Goal: Task Accomplishment & Management: Manage account settings

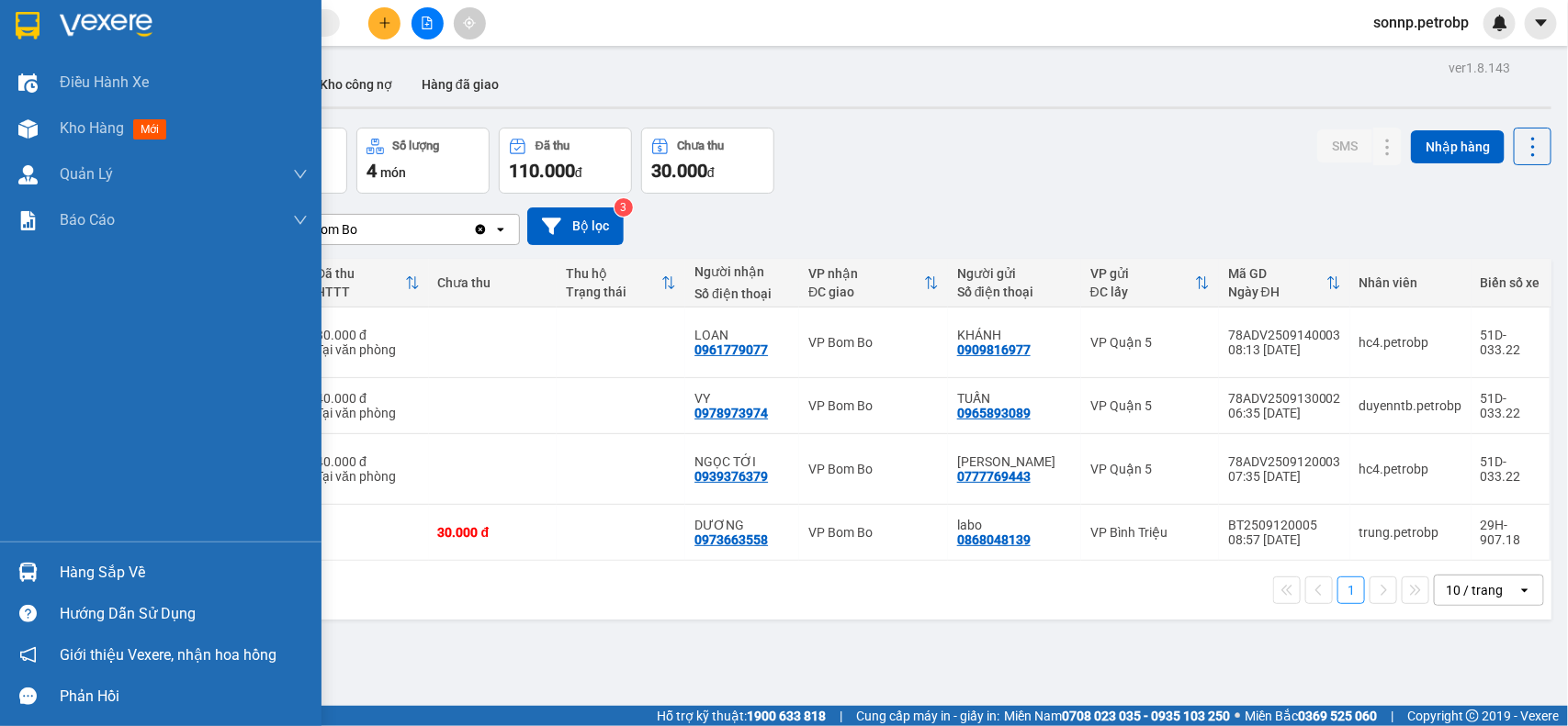
click at [65, 562] on div "Hàng sắp về" at bounding box center [184, 573] width 248 height 28
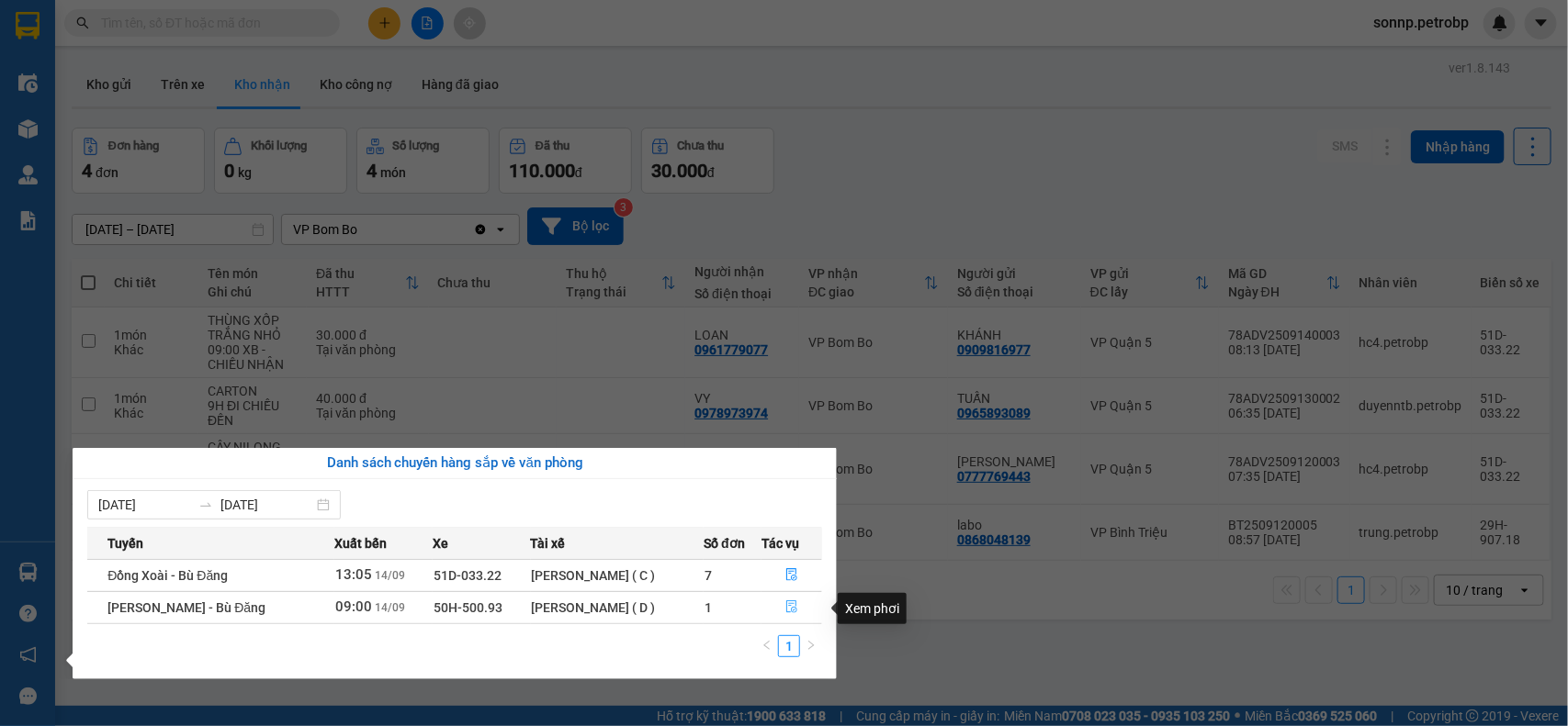
click at [790, 598] on button "button" at bounding box center [792, 608] width 59 height 29
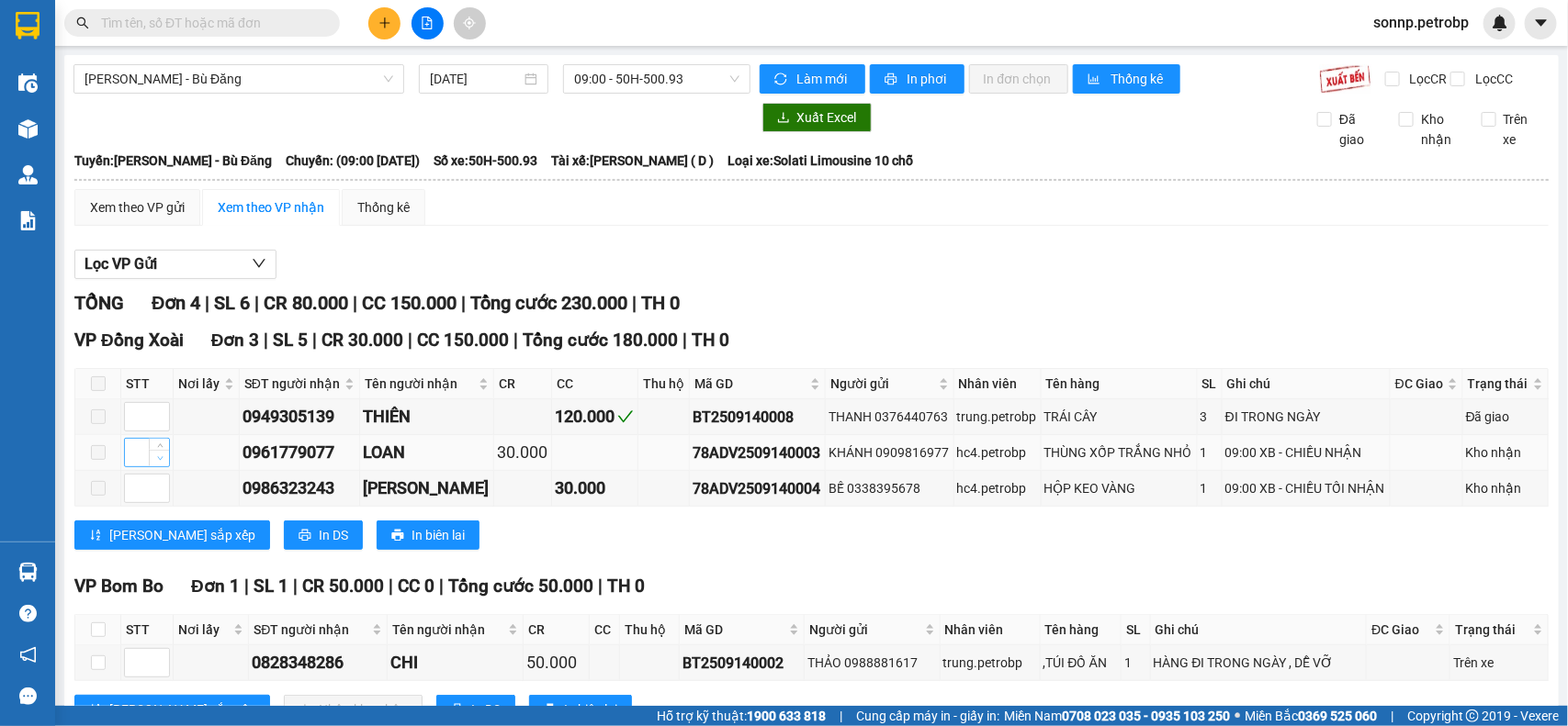
scroll to position [90, 0]
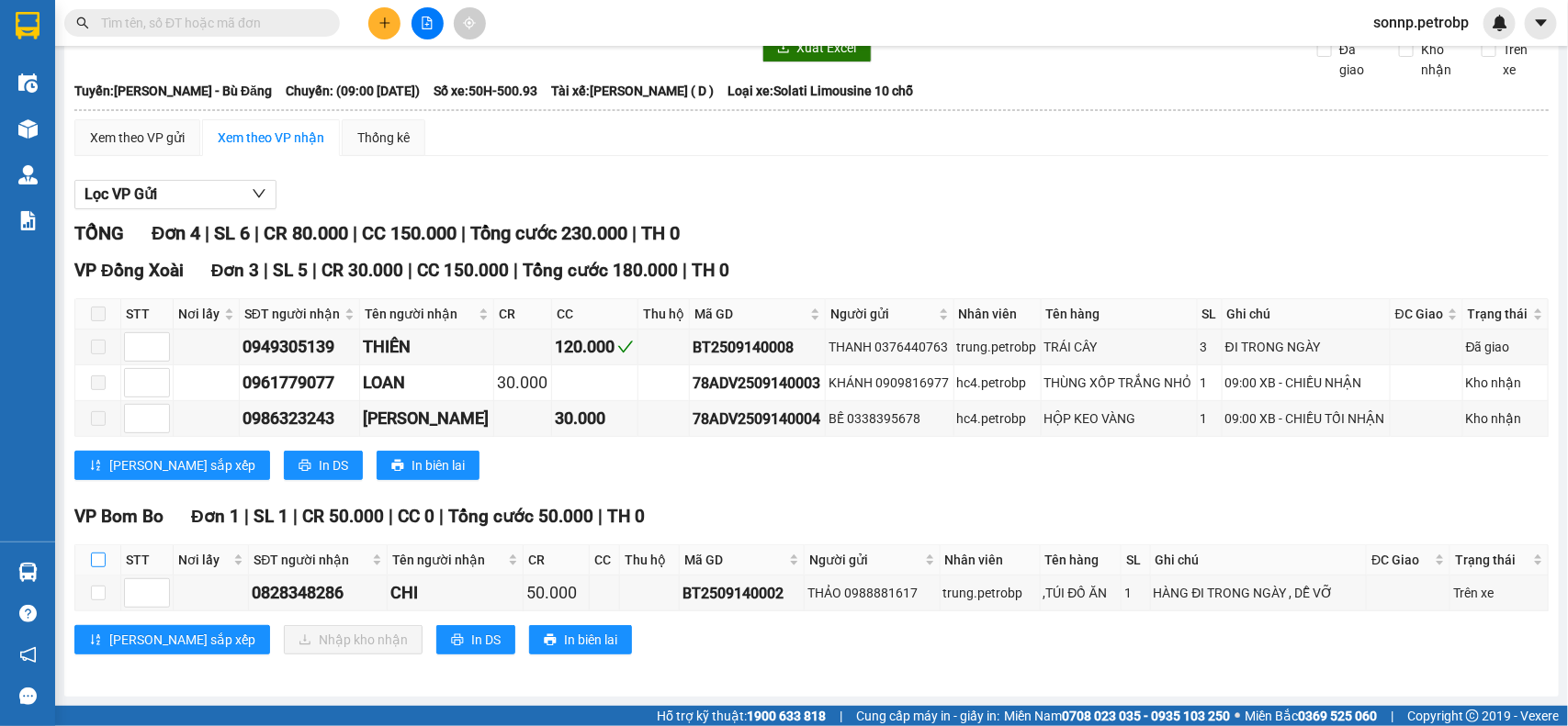
click at [99, 556] on input "checkbox" at bounding box center [98, 560] width 15 height 15
checkbox input "true"
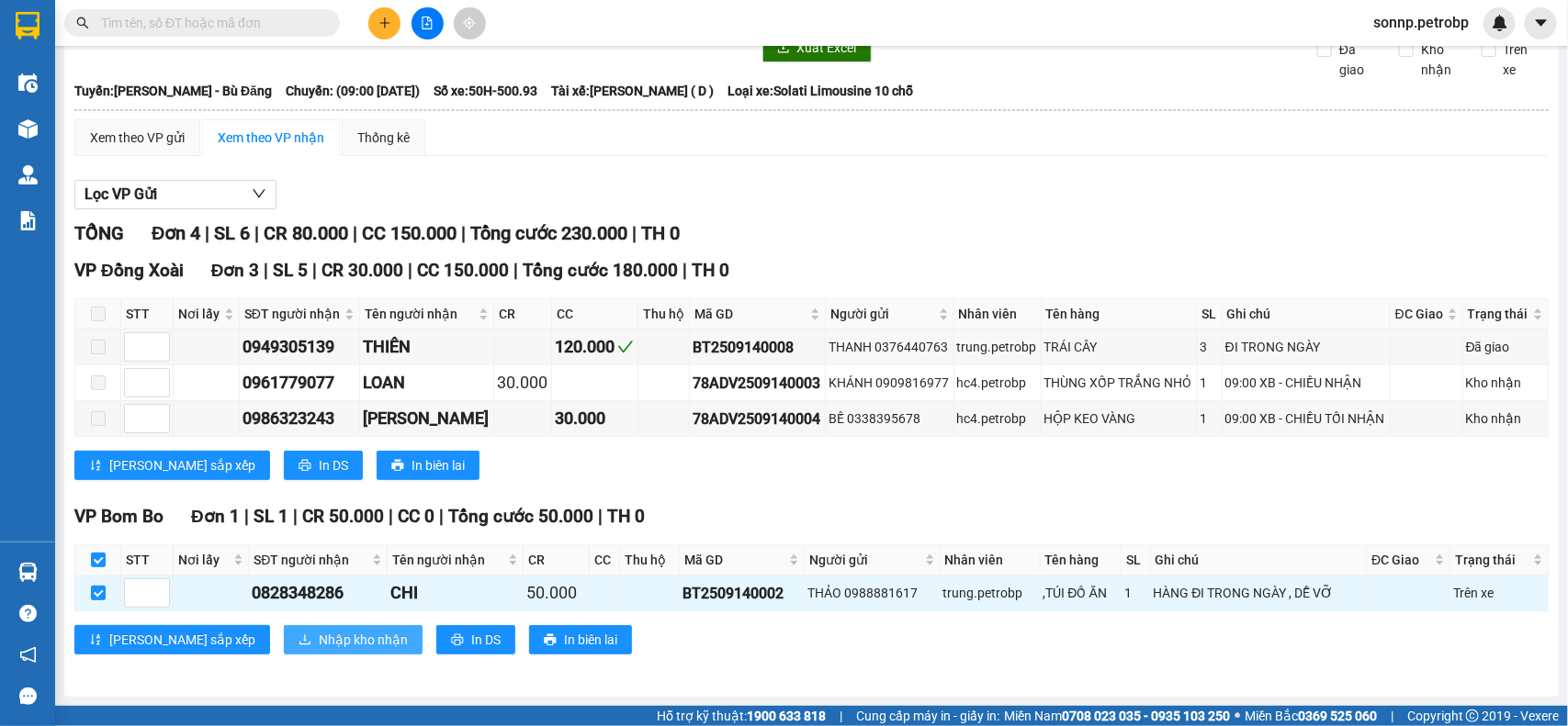
click at [318, 630] on span "Nhập kho nhận" at bounding box center [363, 640] width 89 height 21
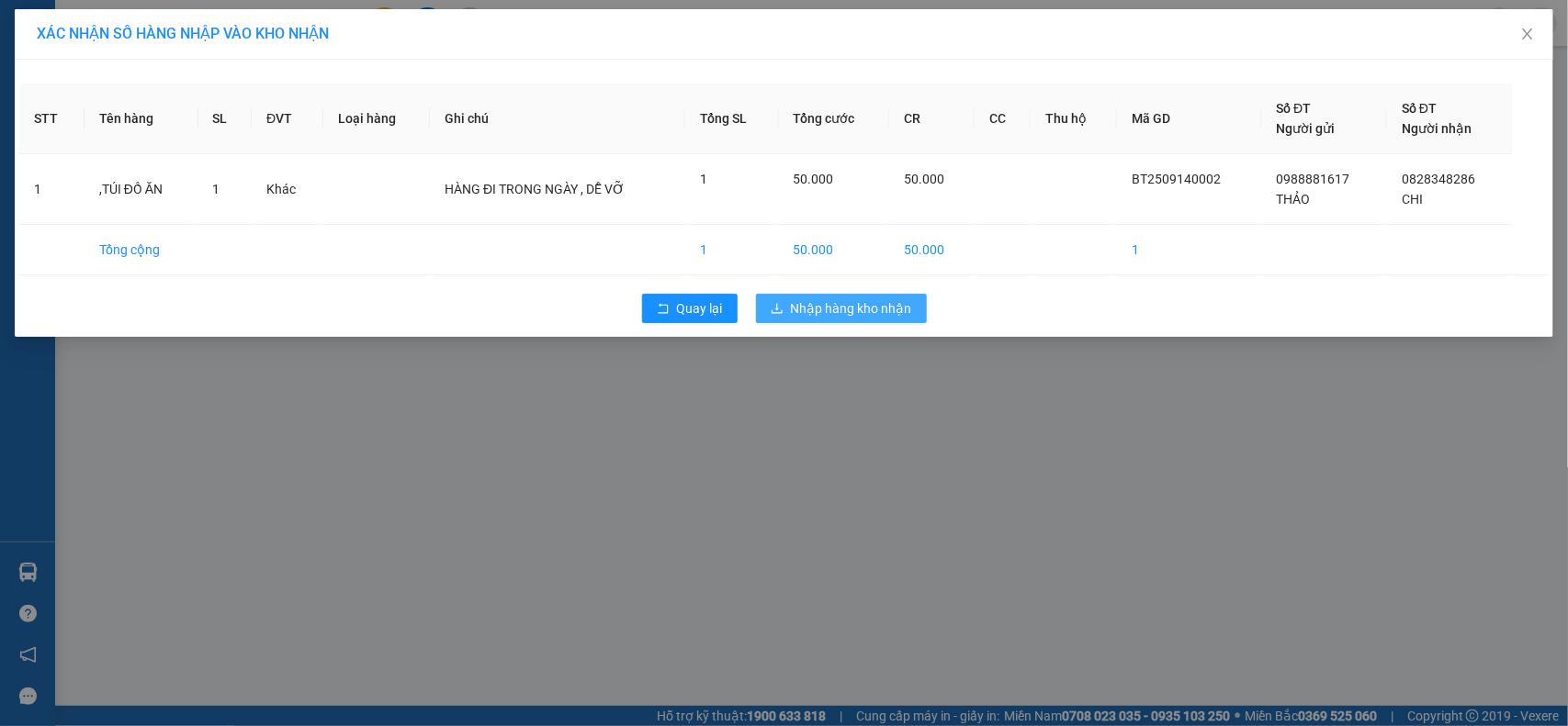
click at [872, 306] on span "Nhập hàng kho nhận" at bounding box center [851, 308] width 121 height 21
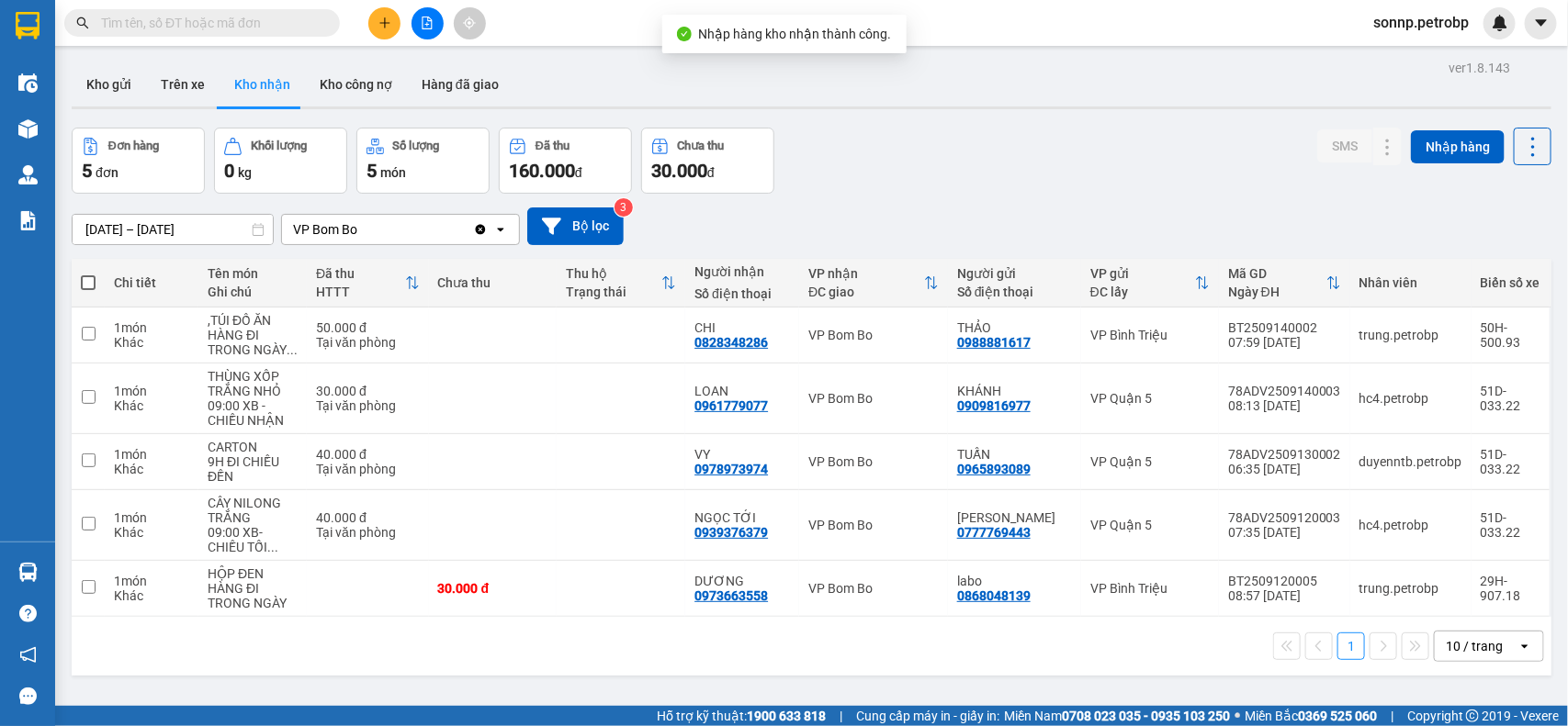
click at [1460, 25] on span "sonnp.petrobp" at bounding box center [1420, 22] width 125 height 23
click at [1338, 467] on button at bounding box center [1351, 462] width 26 height 32
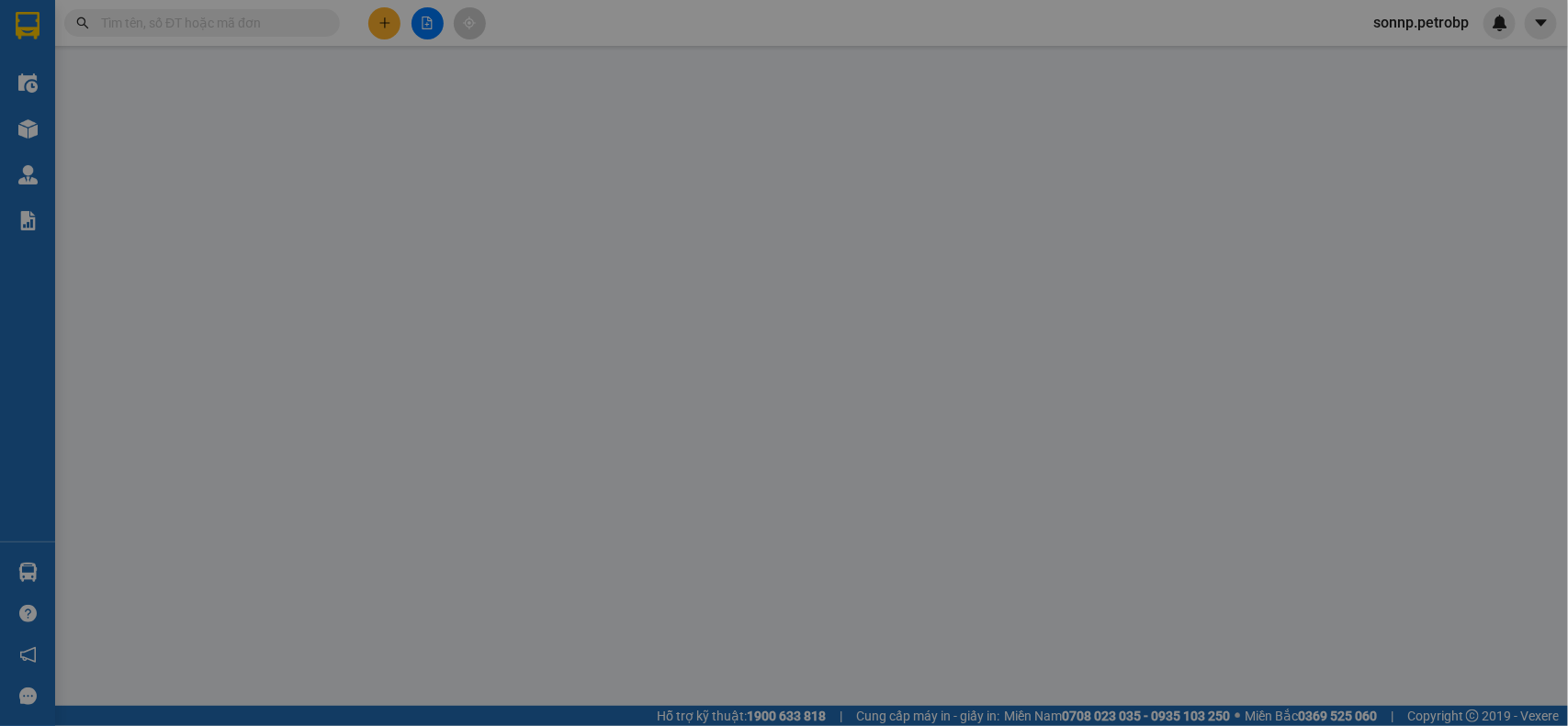
type input "0965893089"
type input "TUẤN"
type input "0978973974"
type input "VY"
type input "40.000"
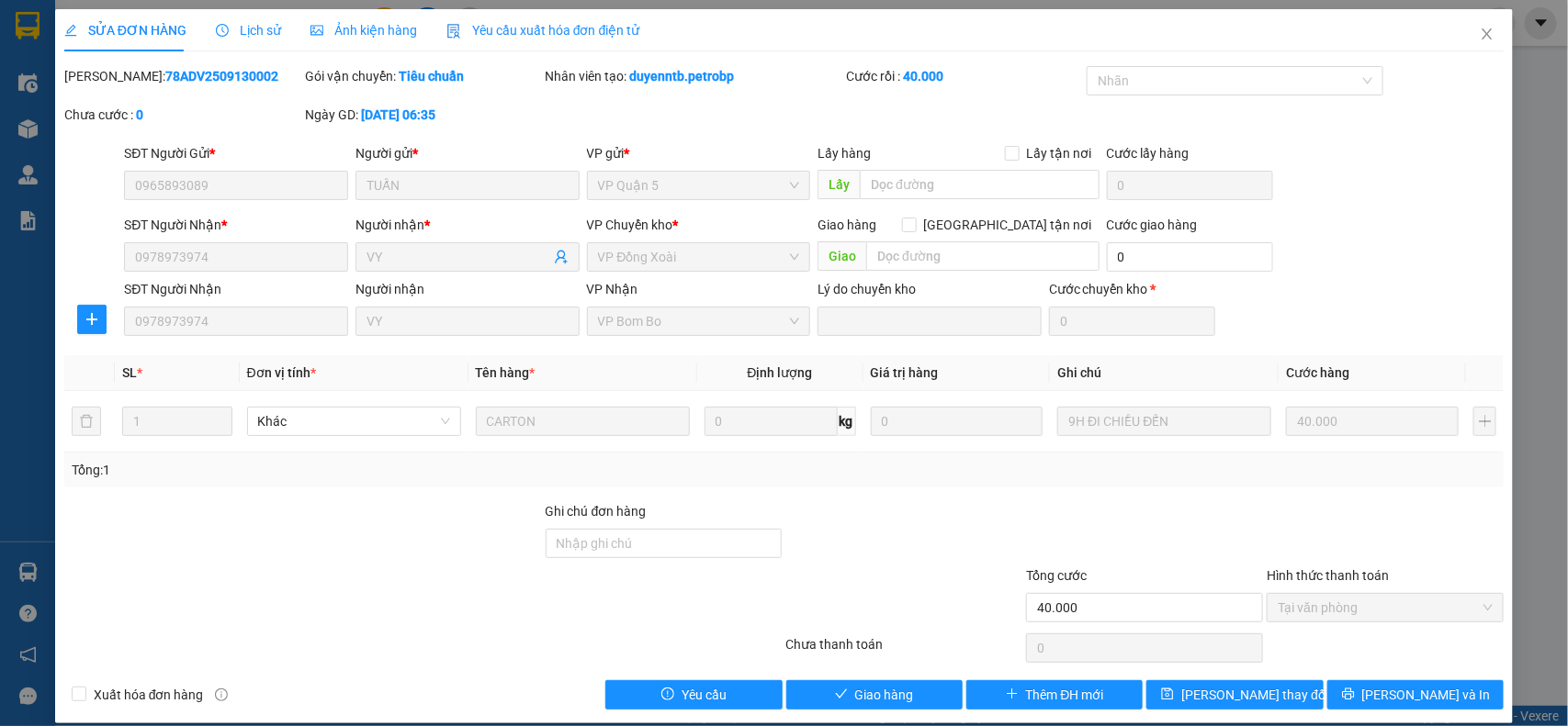
click at [1355, 613] on span "Tại văn phòng" at bounding box center [1384, 608] width 215 height 28
click at [884, 704] on span "Giao hàng" at bounding box center [884, 695] width 59 height 21
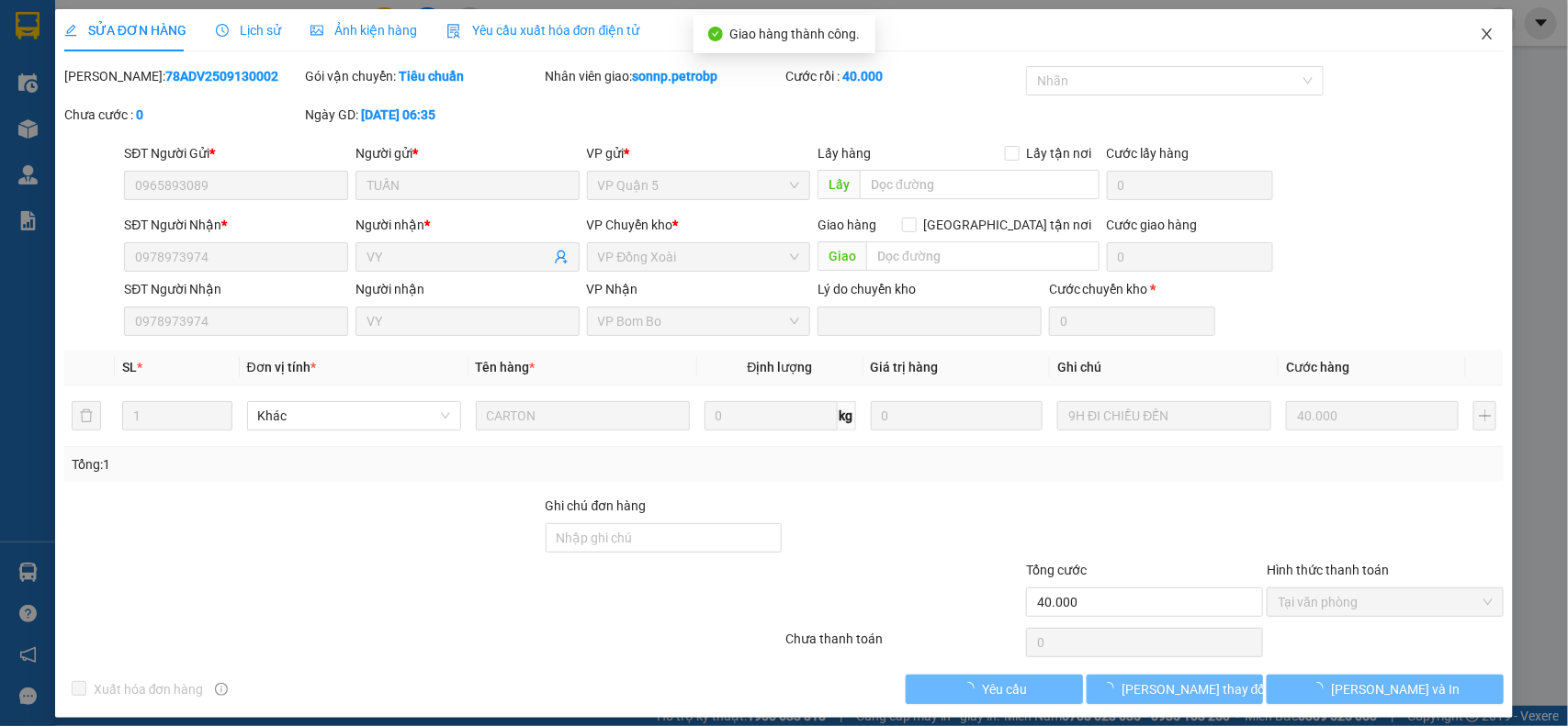
click at [1480, 41] on icon "close" at bounding box center [1486, 33] width 15 height 15
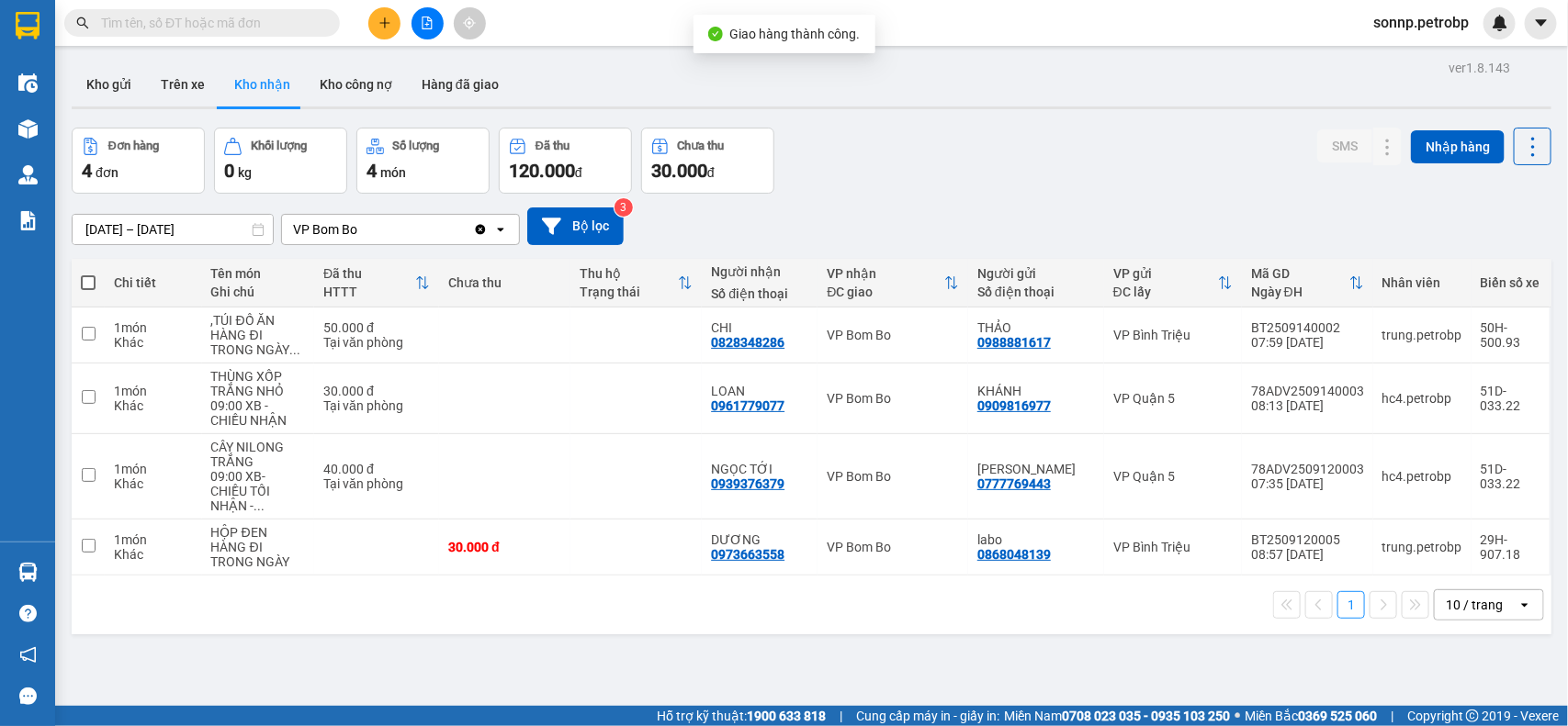
click at [1413, 26] on span "sonnp.petrobp" at bounding box center [1420, 22] width 125 height 23
click at [1375, 51] on icon "login" at bounding box center [1372, 56] width 11 height 11
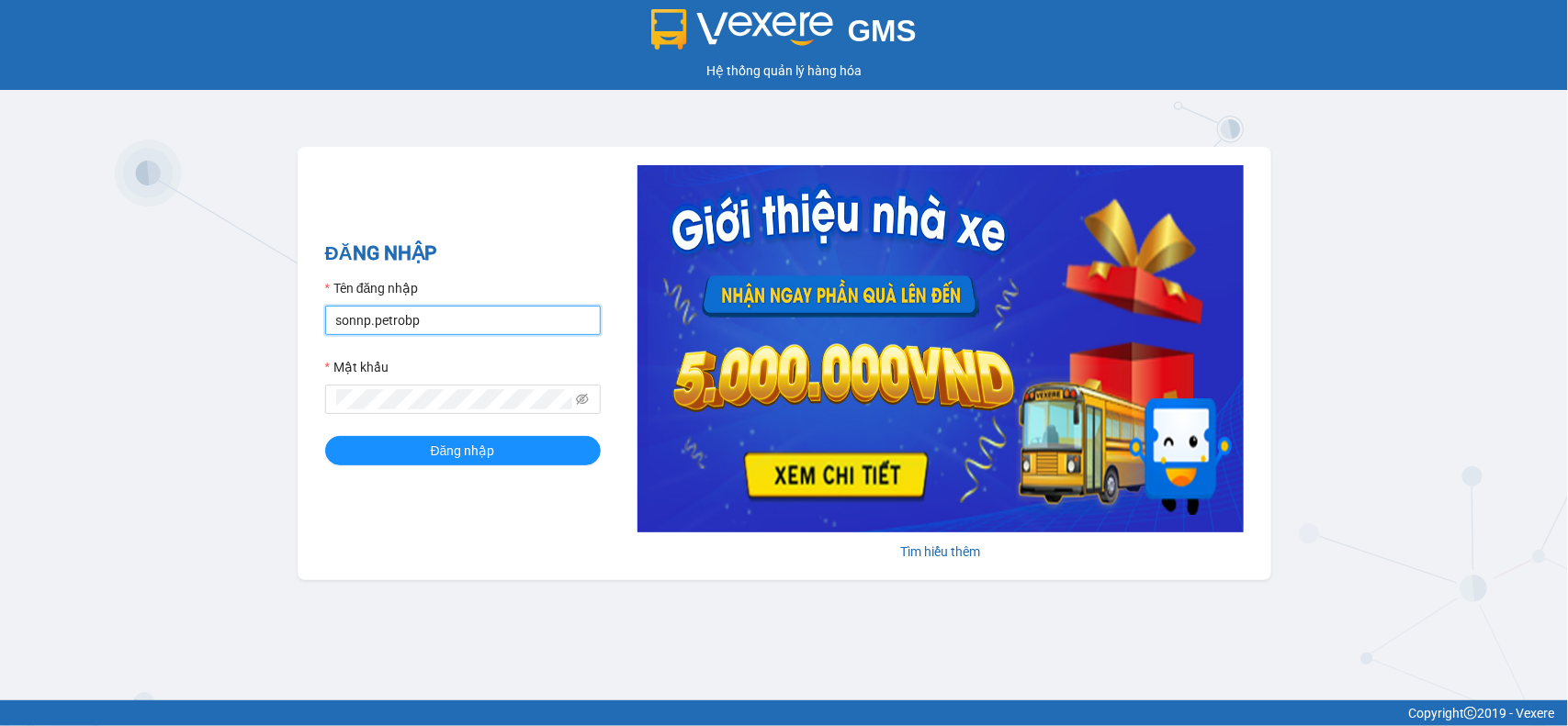
click at [478, 309] on input "sonnp.petrobp" at bounding box center [463, 320] width 275 height 29
type input "yentt.petrobp"
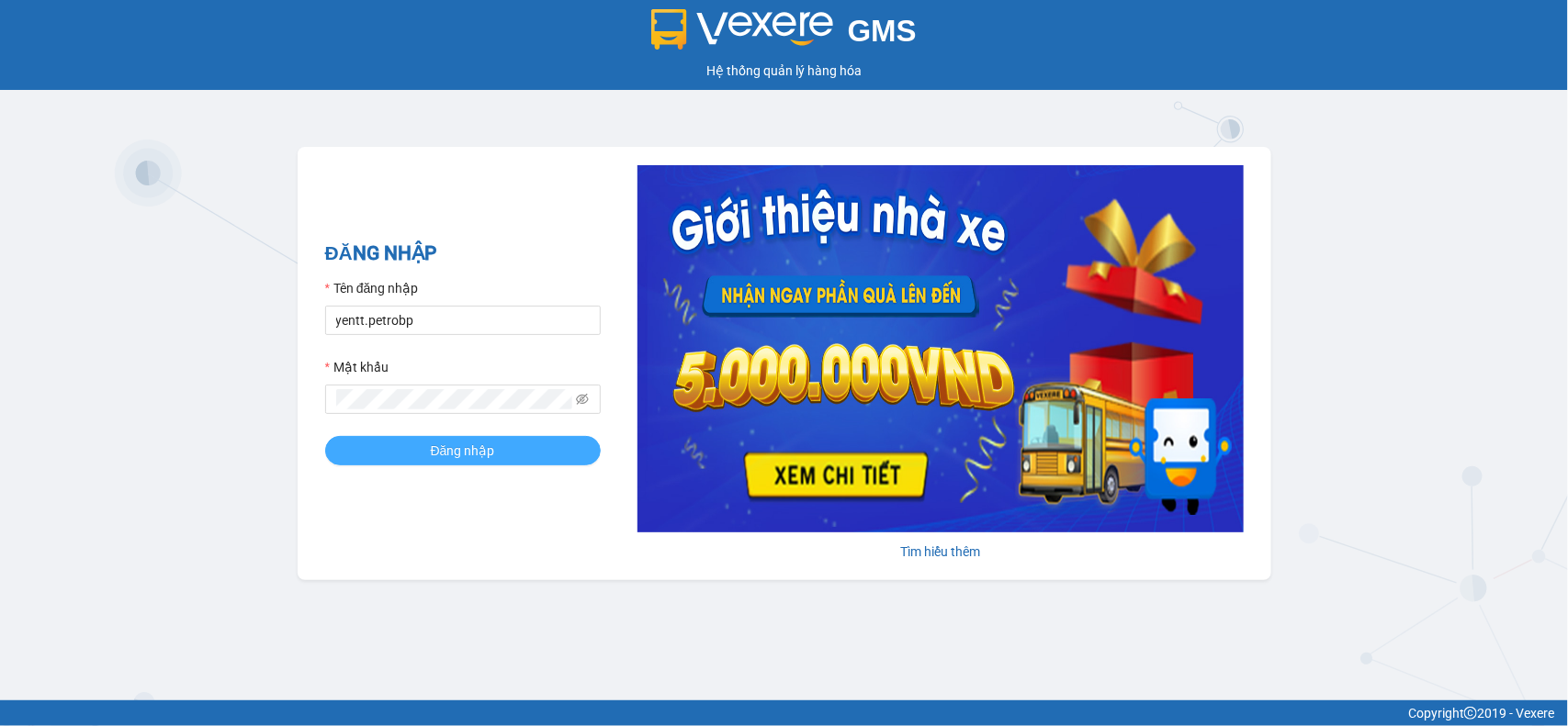
click at [448, 451] on span "Đăng nhập" at bounding box center [462, 451] width 64 height 21
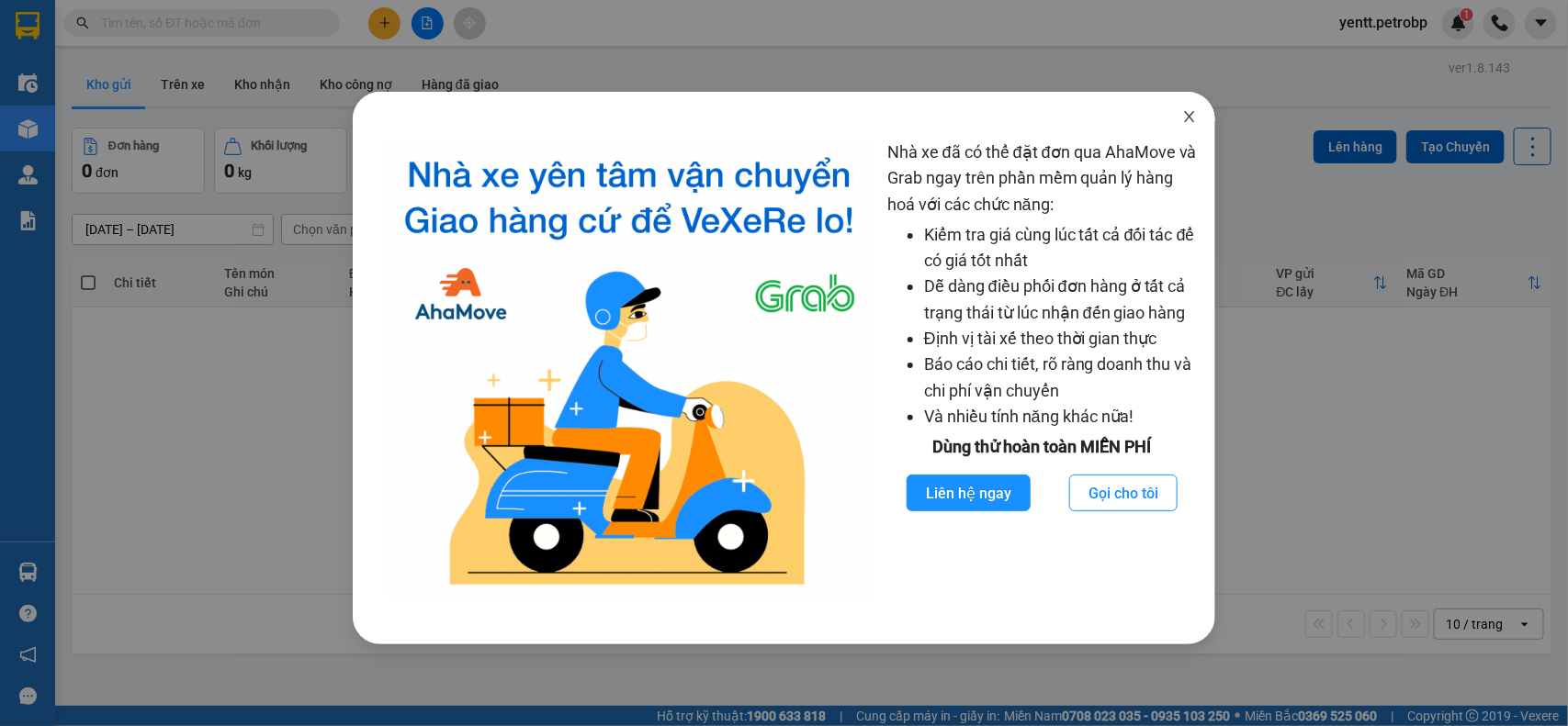
click at [1190, 120] on icon "close" at bounding box center [1189, 116] width 15 height 15
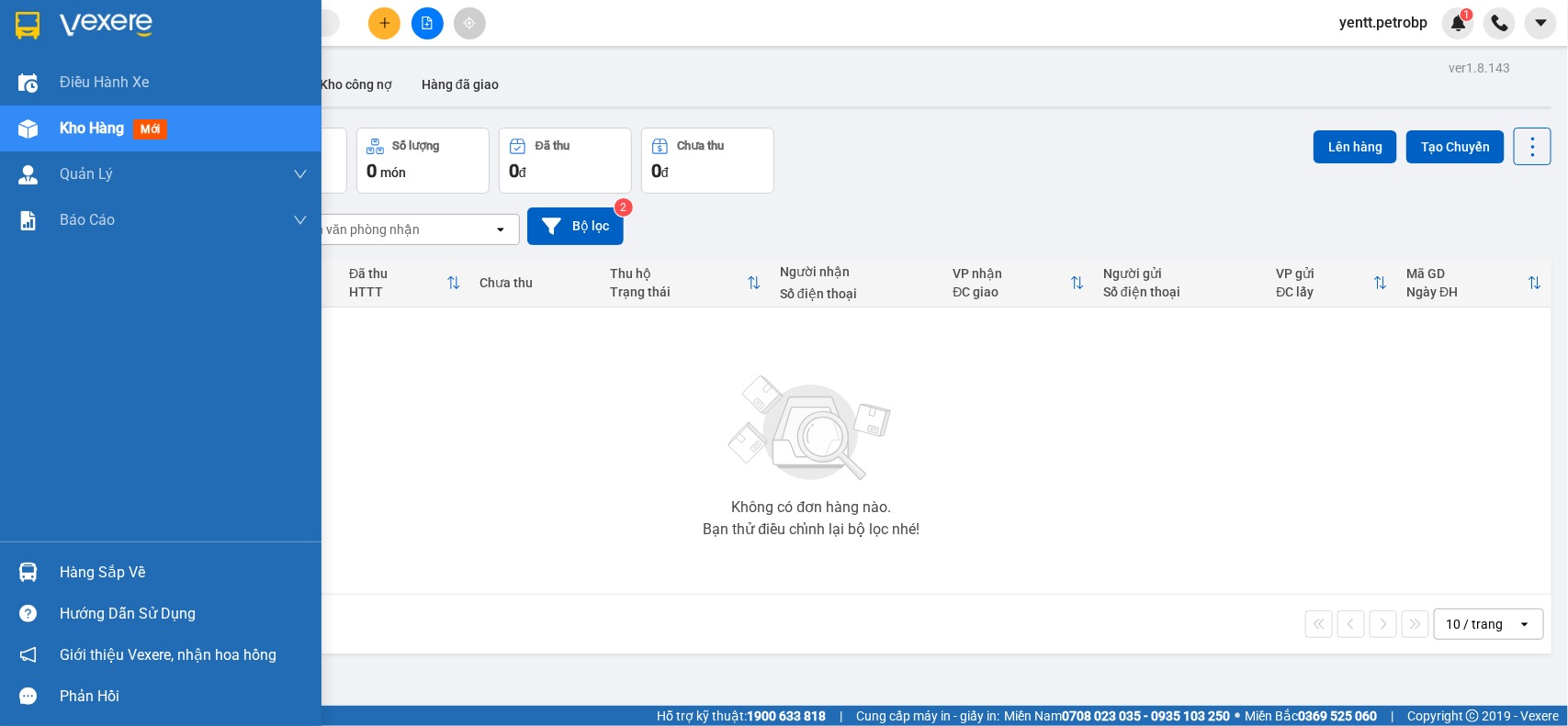
click at [107, 574] on div "Hàng sắp về" at bounding box center [184, 573] width 248 height 28
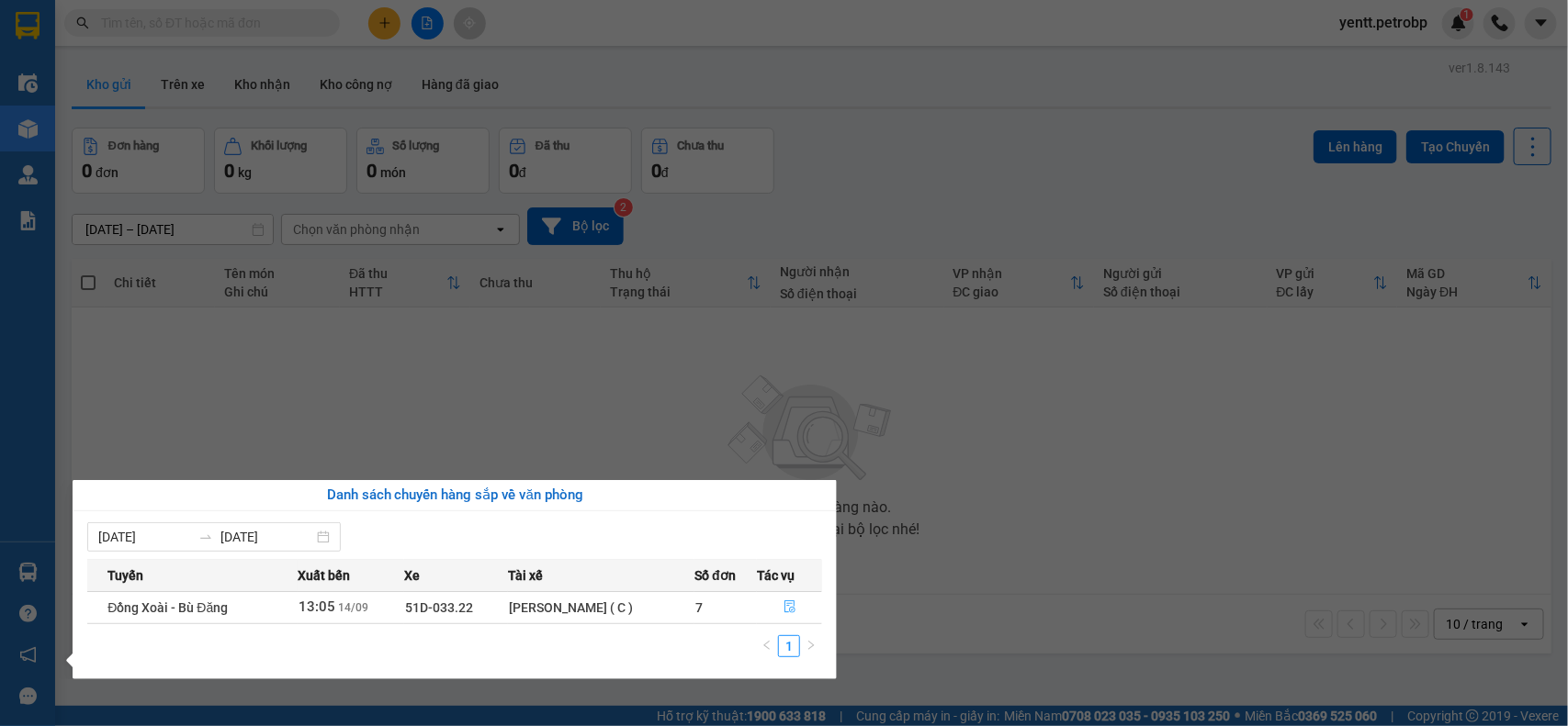
click at [790, 595] on button "button" at bounding box center [789, 608] width 63 height 29
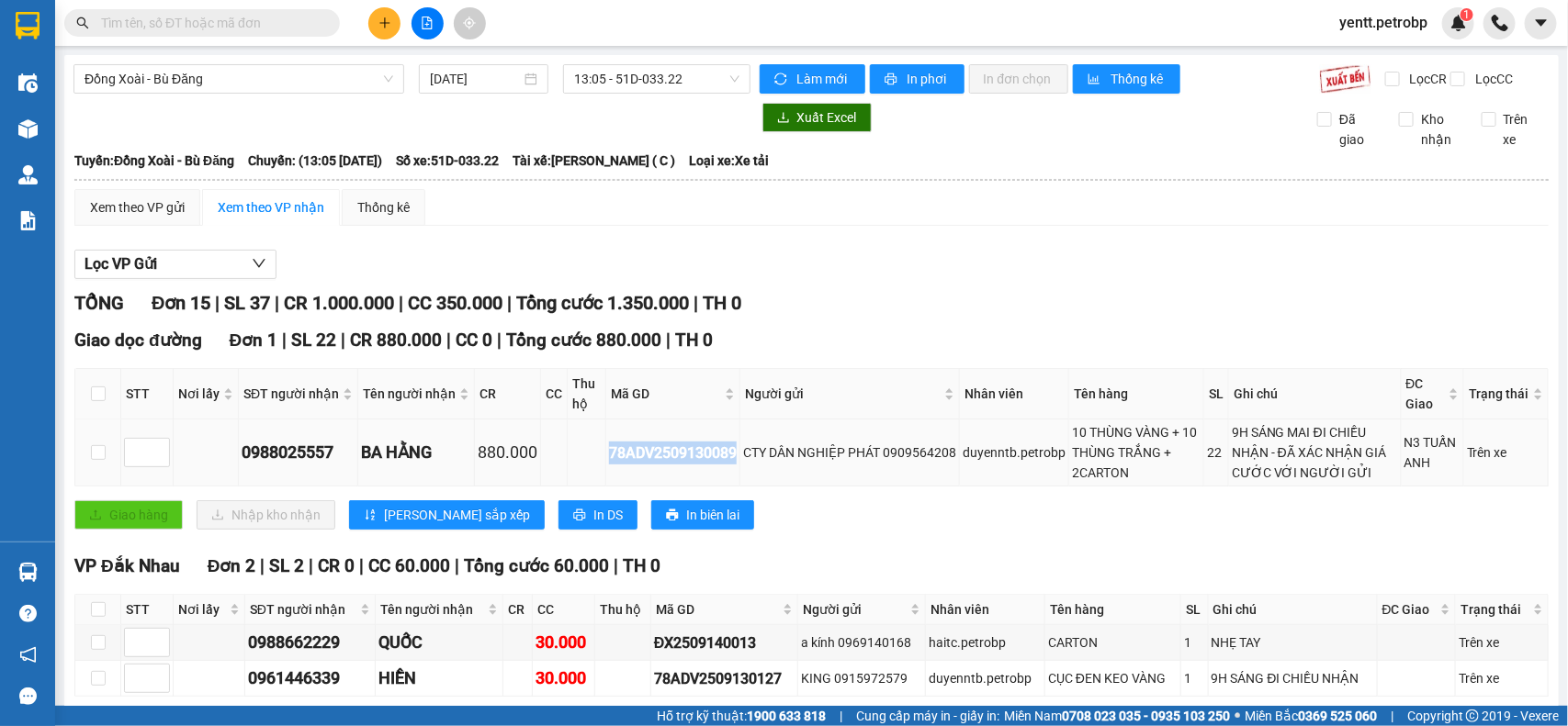
drag, startPoint x: 604, startPoint y: 471, endPoint x: 737, endPoint y: 471, distance: 133.0
click at [737, 471] on td "78ADV2509130089" at bounding box center [673, 453] width 134 height 67
copy div "78ADV2509130089"
paste input "78ADV2509130089"
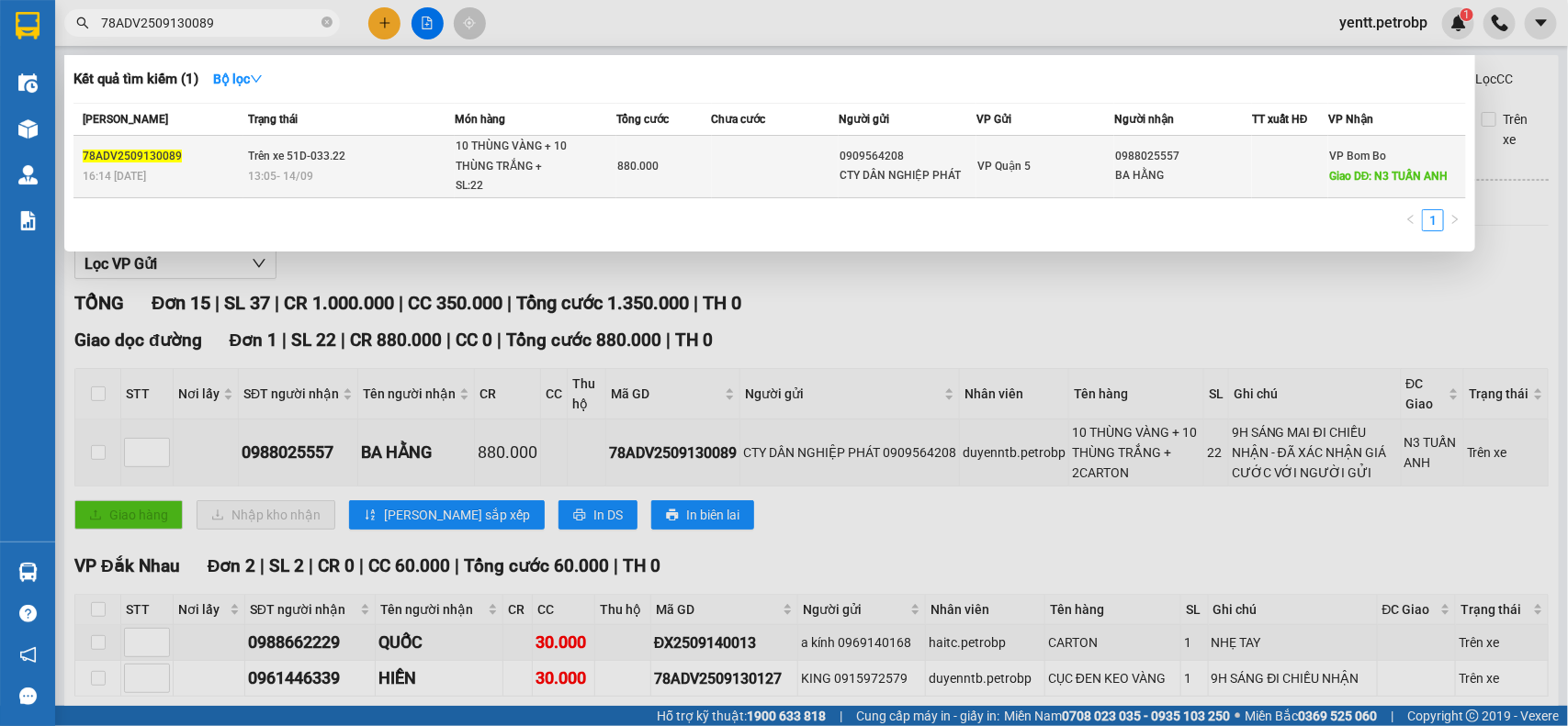
type input "78ADV2509130089"
click at [1245, 158] on div "0988025557" at bounding box center [1183, 157] width 136 height 20
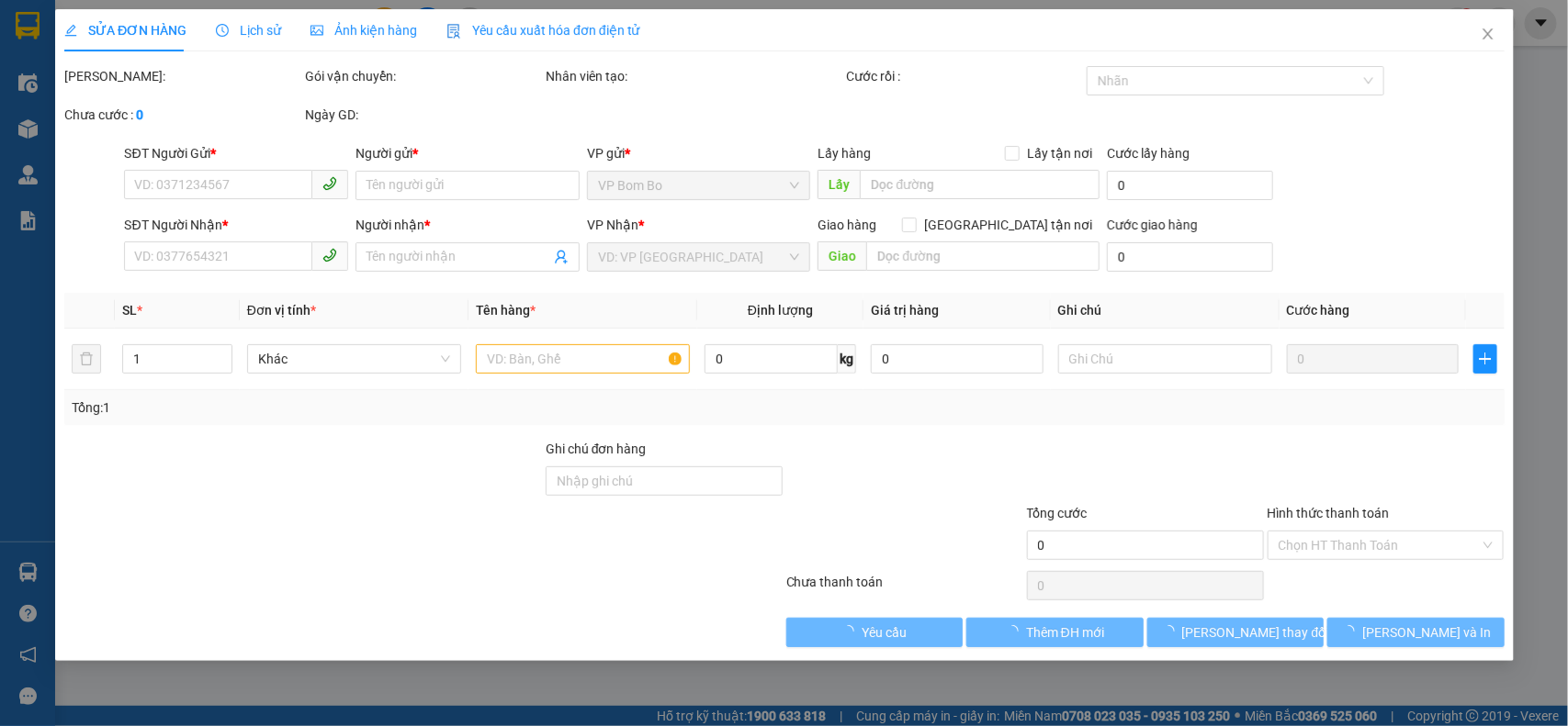
type input "0909564208"
type input "CTY DÂN NGHIỆP PHÁT"
type input "0988025557"
type input "BA HẰNG"
type input "N3 TUẤN ANH"
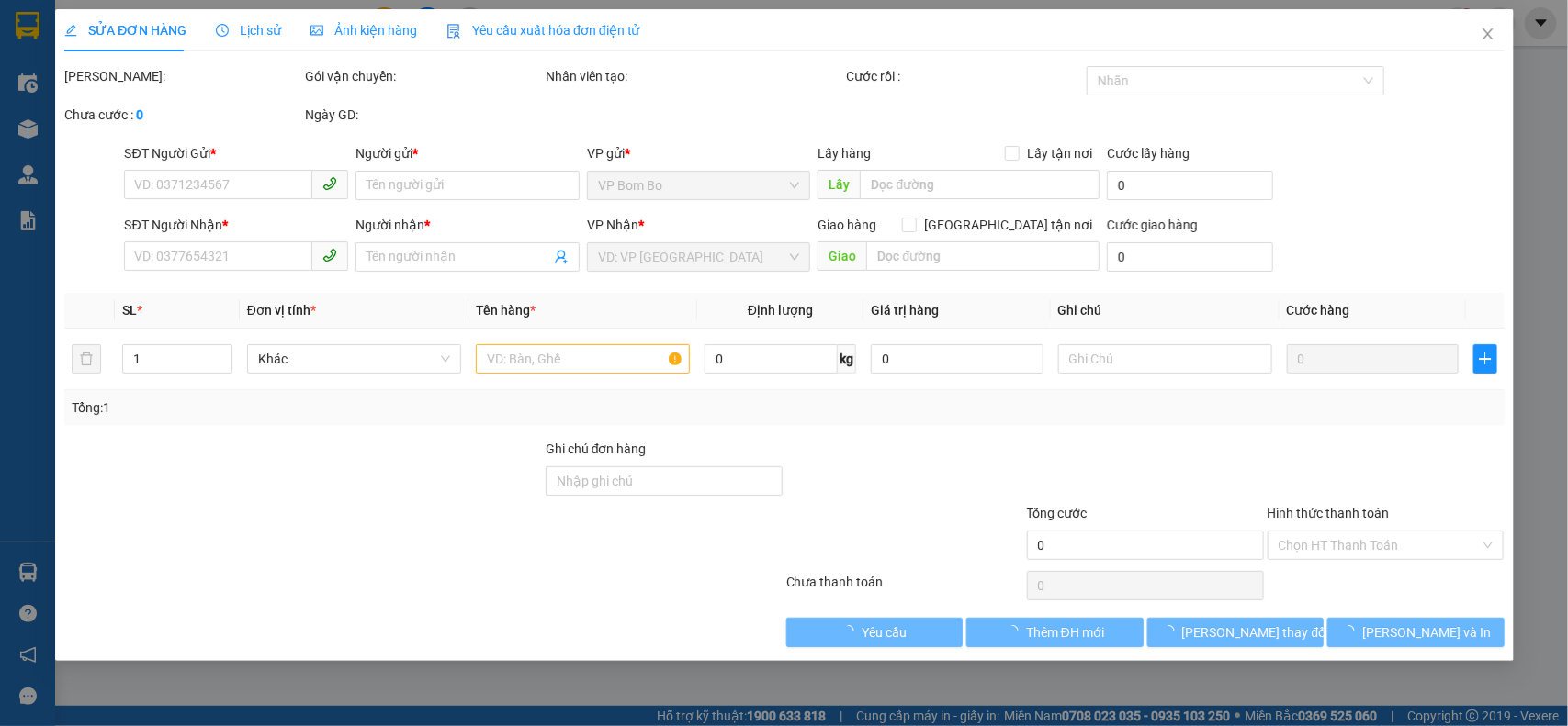
type input "880.000"
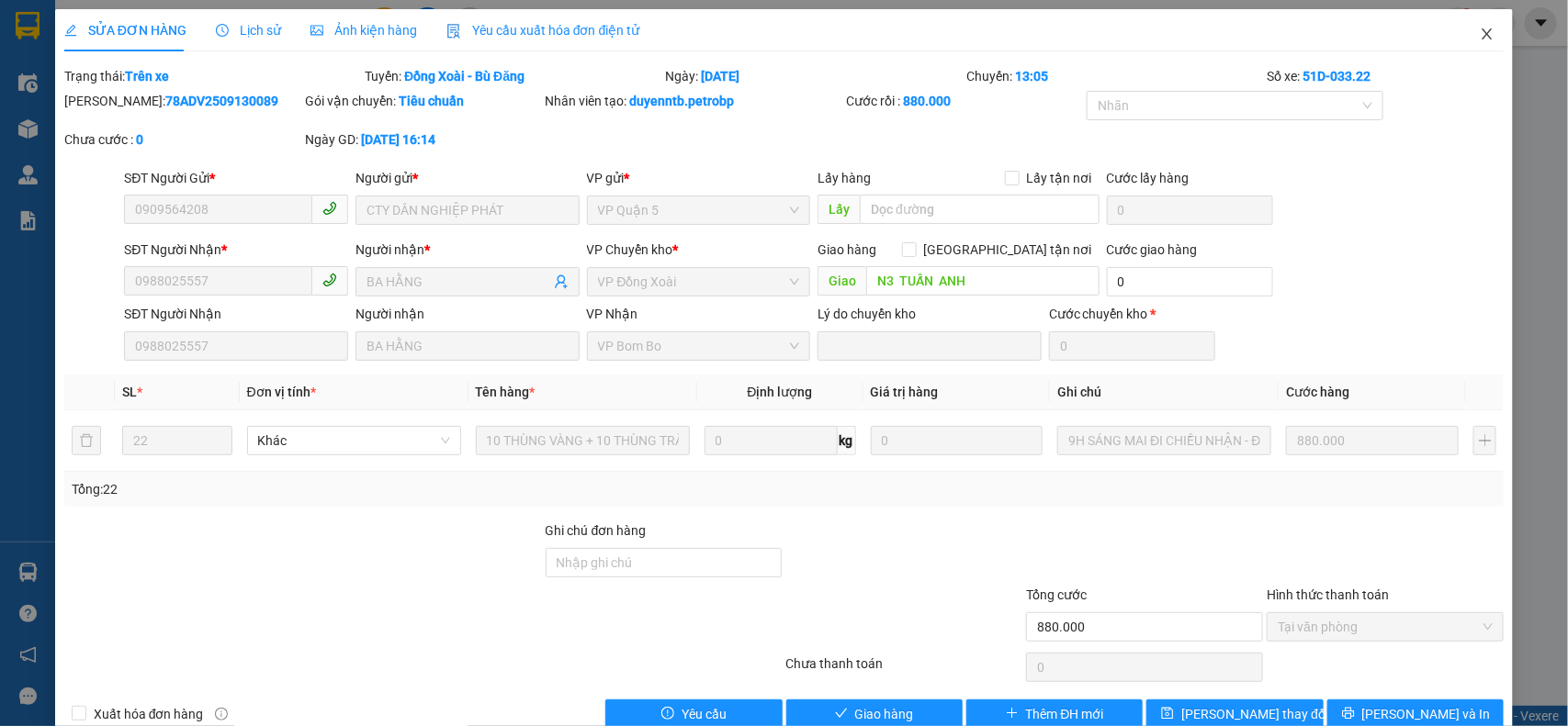
click at [1483, 36] on icon "close" at bounding box center [1487, 33] width 10 height 11
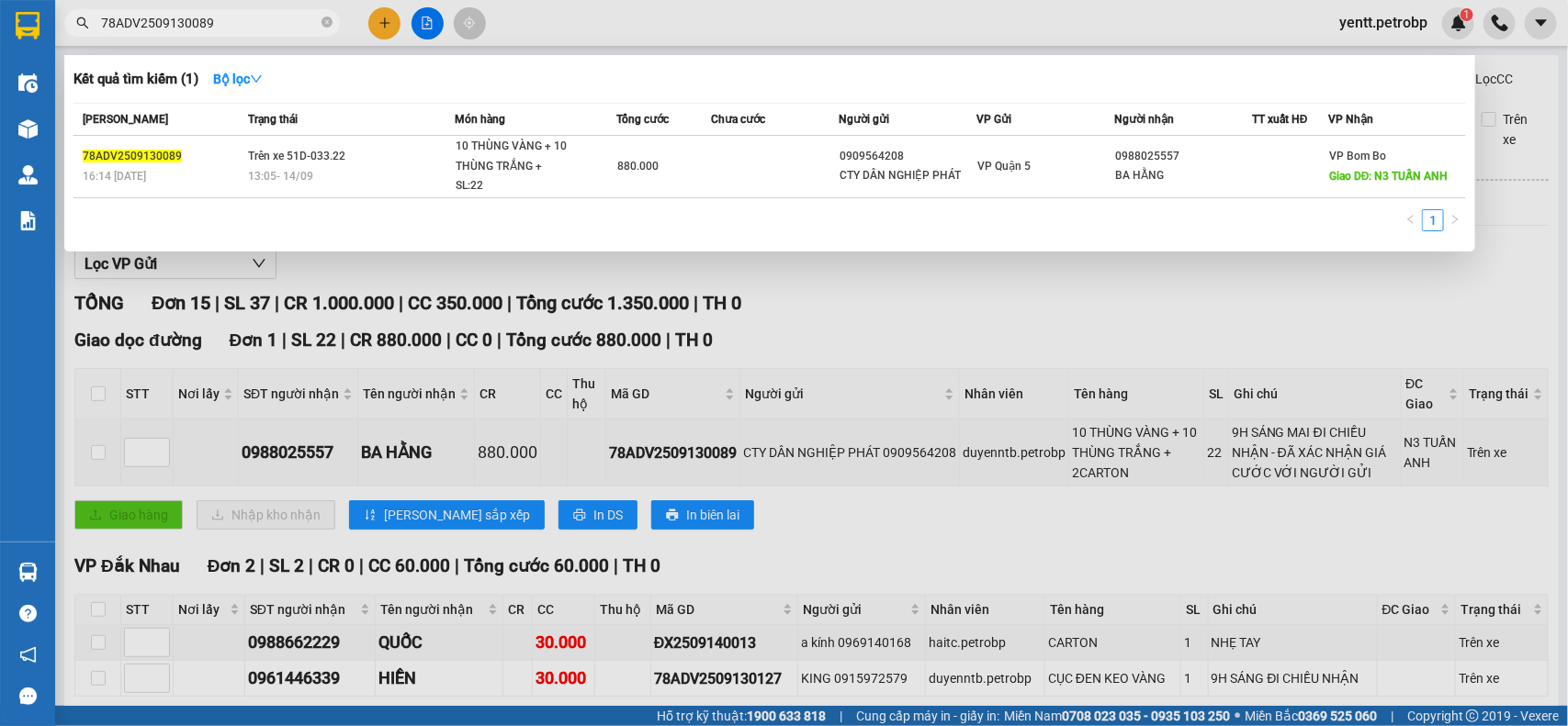
click at [230, 25] on input "78ADV2509130089" at bounding box center [209, 23] width 217 height 21
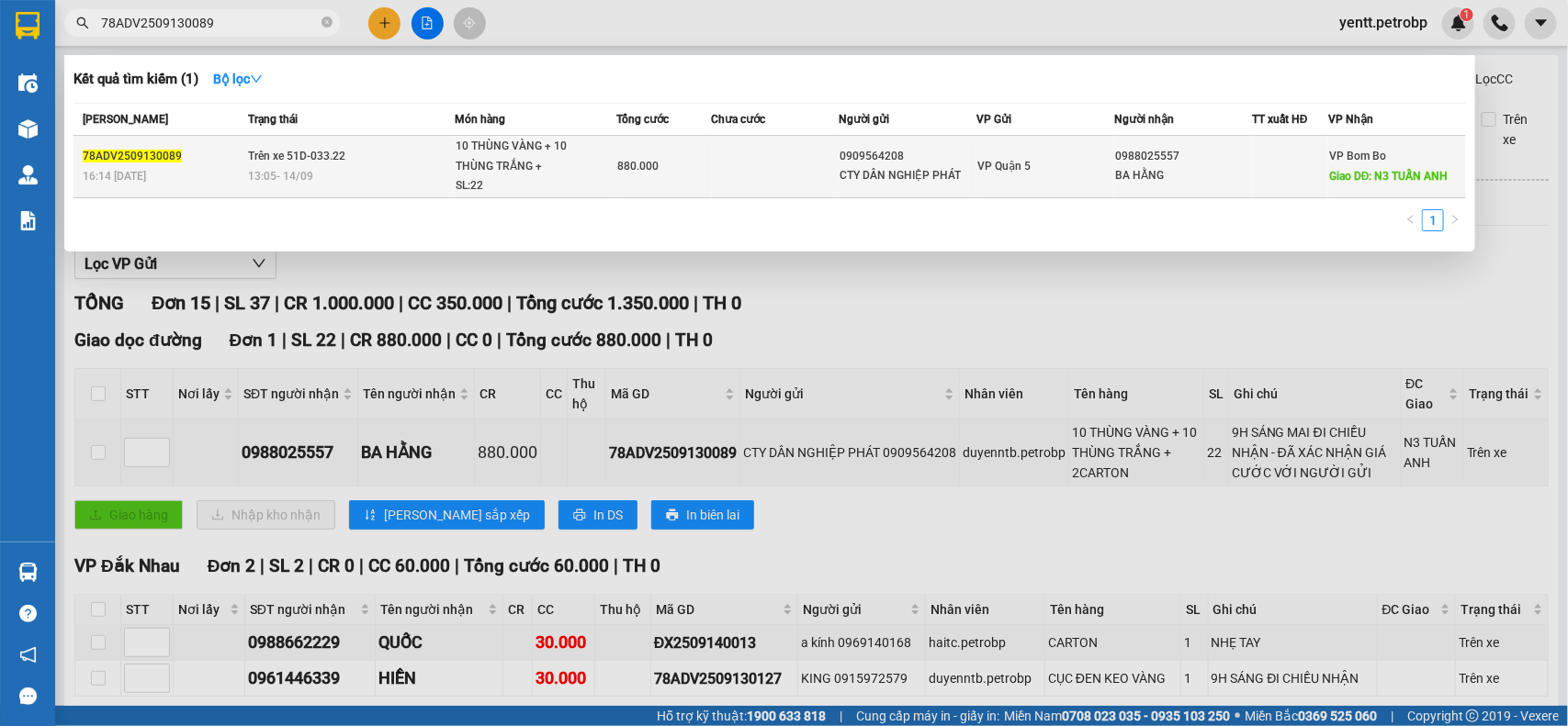
click at [728, 170] on td at bounding box center [774, 167] width 127 height 63
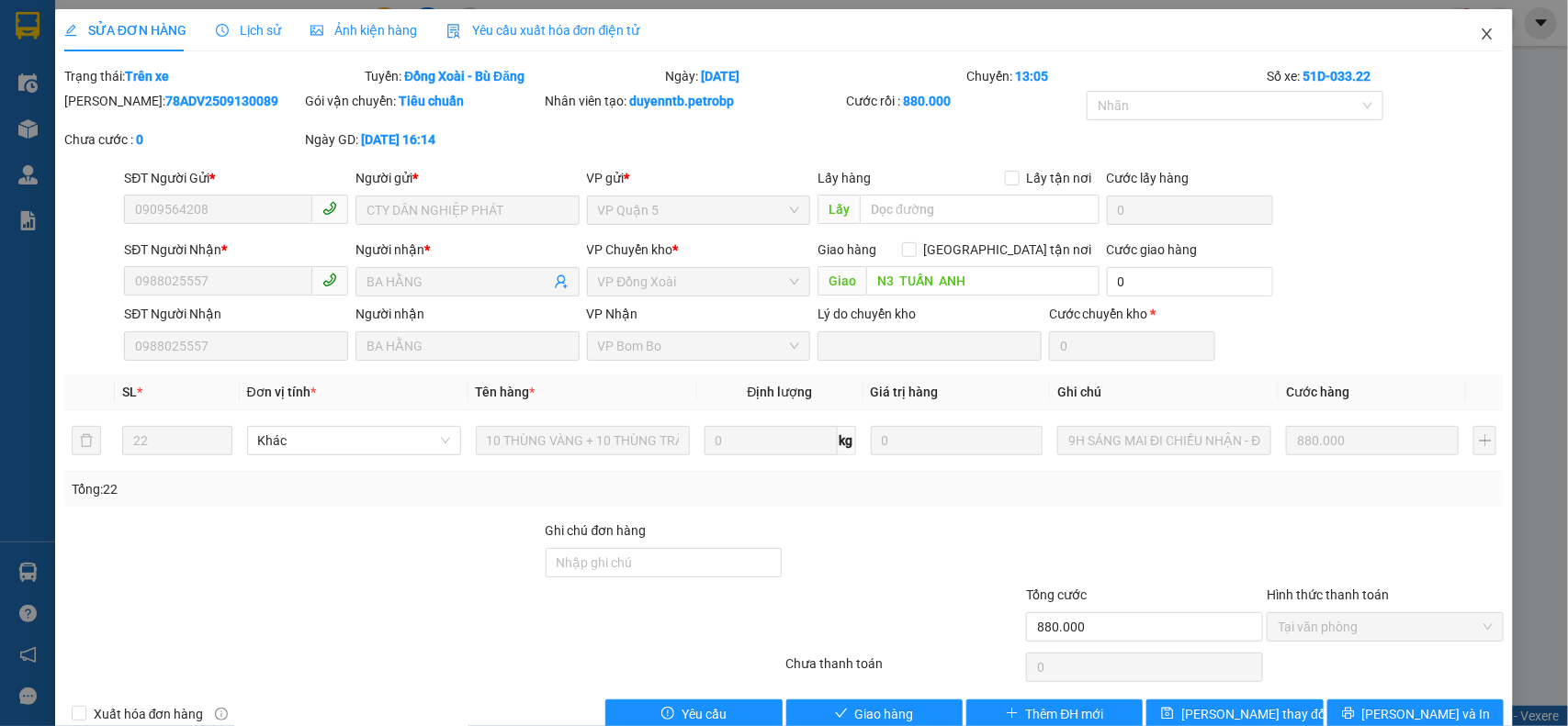
click at [1466, 55] on span "Close" at bounding box center [1486, 34] width 51 height 51
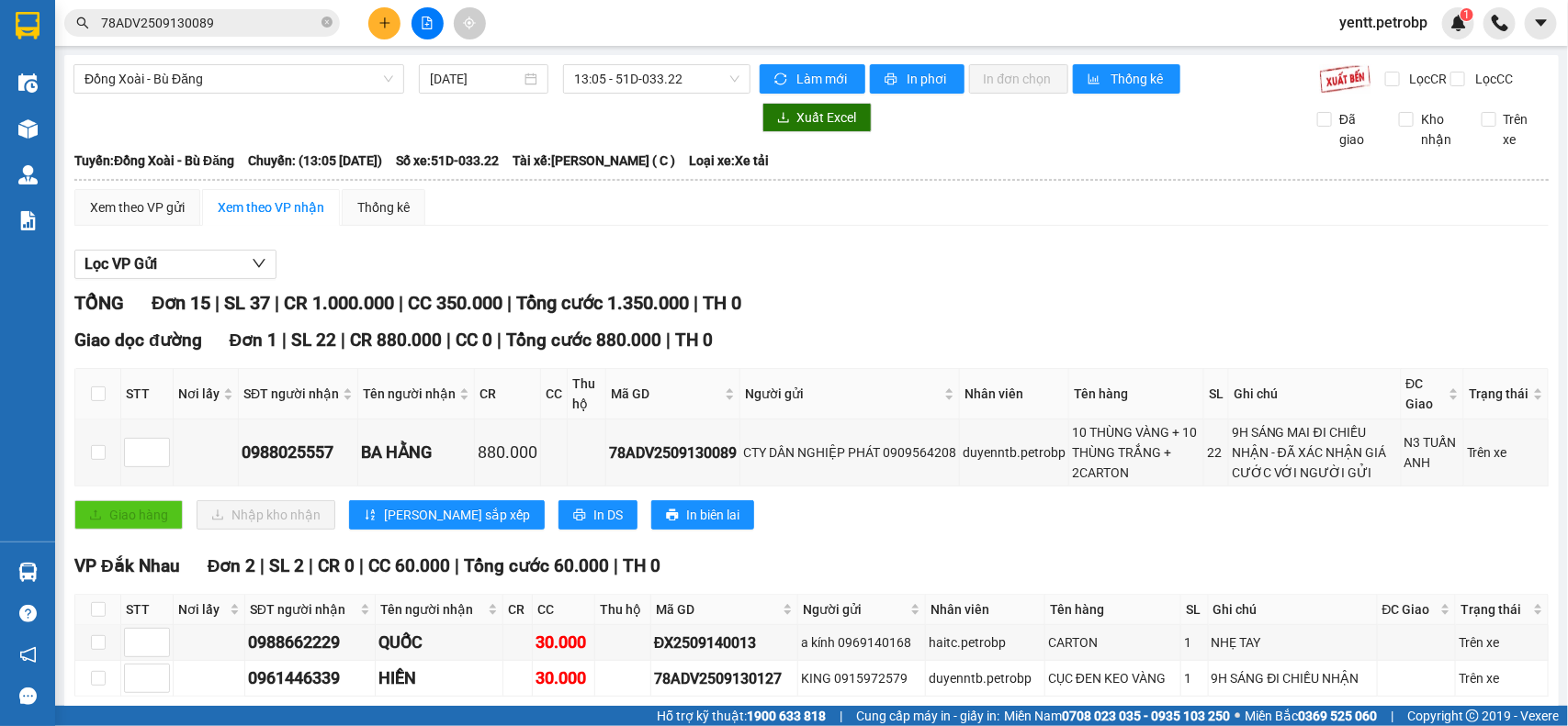
click at [1465, 39] on div "Kết quả tìm kiếm ( 1 ) Bộ lọc Mã ĐH Trạng thái Món hàng Tổng cước Chưa cước Ngư…" at bounding box center [784, 23] width 1568 height 46
click at [103, 460] on input "checkbox" at bounding box center [98, 452] width 15 height 15
checkbox input "true"
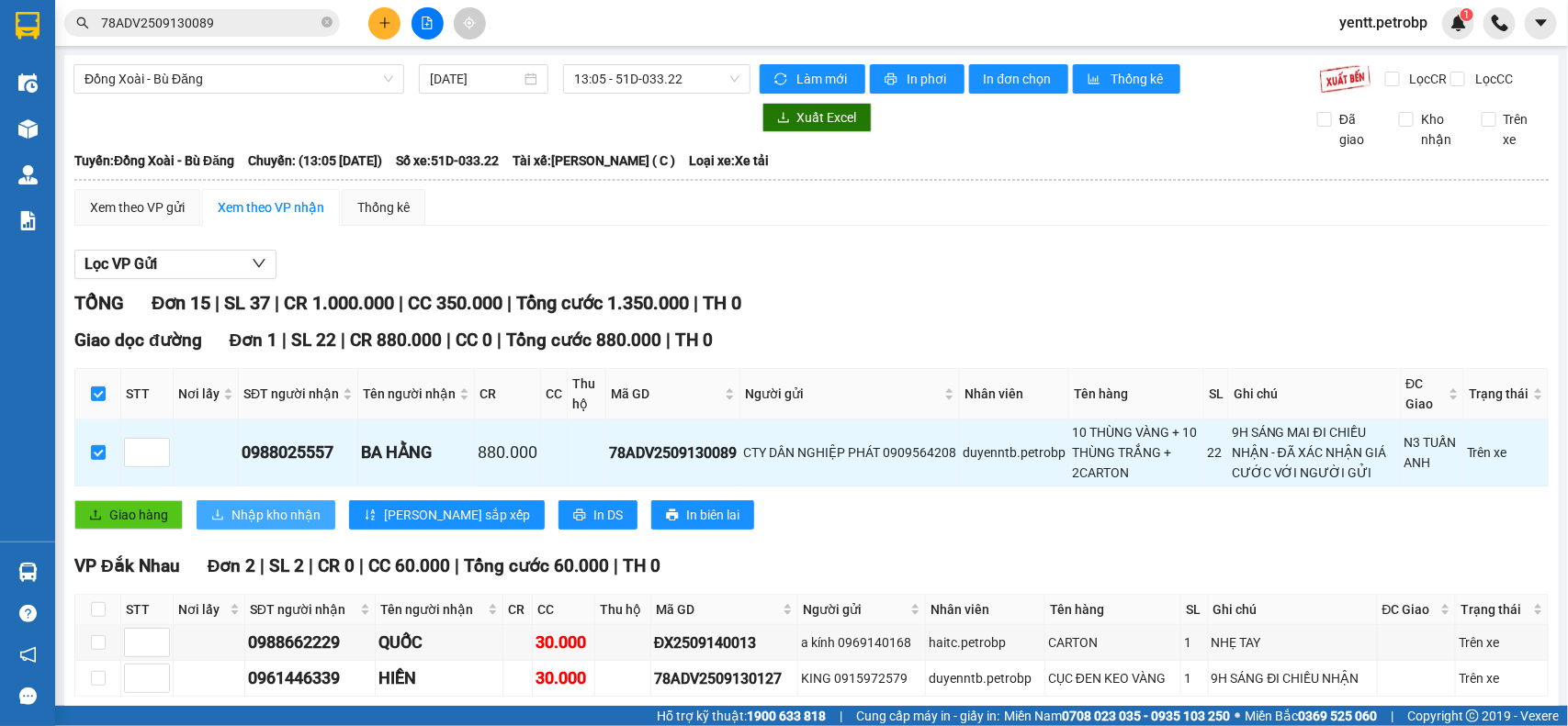
click at [232, 526] on span "Nhập kho nhận" at bounding box center [276, 515] width 89 height 21
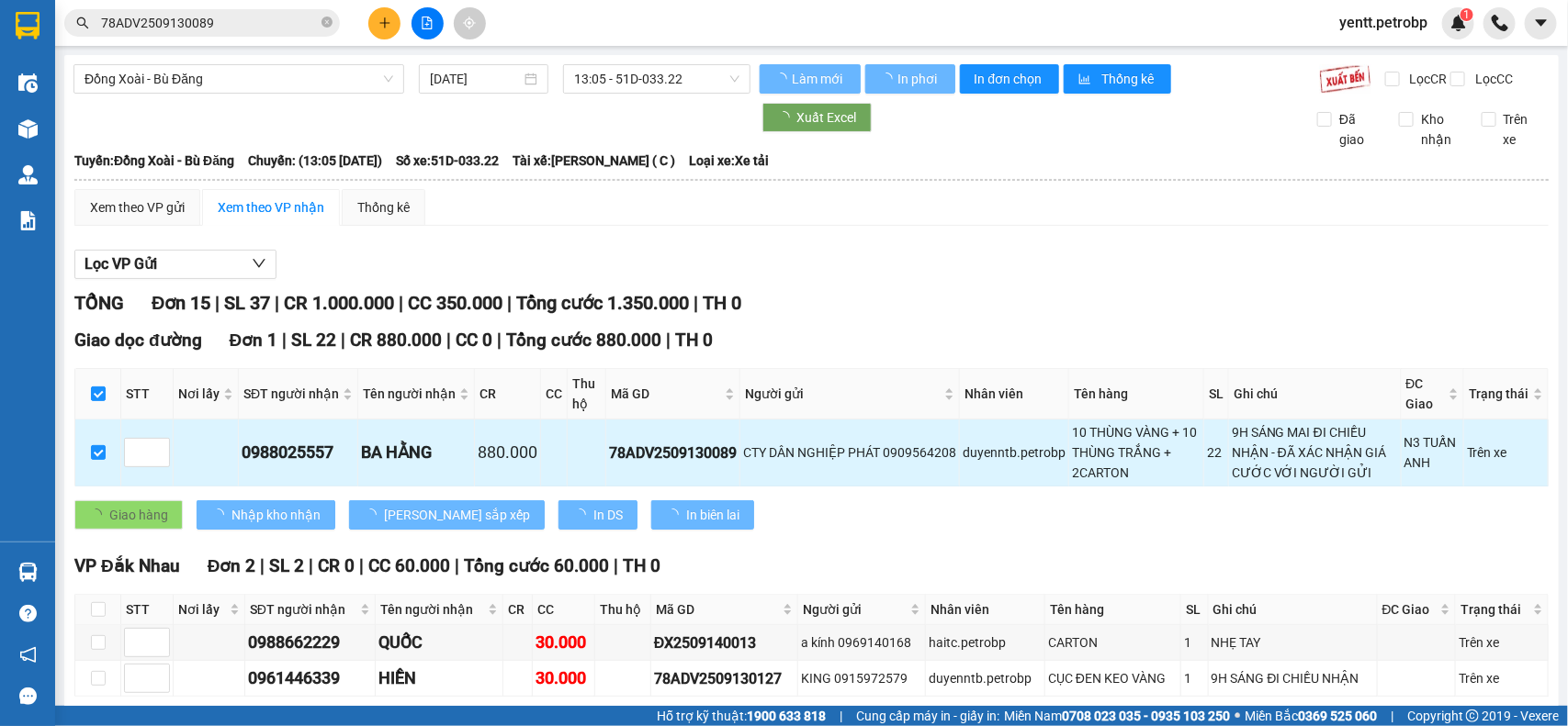
checkbox input "false"
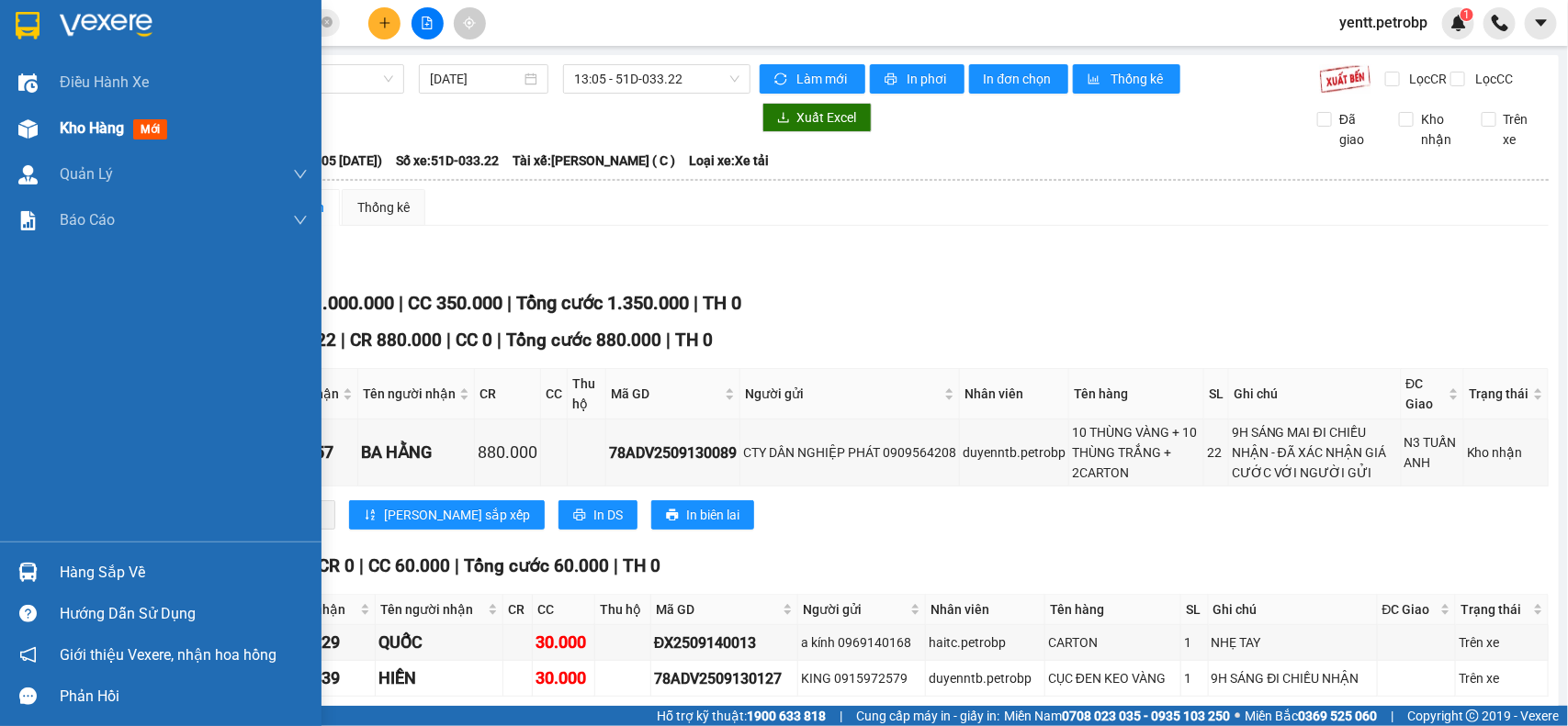
click at [47, 127] on div "Kho hàng mới" at bounding box center [160, 128] width 321 height 46
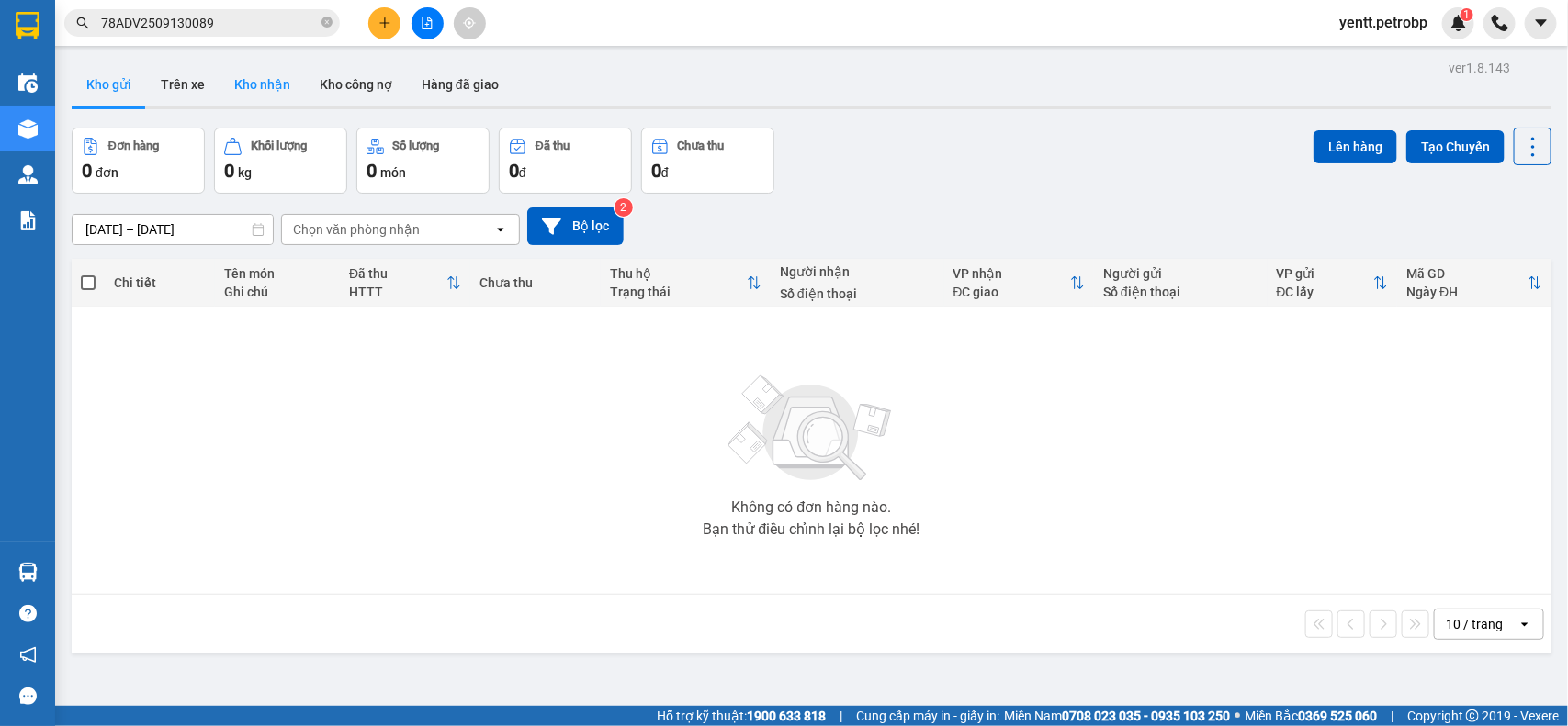
click at [264, 101] on button "Kho nhận" at bounding box center [261, 84] width 85 height 44
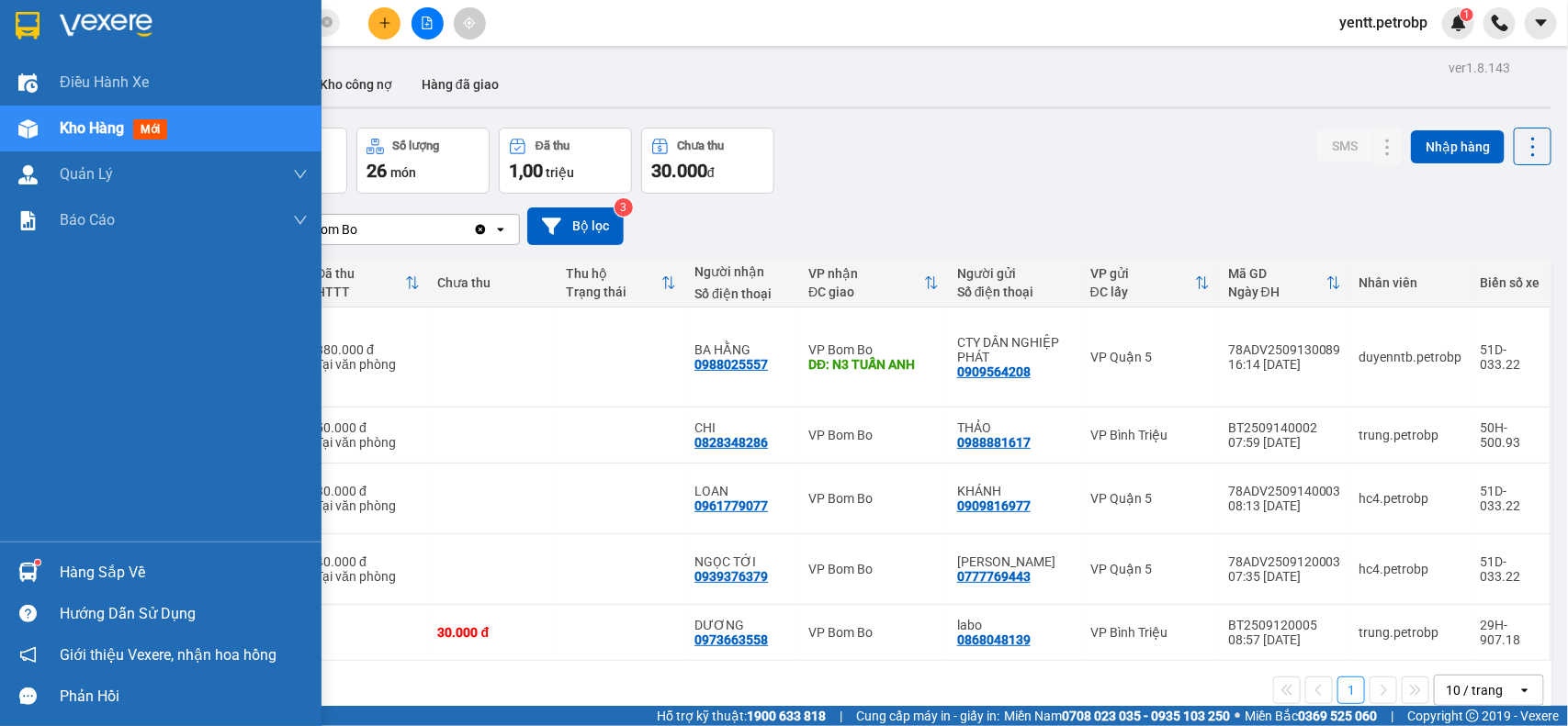
click at [47, 566] on div "Hàng sắp về" at bounding box center [160, 573] width 321 height 41
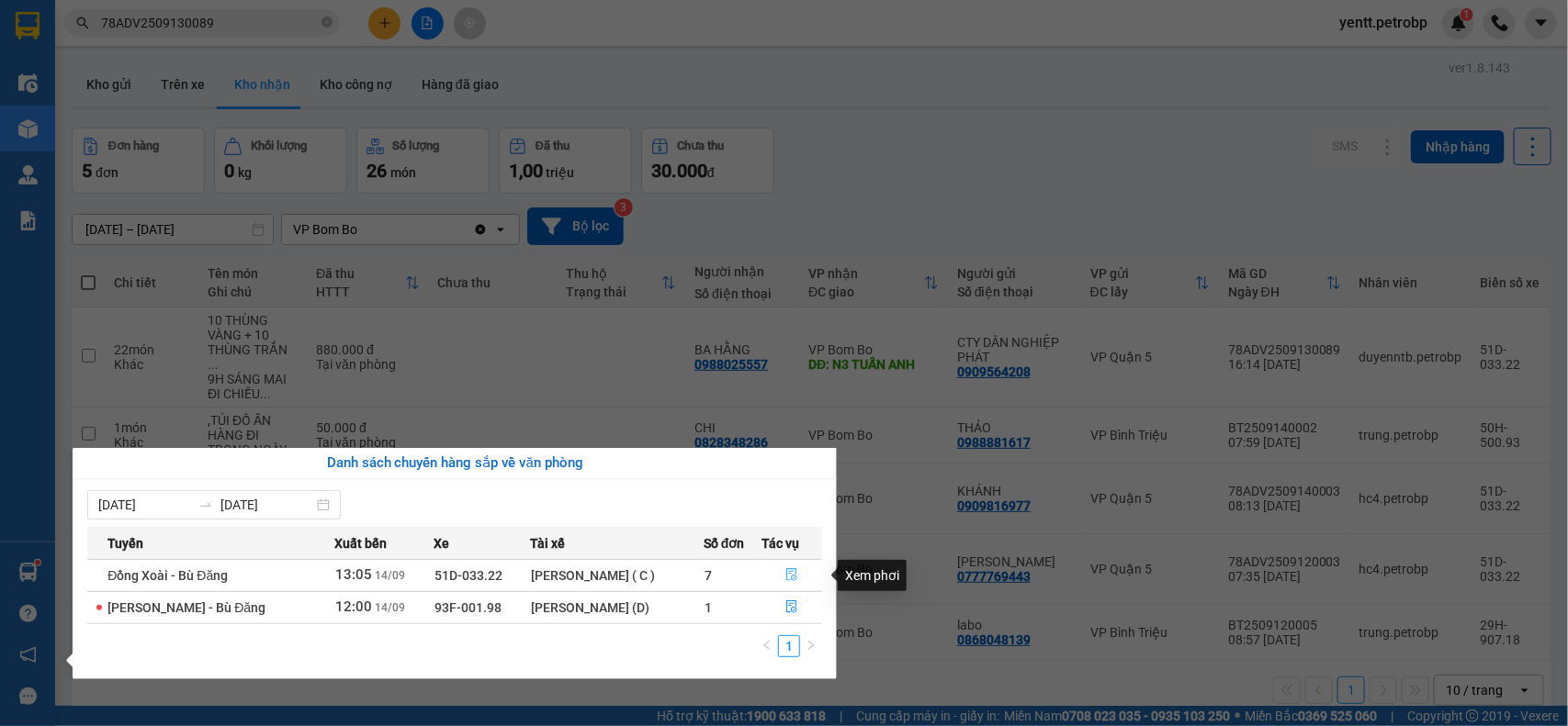
click at [798, 579] on icon "file-done" at bounding box center [791, 575] width 13 height 13
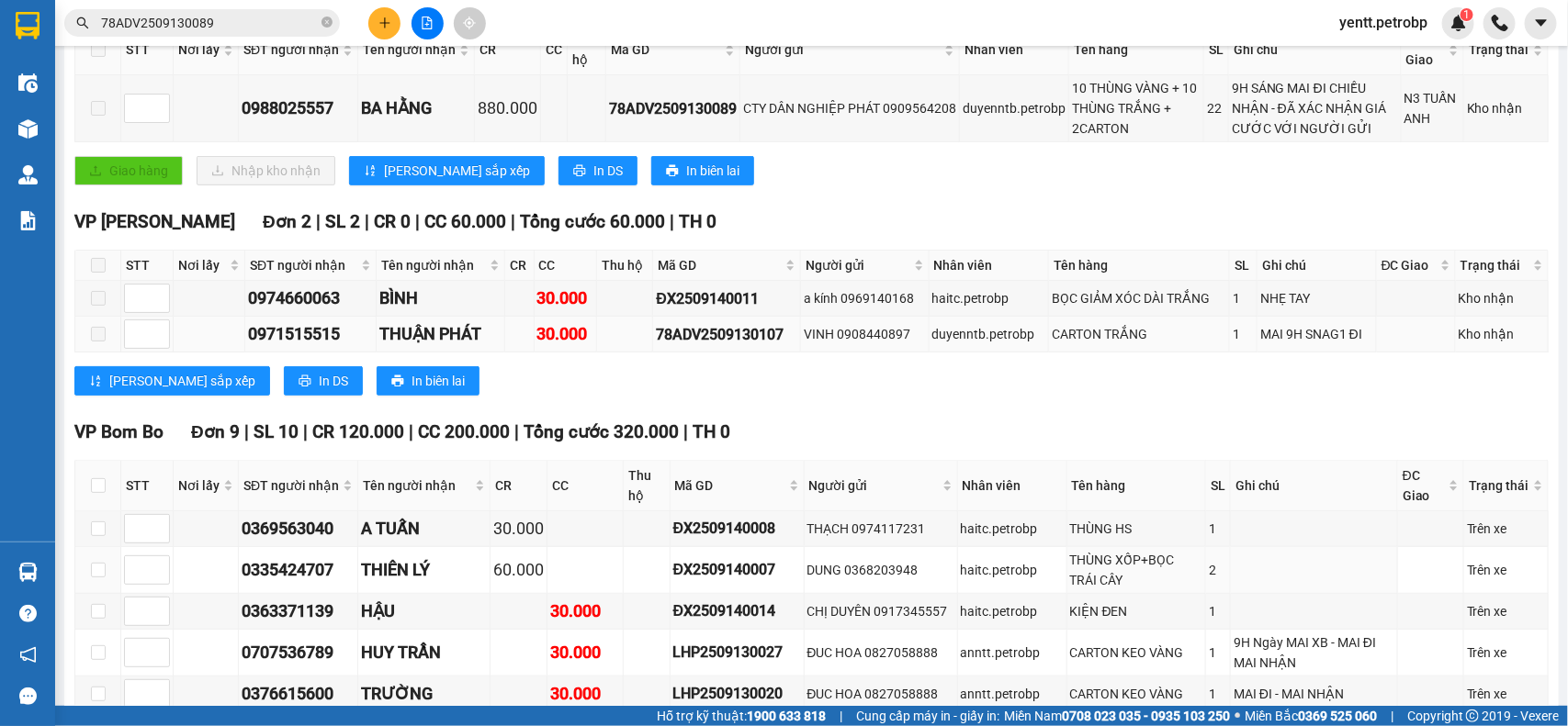
scroll to position [689, 0]
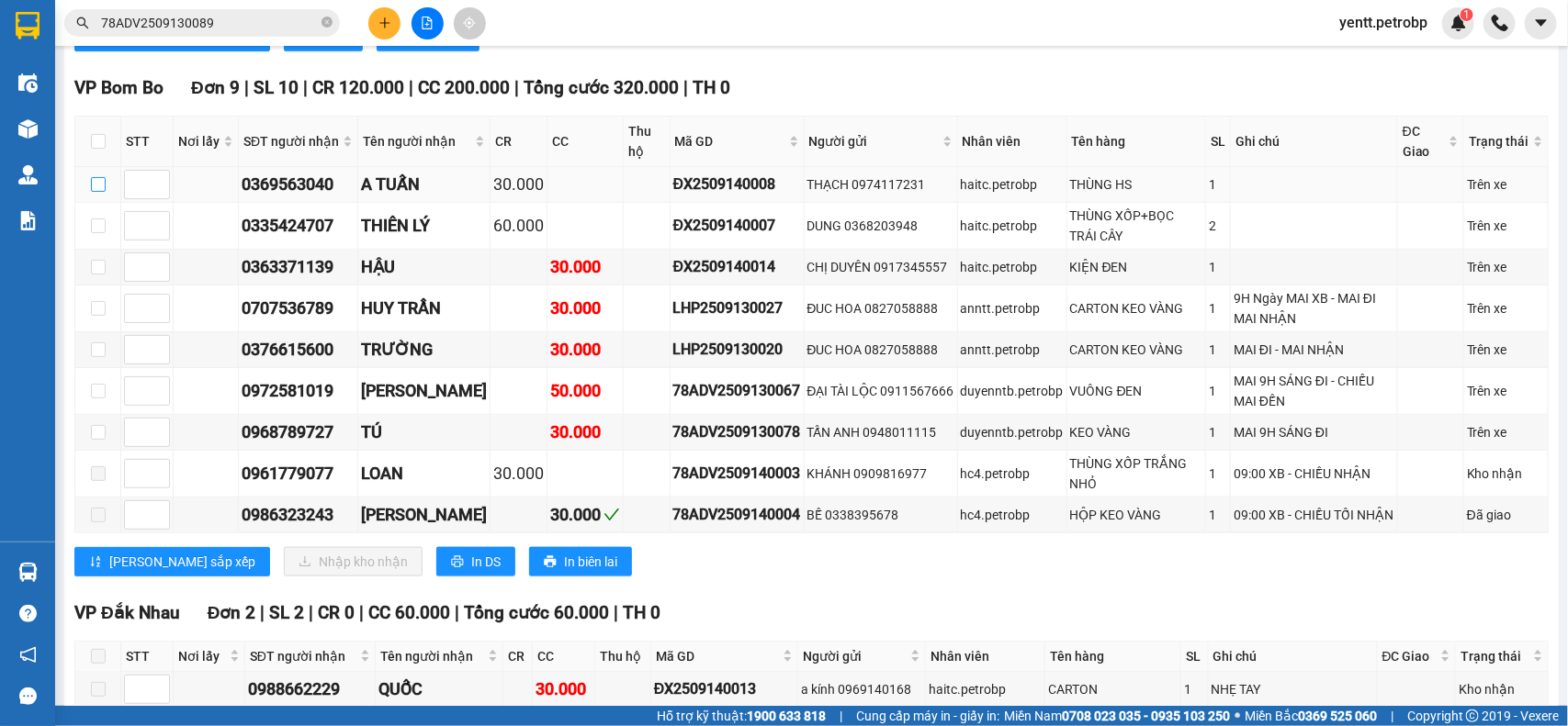
drag, startPoint x: 97, startPoint y: 204, endPoint x: 101, endPoint y: 227, distance: 23.3
click at [97, 192] on input "checkbox" at bounding box center [98, 184] width 15 height 15
checkbox input "true"
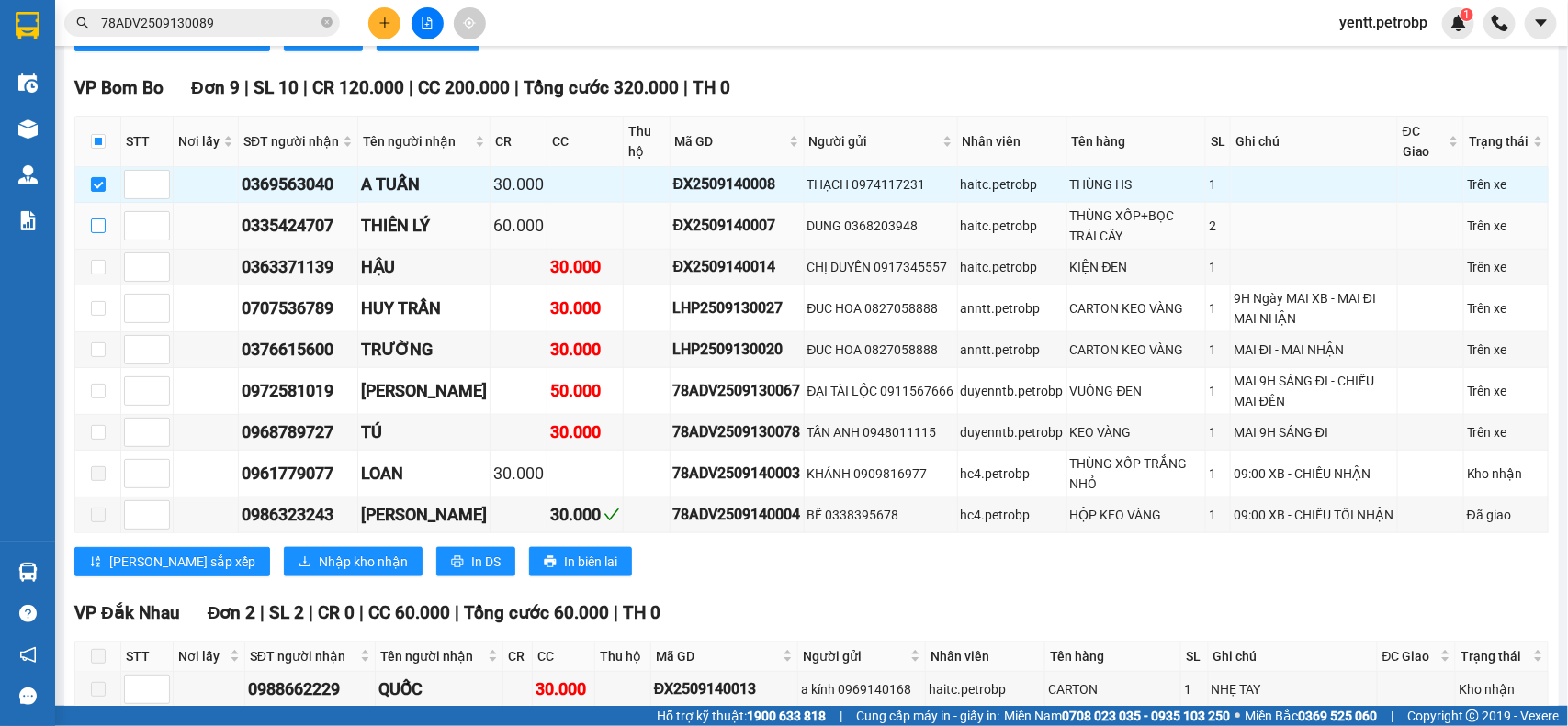
click at [94, 233] on input "checkbox" at bounding box center [98, 225] width 15 height 15
checkbox input "true"
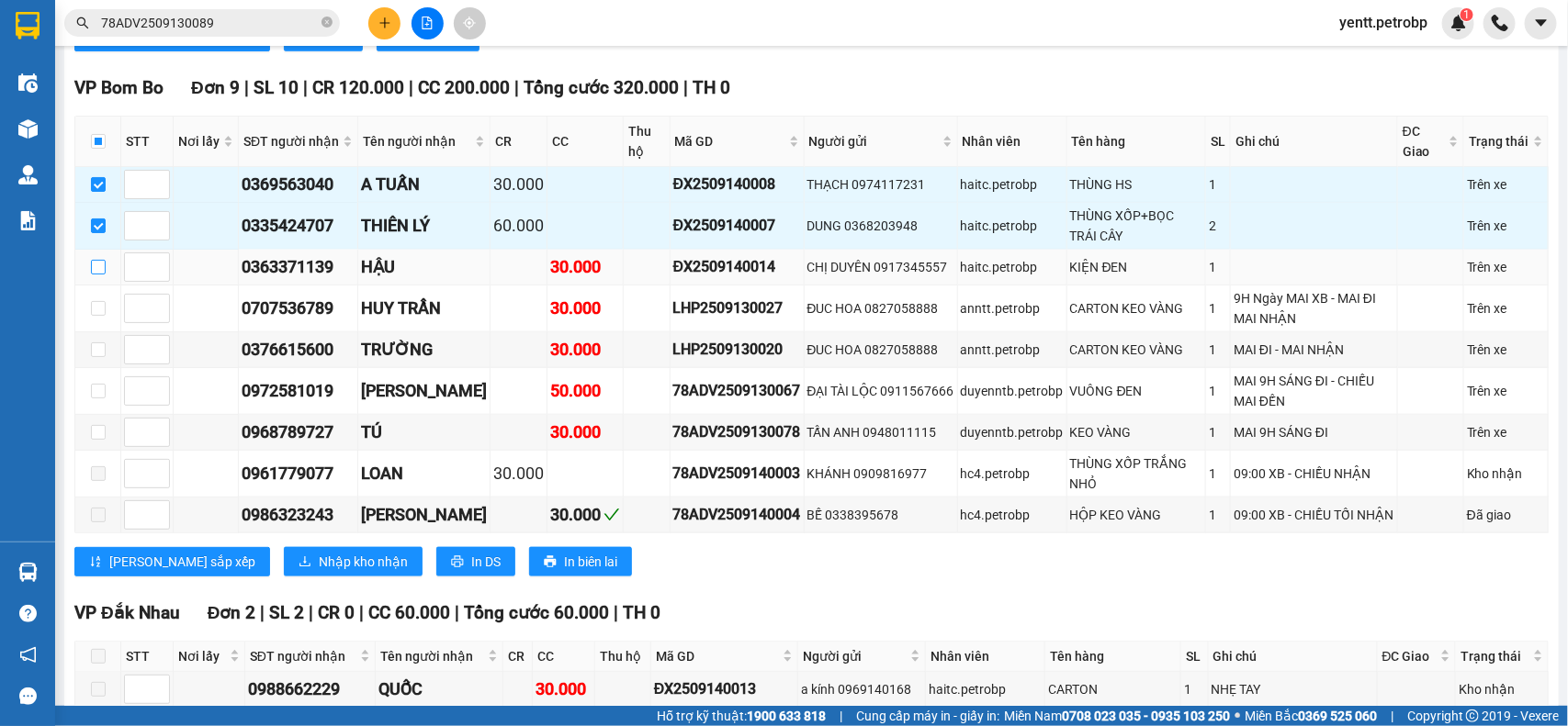
click at [96, 274] on input "checkbox" at bounding box center [98, 267] width 15 height 15
checkbox input "true"
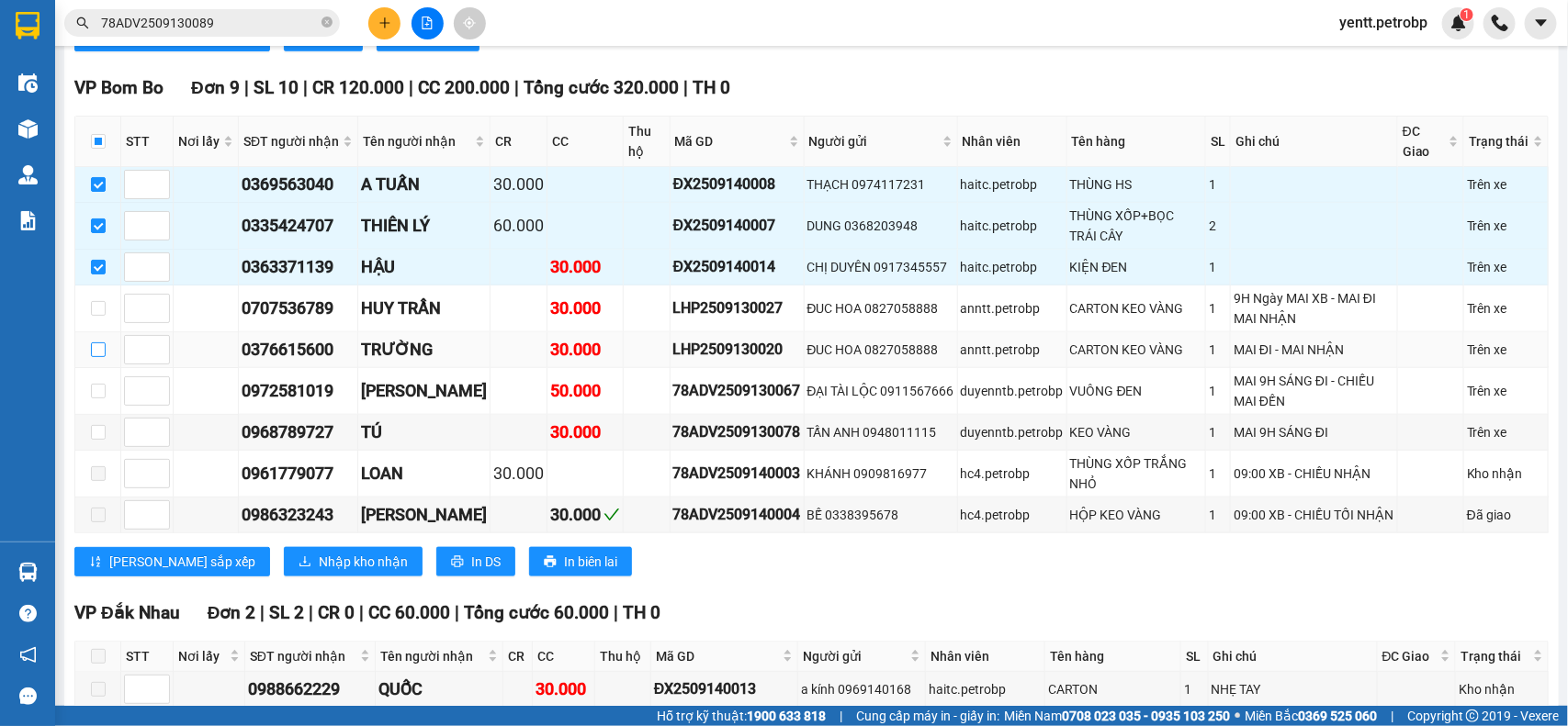
click at [98, 358] on input "checkbox" at bounding box center [98, 350] width 15 height 15
checkbox input "true"
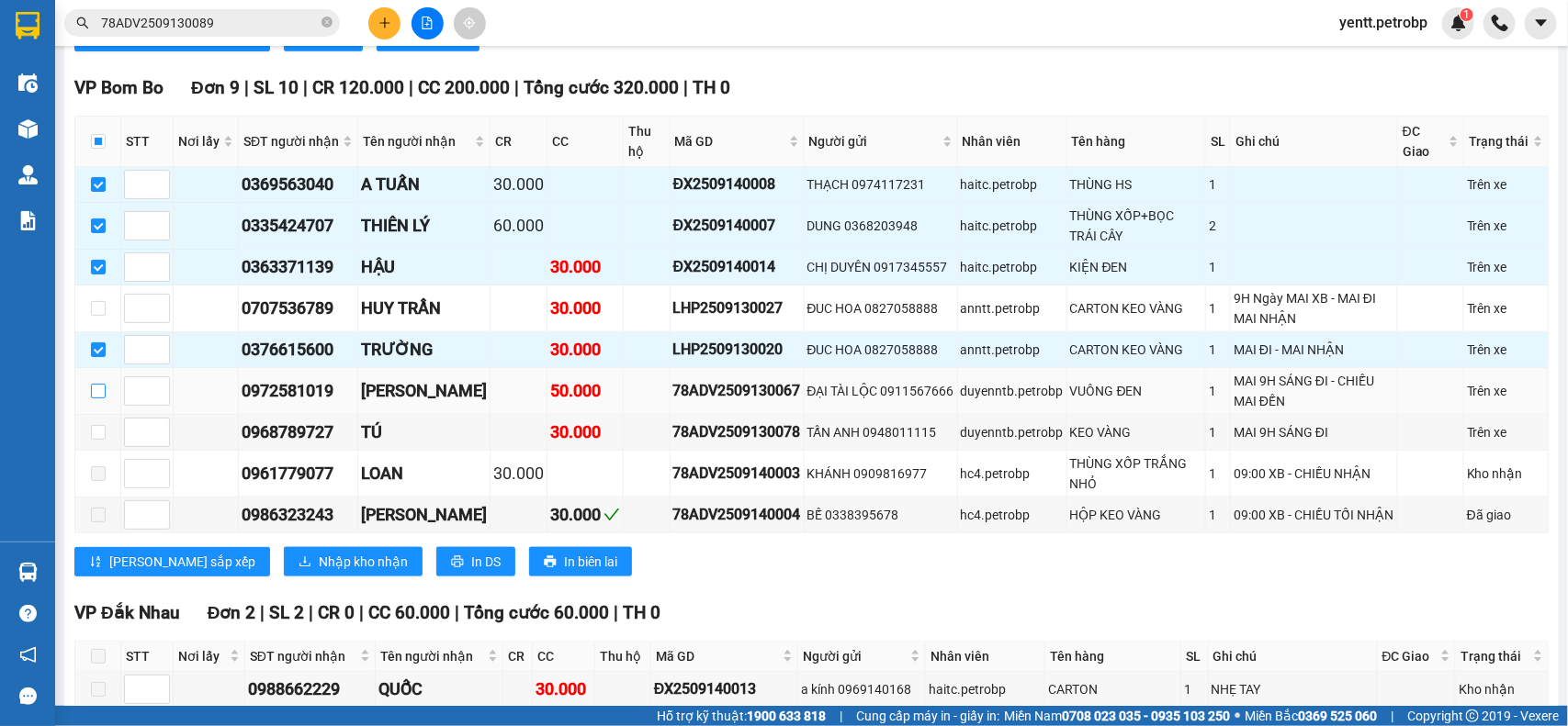
click at [103, 399] on input "checkbox" at bounding box center [98, 391] width 15 height 15
checkbox input "true"
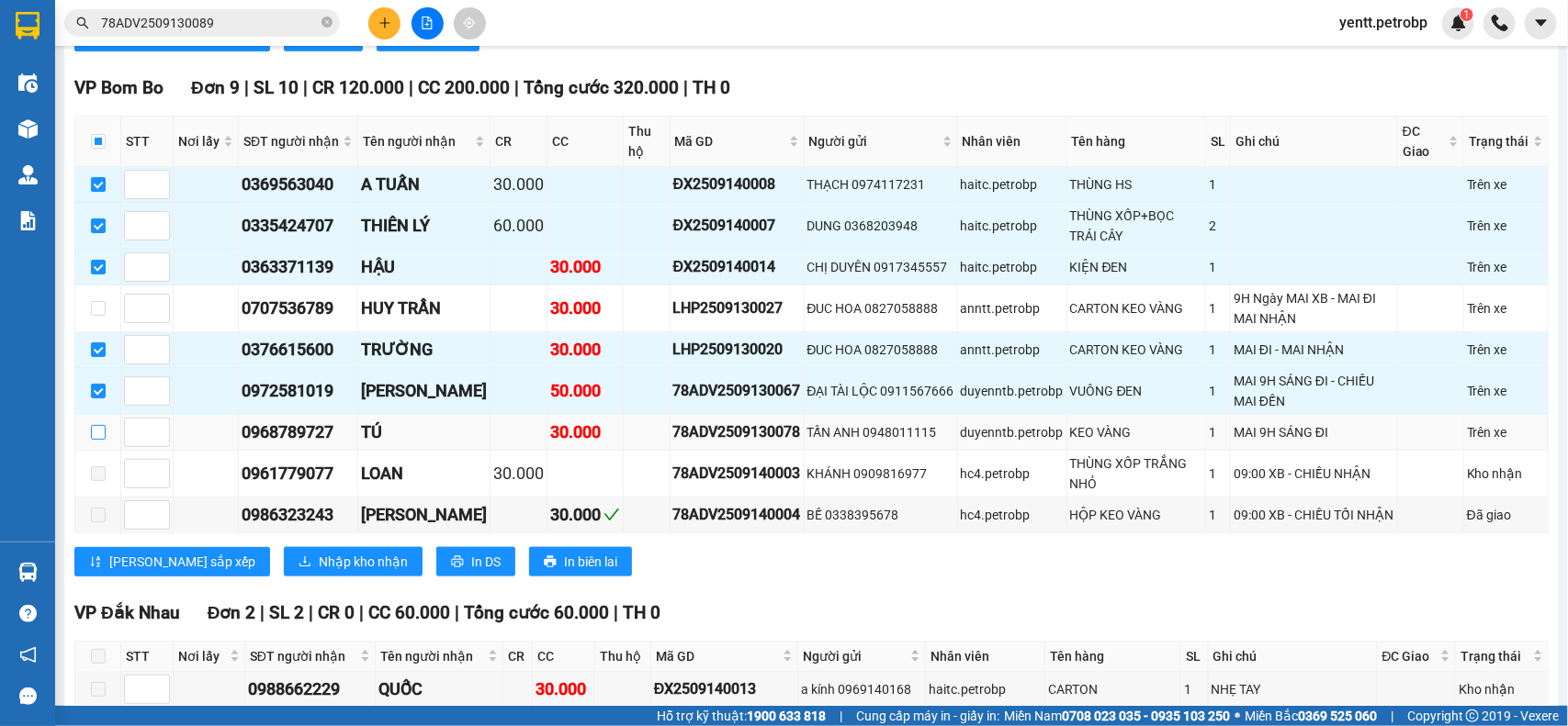
click at [97, 440] on input "checkbox" at bounding box center [98, 432] width 15 height 15
checkbox input "true"
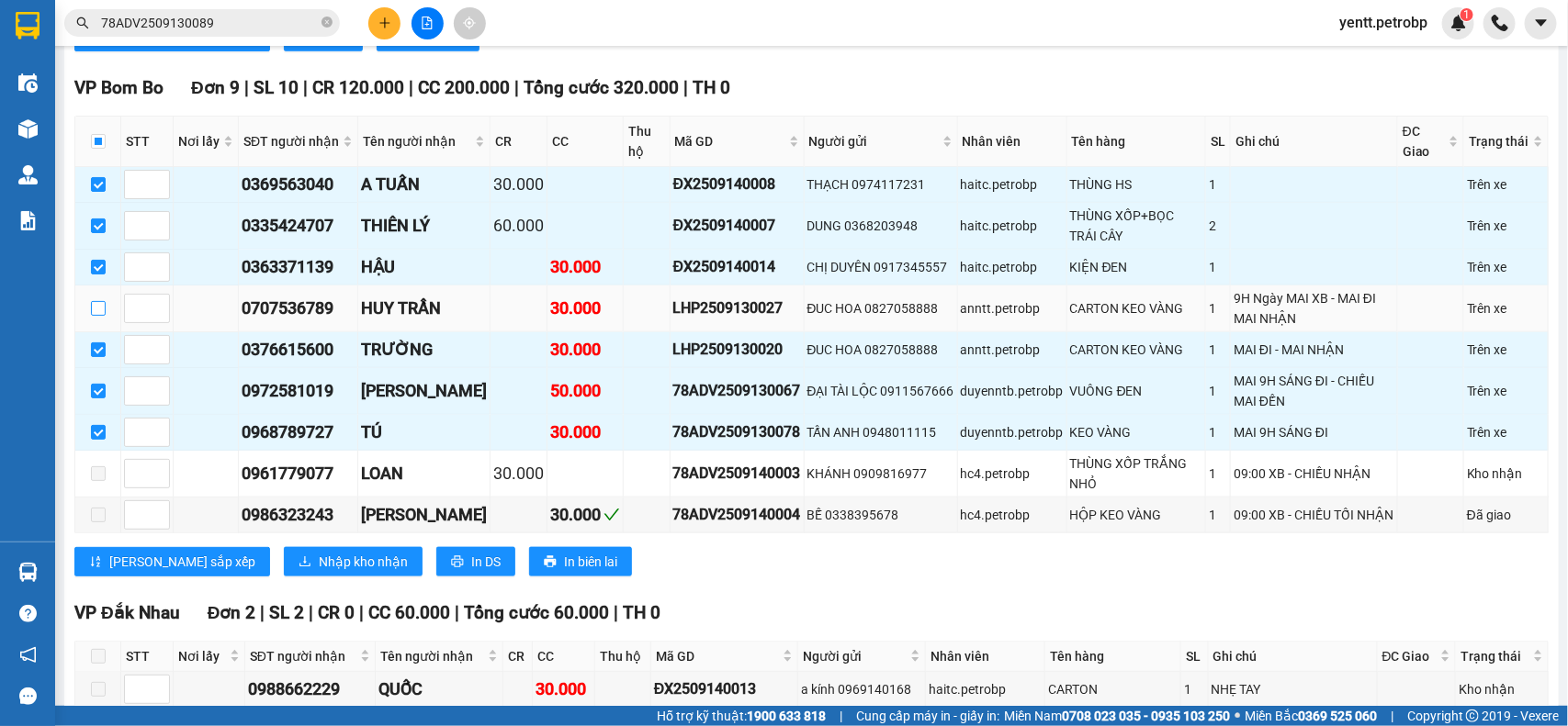
click at [96, 316] on input "checkbox" at bounding box center [98, 308] width 15 height 15
checkbox input "true"
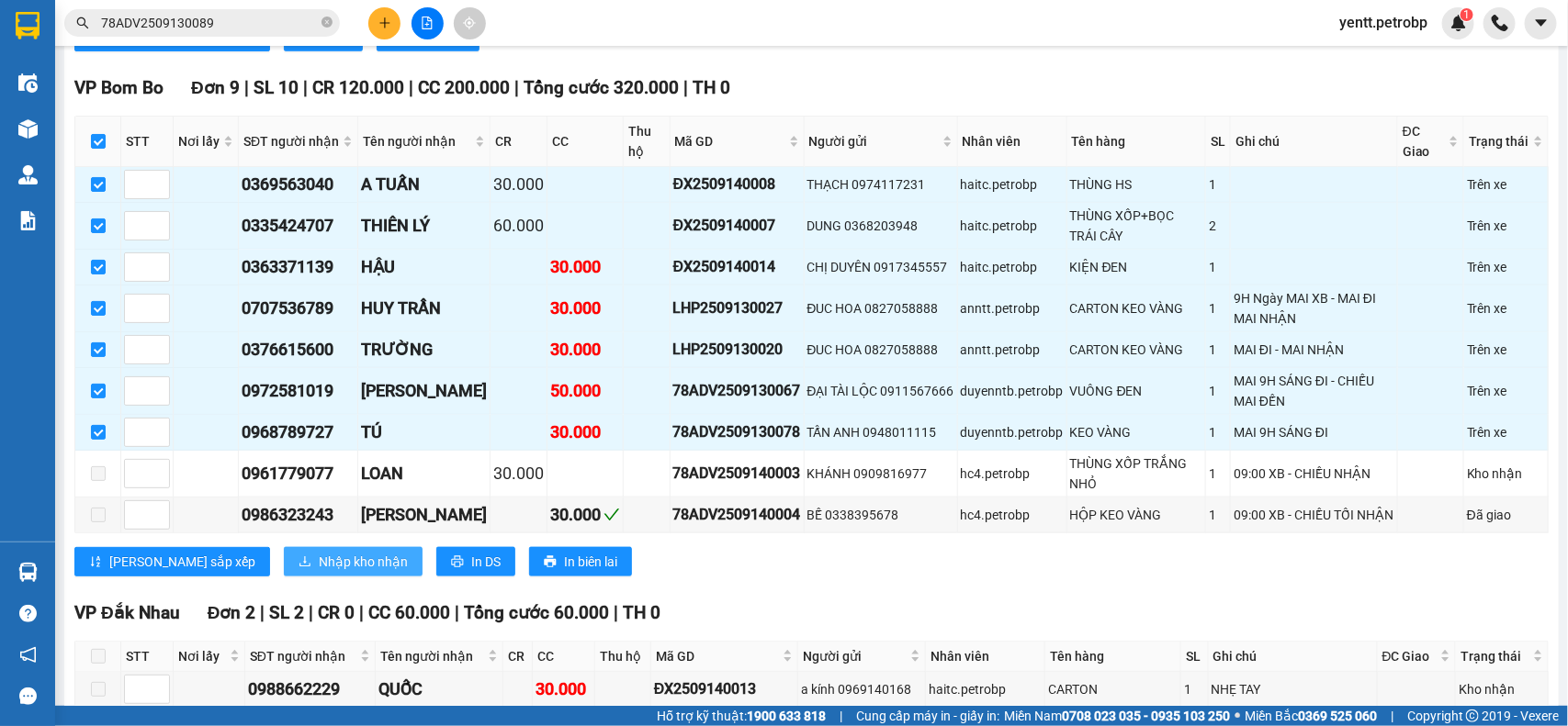
click at [318, 572] on span "Nhập kho nhận" at bounding box center [363, 562] width 89 height 21
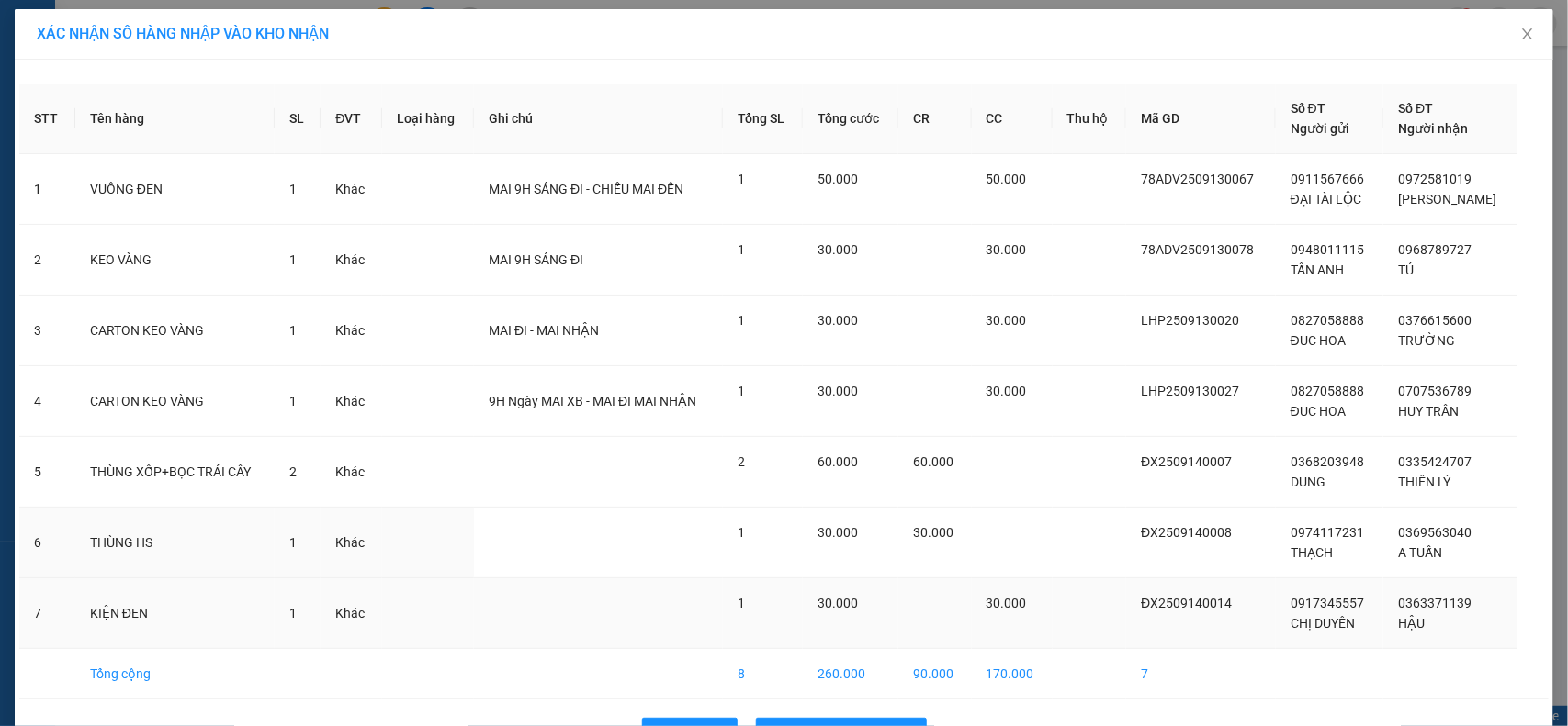
scroll to position [58, 0]
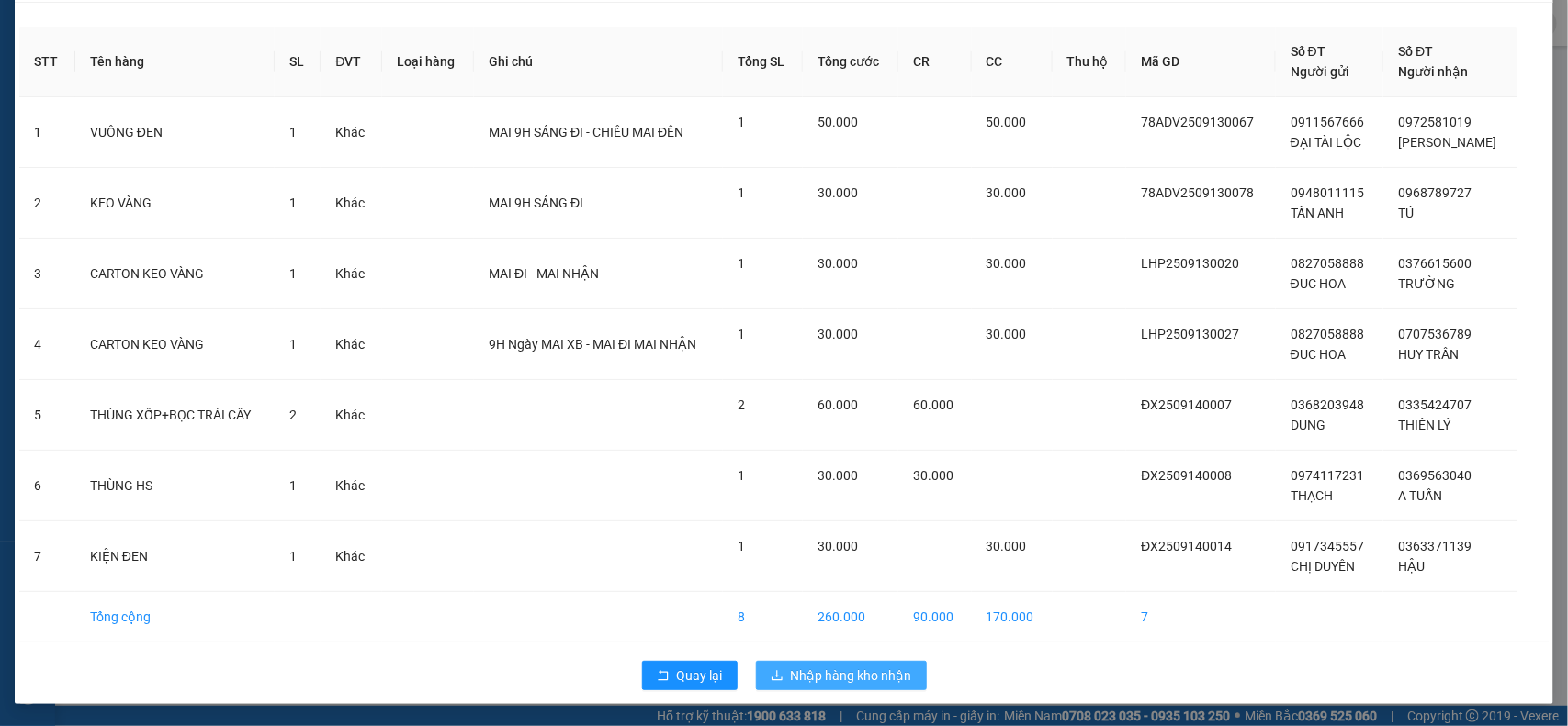
click at [837, 685] on span "Nhập hàng kho nhận" at bounding box center [851, 676] width 121 height 21
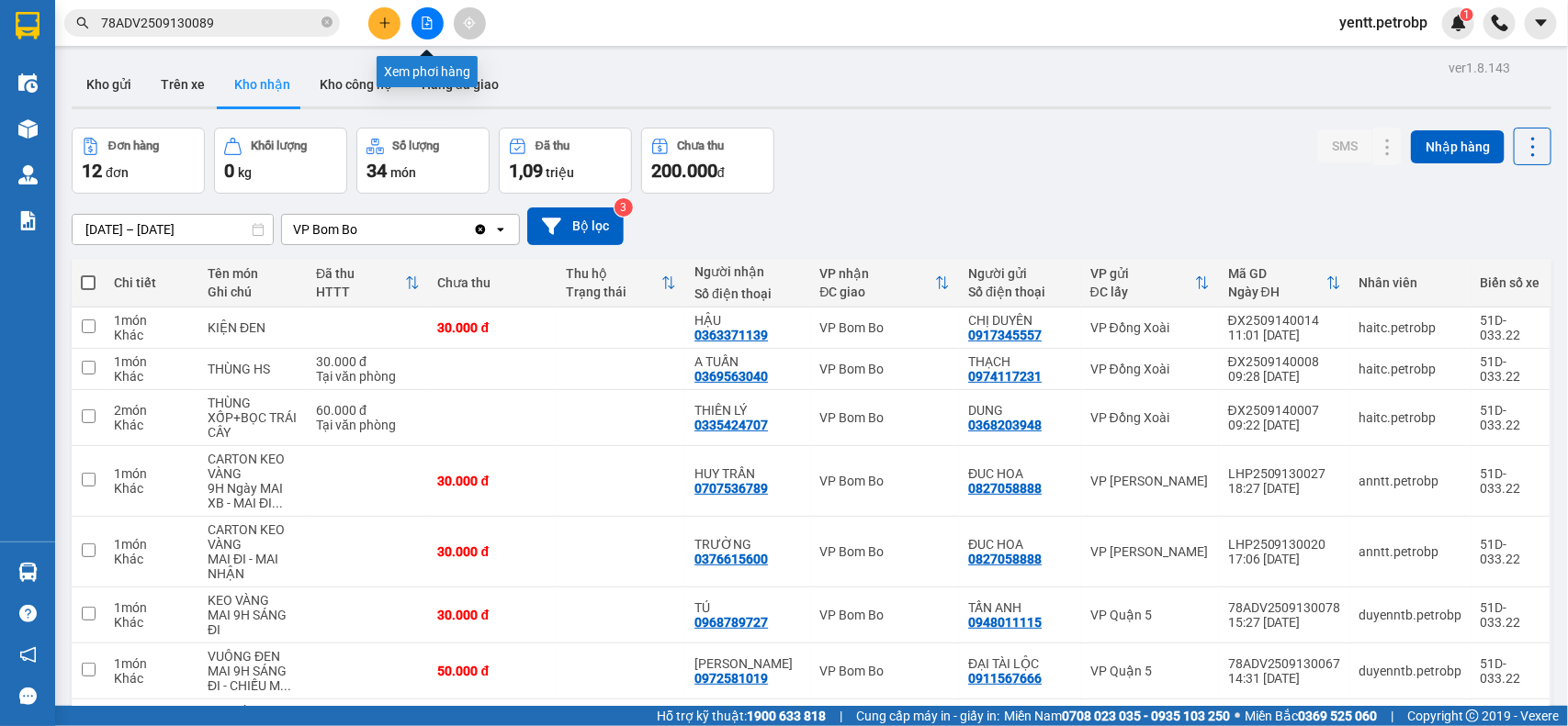
click at [437, 26] on button at bounding box center [427, 23] width 32 height 32
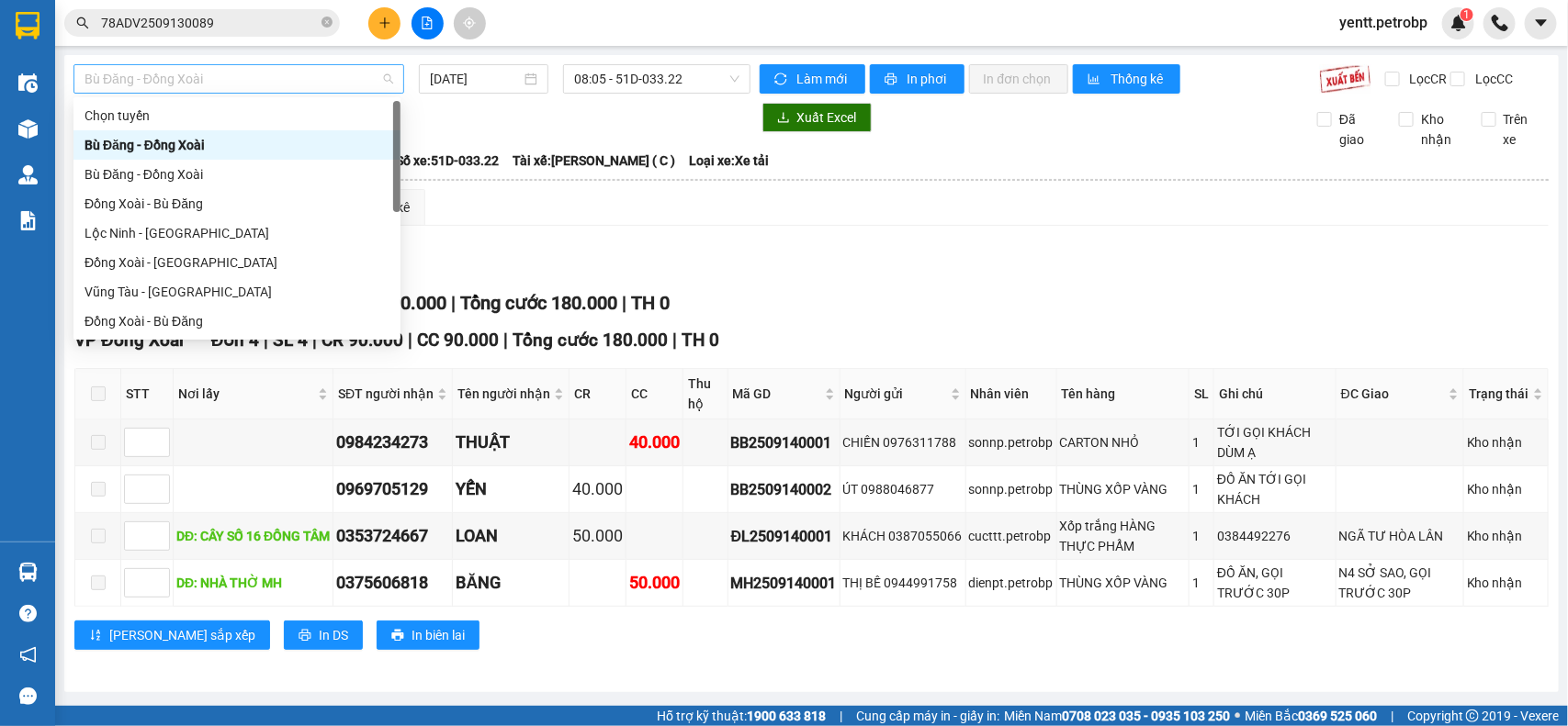
click at [255, 87] on span "Bù Đăng - Đồng Xoài" at bounding box center [239, 79] width 308 height 28
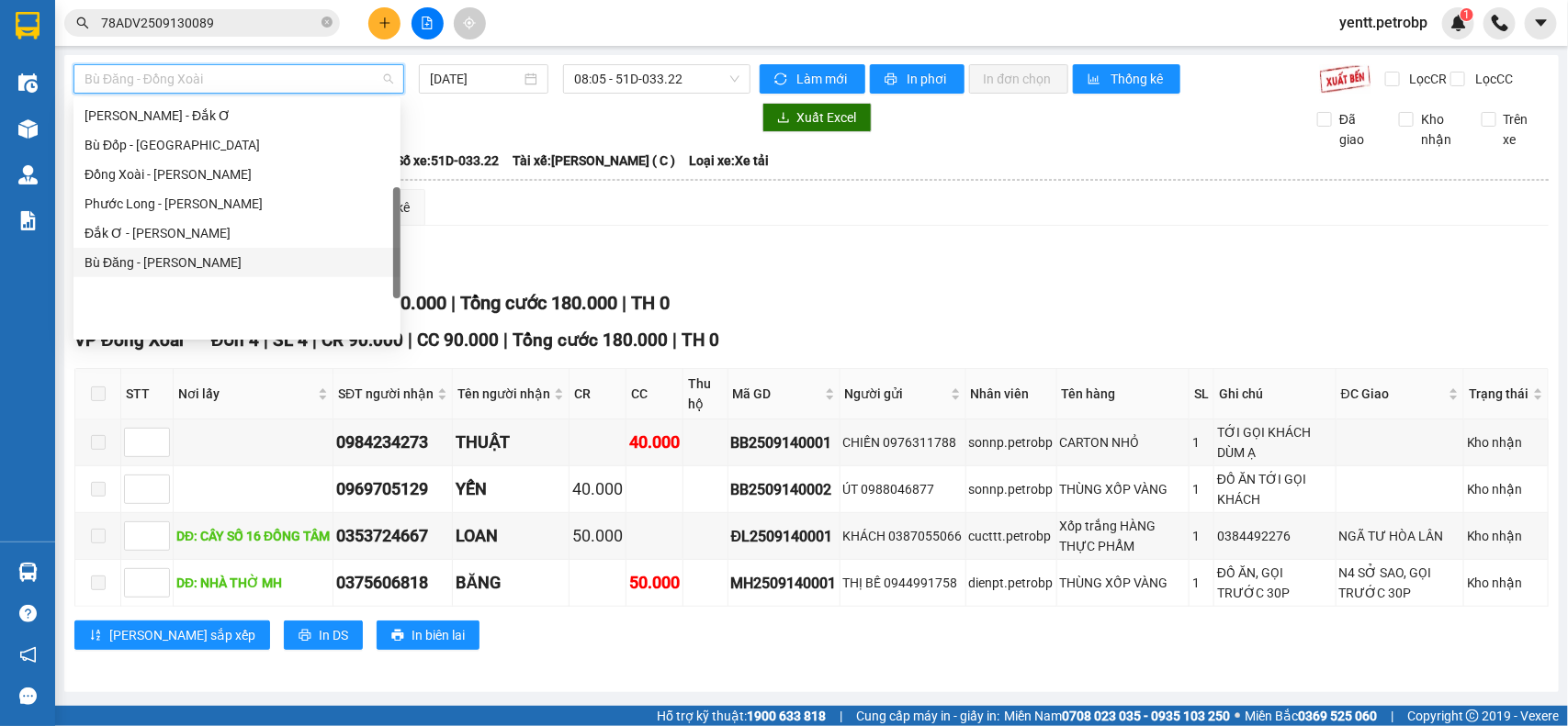
scroll to position [267, 0]
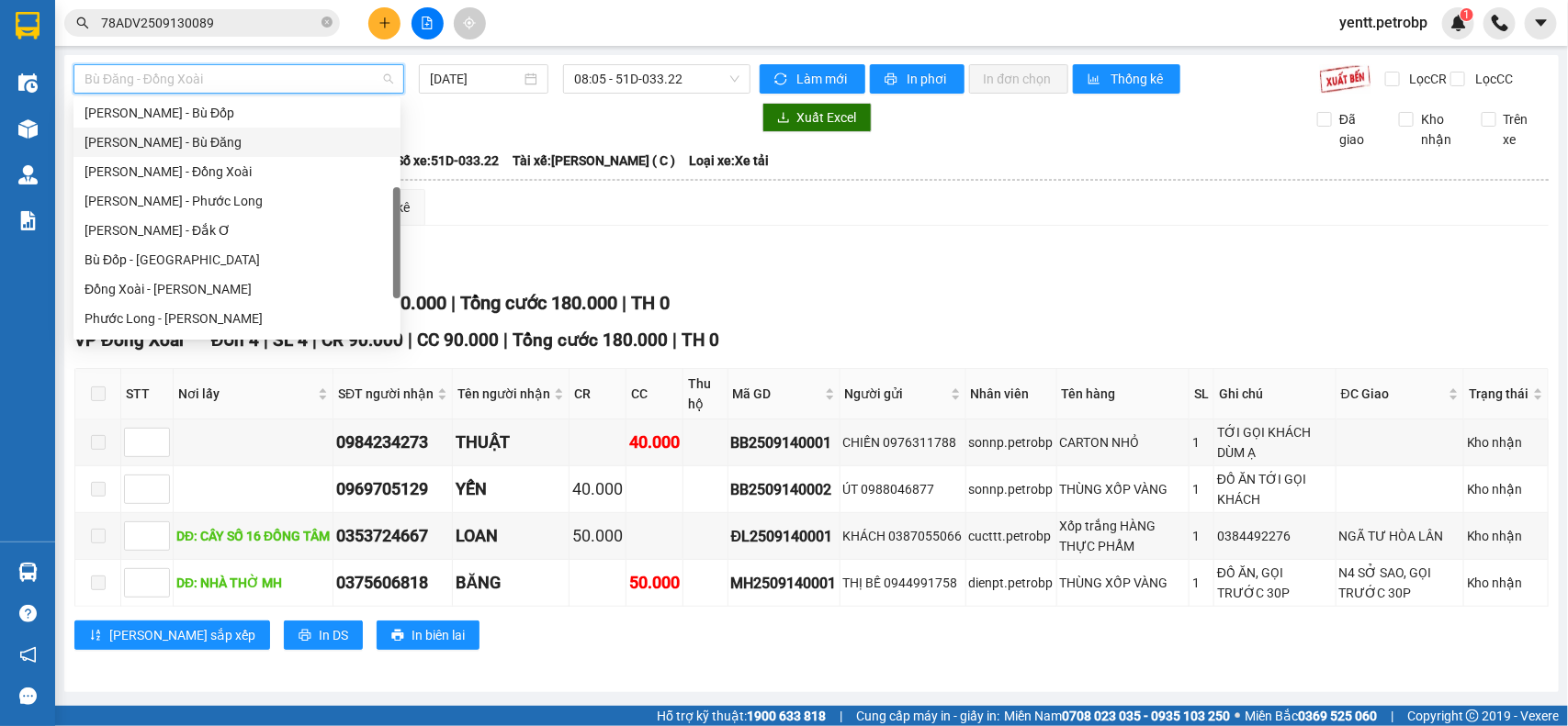
click at [161, 145] on div "[PERSON_NAME] - Bù Đăng" at bounding box center [237, 142] width 305 height 21
type input "[DATE]"
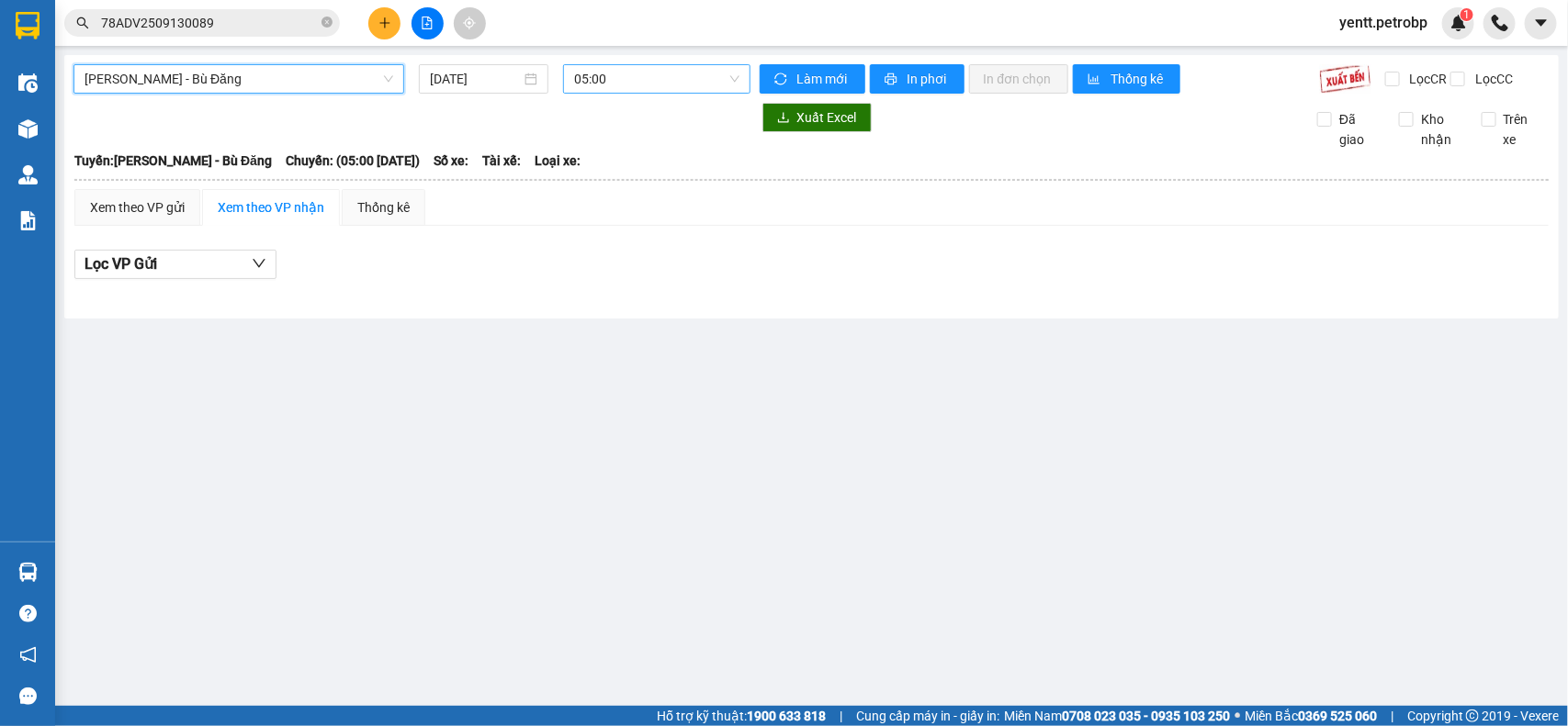
click at [634, 67] on span "05:00" at bounding box center [655, 79] width 164 height 28
click at [252, 84] on span "[PERSON_NAME] - Bù Đăng" at bounding box center [239, 79] width 308 height 28
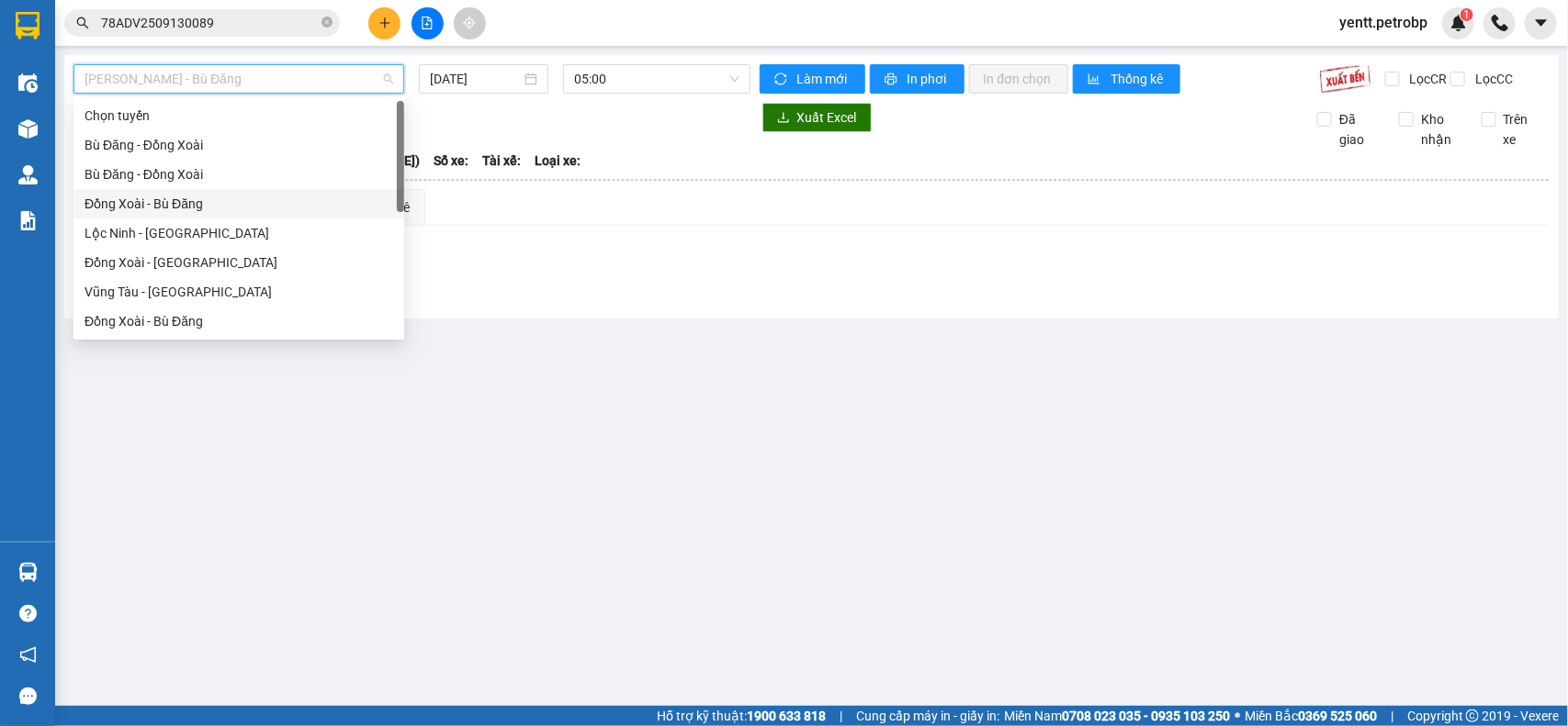
click at [167, 198] on div "Đồng Xoài - Bù Đăng" at bounding box center [239, 203] width 308 height 21
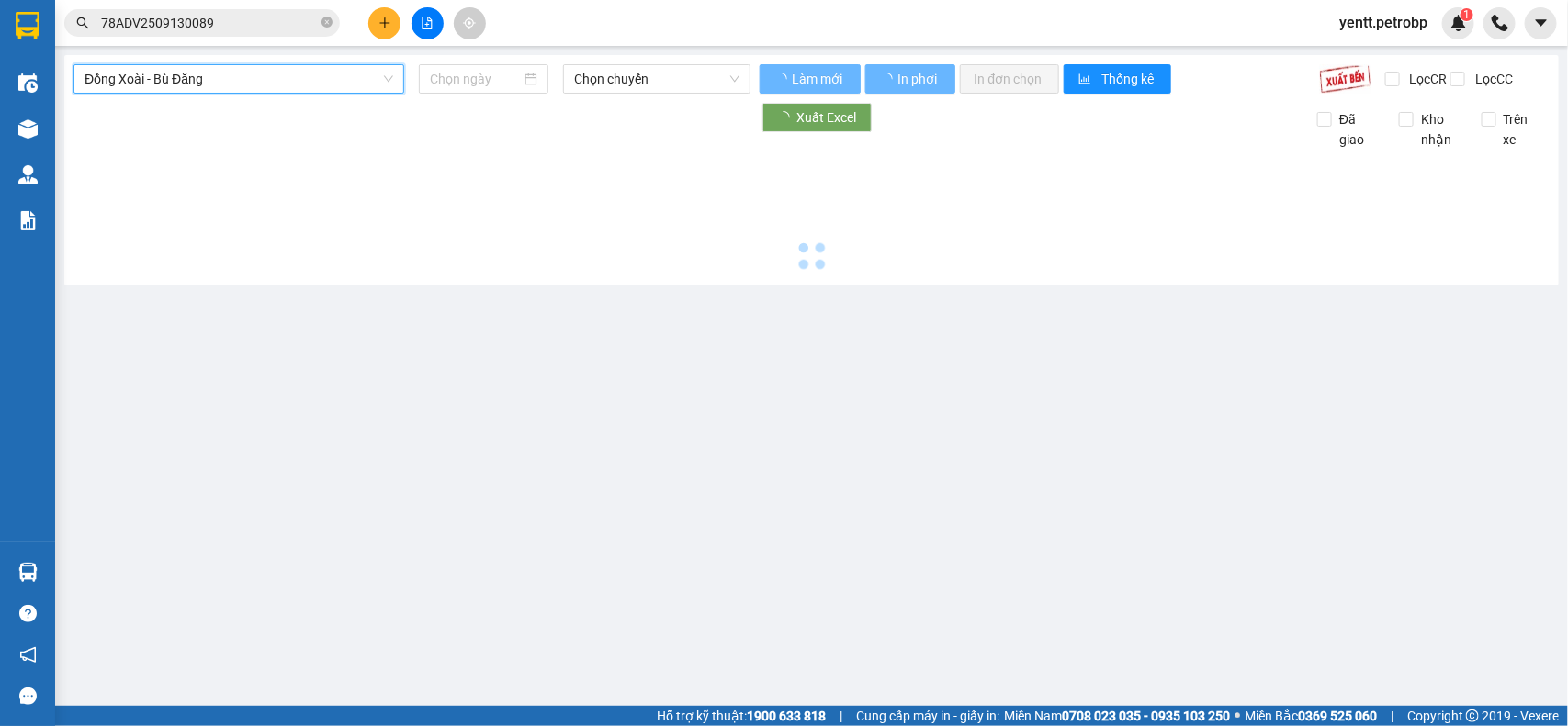
type input "[DATE]"
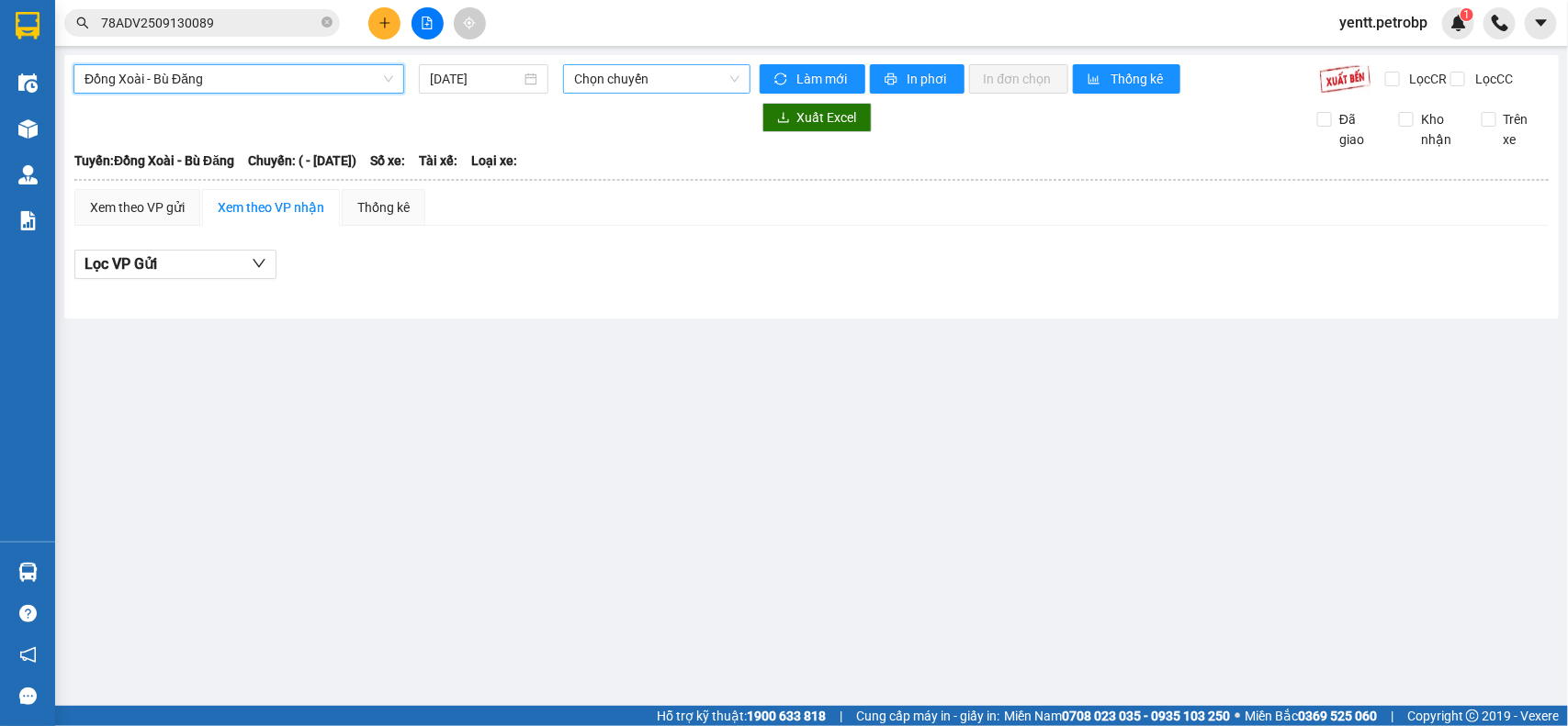
click at [608, 80] on span "Chọn chuyến" at bounding box center [655, 79] width 164 height 28
click at [241, 80] on span "Đồng Xoài - Bù Đăng" at bounding box center [239, 79] width 308 height 28
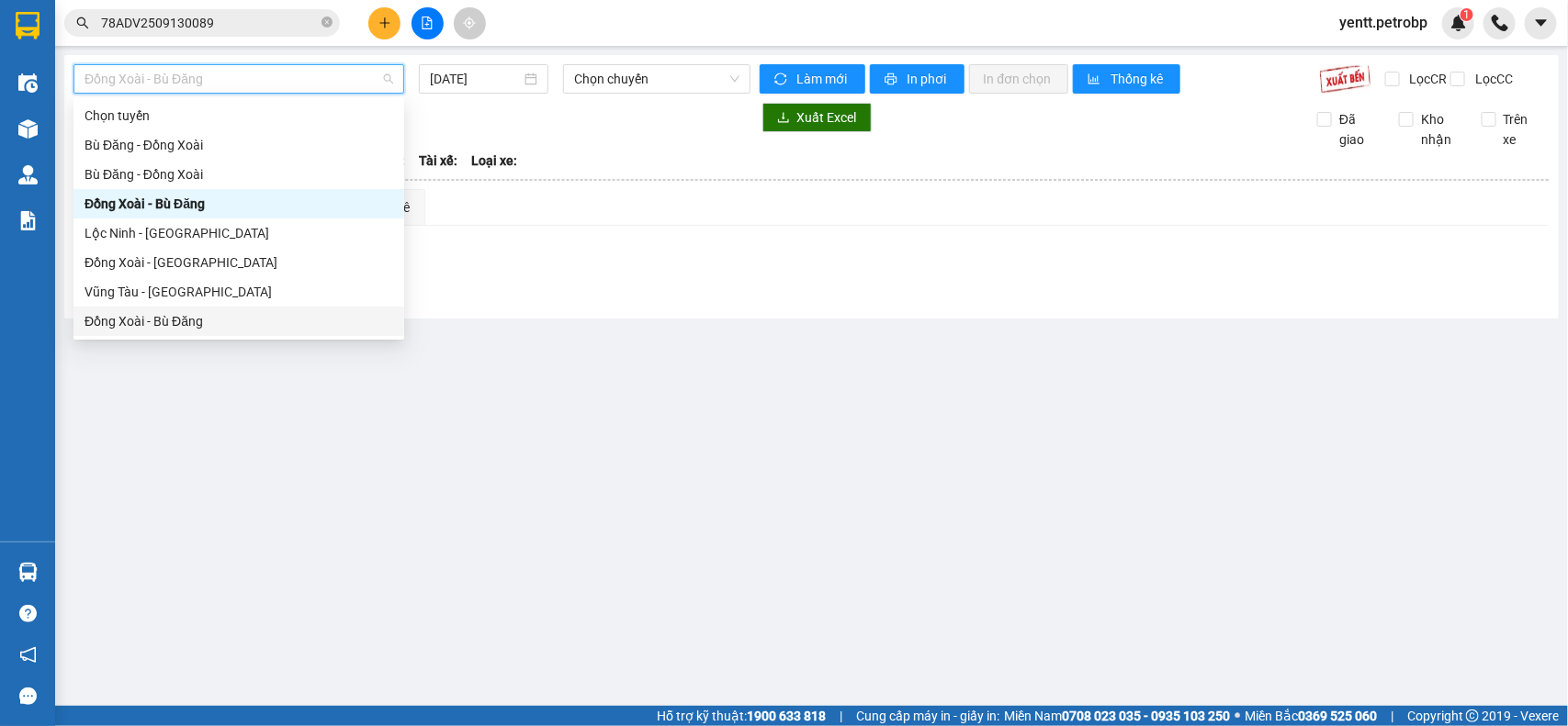
click at [173, 318] on div "Đồng Xoài - Bù Đăng" at bounding box center [239, 321] width 308 height 21
type input "[DATE]"
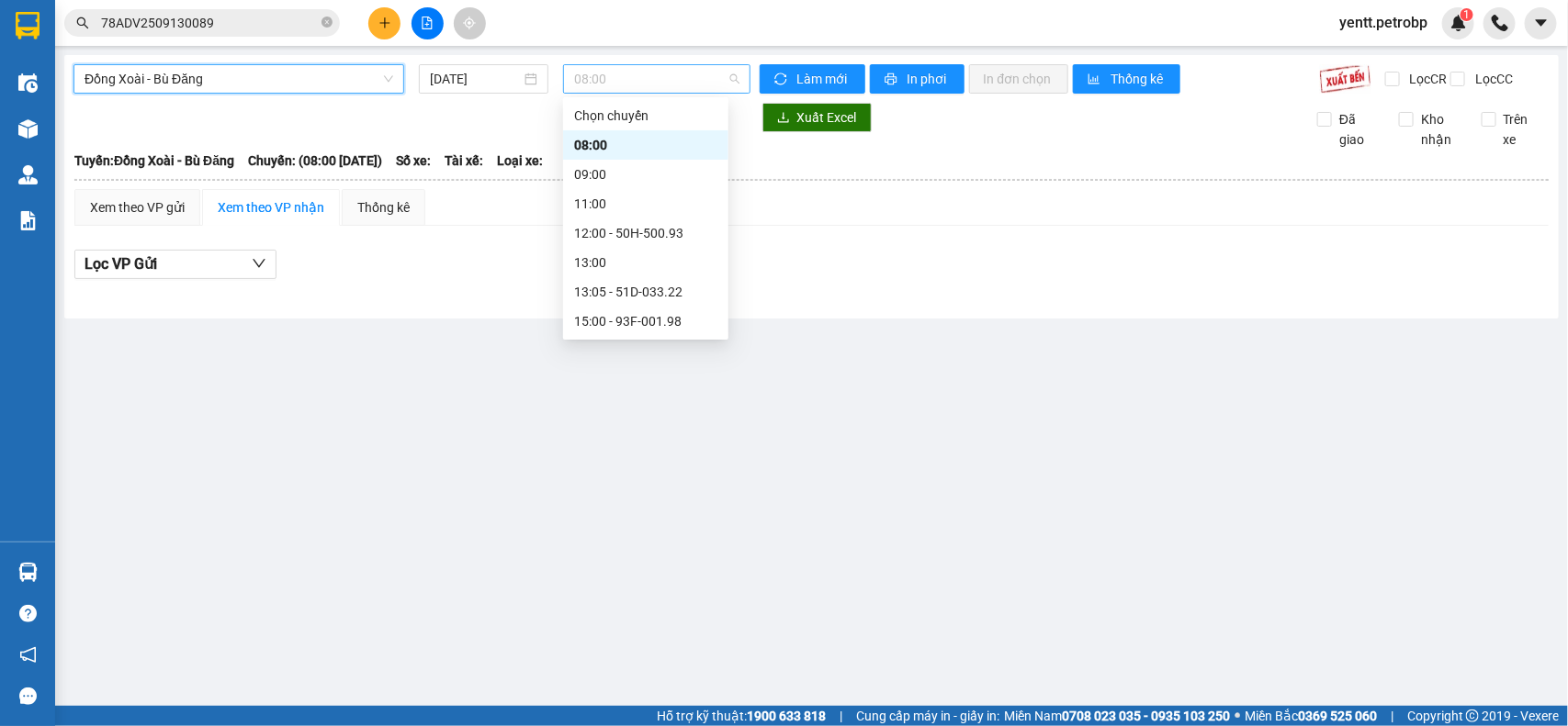
click at [649, 67] on span "08:00" at bounding box center [655, 79] width 164 height 28
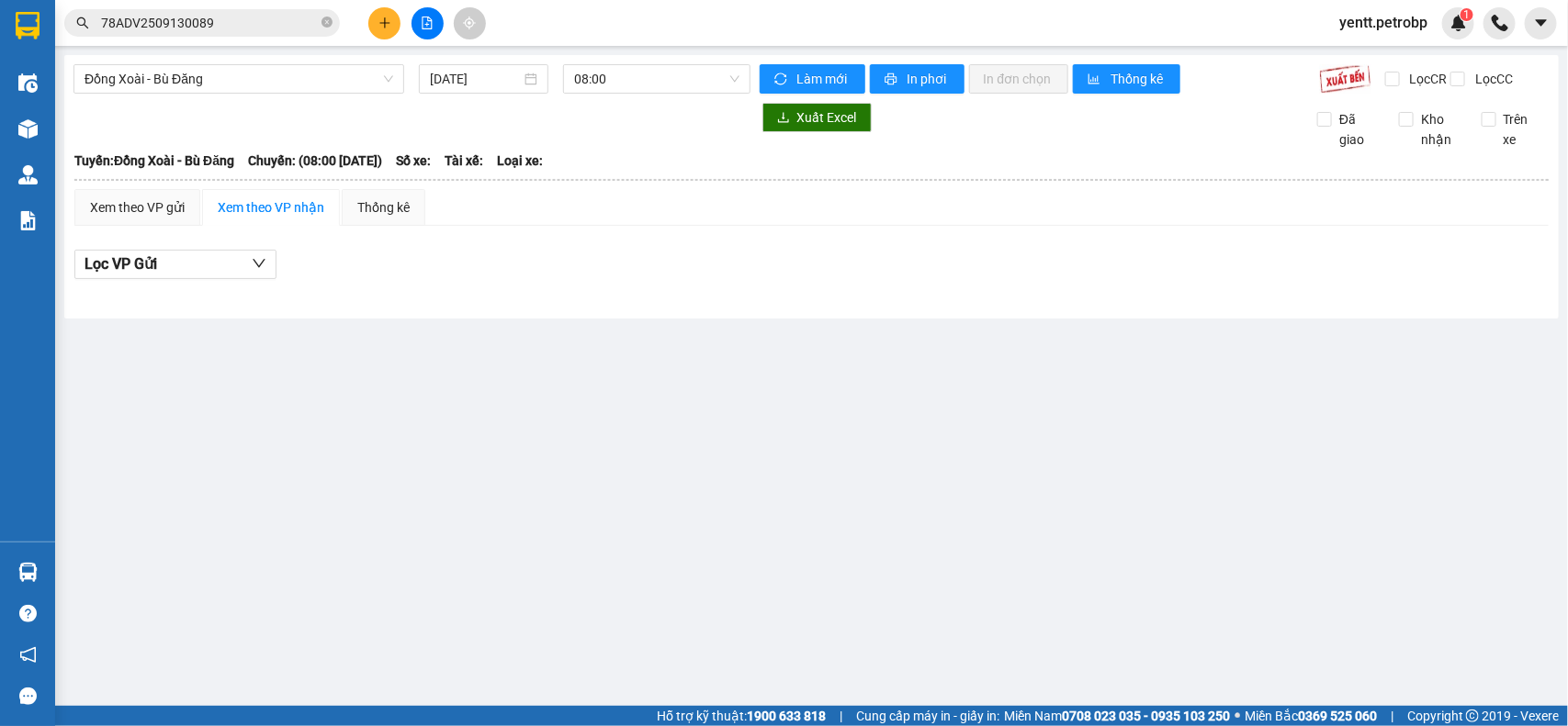
click at [434, 387] on main "Đồng Xoài - [GEOGRAPHIC_DATA] Đăng [DATE] 08:00 Làm mới In phơi In đơn chọn Thố…" at bounding box center [784, 353] width 1568 height 706
click at [613, 77] on span "08:00" at bounding box center [655, 79] width 164 height 28
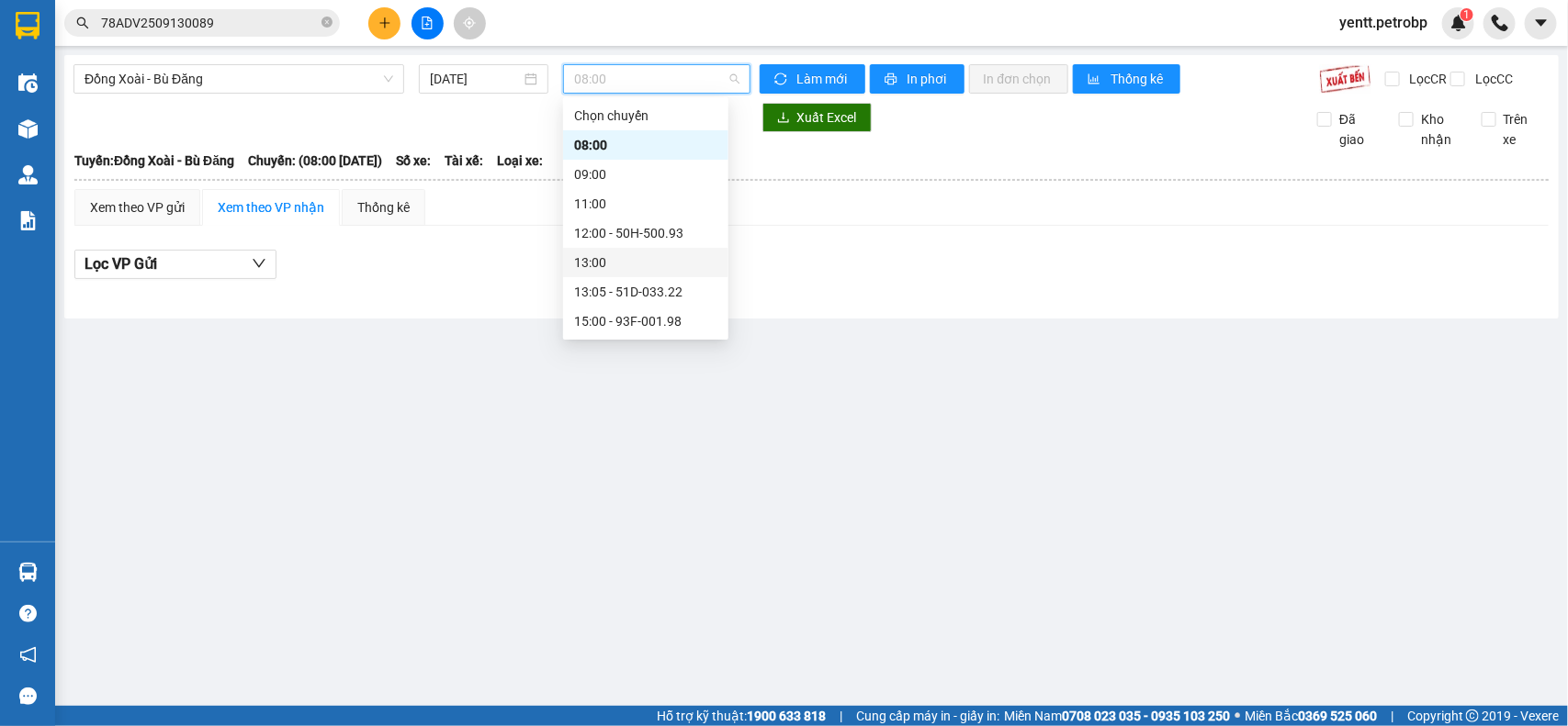
scroll to position [176, 0]
click at [643, 237] on div "18:30 - 51D-033.22" at bounding box center [645, 234] width 143 height 21
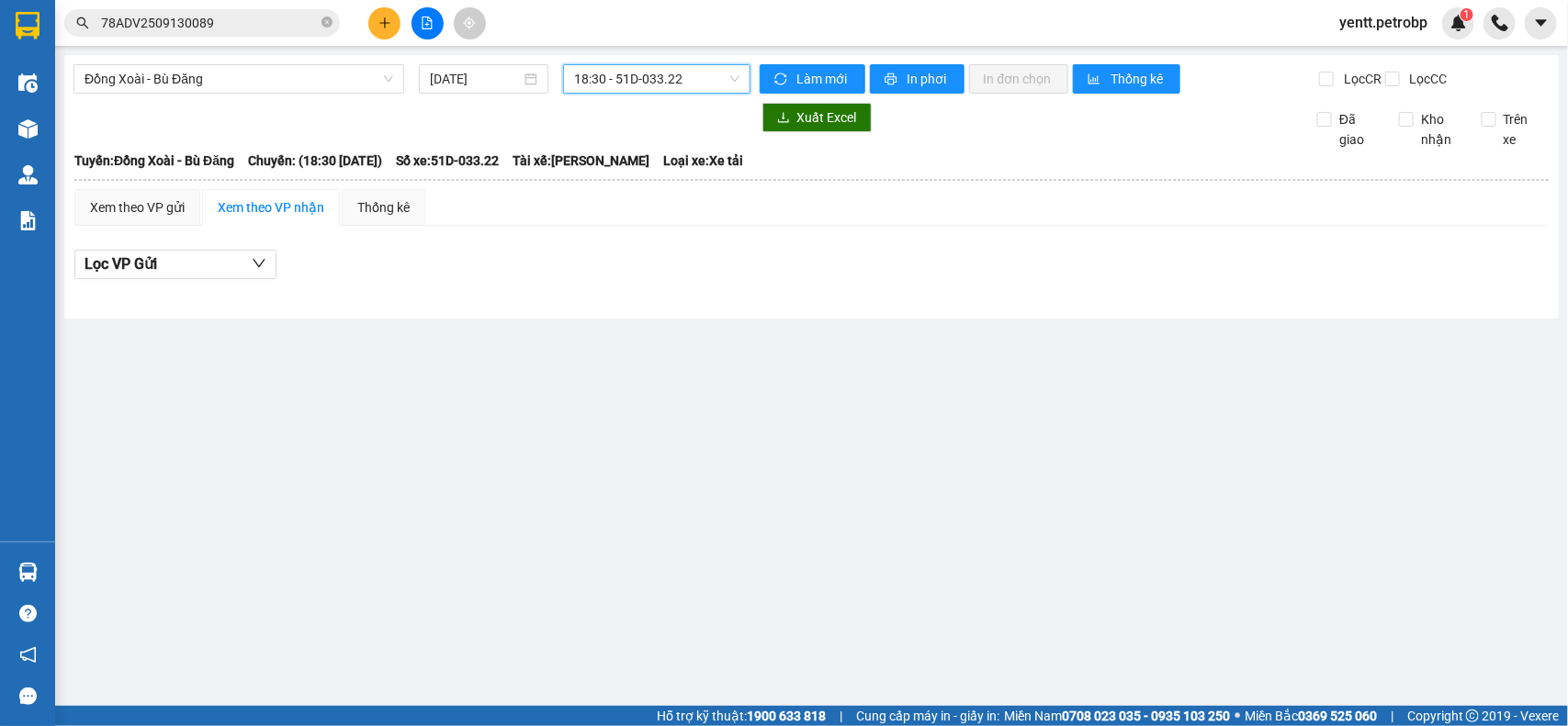
click at [684, 52] on main "Đồng Xoài - [GEOGRAPHIC_DATA] Đăng [DATE] 18:30 18:30 - 51D-033.22 Làm mới In p…" at bounding box center [784, 353] width 1568 height 706
click at [690, 79] on span "18:30 - 51D-033.22" at bounding box center [655, 79] width 164 height 28
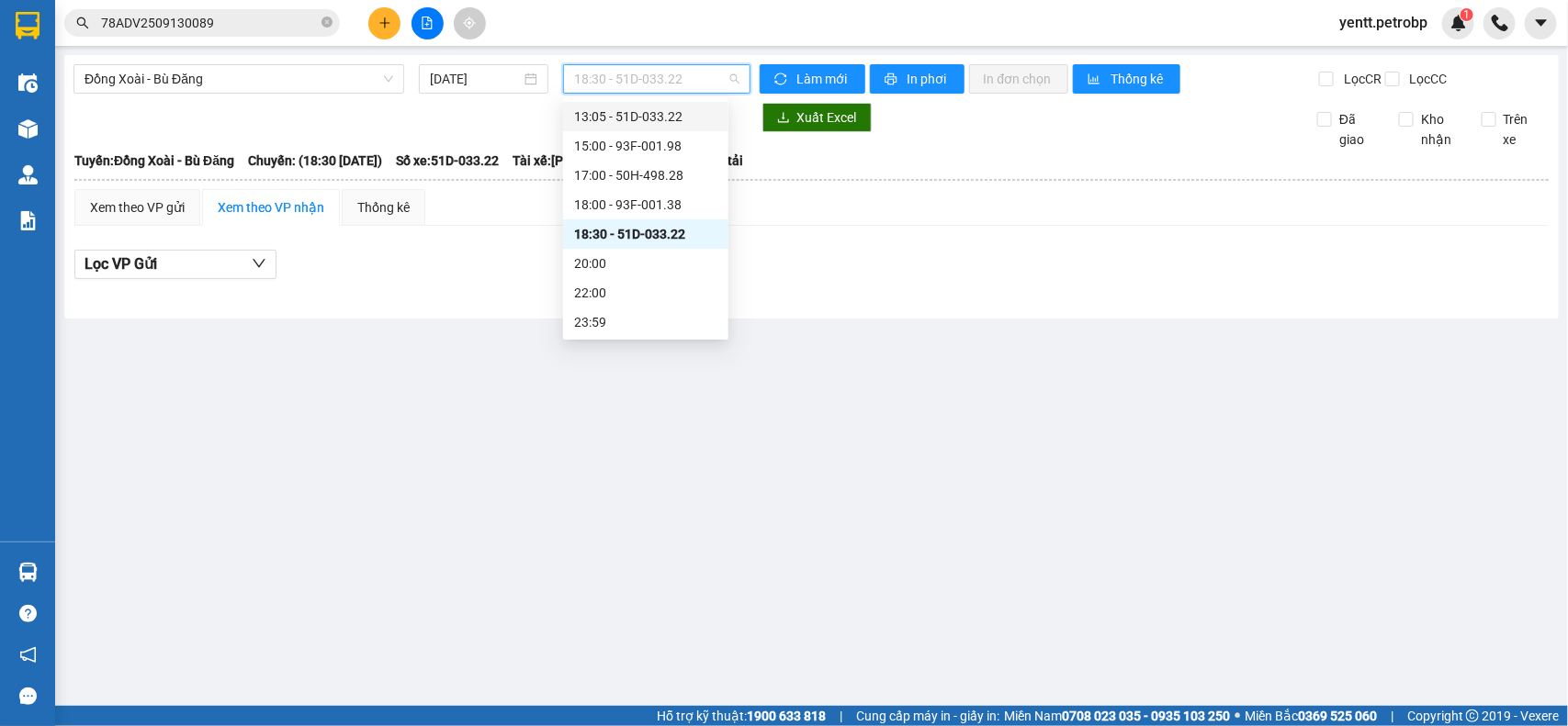
click at [636, 120] on div "13:05 - 51D-033.22" at bounding box center [645, 116] width 143 height 21
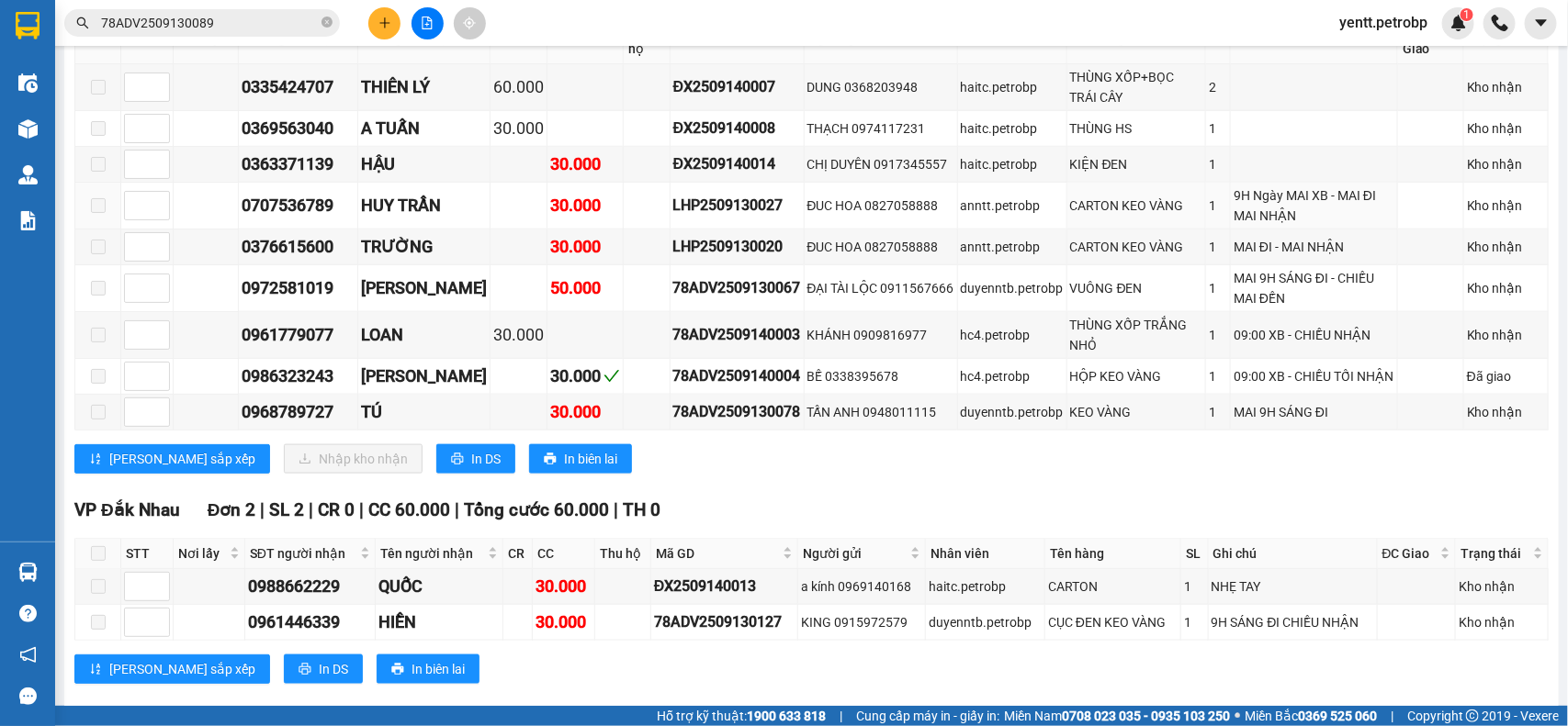
scroll to position [562, 0]
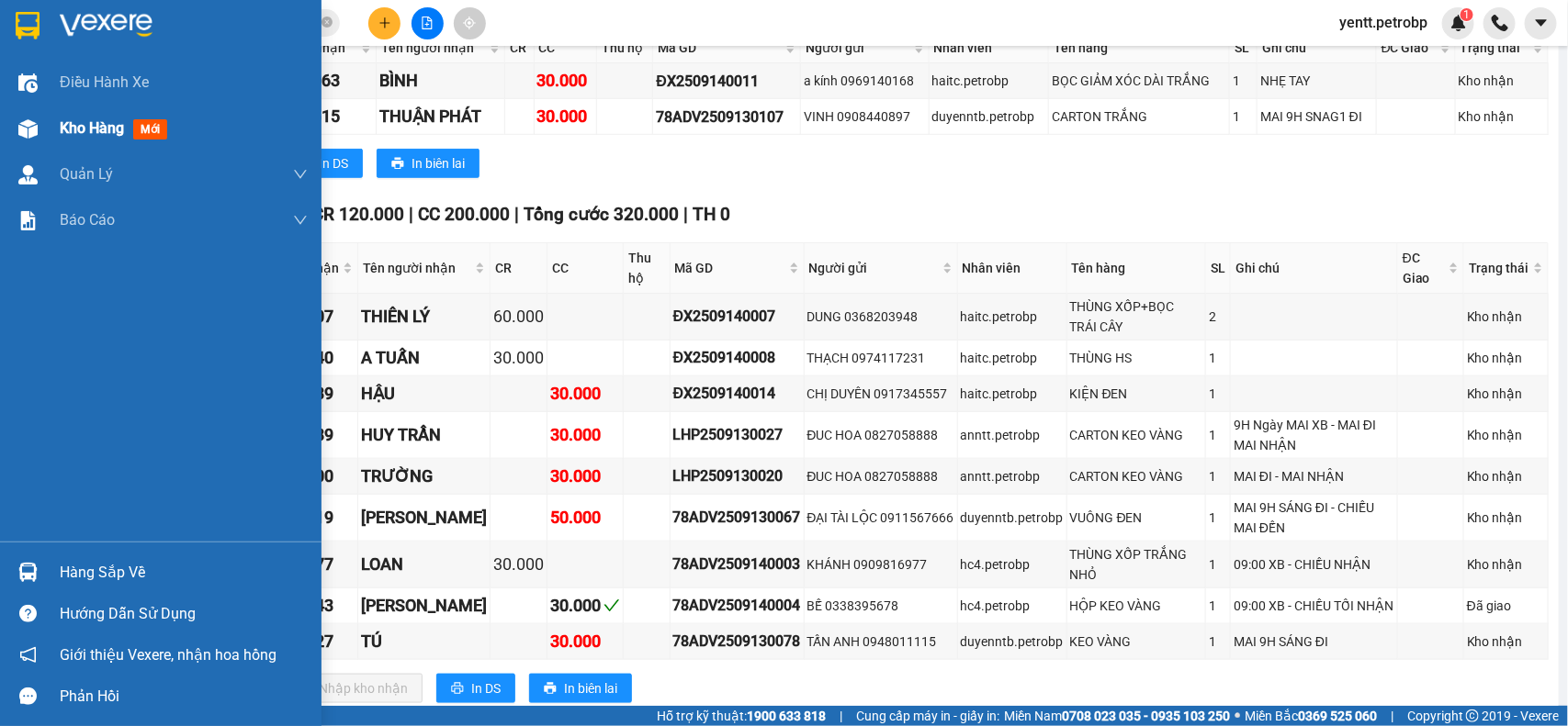
click at [91, 126] on span "Kho hàng" at bounding box center [91, 129] width 64 height 18
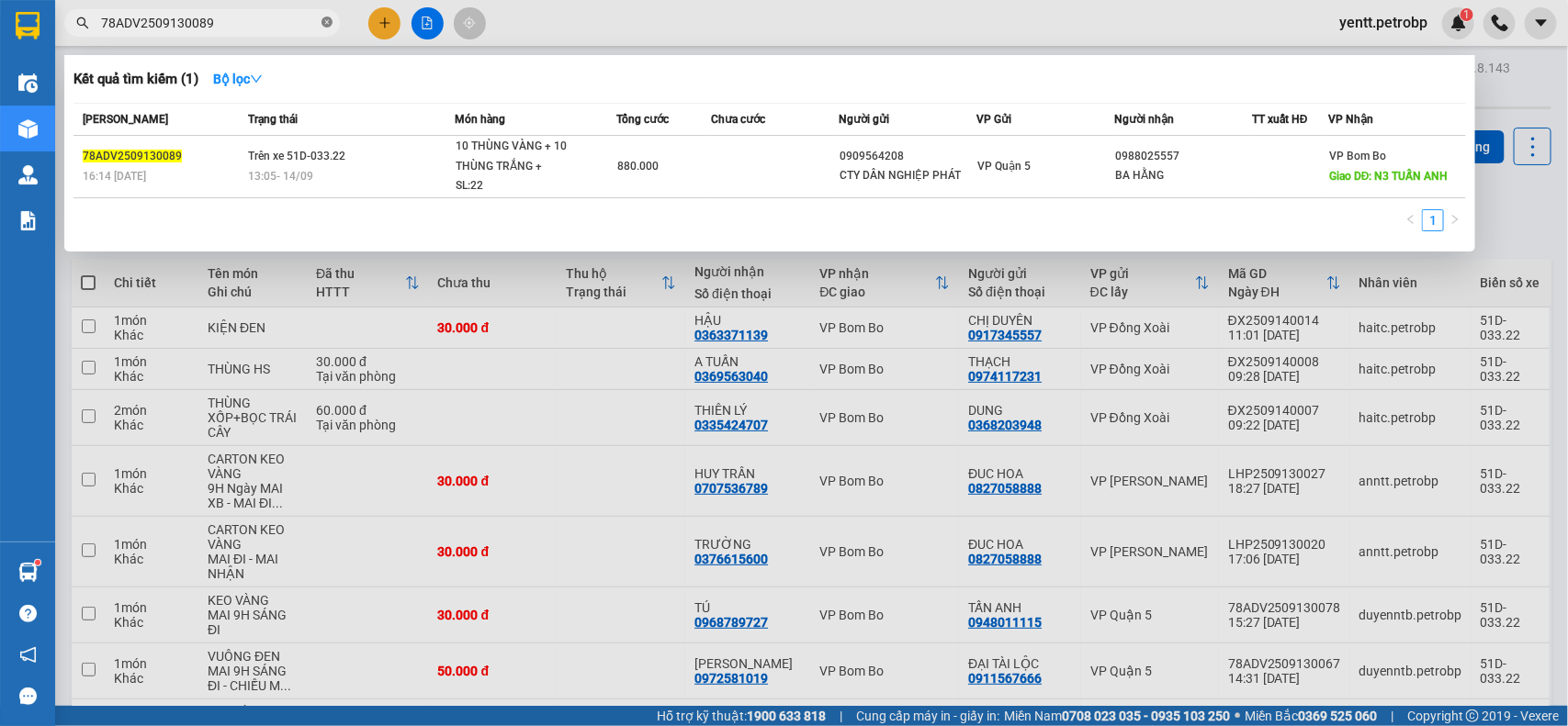
click at [326, 25] on icon "close-circle" at bounding box center [326, 22] width 11 height 11
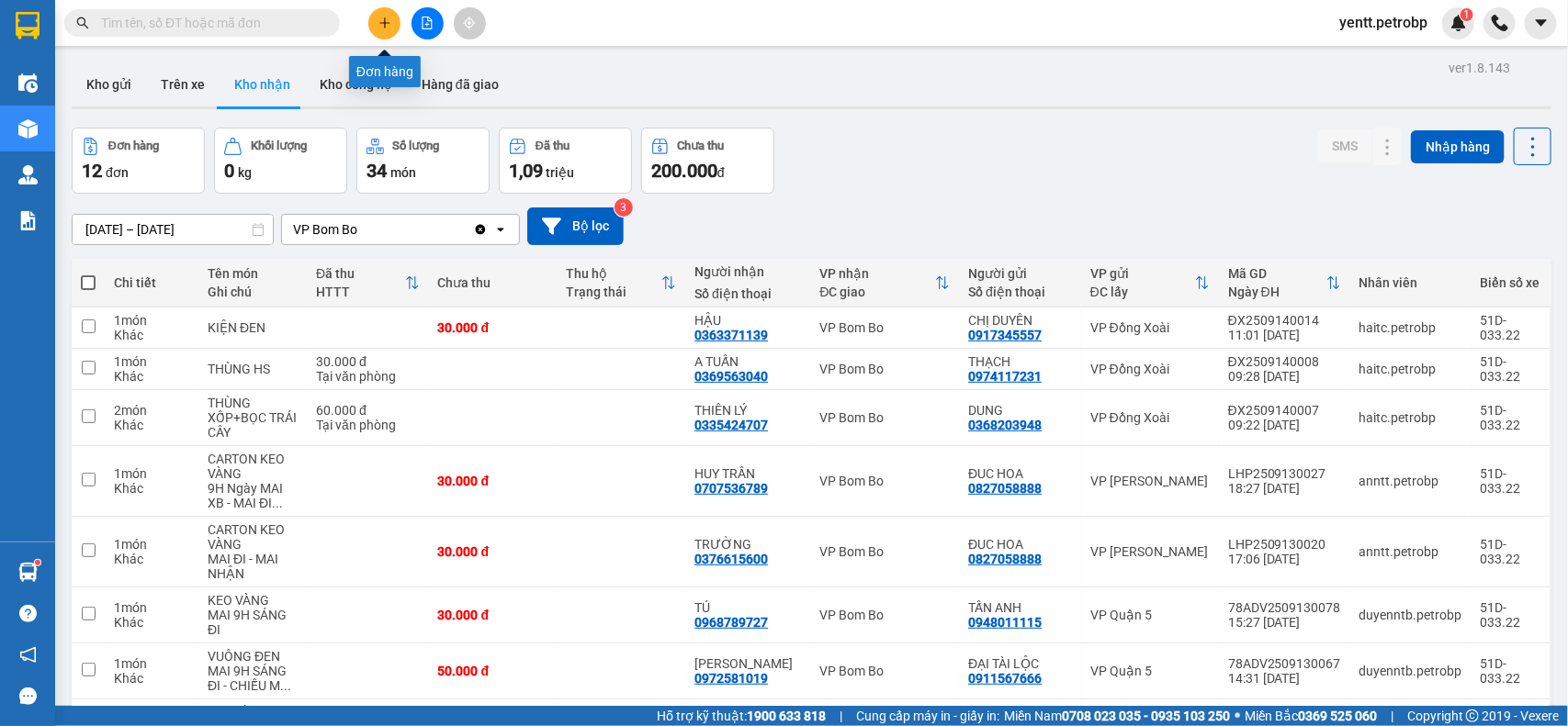
click at [382, 24] on icon "plus" at bounding box center [384, 23] width 13 height 13
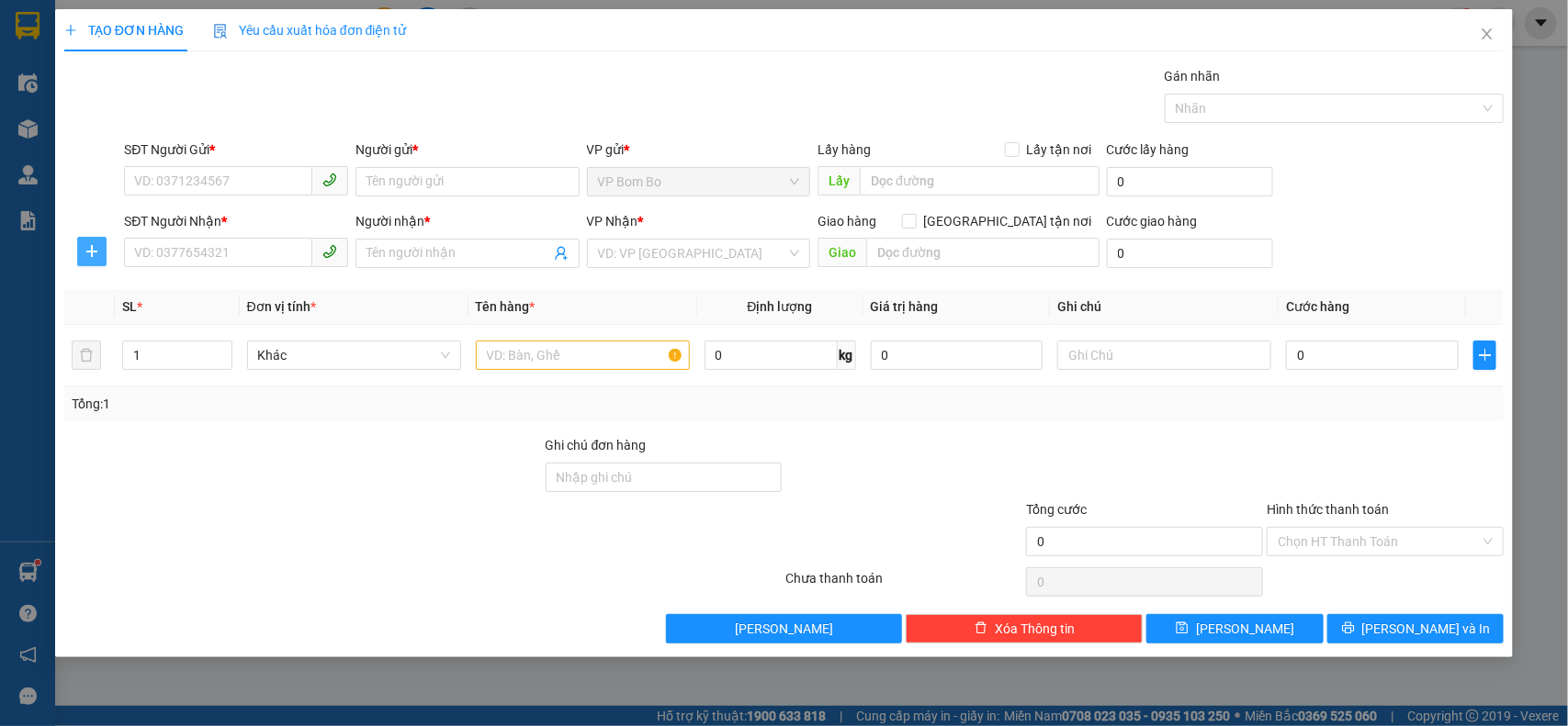
click at [92, 248] on icon "plus" at bounding box center [91, 251] width 15 height 15
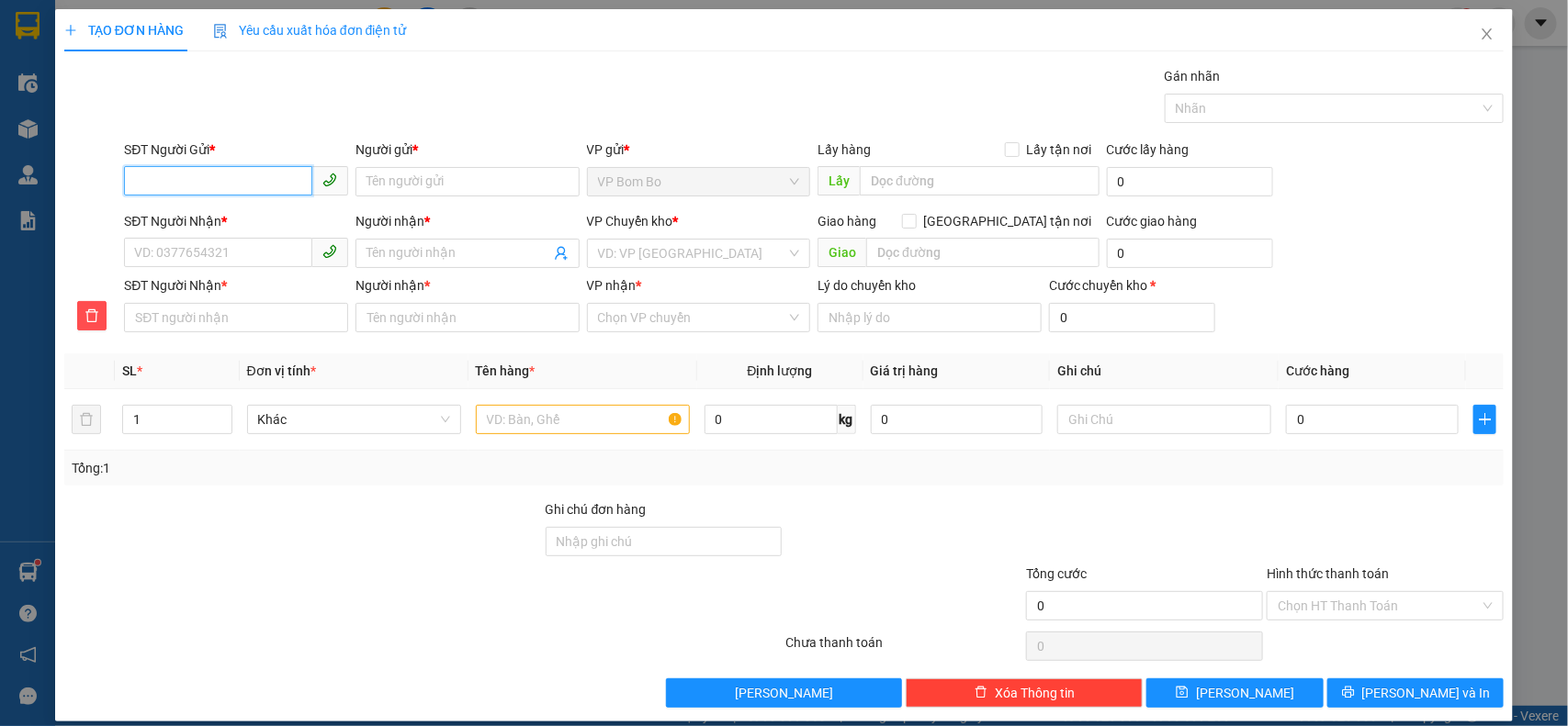
click at [190, 182] on input "SĐT Người Gửi *" at bounding box center [218, 181] width 189 height 29
click at [213, 226] on div "0966229085 - CHỊ [PERSON_NAME]" at bounding box center [236, 219] width 204 height 21
type input "0966229085"
type input "CHỊ [PERSON_NAME]"
type input "0939588388"
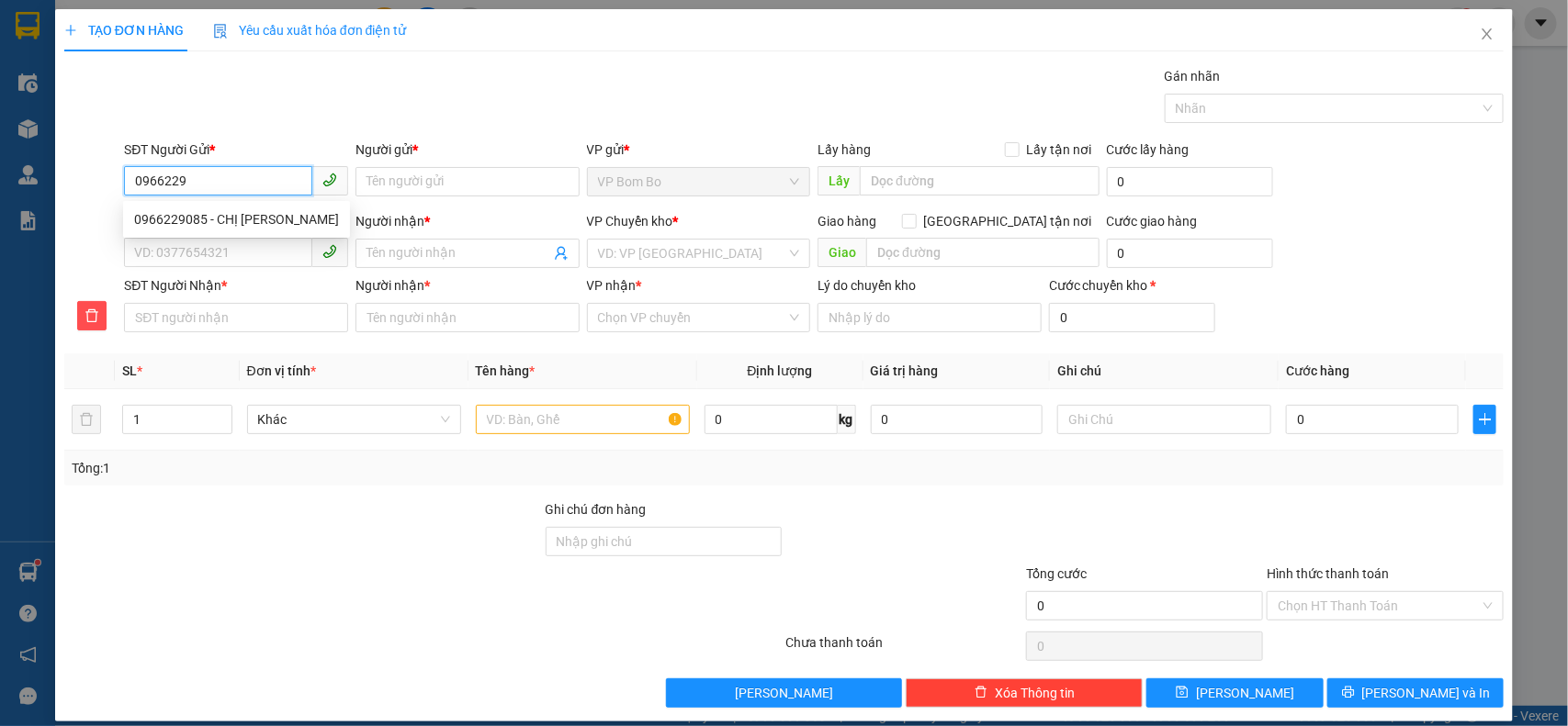
type input "[PERSON_NAME]"
type input "DĐ EON BÌNH DƯƠNG"
type input "0939588388"
type input "[PERSON_NAME]"
type input "40.000"
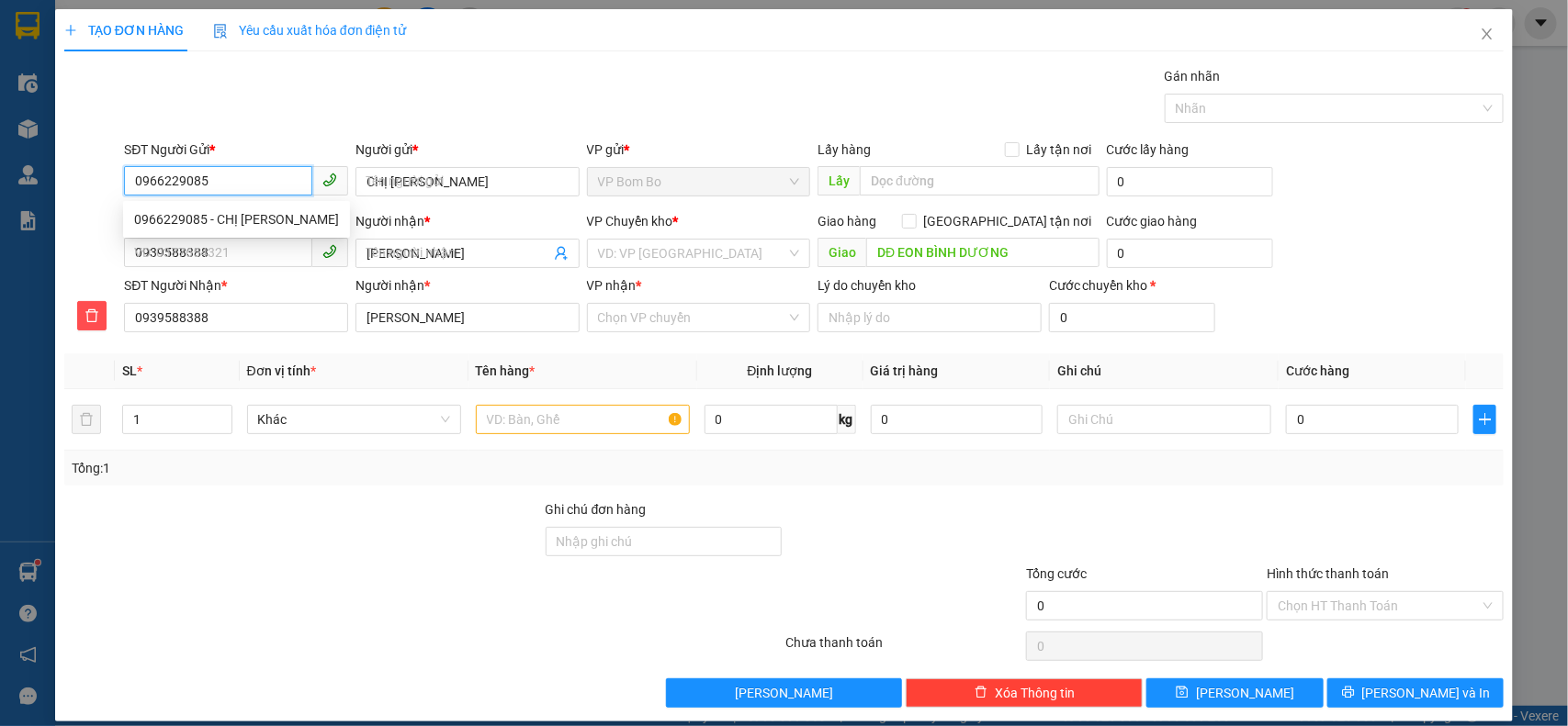
type input "40.000"
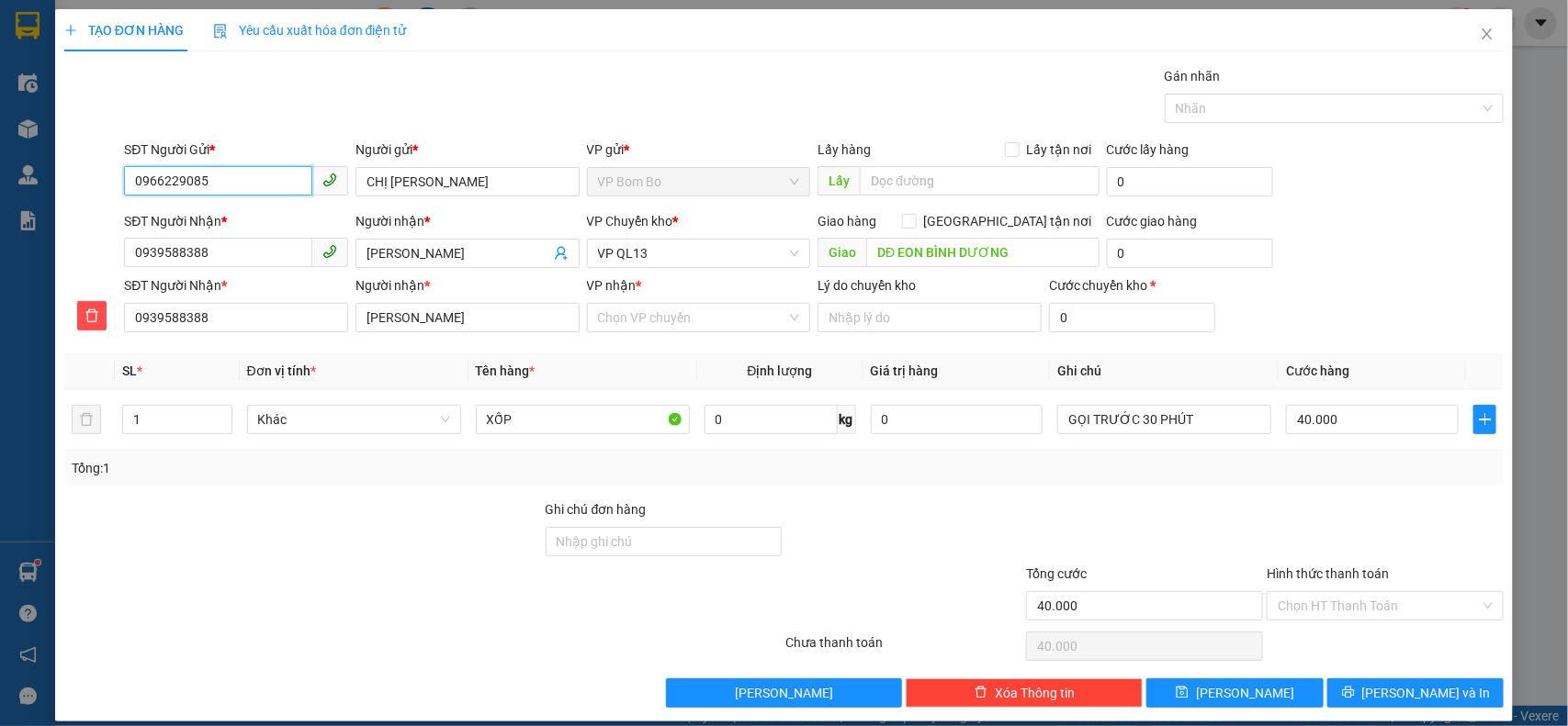
type input "0966229085"
click at [563, 419] on input "XỐP" at bounding box center [583, 419] width 214 height 29
type input "X"
click at [648, 258] on span "VP QL13" at bounding box center [700, 253] width 202 height 28
type input "CARTON"
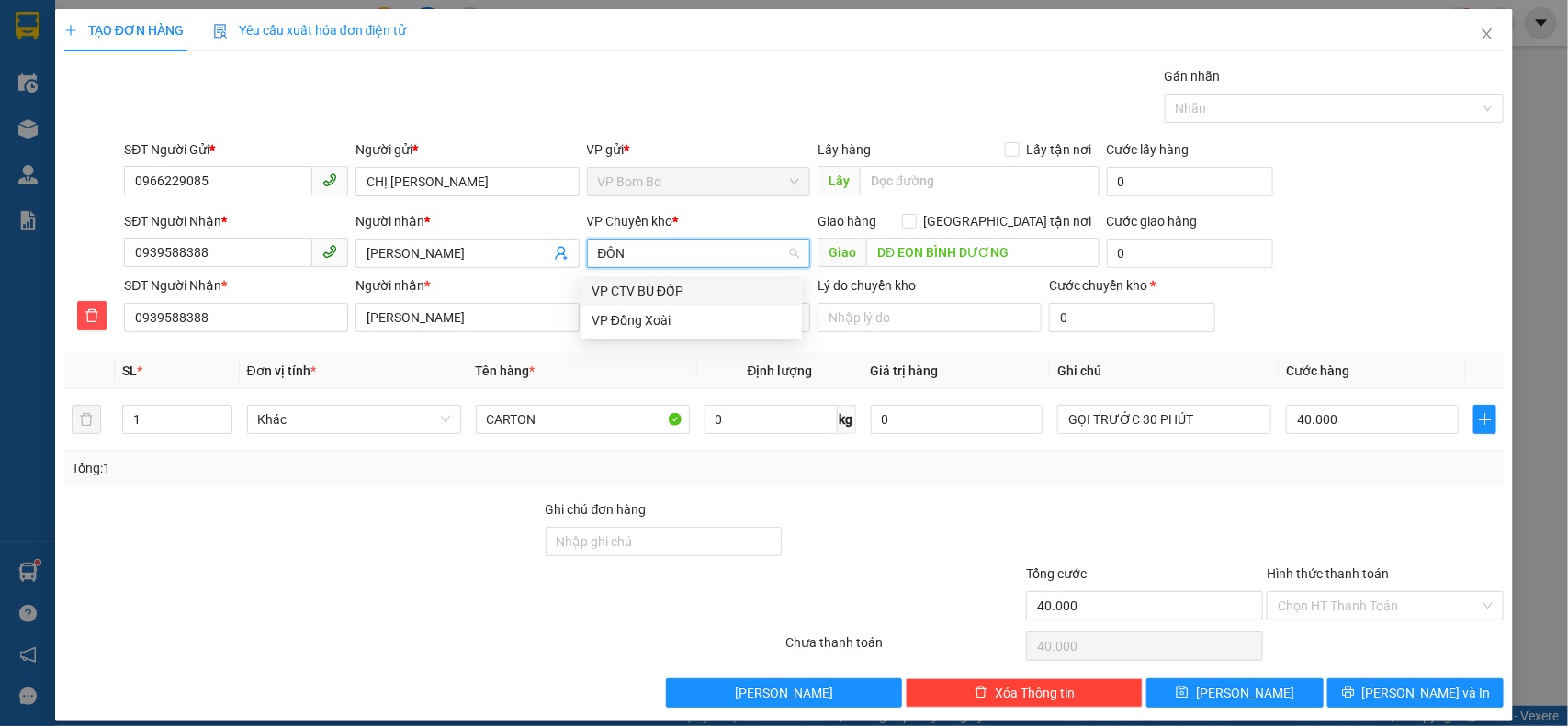
type input "ĐÔNG"
click at [612, 290] on div "VP Đồng Xoài" at bounding box center [691, 291] width 199 height 21
click at [626, 317] on input "VP nhận *" at bounding box center [693, 317] width 190 height 28
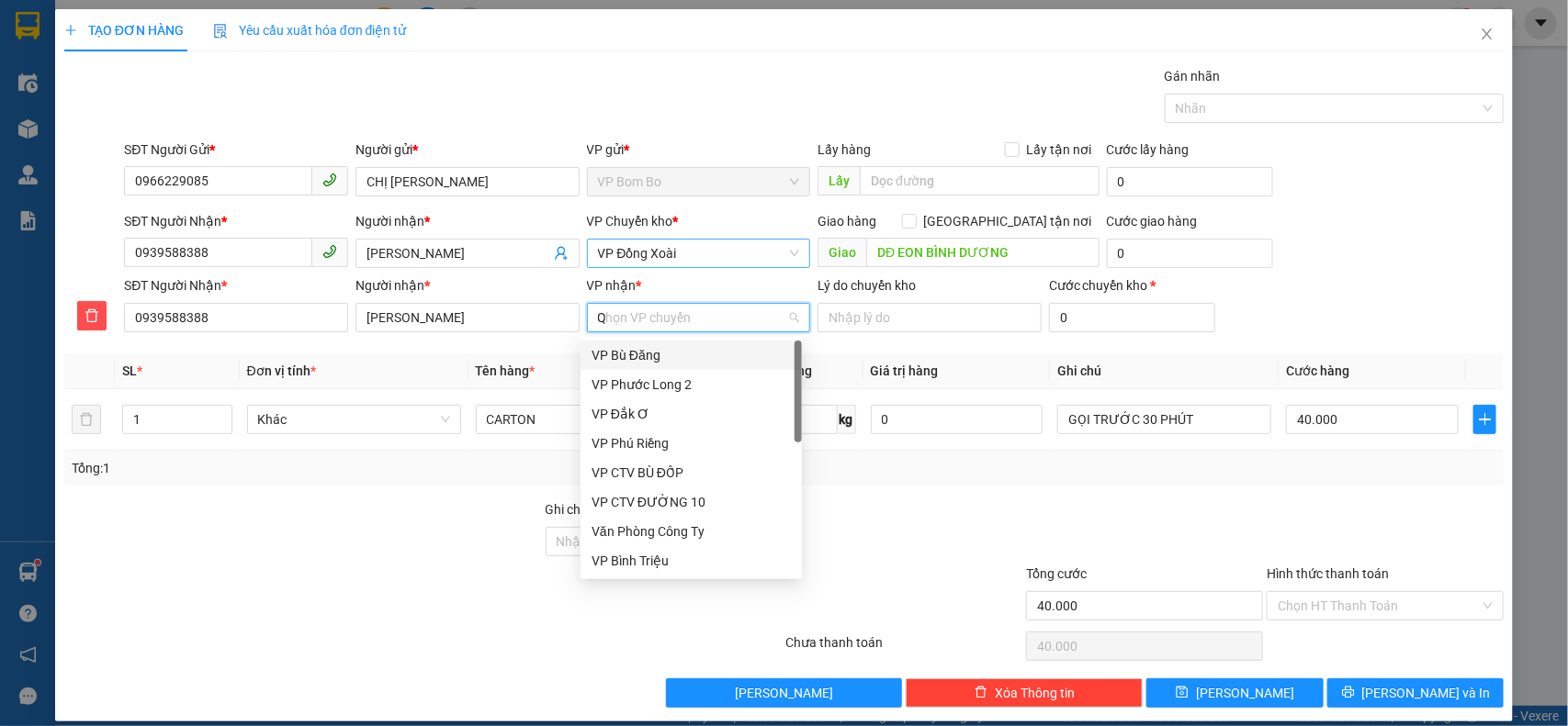
type input "QL"
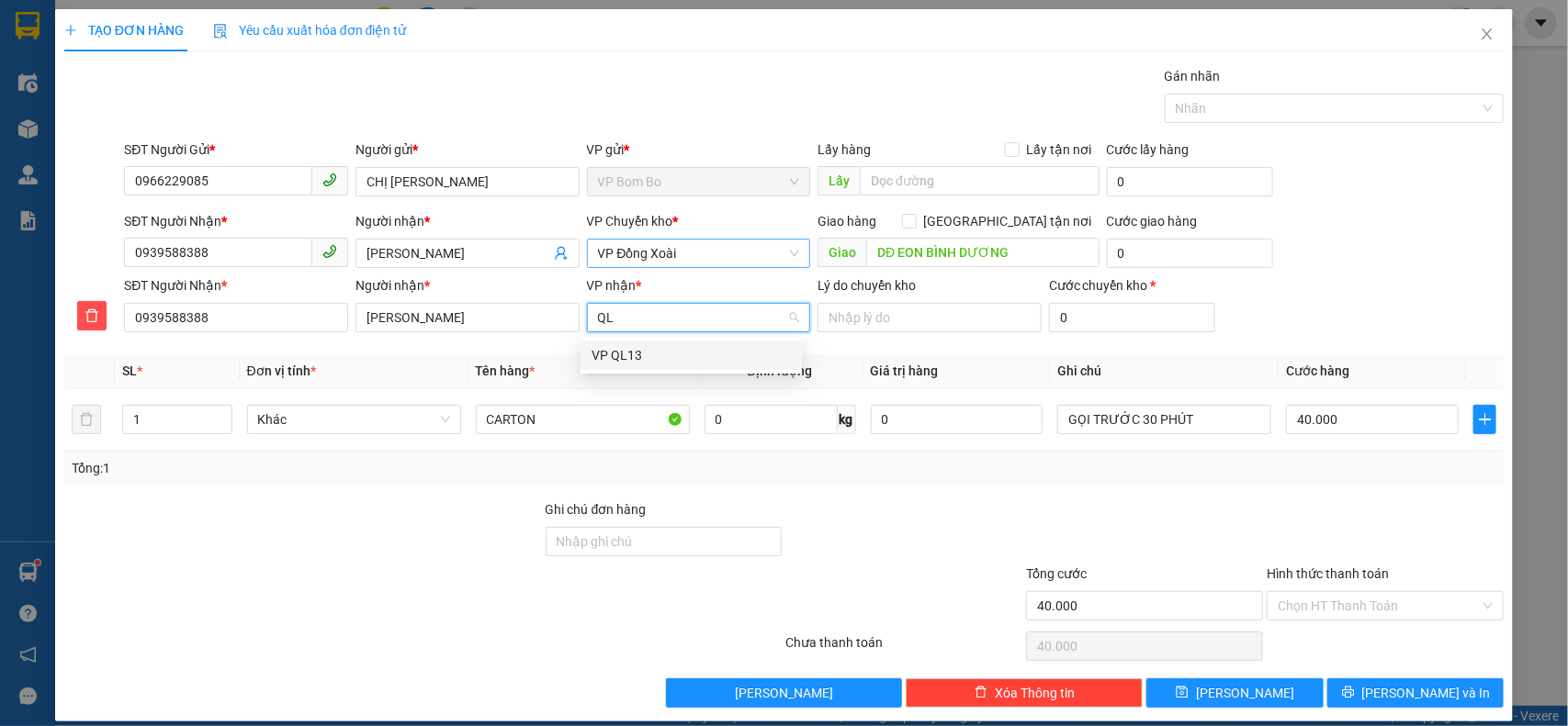
scroll to position [20, 0]
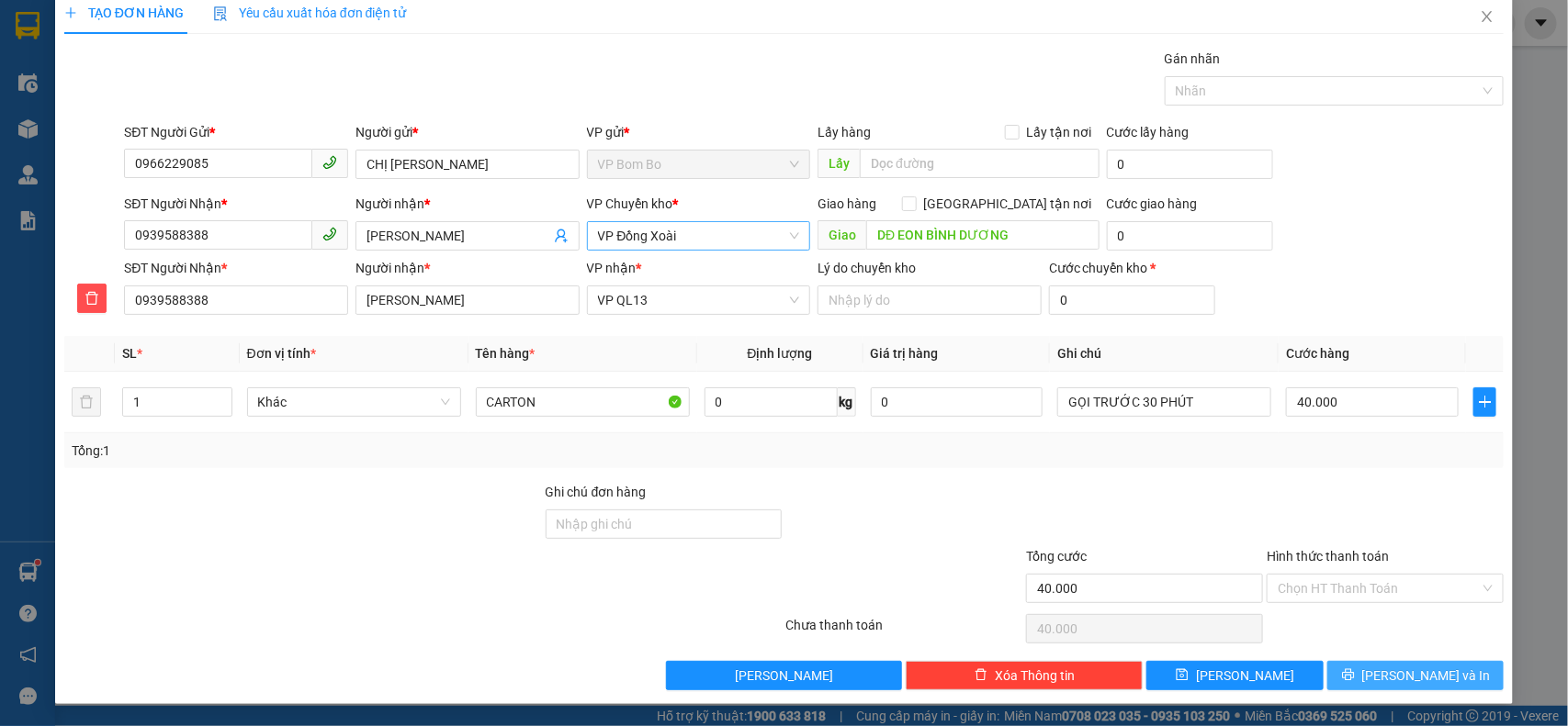
click at [1369, 684] on button "[PERSON_NAME] và In" at bounding box center [1415, 676] width 176 height 29
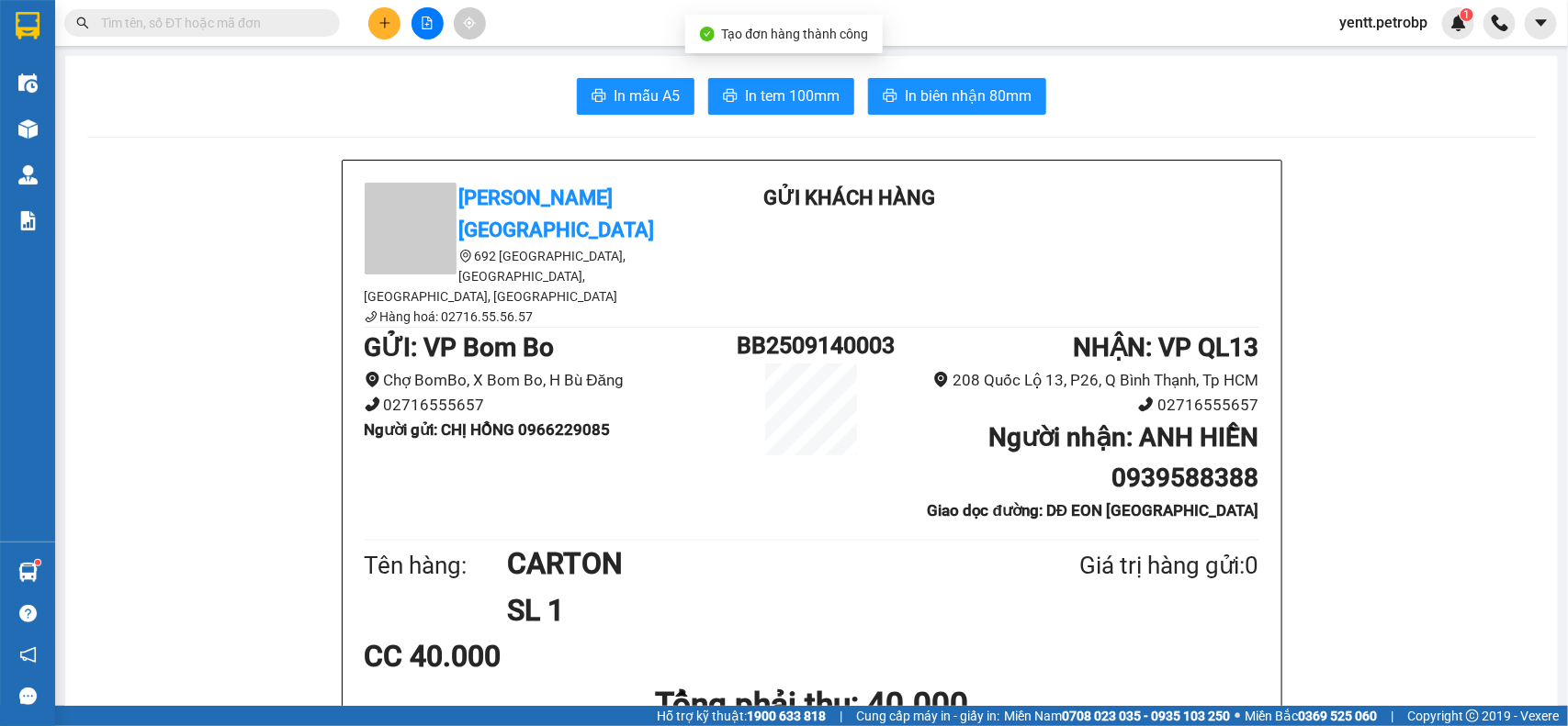
click at [983, 53] on main "In mẫu A5 In tem 100mm In biên nhận 80mm Petro [GEOGRAPHIC_DATA] 692 [GEOGRAPHI…" at bounding box center [784, 353] width 1568 height 706
click at [984, 94] on span "In biên nhận 80mm" at bounding box center [968, 95] width 127 height 23
click at [783, 111] on button "In tem 100mm" at bounding box center [781, 95] width 146 height 36
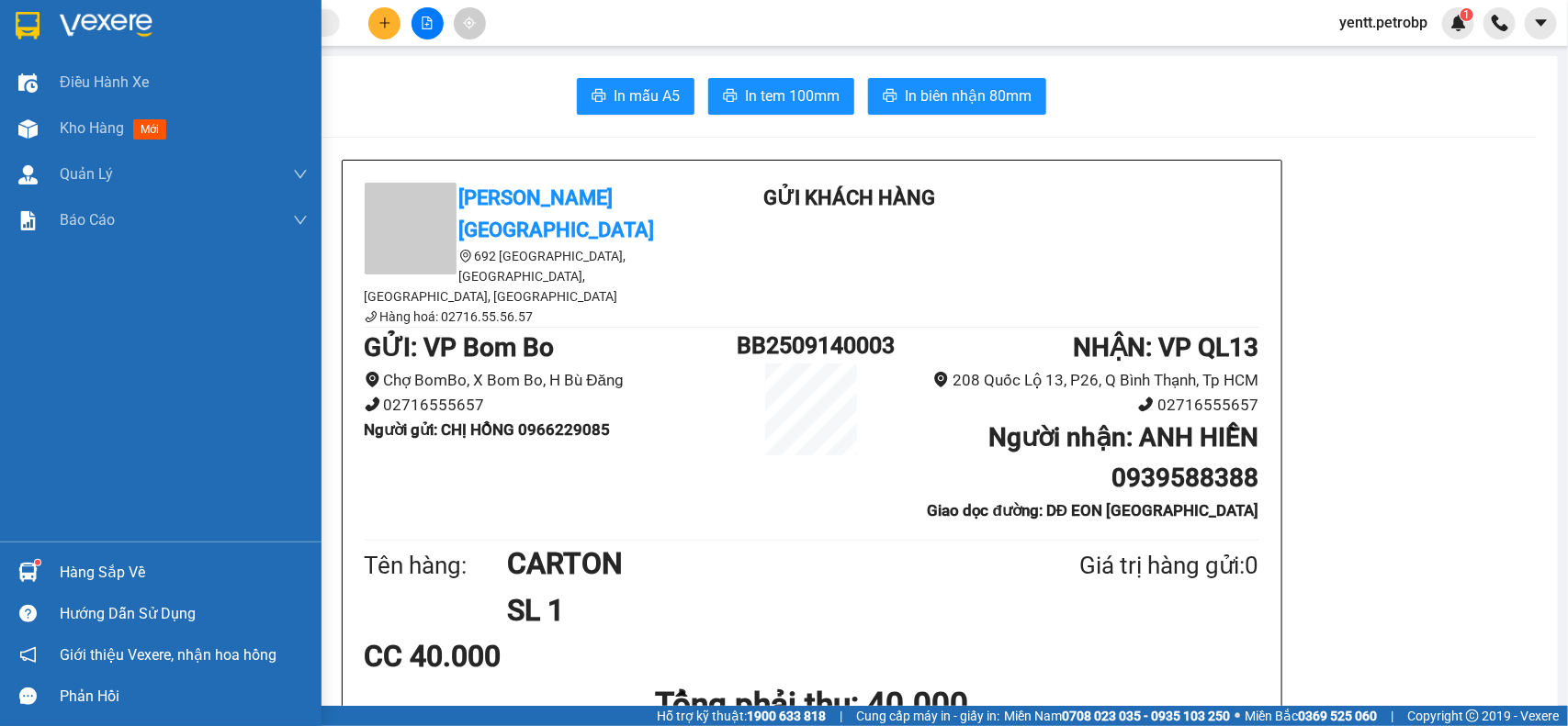
click at [48, 585] on div "Hàng sắp về" at bounding box center [160, 573] width 321 height 41
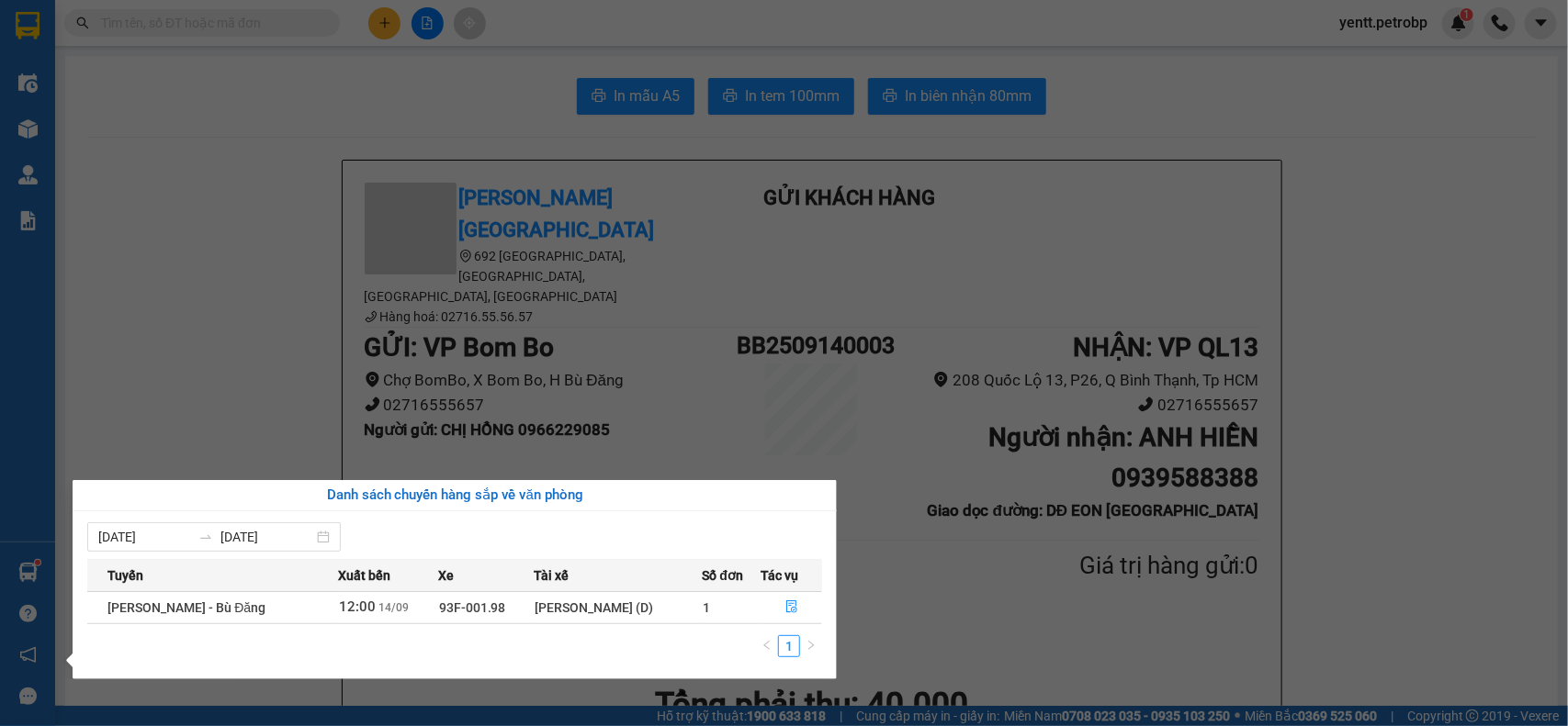
click at [207, 232] on section "Kết quả tìm kiếm ( 1 ) Bộ lọc Mã ĐH Trạng thái Món hàng Tổng cước Chưa cước Ngư…" at bounding box center [784, 363] width 1568 height 726
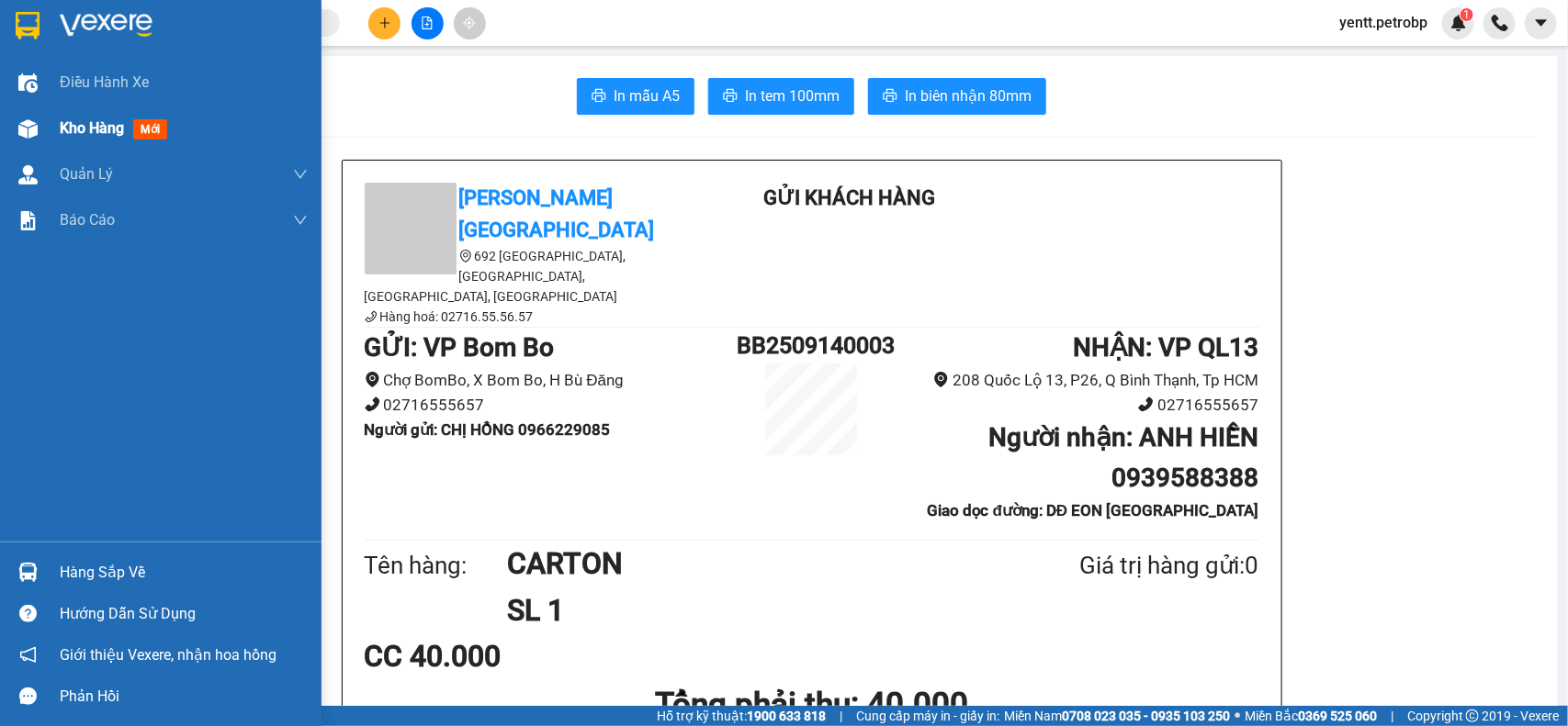
click at [28, 135] on img at bounding box center [28, 130] width 20 height 20
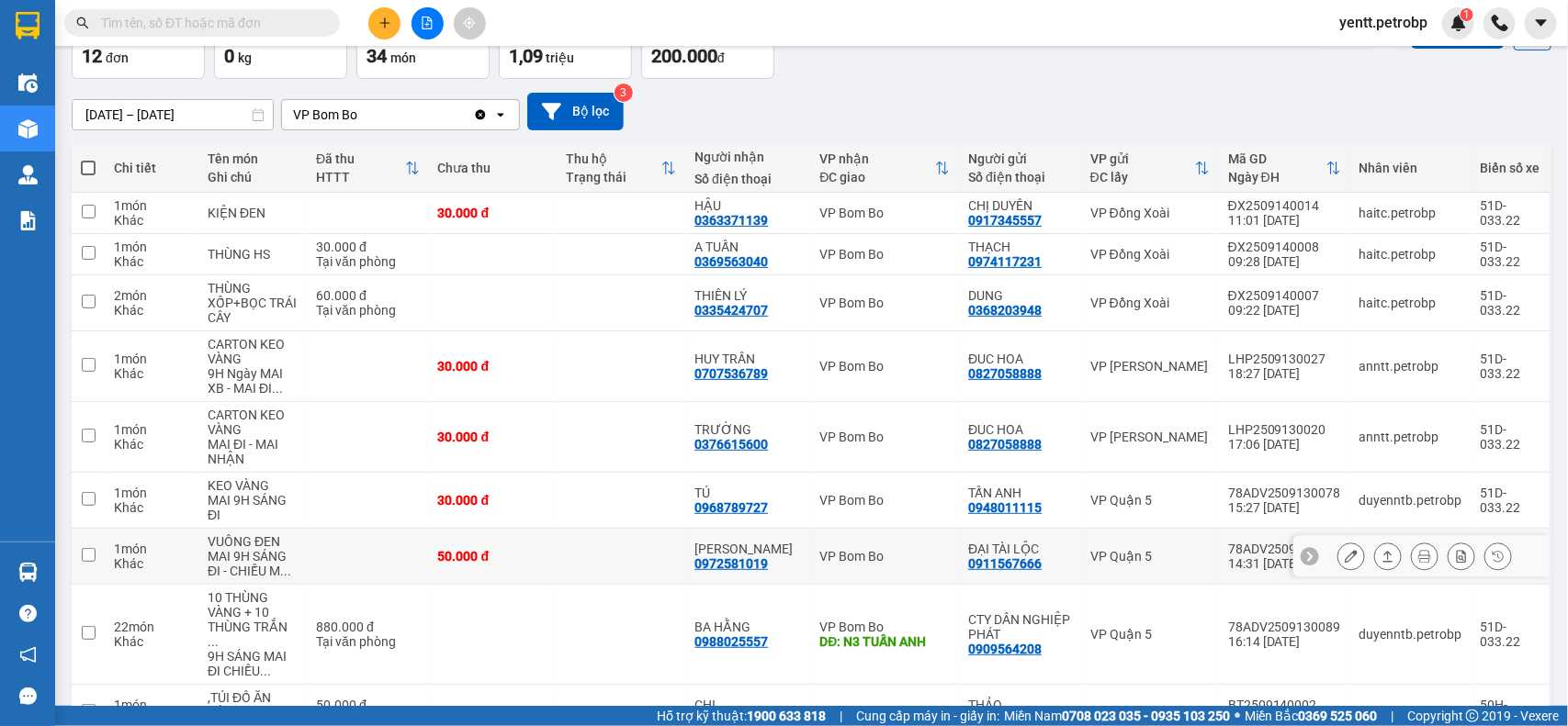
scroll to position [230, 0]
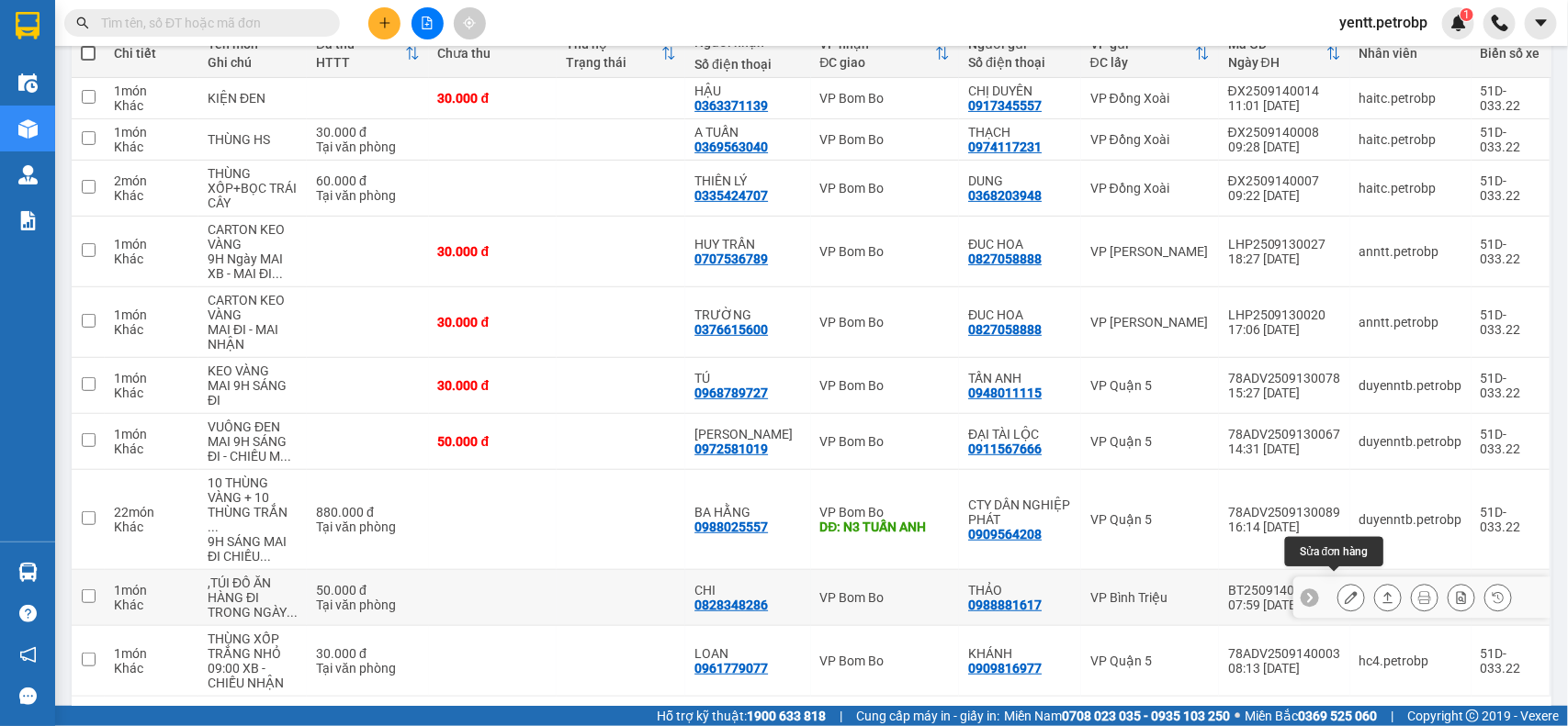
click at [1344, 591] on icon at bounding box center [1350, 597] width 13 height 13
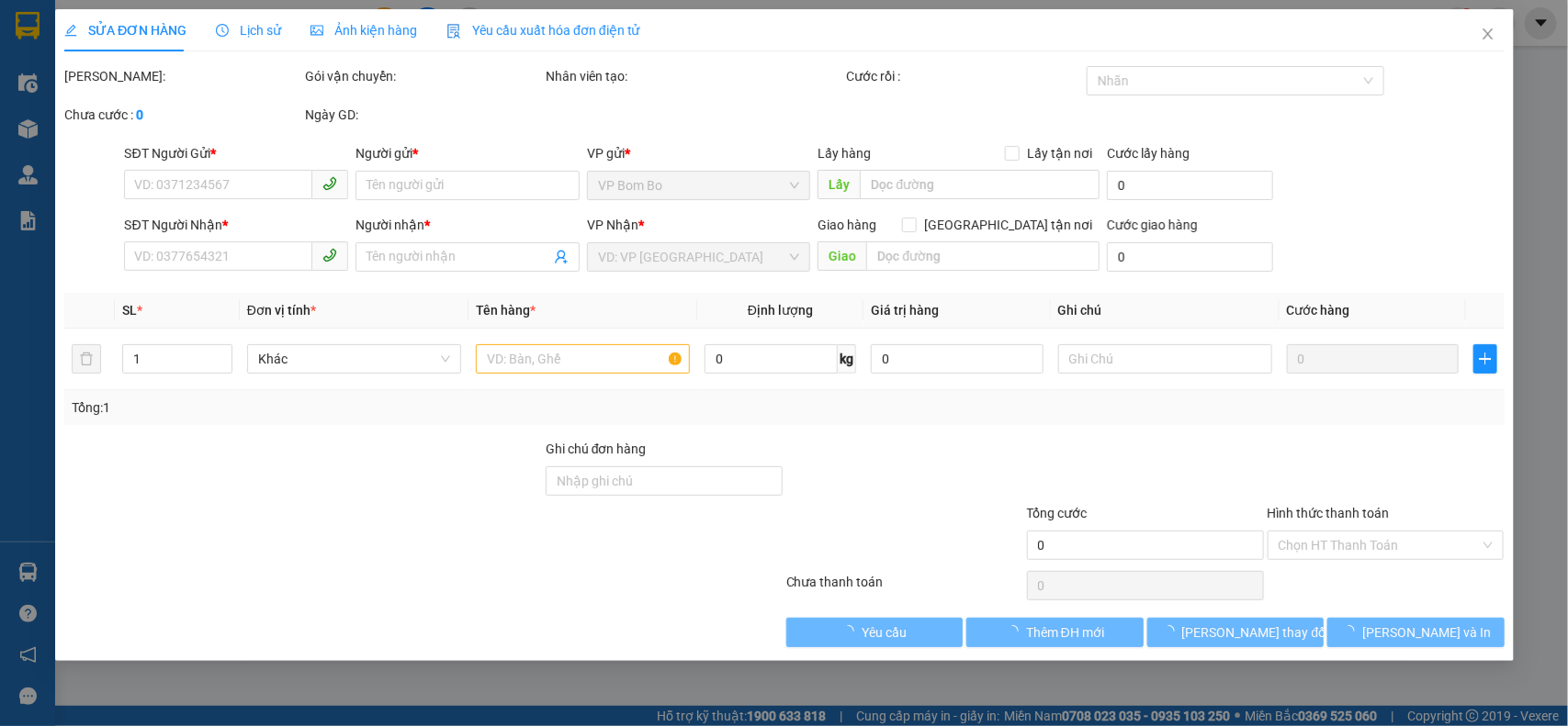
type input "0988881617"
type input "THẢO"
type input "0828348286"
type input "CHI"
type input "50.000"
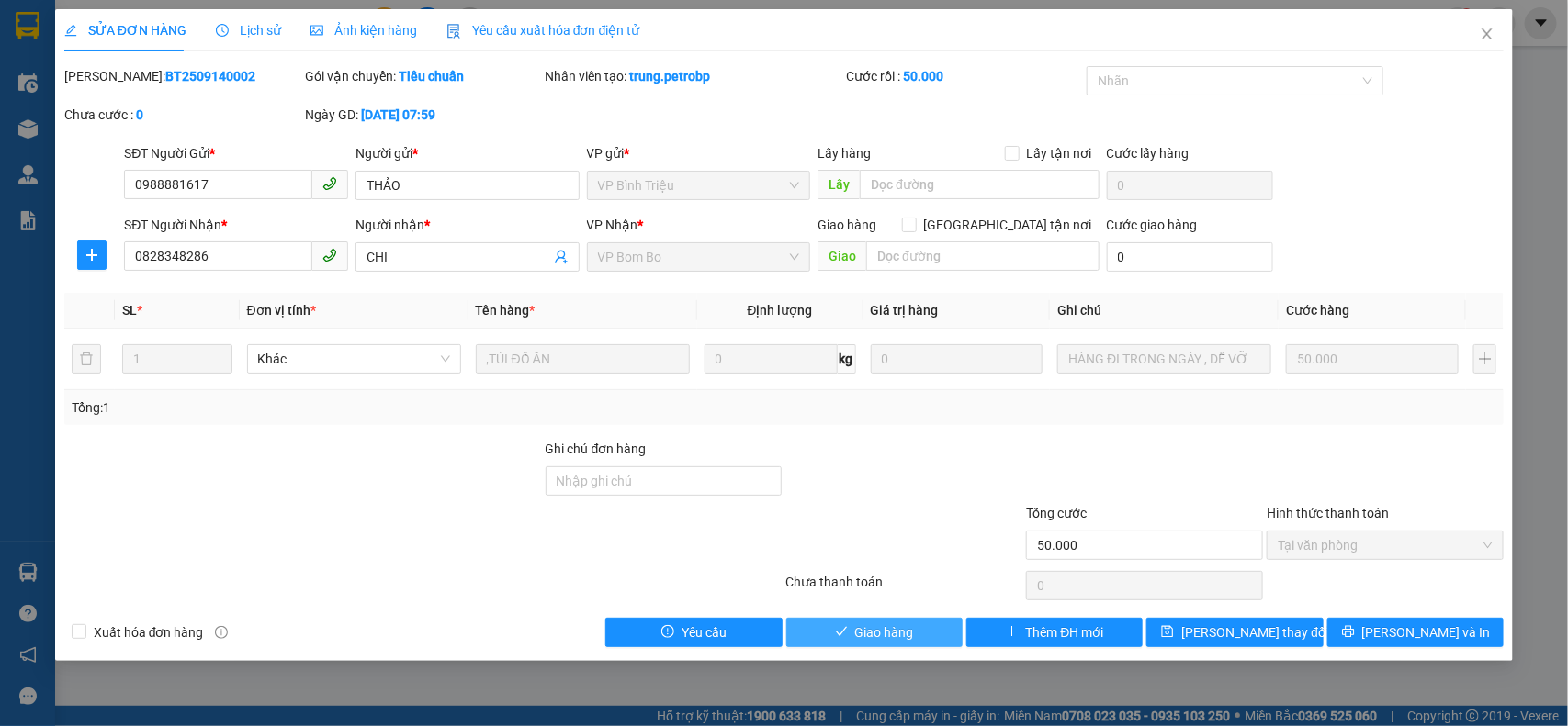
click at [893, 626] on span "Giao hàng" at bounding box center [884, 633] width 59 height 21
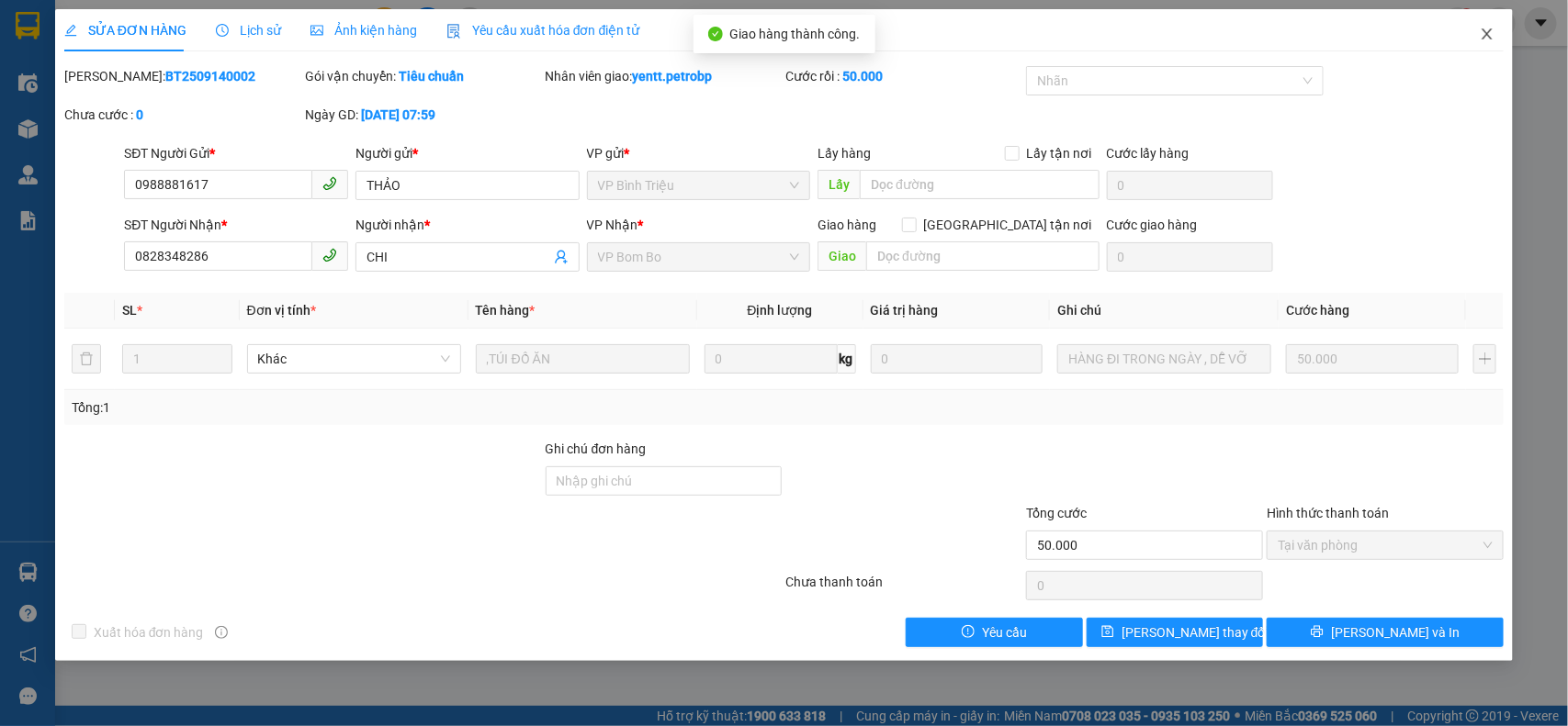
click at [1484, 36] on icon "close" at bounding box center [1486, 33] width 15 height 15
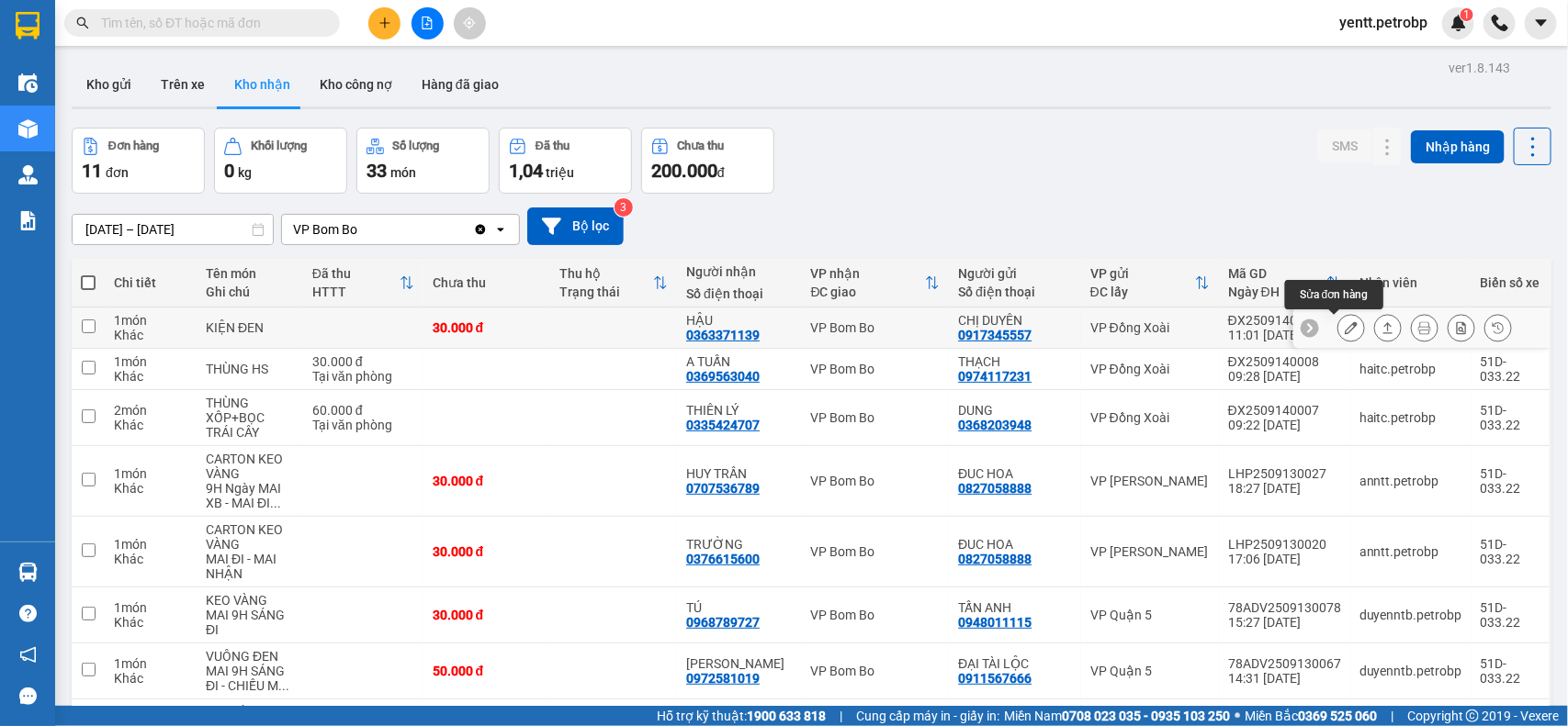
click at [1342, 336] on button at bounding box center [1351, 328] width 26 height 32
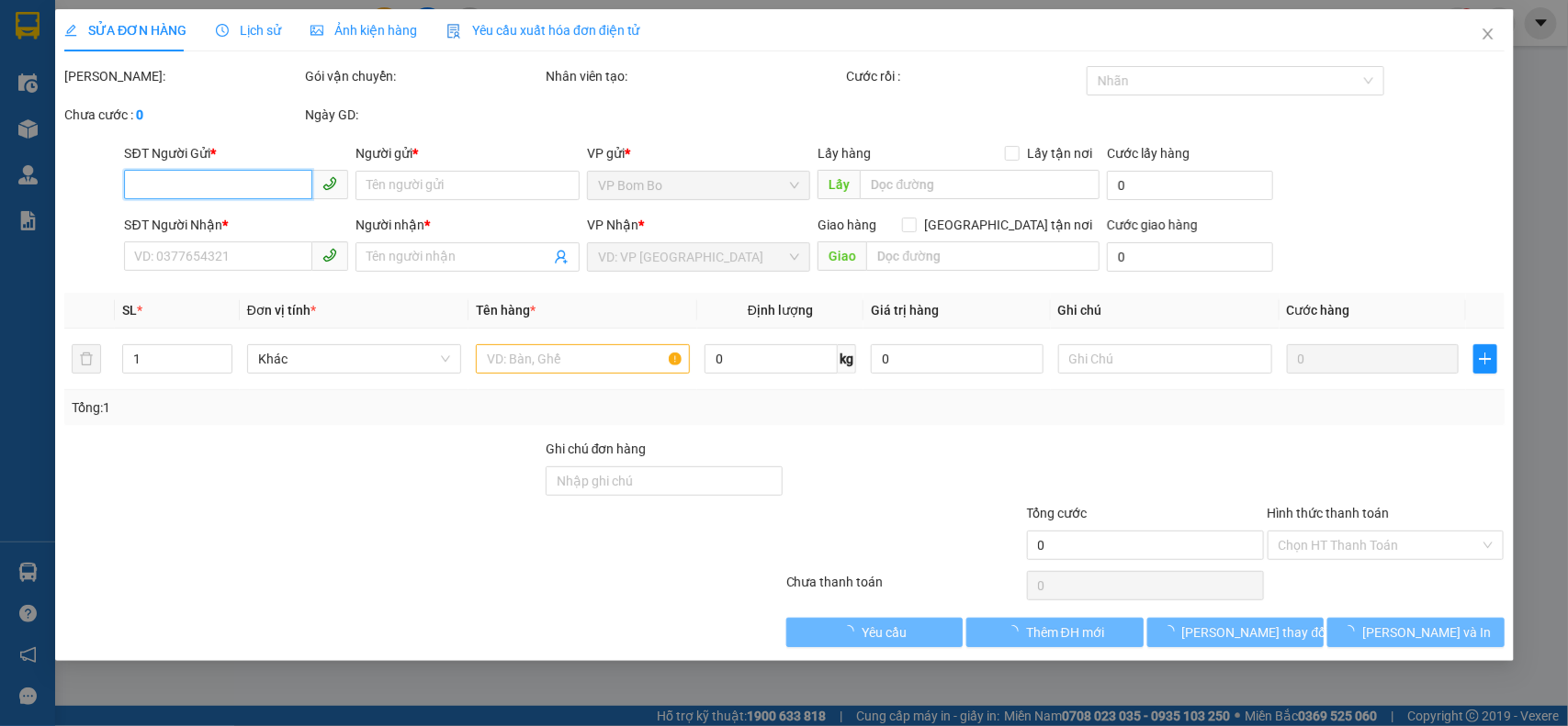
type input "0917345557"
type input "CHỊ DUYÊN"
type input "0363371139"
type input "HẬU"
type input "30.000"
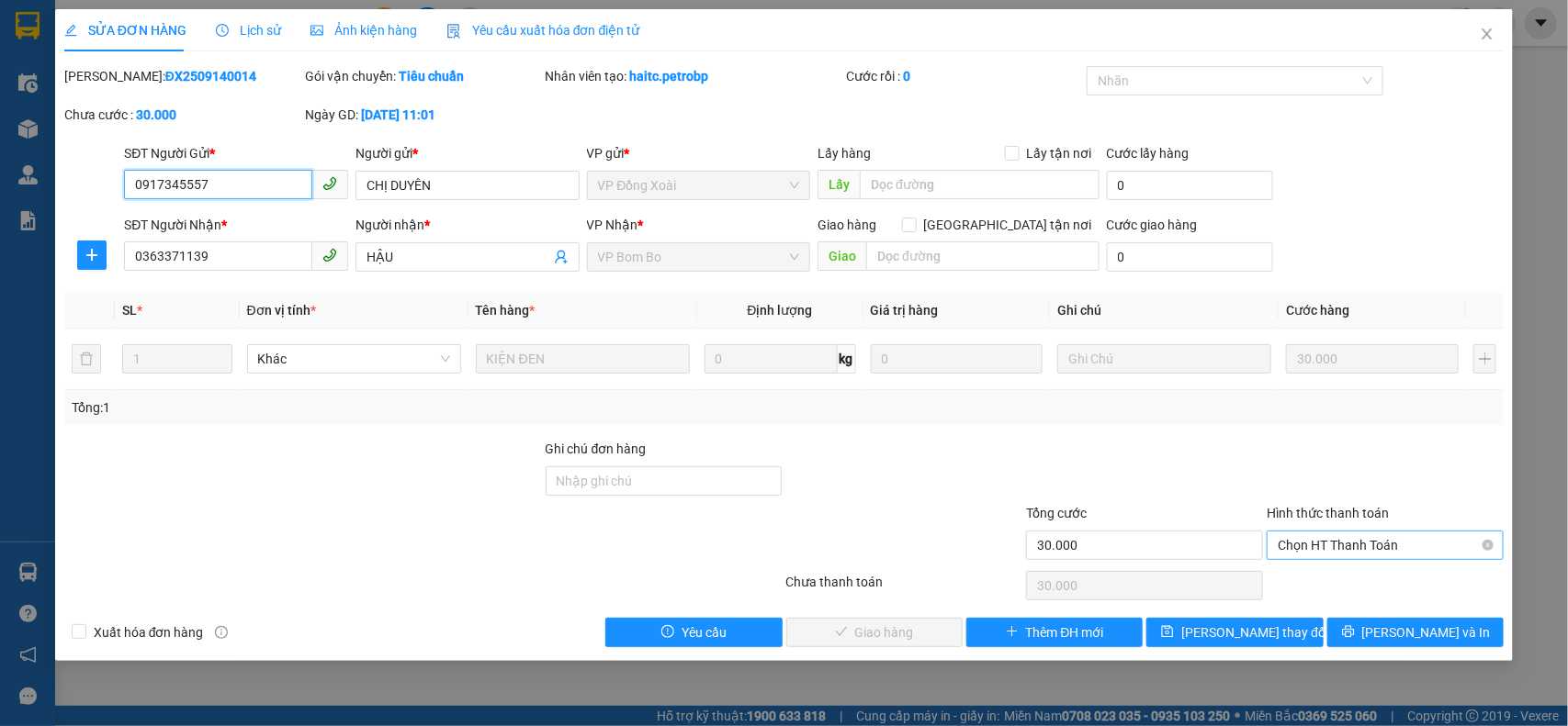
drag, startPoint x: 1342, startPoint y: 546, endPoint x: 1338, endPoint y: 560, distance: 14.6
click at [1342, 547] on span "Chọn HT Thanh Toán" at bounding box center [1384, 545] width 215 height 28
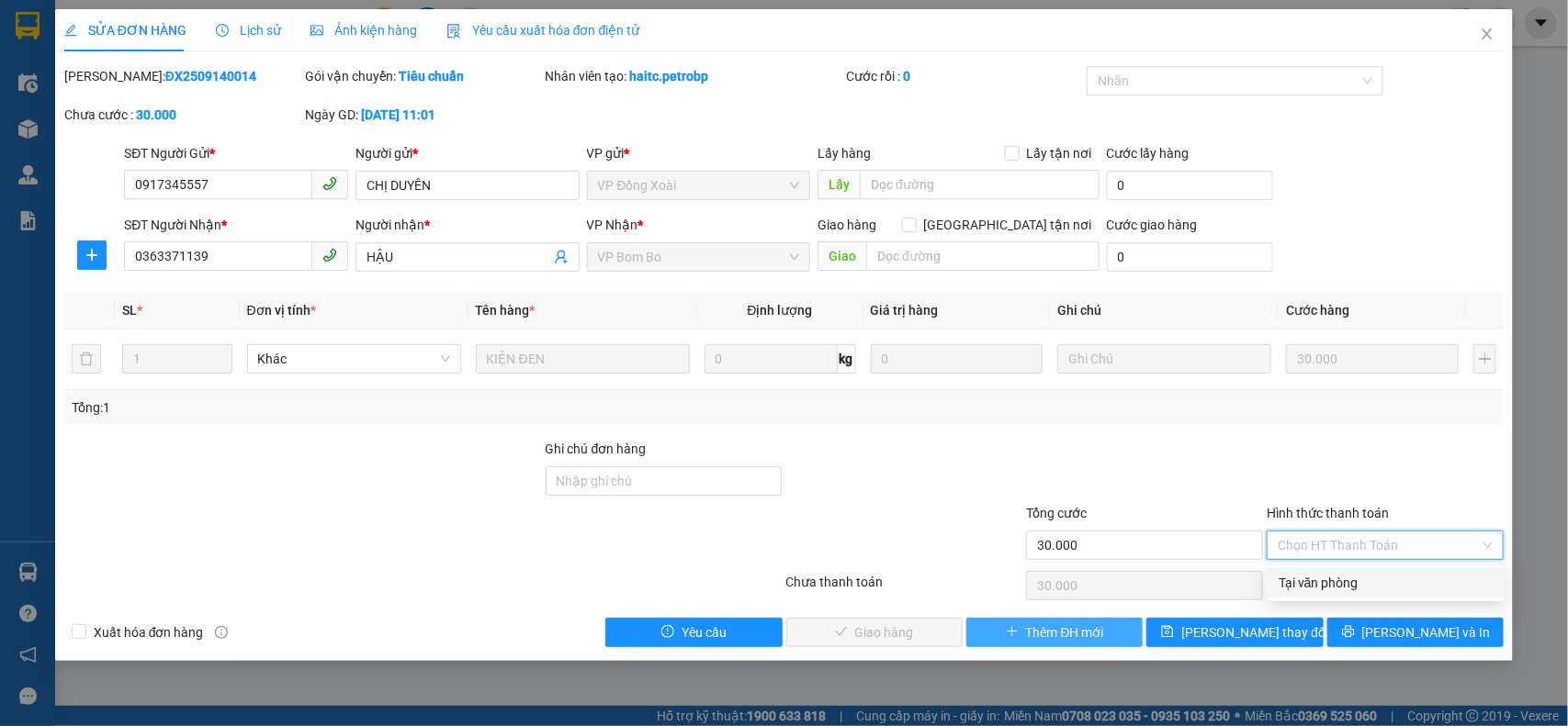
drag, startPoint x: 1328, startPoint y: 586, endPoint x: 1086, endPoint y: 641, distance: 248.2
click at [1325, 589] on div "Tại văn phòng" at bounding box center [1385, 583] width 215 height 21
type input "0"
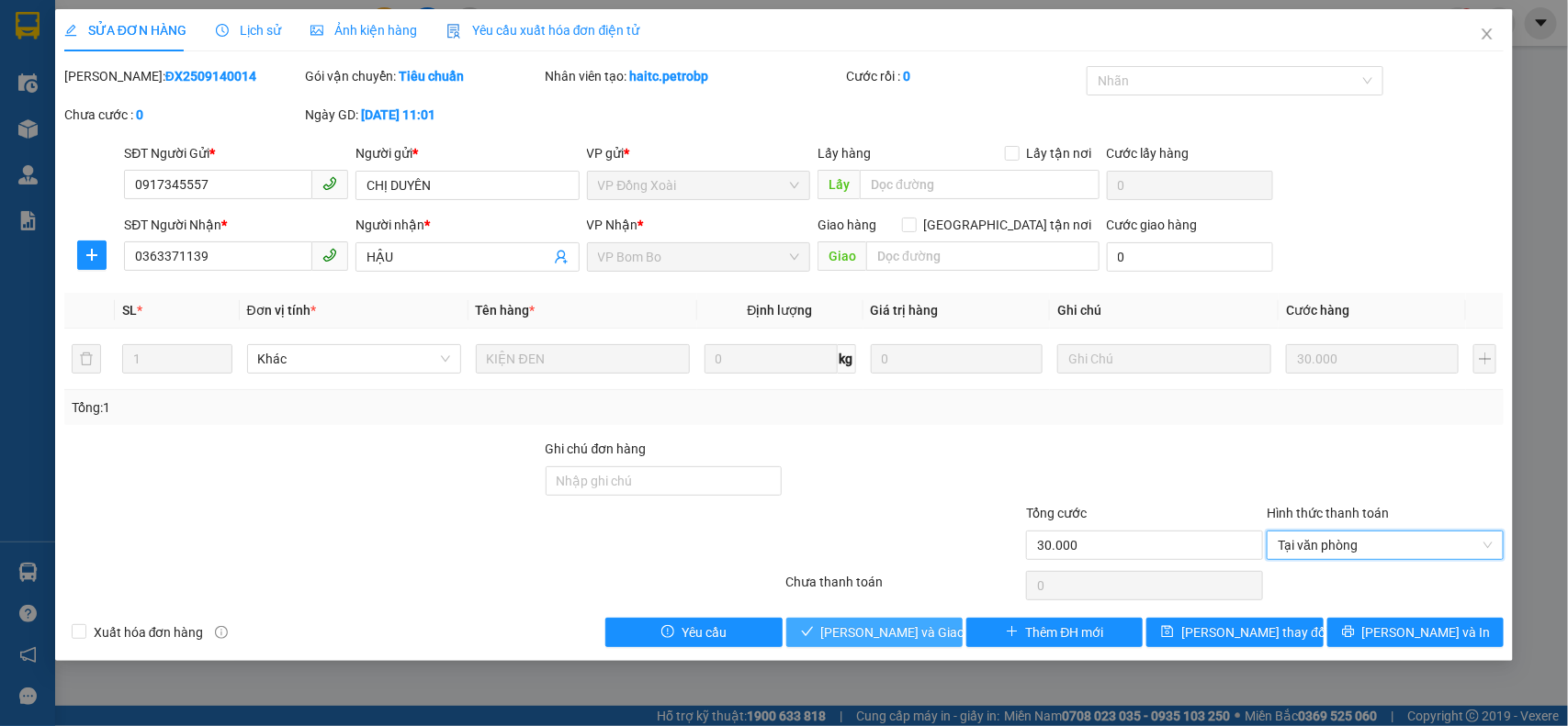
click at [872, 647] on button "[PERSON_NAME] và Giao hàng" at bounding box center [873, 633] width 176 height 29
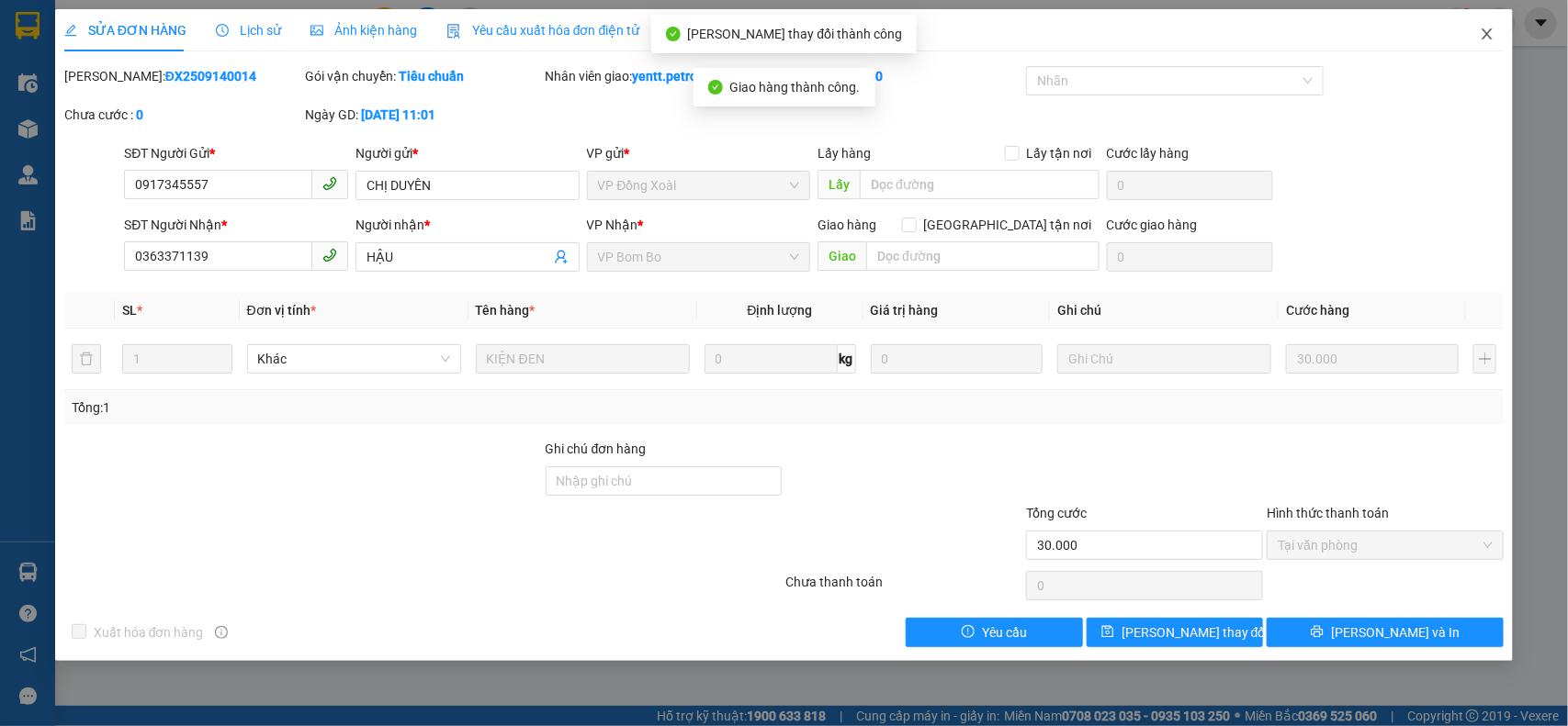
click at [1480, 35] on icon "close" at bounding box center [1486, 33] width 15 height 15
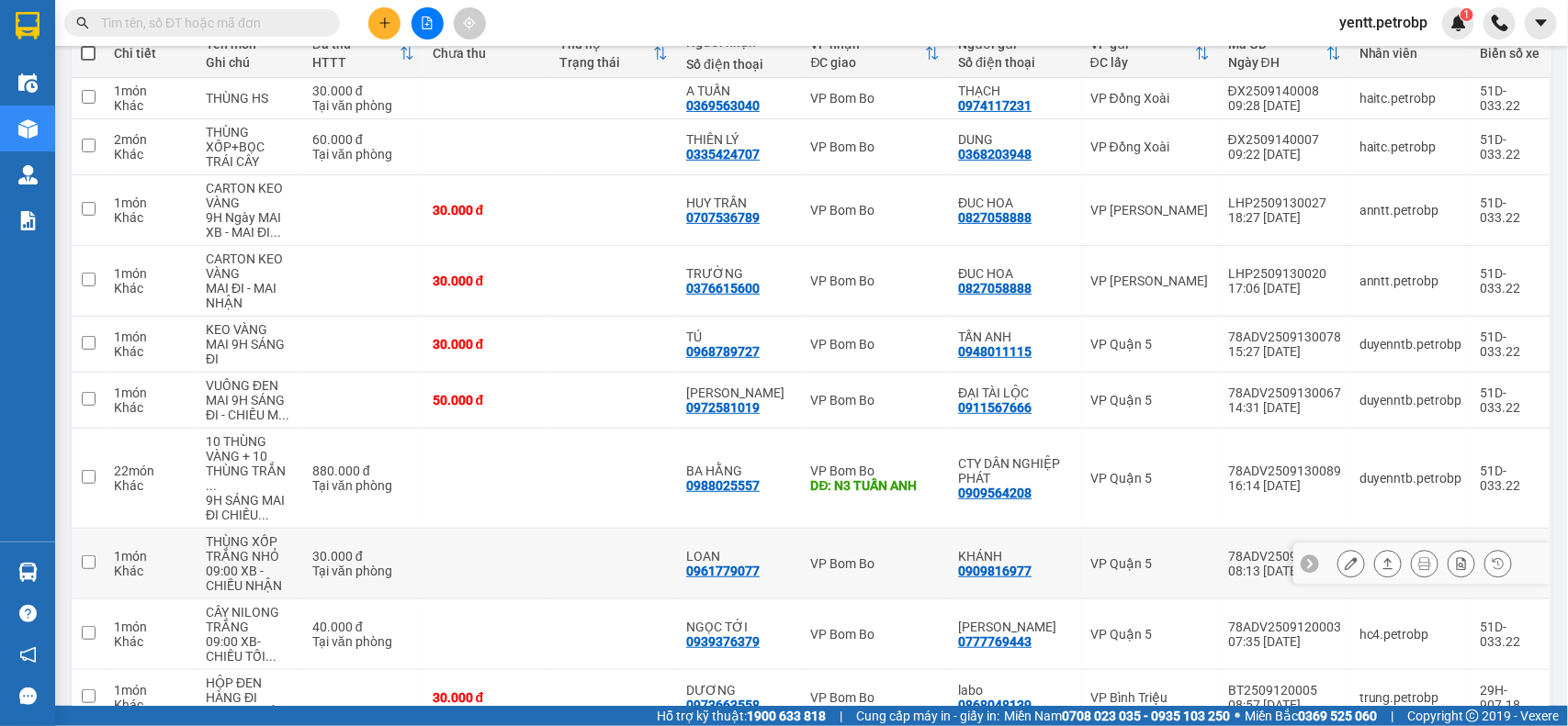
scroll to position [313, 0]
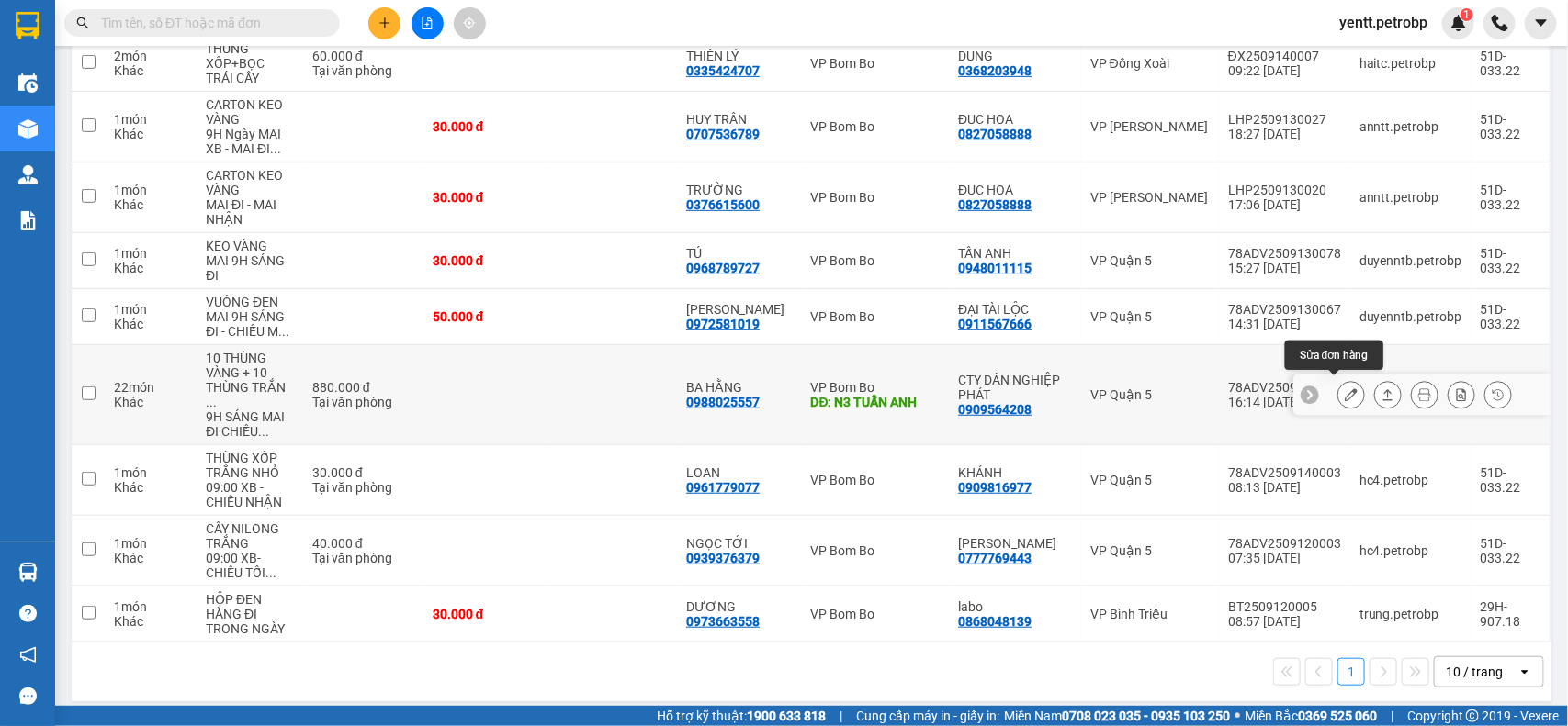
click at [1344, 392] on icon at bounding box center [1350, 394] width 13 height 13
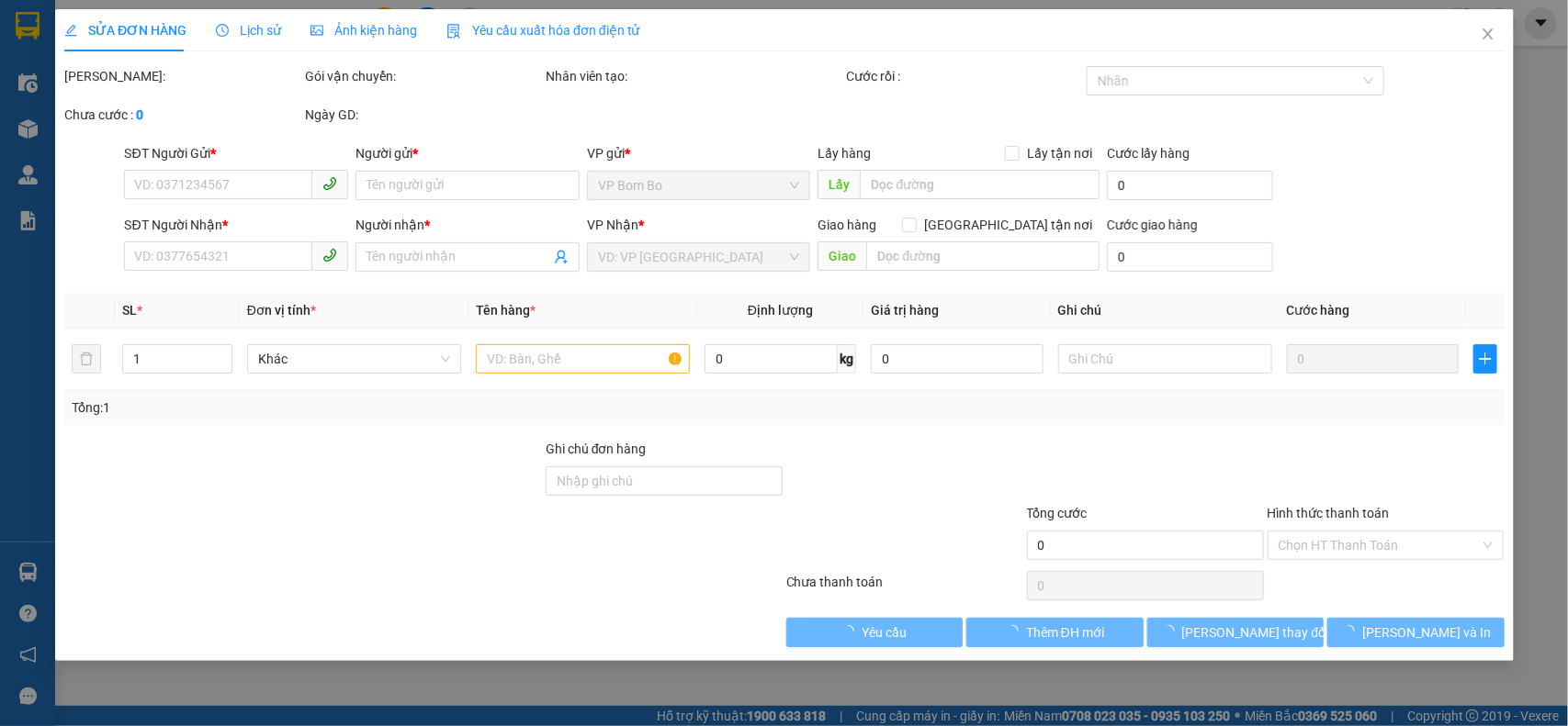
type input "0909564208"
type input "CTY DÂN NGHIỆP PHÁT"
type input "0988025557"
type input "BA HẰNG"
type input "N3 TUẤN ANH"
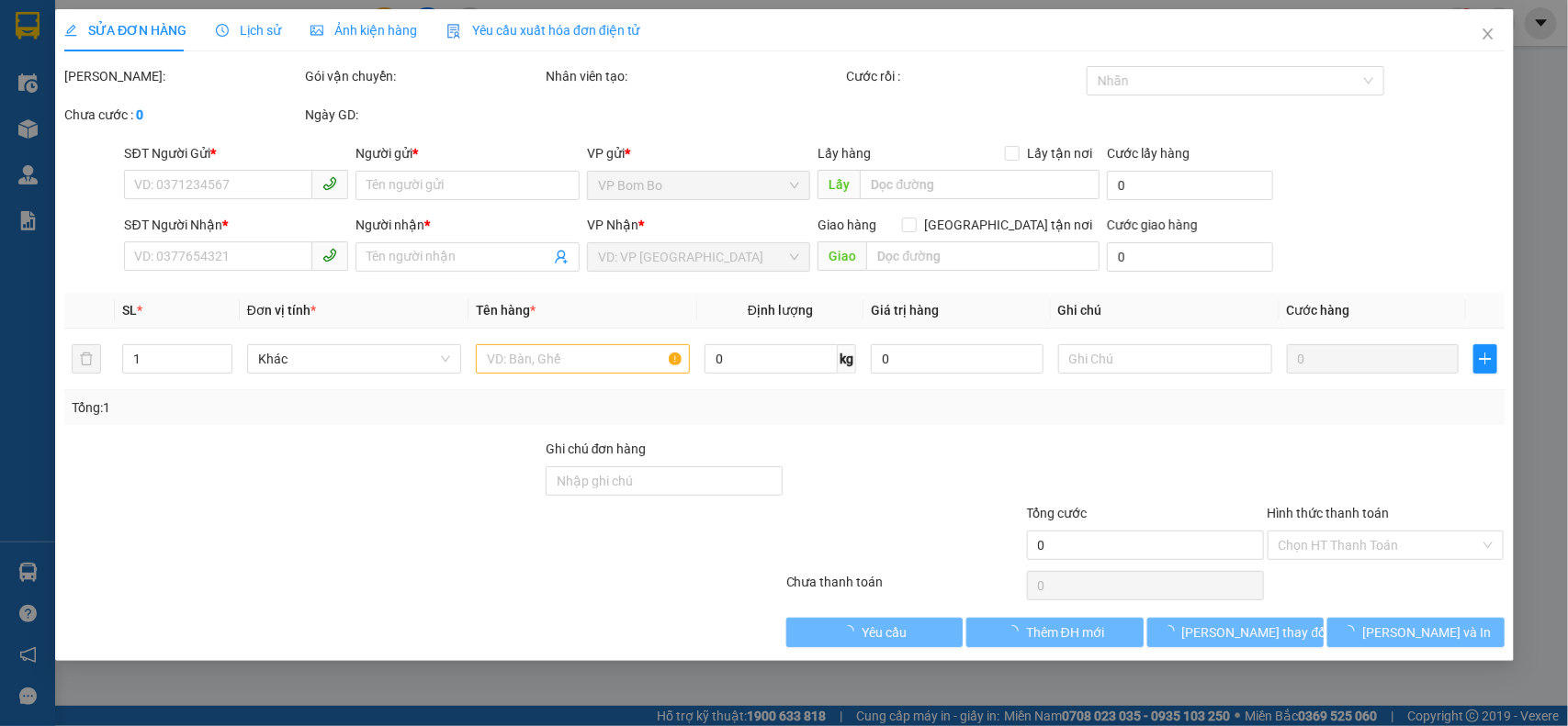
type input "880.000"
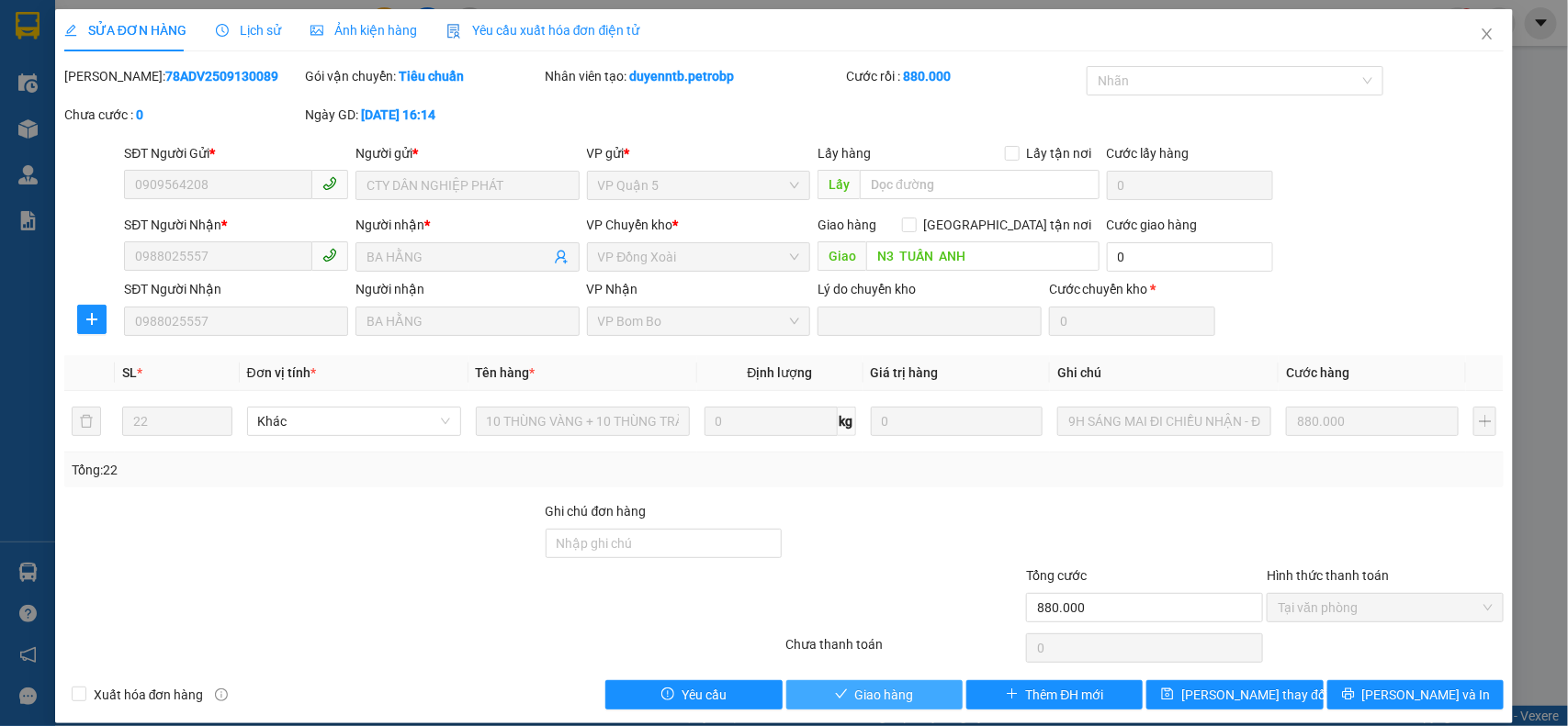
click at [887, 697] on span "Giao hàng" at bounding box center [884, 695] width 59 height 21
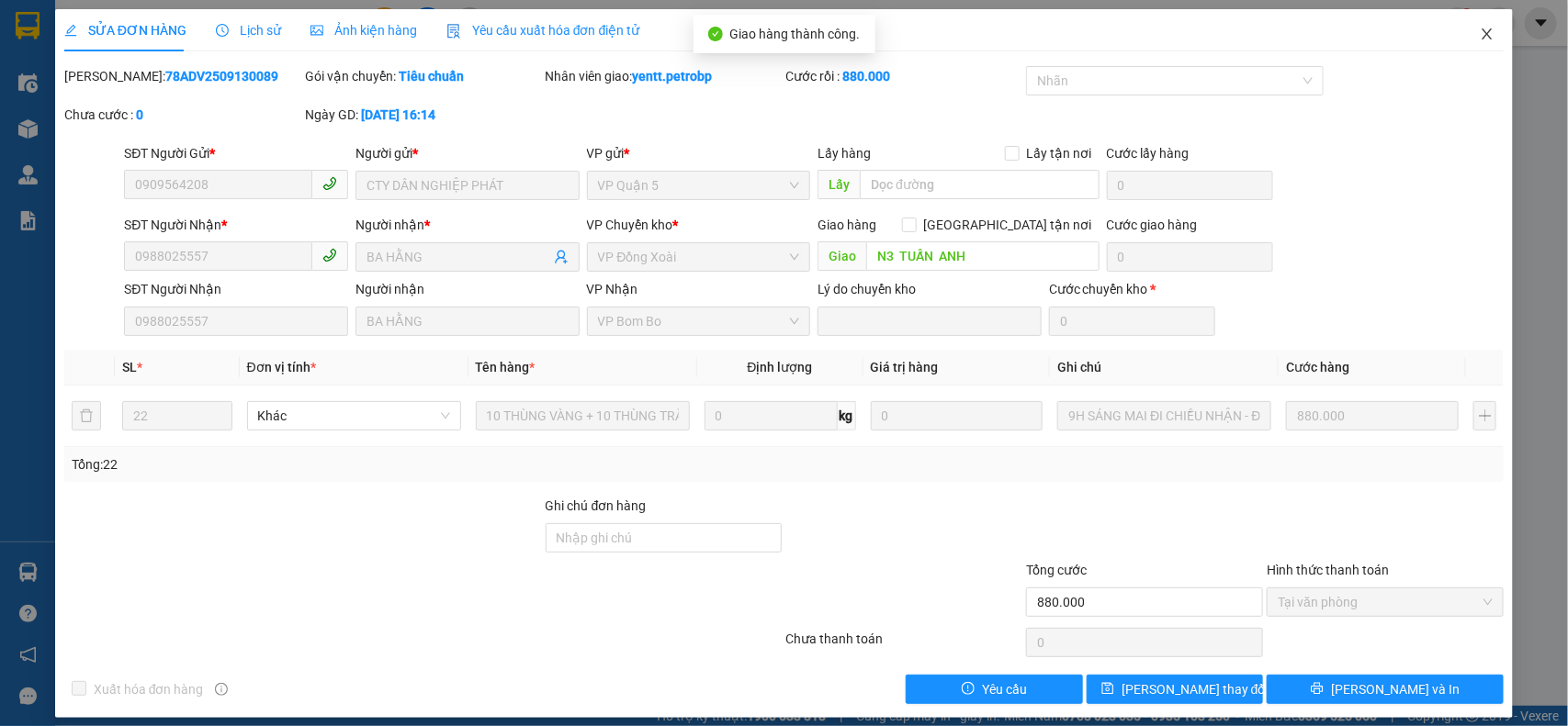
click at [1480, 32] on icon "close" at bounding box center [1486, 33] width 15 height 15
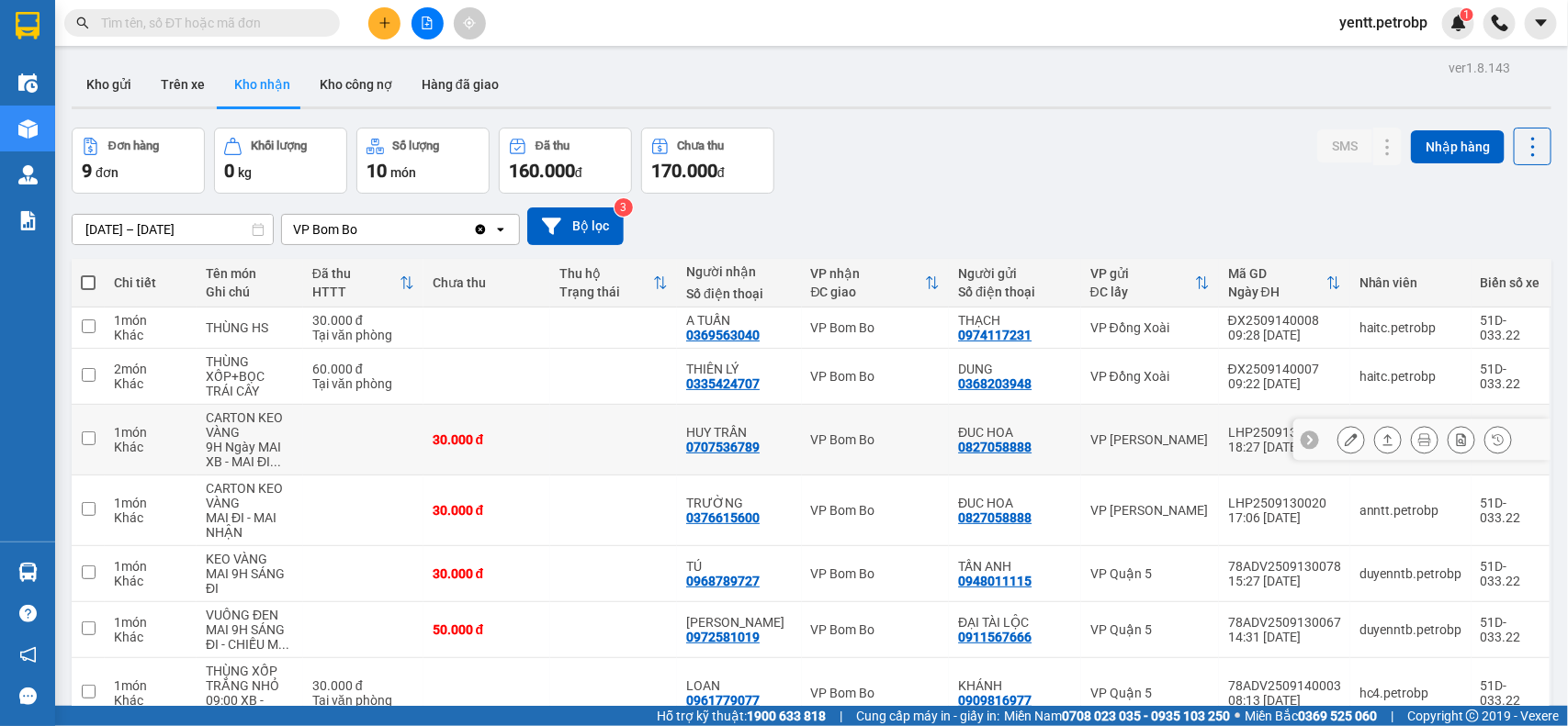
scroll to position [115, 0]
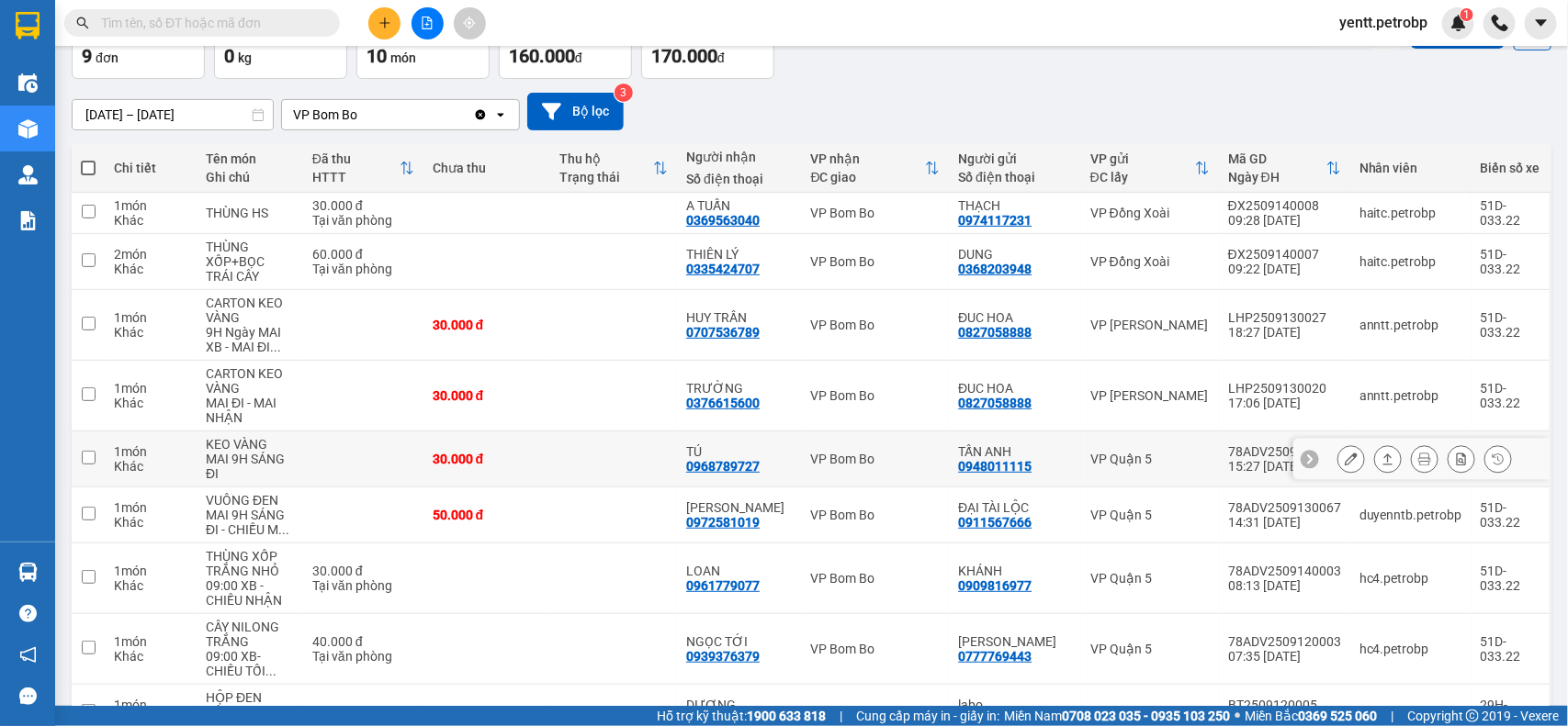
click at [1337, 462] on div at bounding box center [1351, 459] width 28 height 28
click at [1344, 461] on icon at bounding box center [1350, 459] width 13 height 13
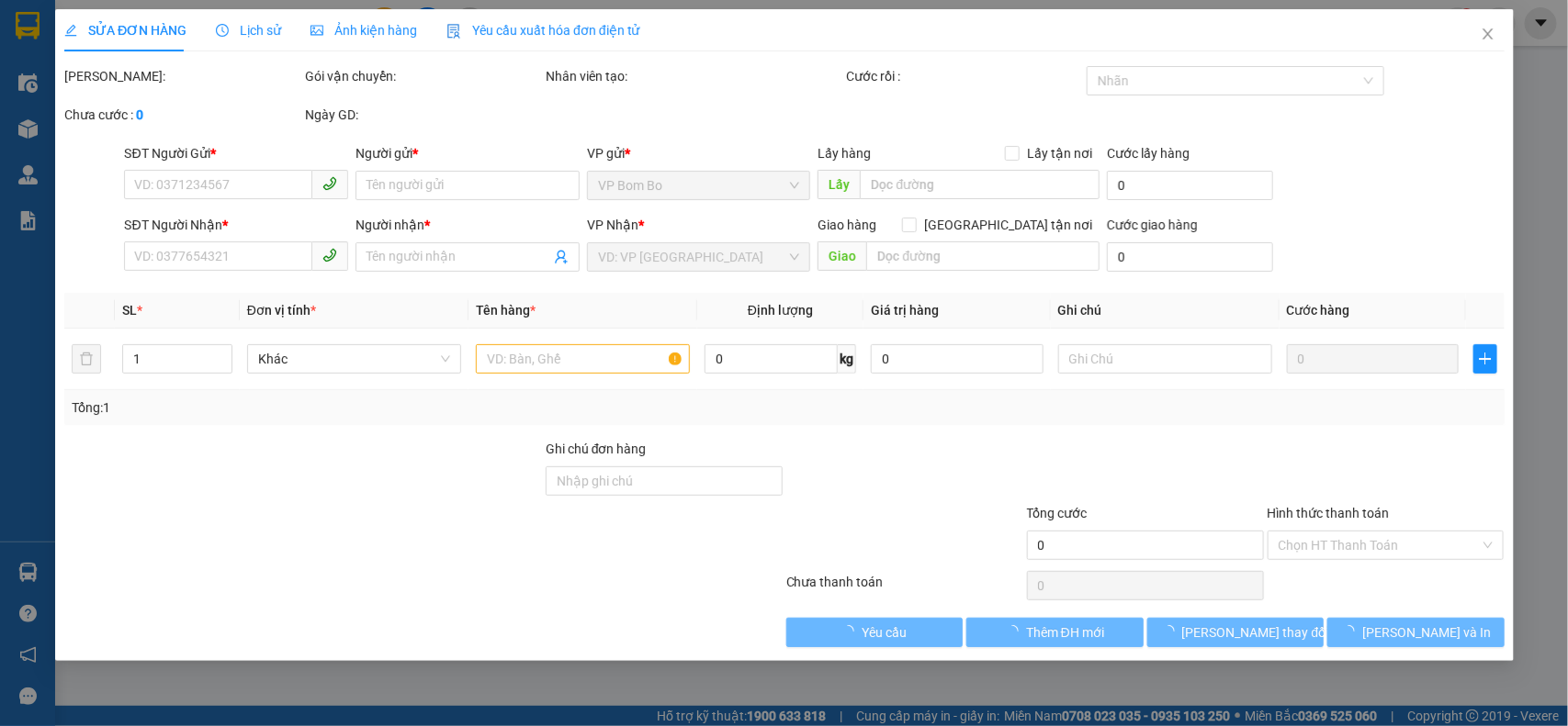
type input "0948011115"
type input "TẤN ANH"
type input "0968789727"
type input "TÚ"
type input "30.000"
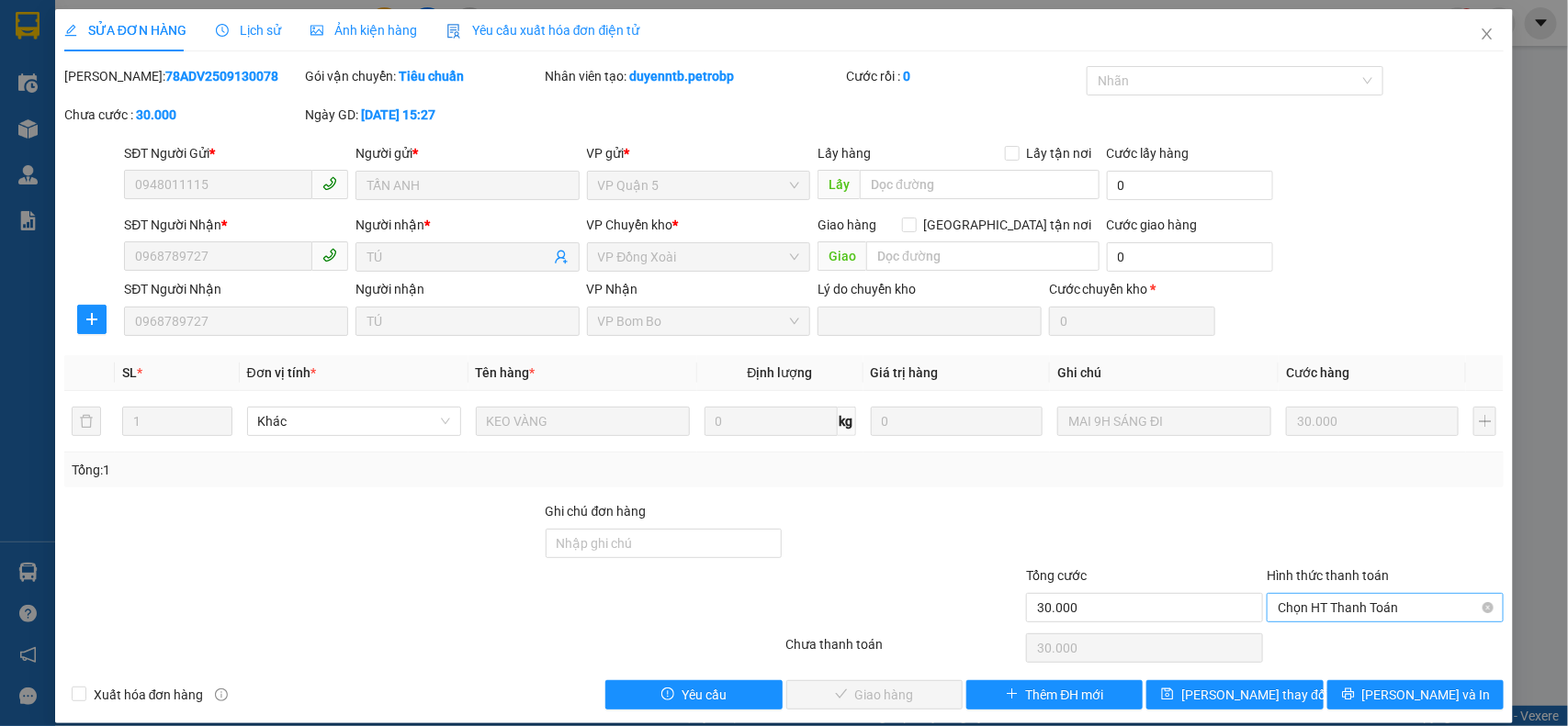
click at [1306, 608] on span "Chọn HT Thanh Toán" at bounding box center [1384, 608] width 215 height 28
click at [1307, 639] on div "Tại văn phòng" at bounding box center [1372, 645] width 212 height 21
type input "0"
click at [888, 708] on button "[PERSON_NAME] và Giao hàng" at bounding box center [873, 696] width 176 height 29
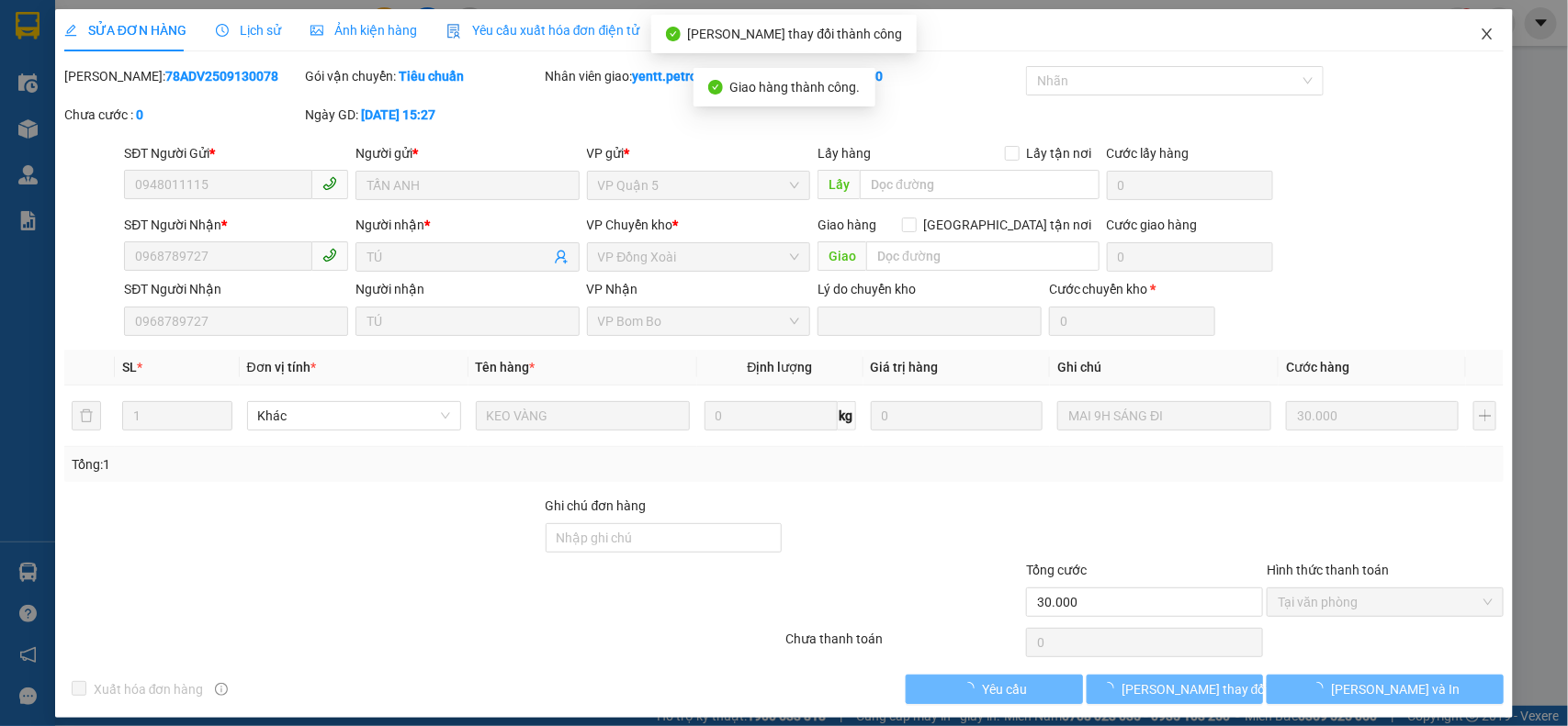
click at [1461, 19] on span "Close" at bounding box center [1486, 34] width 51 height 51
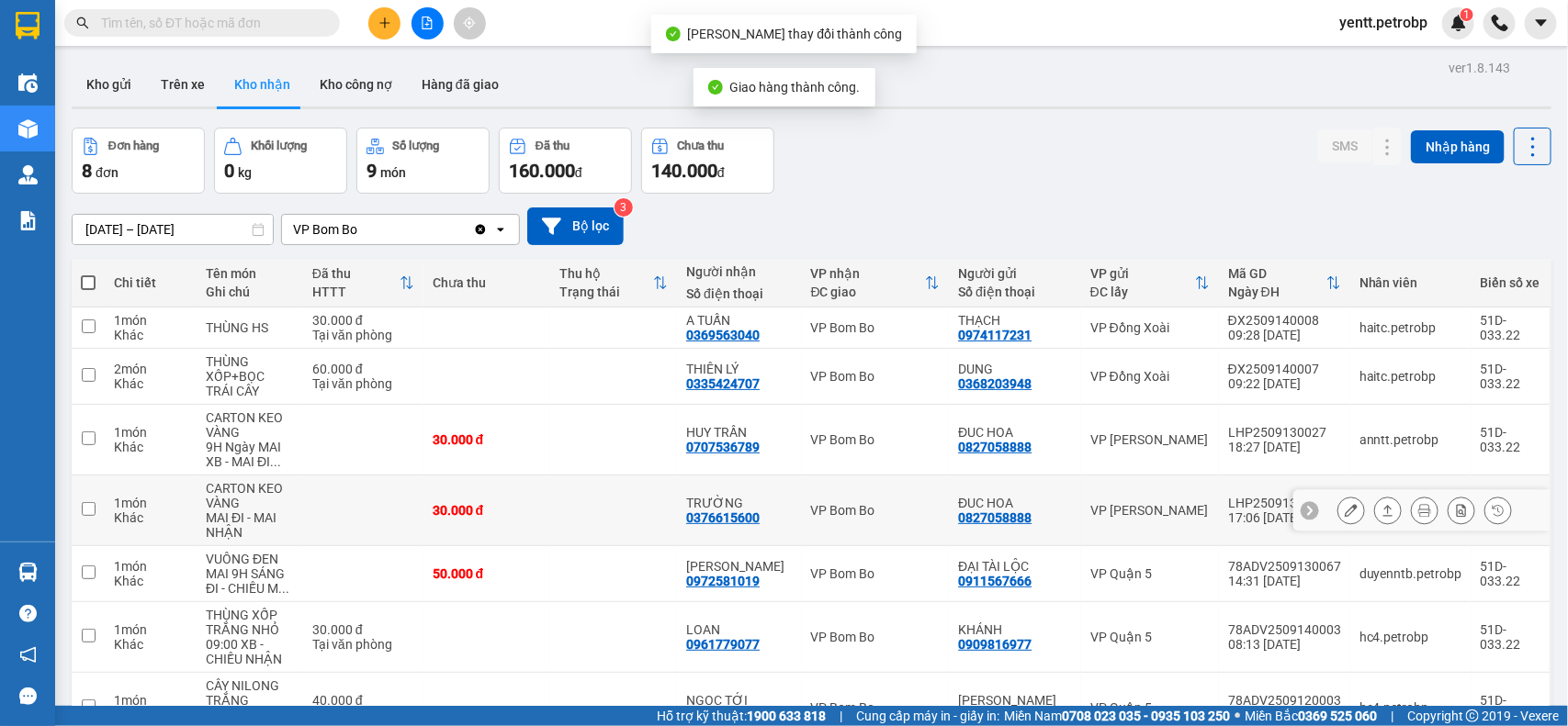
scroll to position [172, 0]
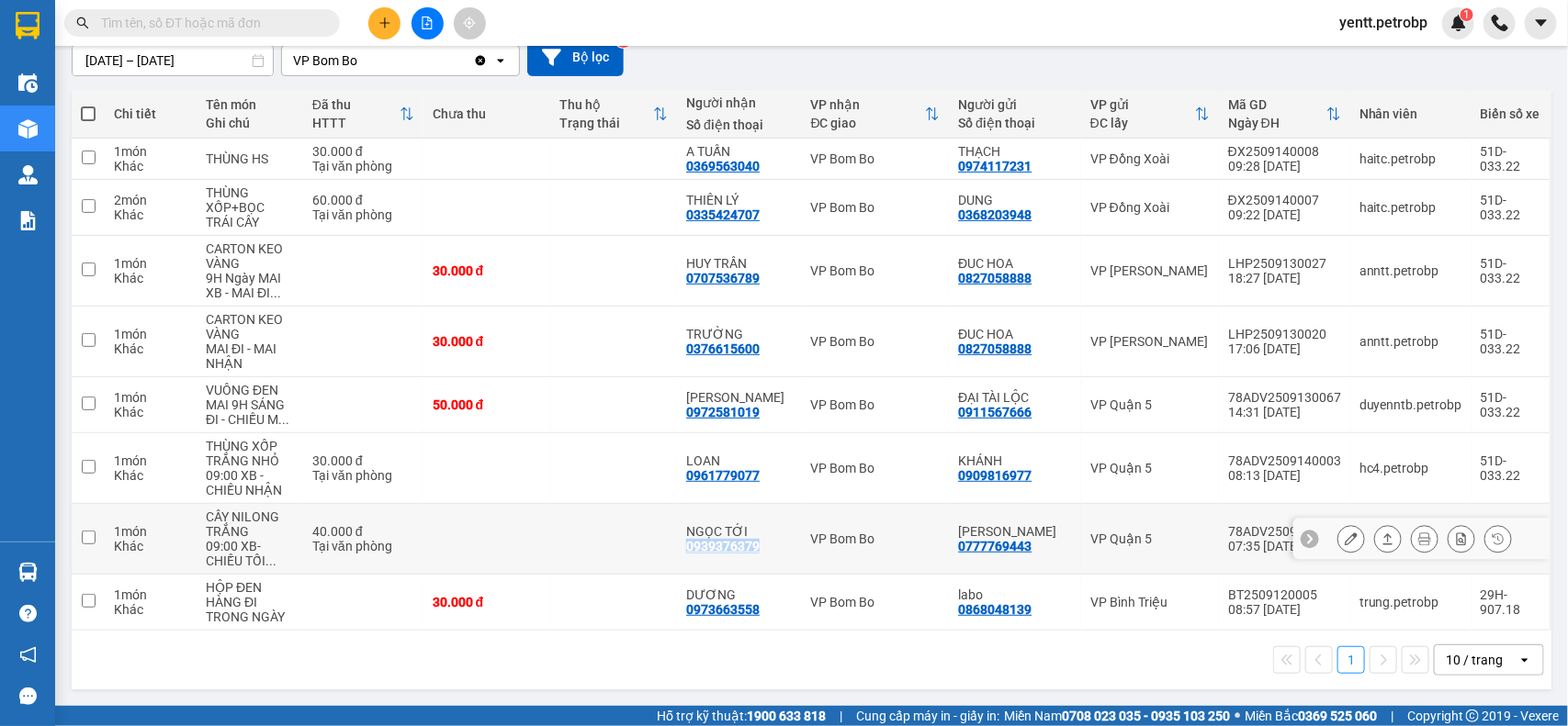
drag, startPoint x: 698, startPoint y: 543, endPoint x: 763, endPoint y: 549, distance: 65.3
click at [759, 549] on div "0939376379" at bounding box center [722, 546] width 74 height 15
copy div "0939376379"
click at [723, 664] on div "1 10 / trang open" at bounding box center [811, 660] width 1465 height 31
click at [1338, 608] on button at bounding box center [1351, 602] width 26 height 32
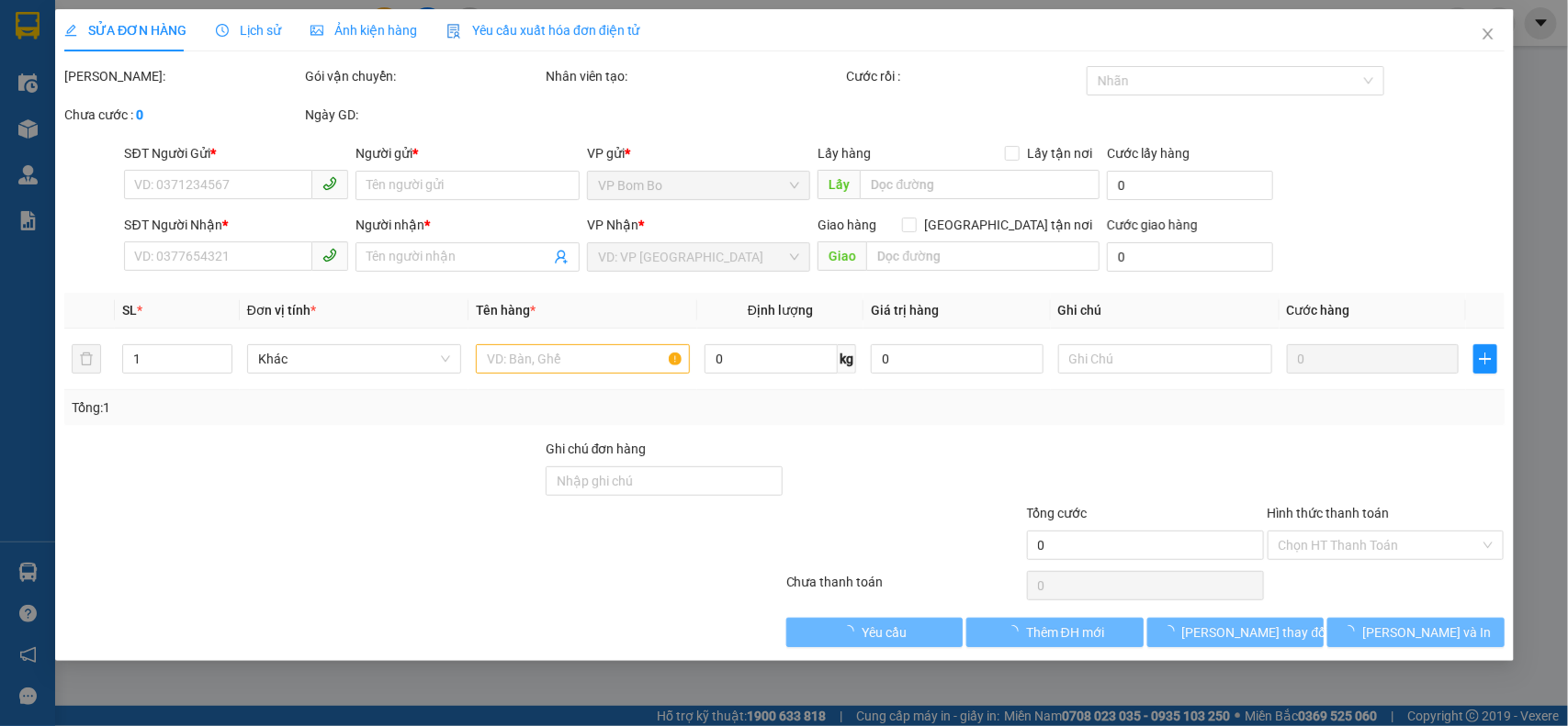
type input "0868048139"
type input "labo"
type input "0973663558"
type input "DƯƠNG"
type input "30.000"
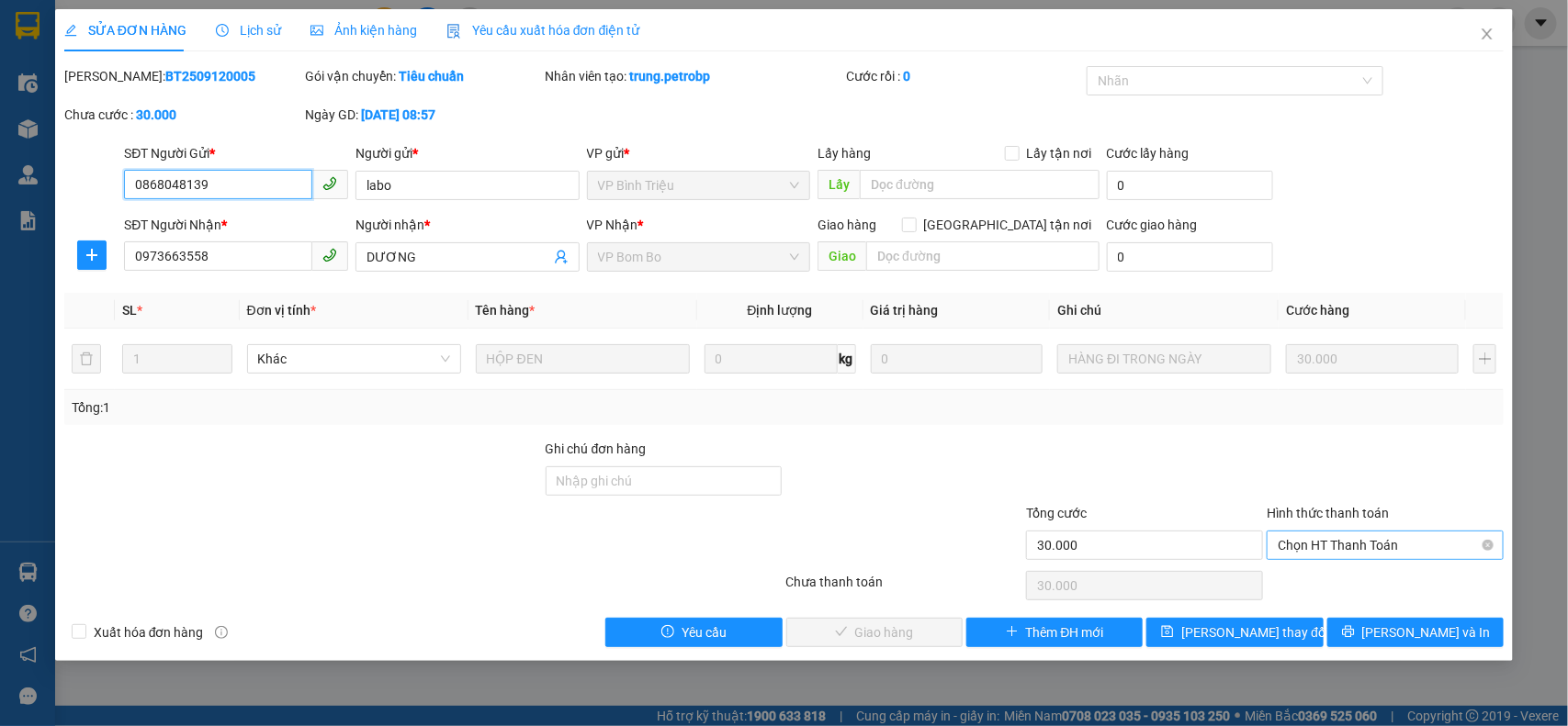
click at [1339, 548] on span "Chọn HT Thanh Toán" at bounding box center [1384, 545] width 215 height 28
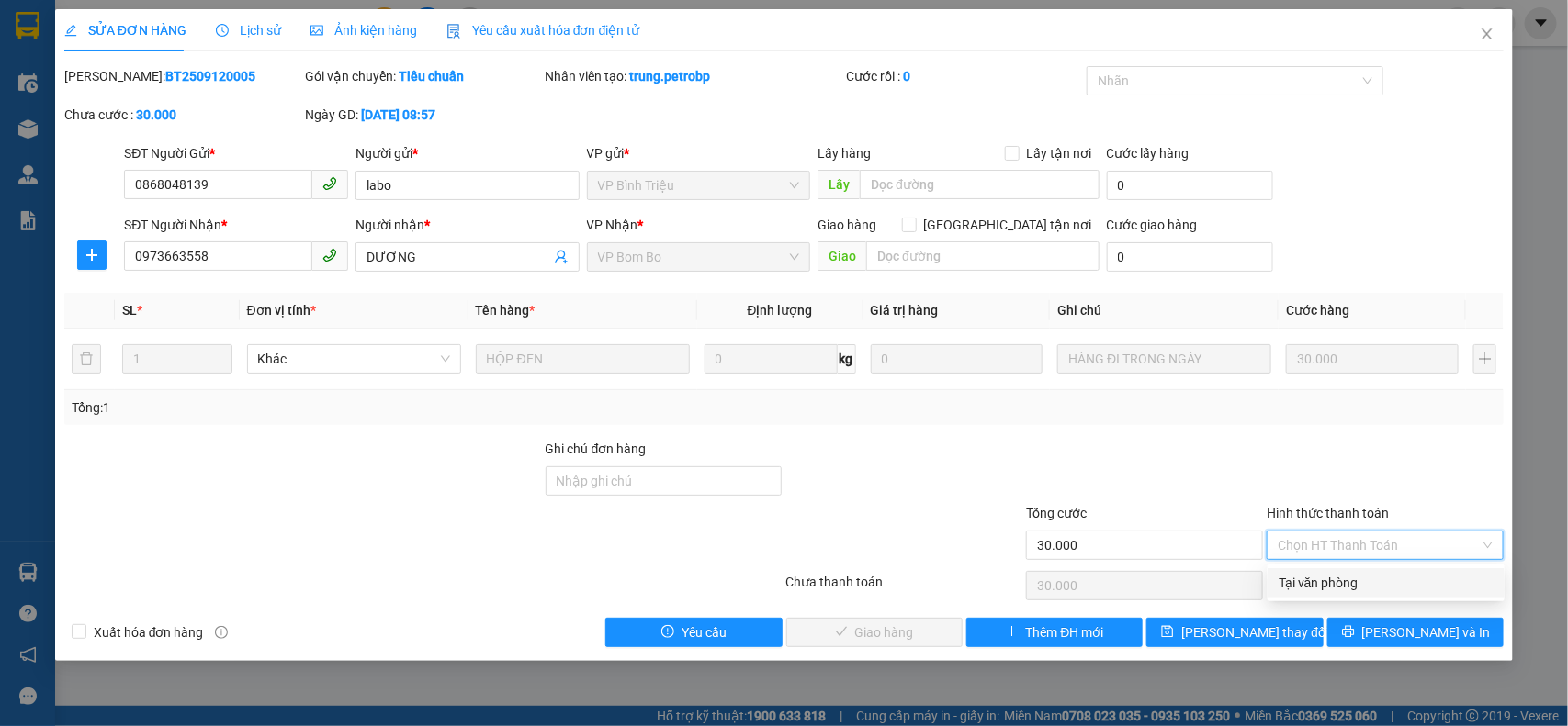
drag, startPoint x: 1332, startPoint y: 558, endPoint x: 1098, endPoint y: 601, distance: 237.9
click at [1316, 586] on div "Tại văn phòng" at bounding box center [1385, 583] width 215 height 21
type input "0"
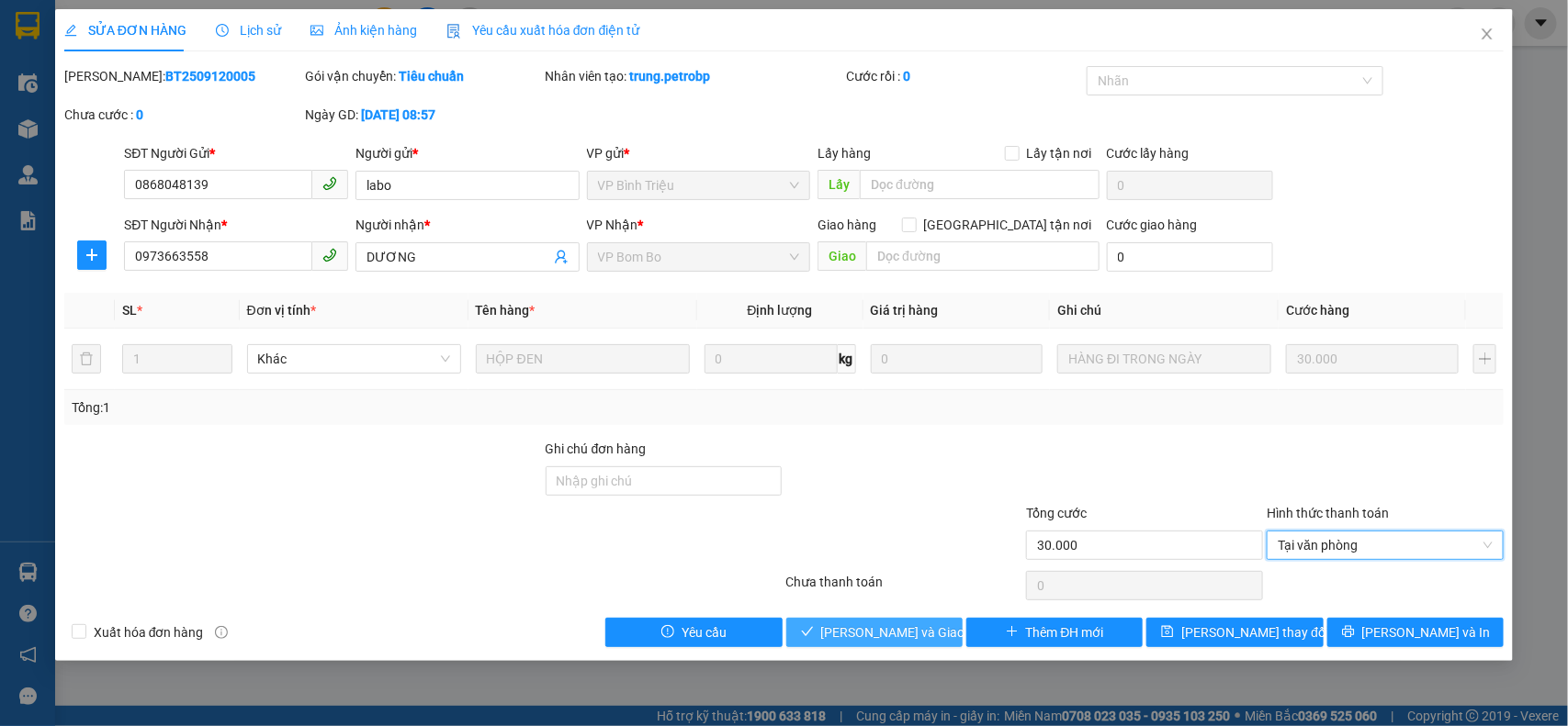
click at [851, 627] on span "[PERSON_NAME] và Giao hàng" at bounding box center [909, 633] width 176 height 21
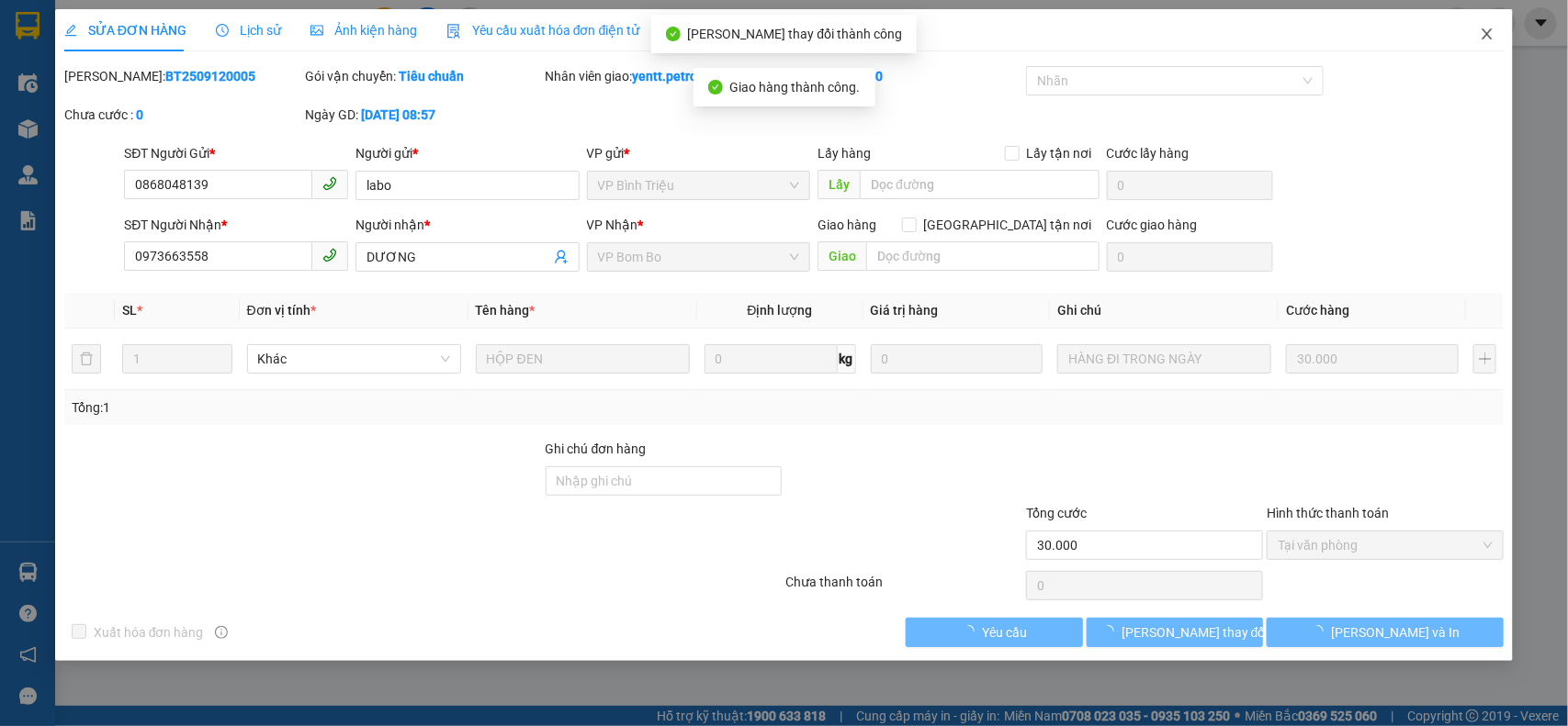
click at [1485, 28] on icon "close" at bounding box center [1486, 33] width 15 height 15
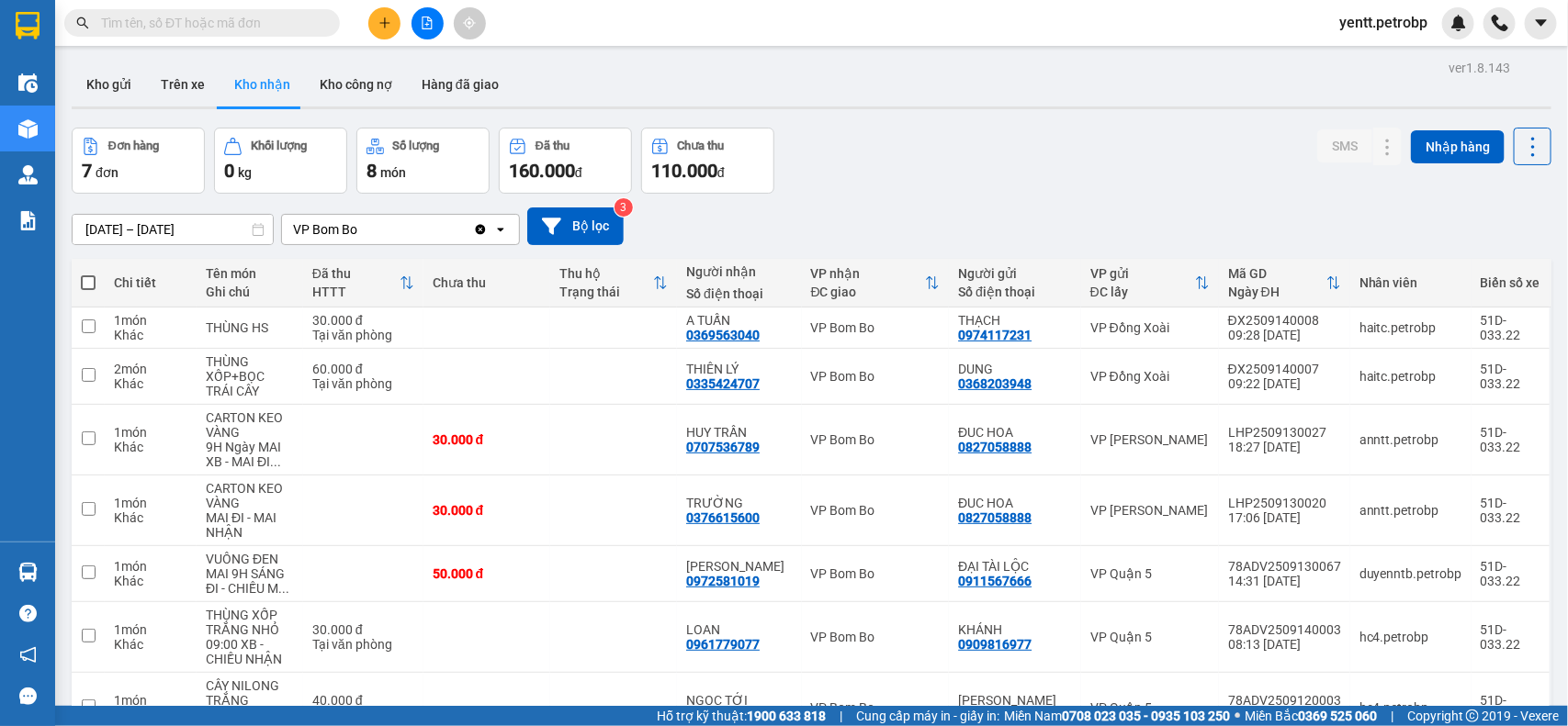
click at [55, 566] on main "ver 1.8.143 Kho gửi Trên xe Kho nhận Kho công nợ Hàng đã giao Đơn hàng 7 đơn Kh…" at bounding box center [784, 353] width 1568 height 706
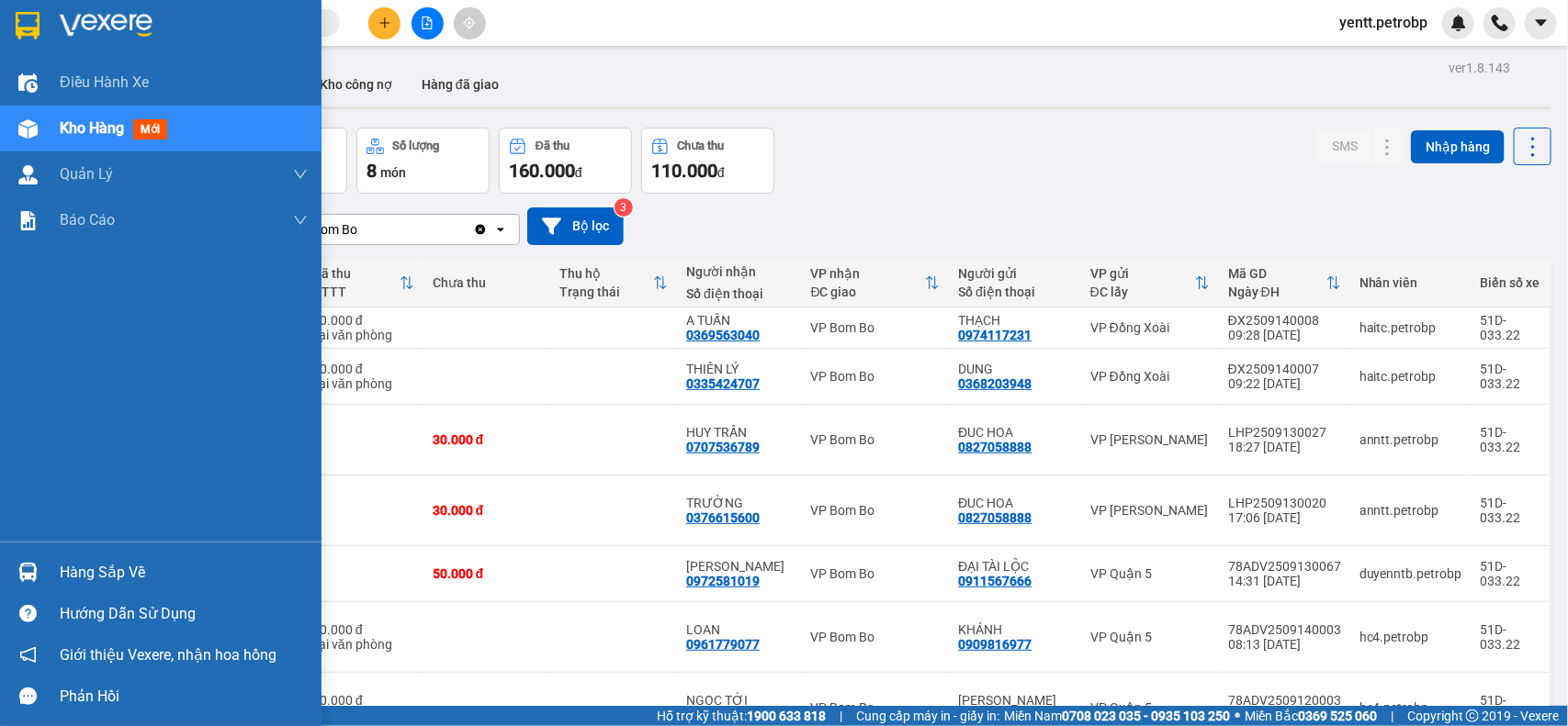
click at [2, 581] on div "Hàng sắp về" at bounding box center [160, 573] width 321 height 41
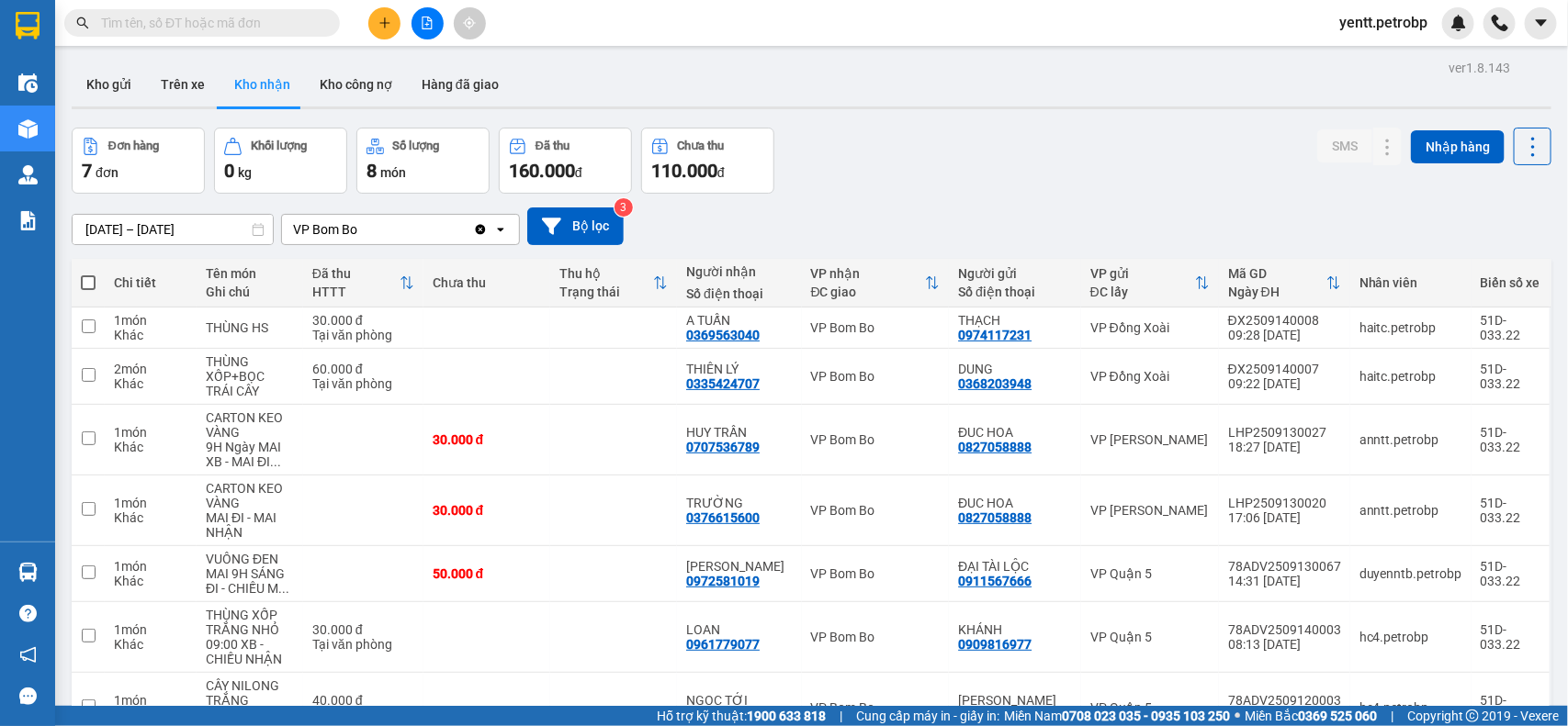
click at [936, 89] on section "Kết quả tìm kiếm ( 1 ) Bộ lọc Mã ĐH Trạng thái Món hàng Tổng cước Chưa cước Ngư…" at bounding box center [784, 363] width 1568 height 726
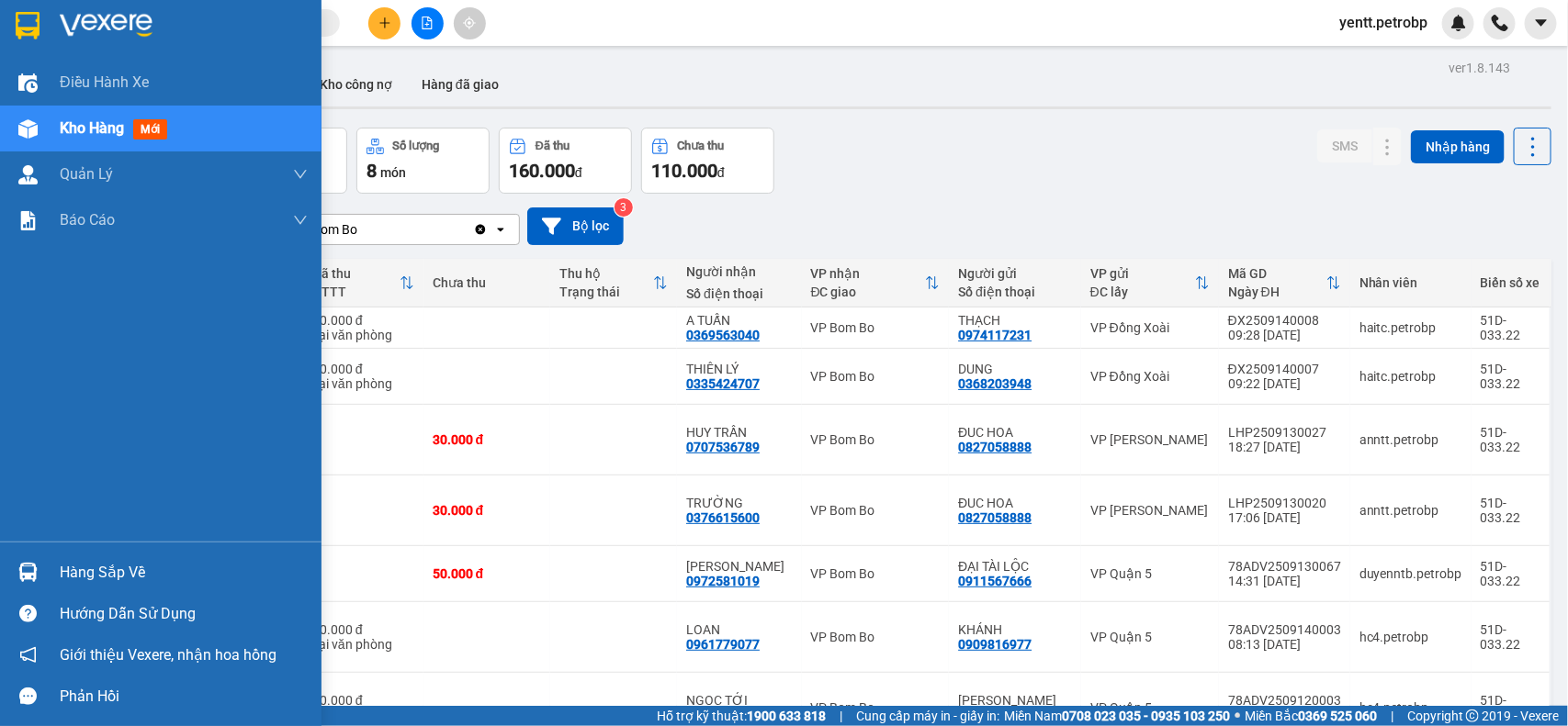
click at [55, 575] on div "Hàng sắp về" at bounding box center [160, 573] width 321 height 41
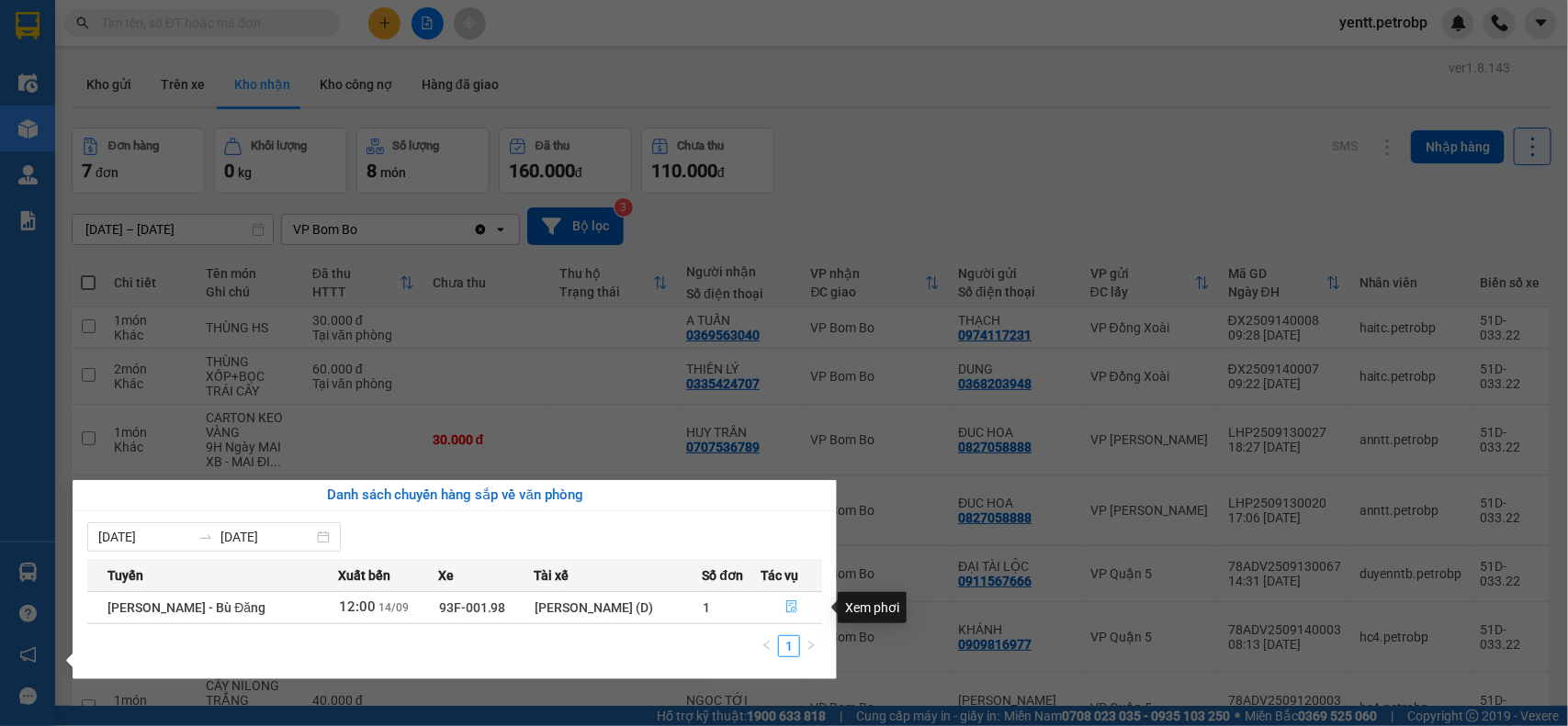
click at [774, 603] on button "button" at bounding box center [791, 608] width 60 height 29
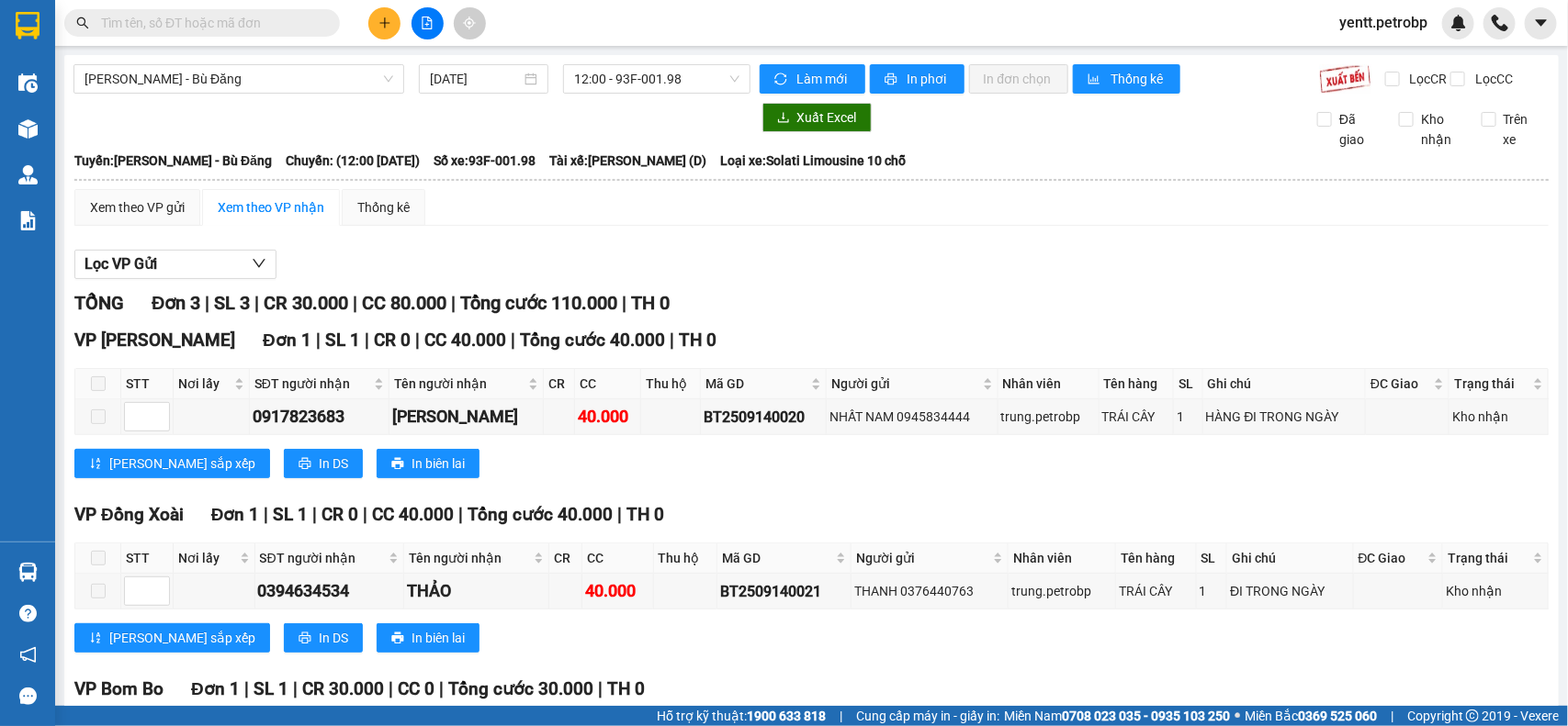
scroll to position [193, 0]
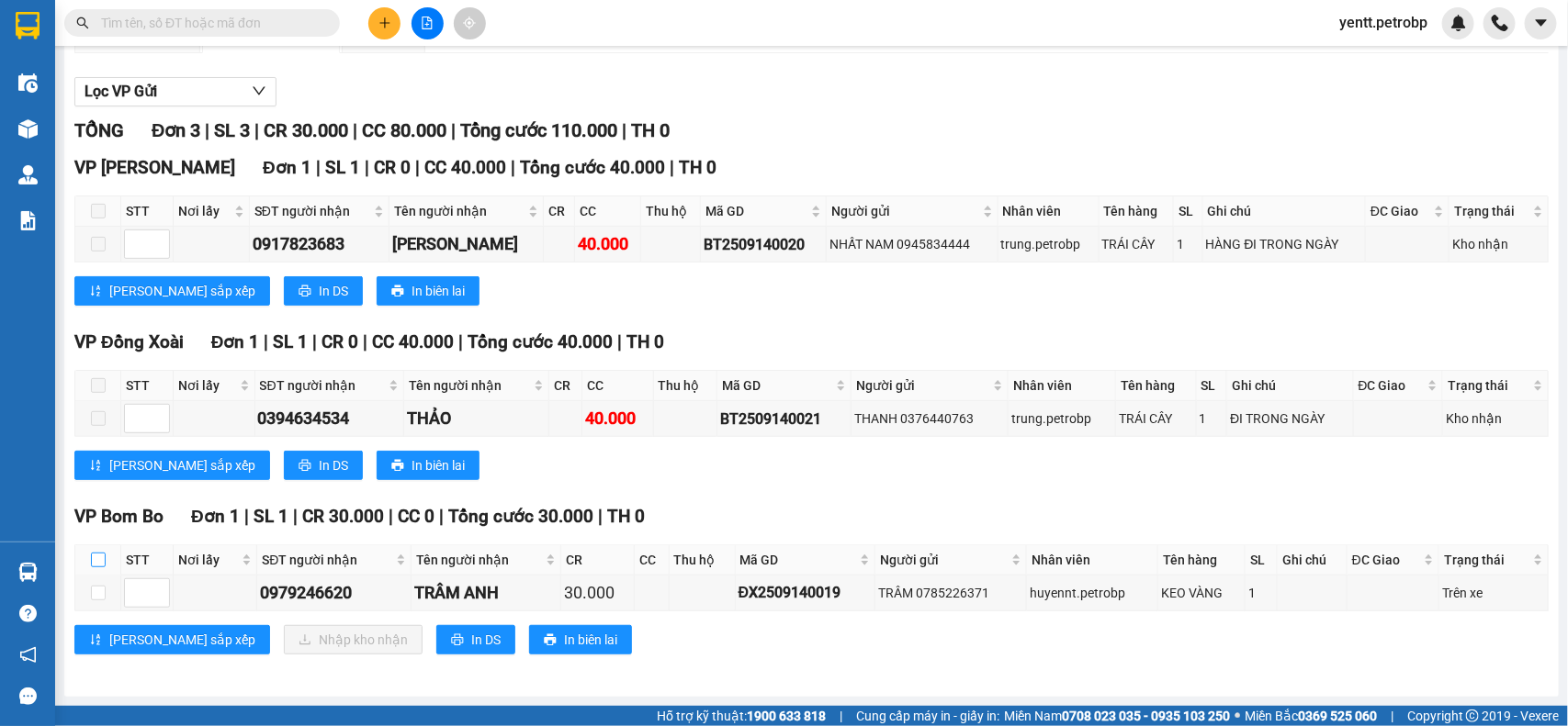
click at [98, 553] on input "checkbox" at bounding box center [98, 560] width 15 height 15
checkbox input "true"
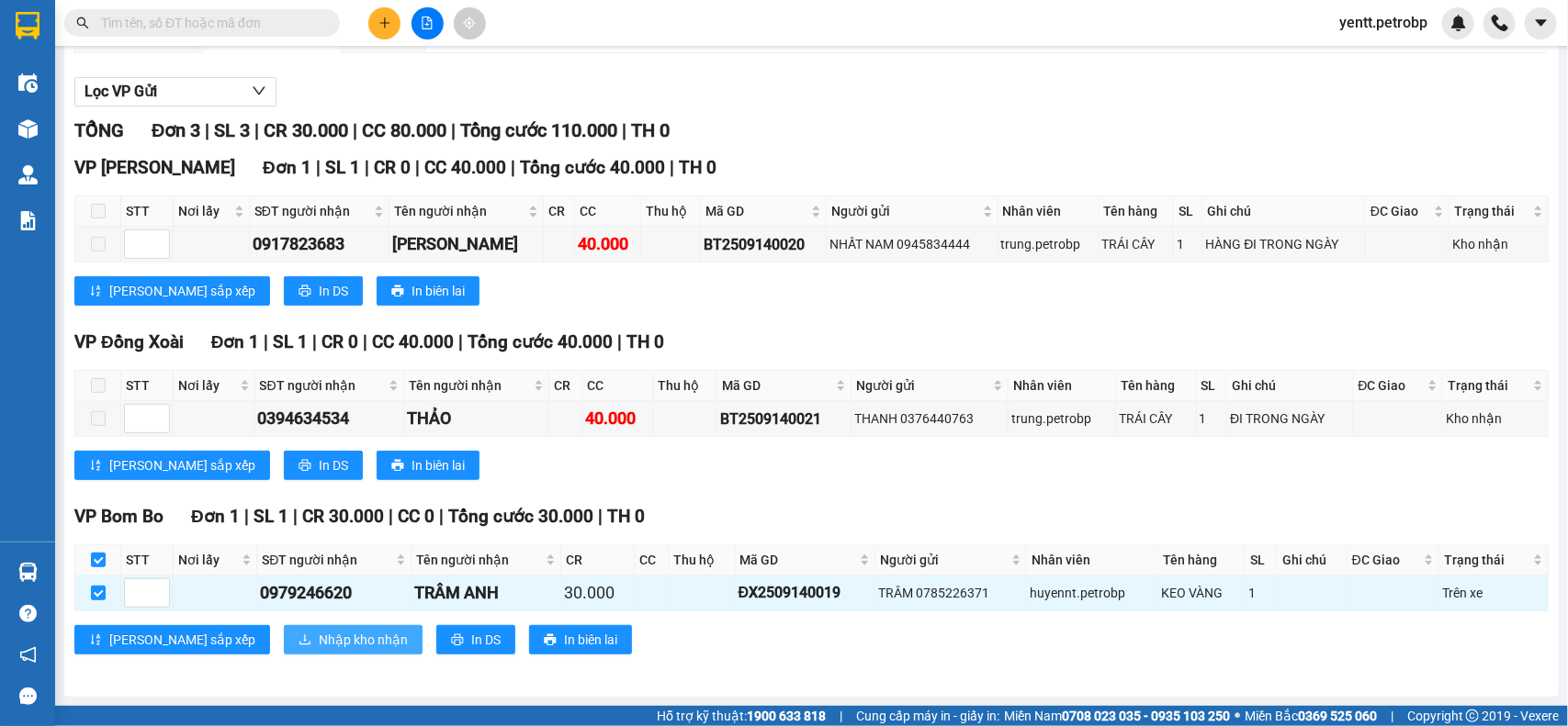
click at [318, 637] on span "Nhập kho nhận" at bounding box center [363, 640] width 89 height 21
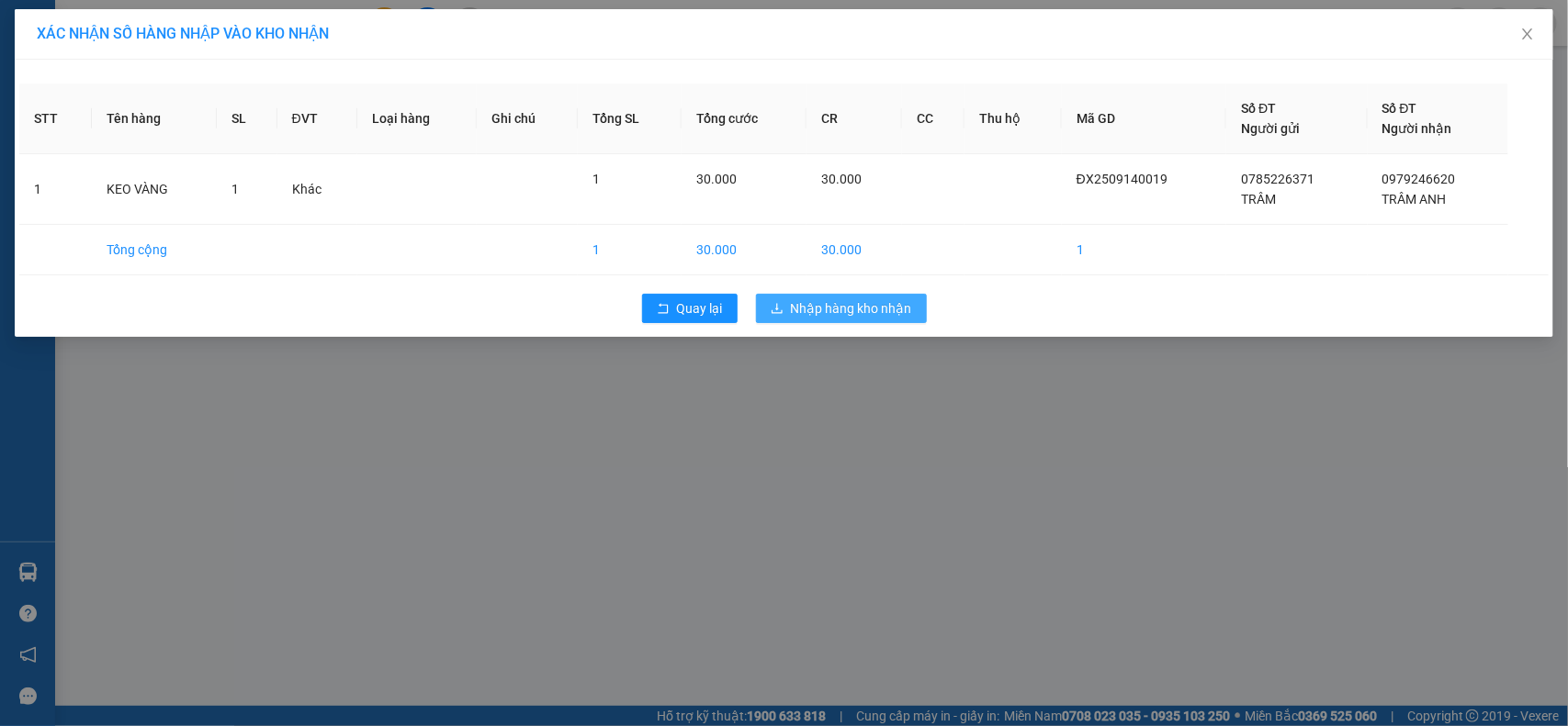
click at [878, 313] on span "Nhập hàng kho nhận" at bounding box center [851, 308] width 121 height 21
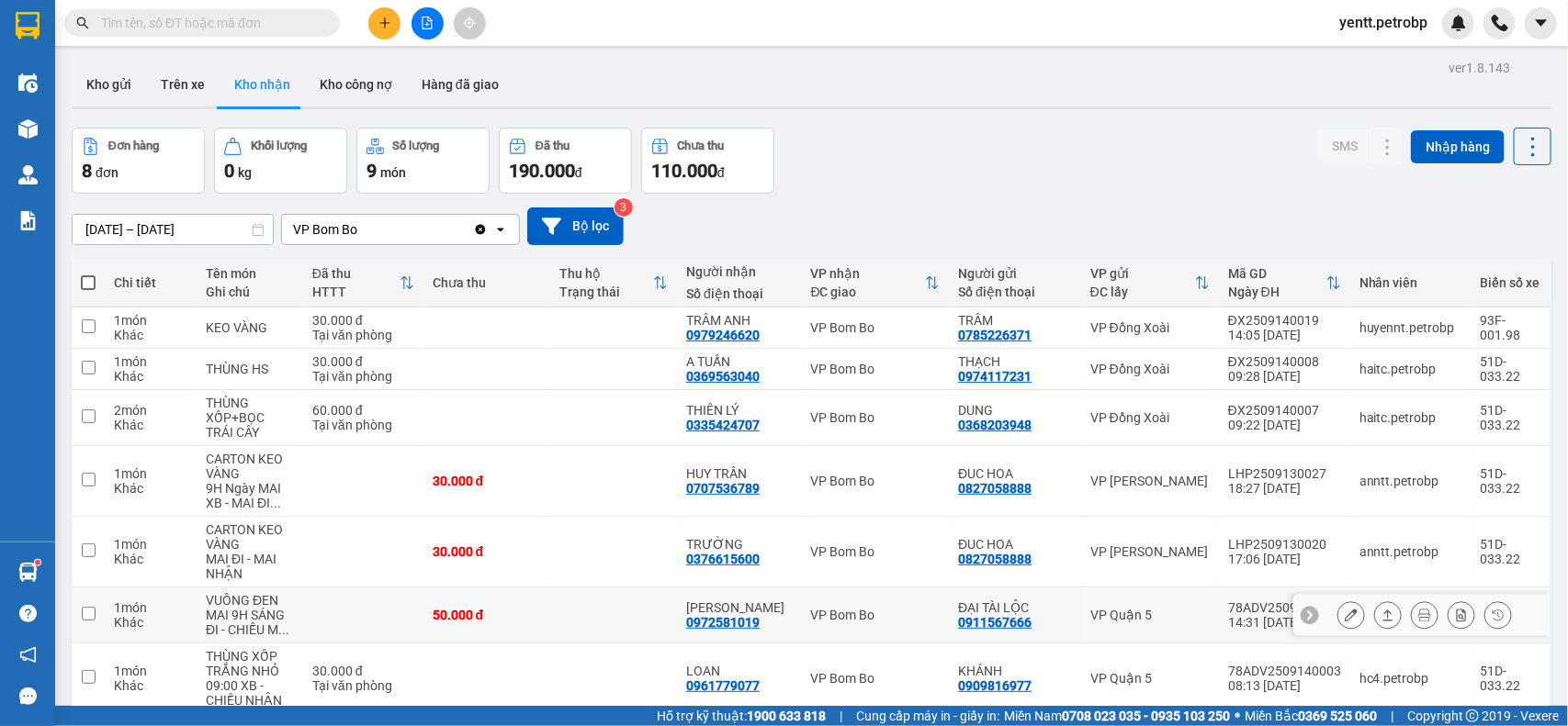
scroll to position [157, 0]
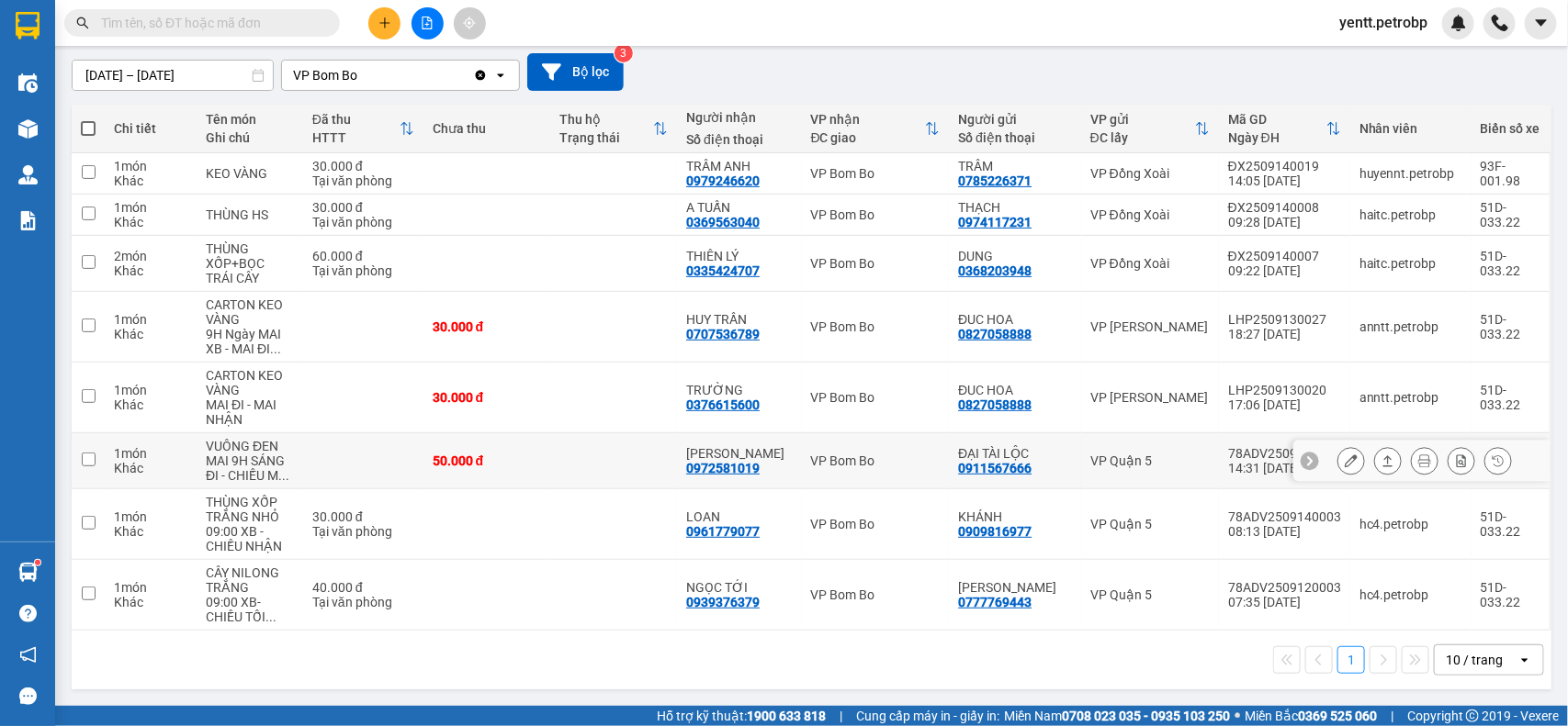
click at [1344, 457] on icon at bounding box center [1350, 461] width 13 height 13
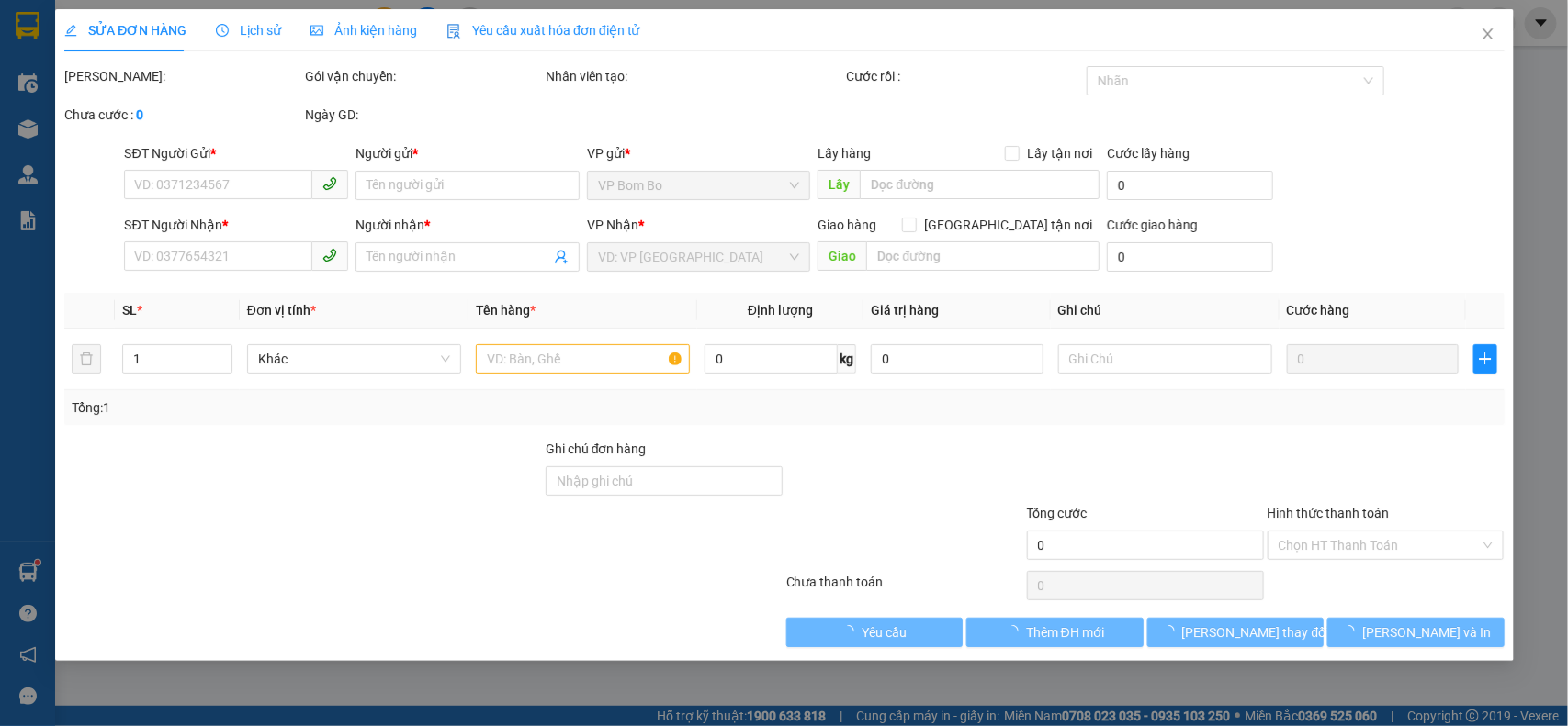
type input "0911567666"
type input "ĐẠI TÀI LỘC"
type input "0972581019"
type input "[PERSON_NAME]"
type input "50.000"
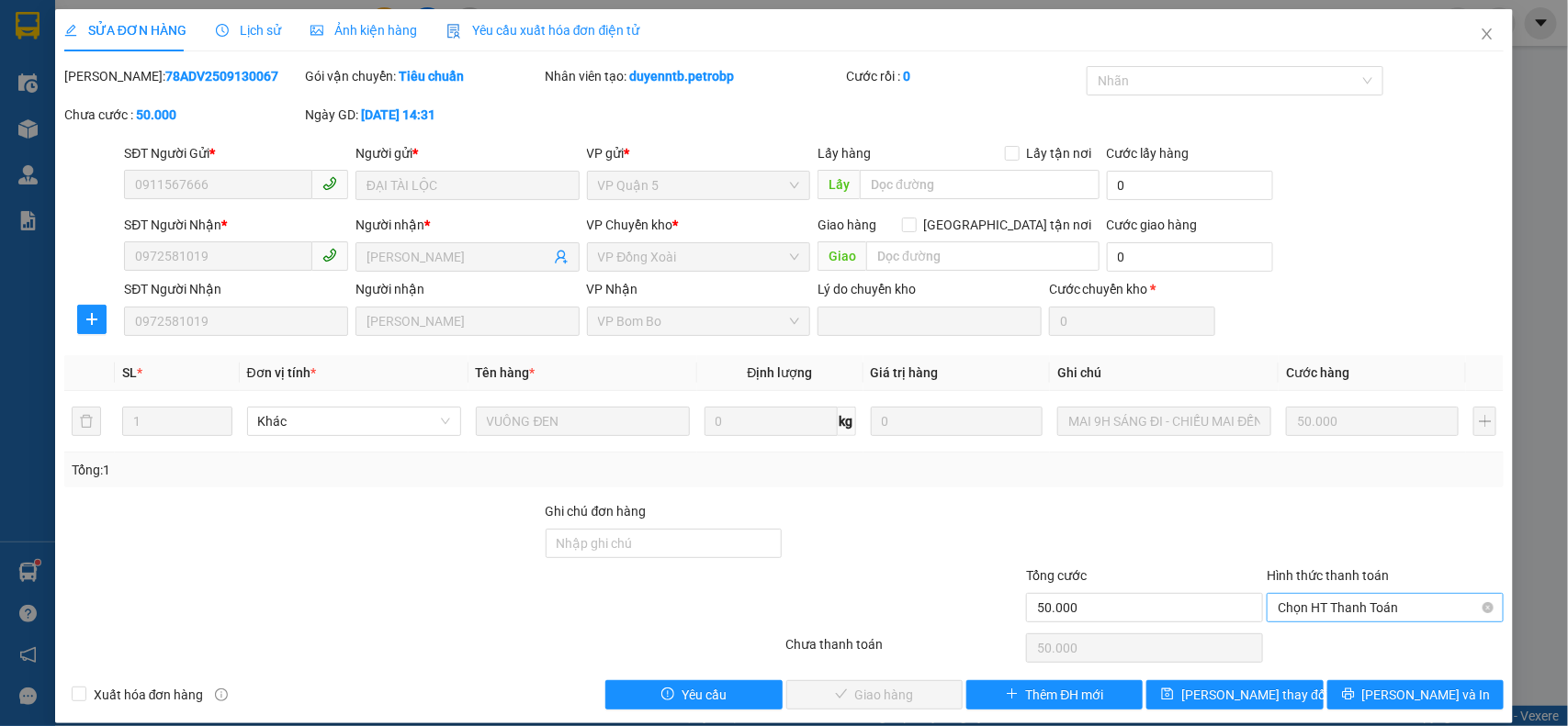
click at [1337, 599] on span "Chọn HT Thanh Toán" at bounding box center [1384, 608] width 215 height 28
click at [1317, 642] on div "Tại văn phòng" at bounding box center [1372, 645] width 212 height 21
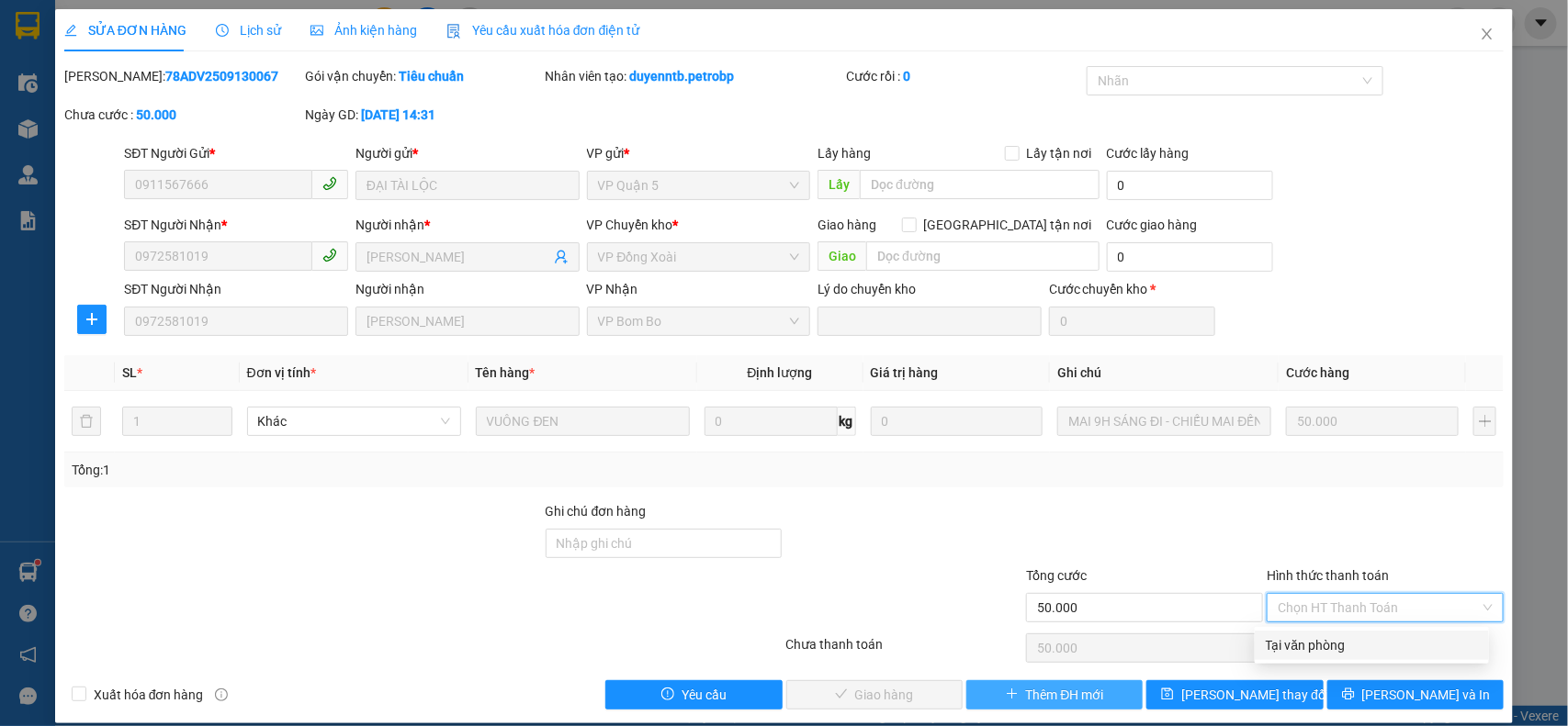
type input "0"
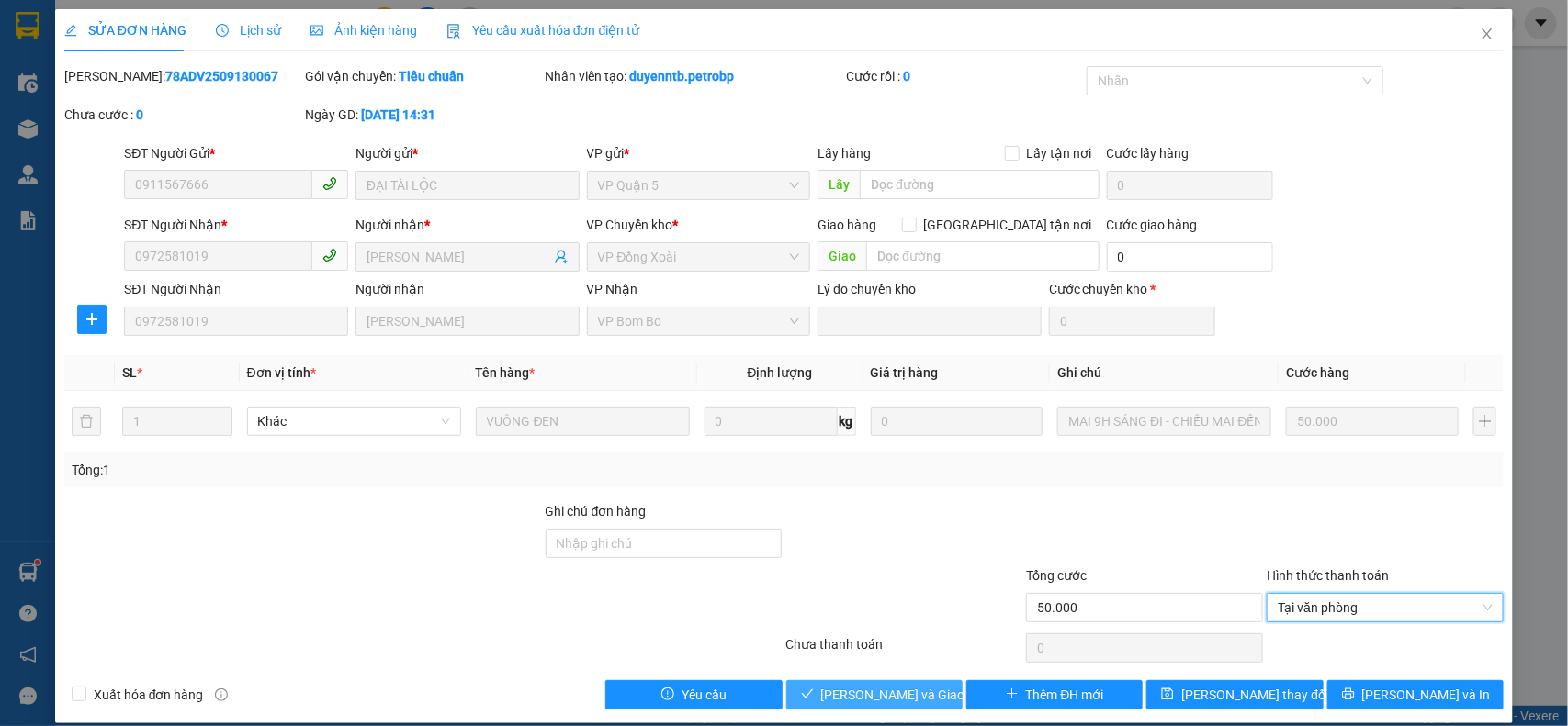
click at [834, 695] on span "[PERSON_NAME] và Giao hàng" at bounding box center [909, 695] width 176 height 21
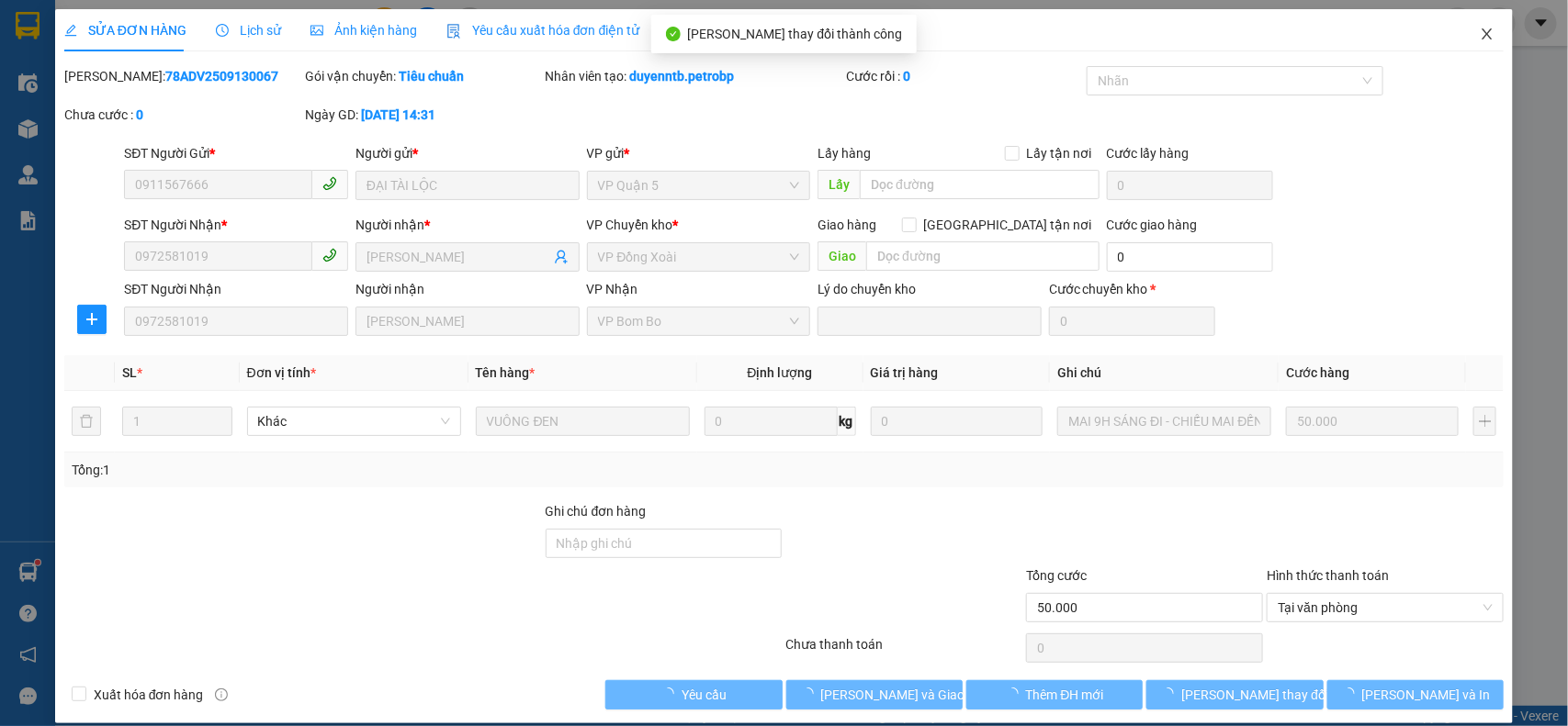
click at [1477, 21] on span "Close" at bounding box center [1486, 34] width 51 height 51
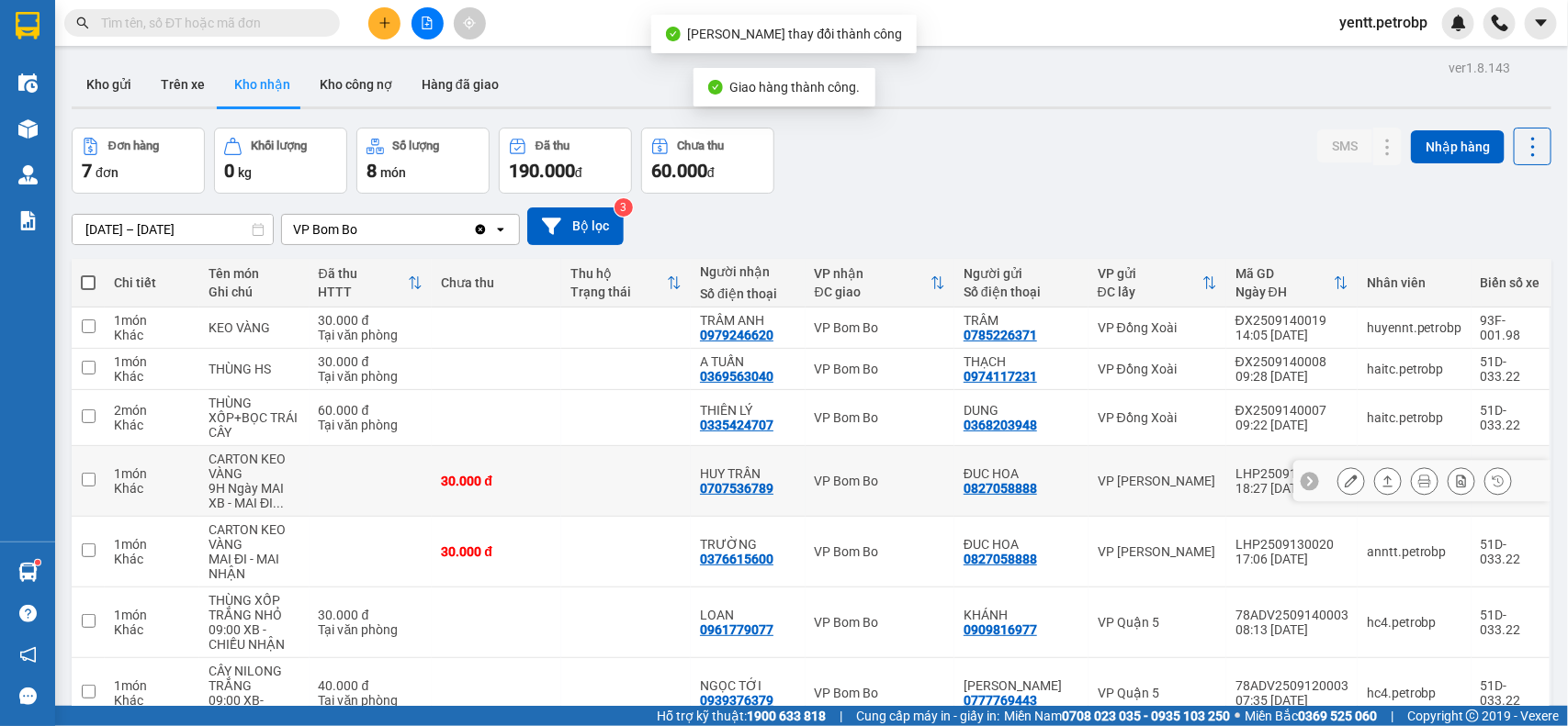
scroll to position [101, 0]
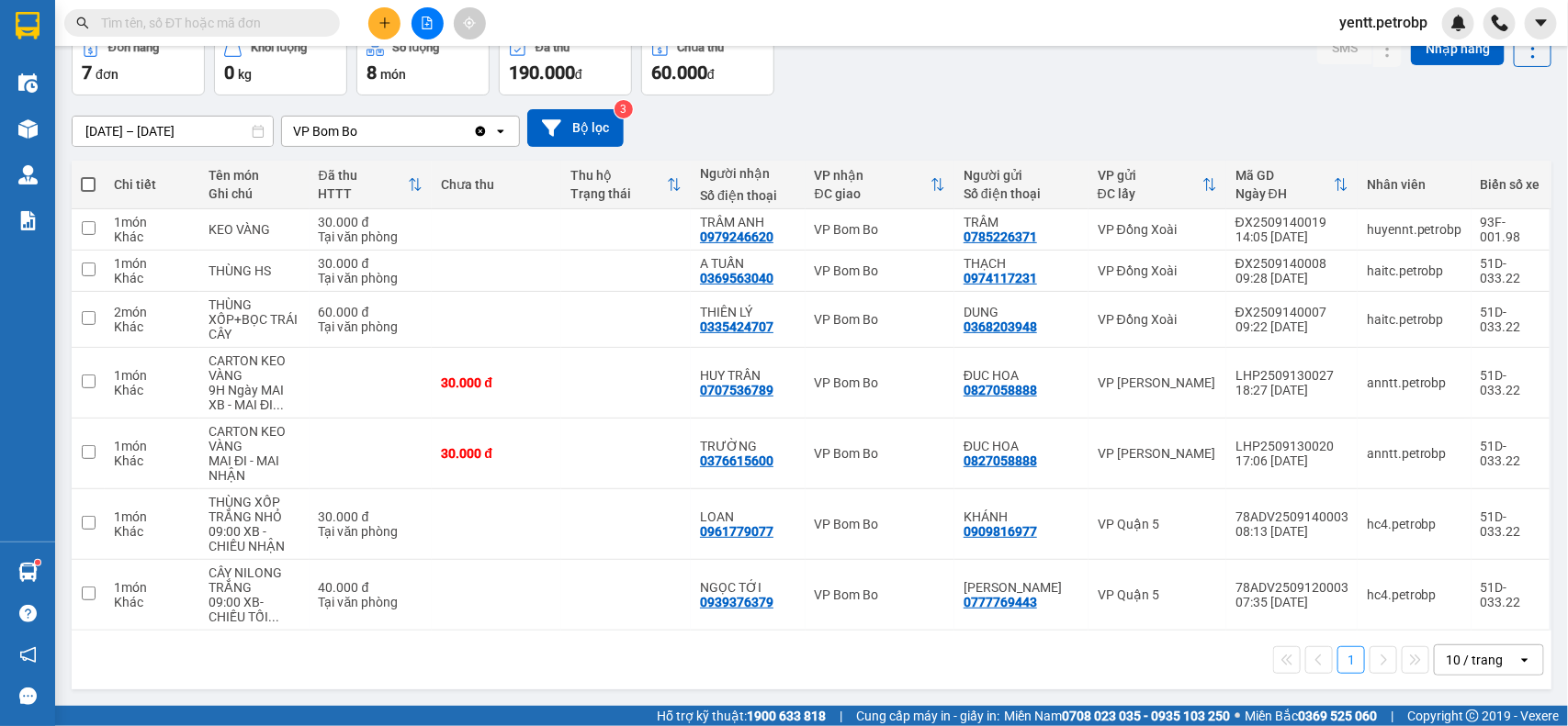
click at [223, 130] on input "[DATE] – [DATE]" at bounding box center [173, 132] width 200 height 29
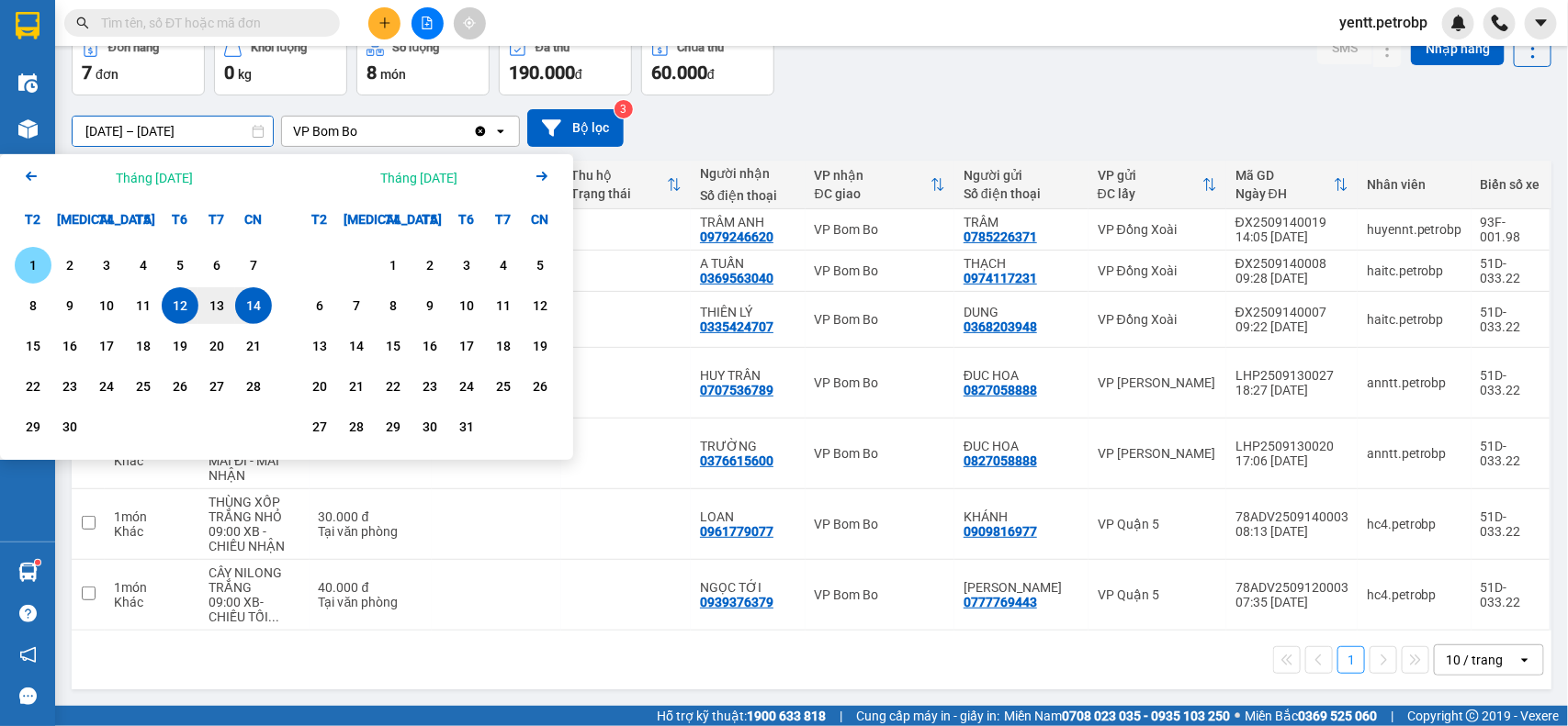
click at [38, 254] on div "1" at bounding box center [33, 265] width 26 height 22
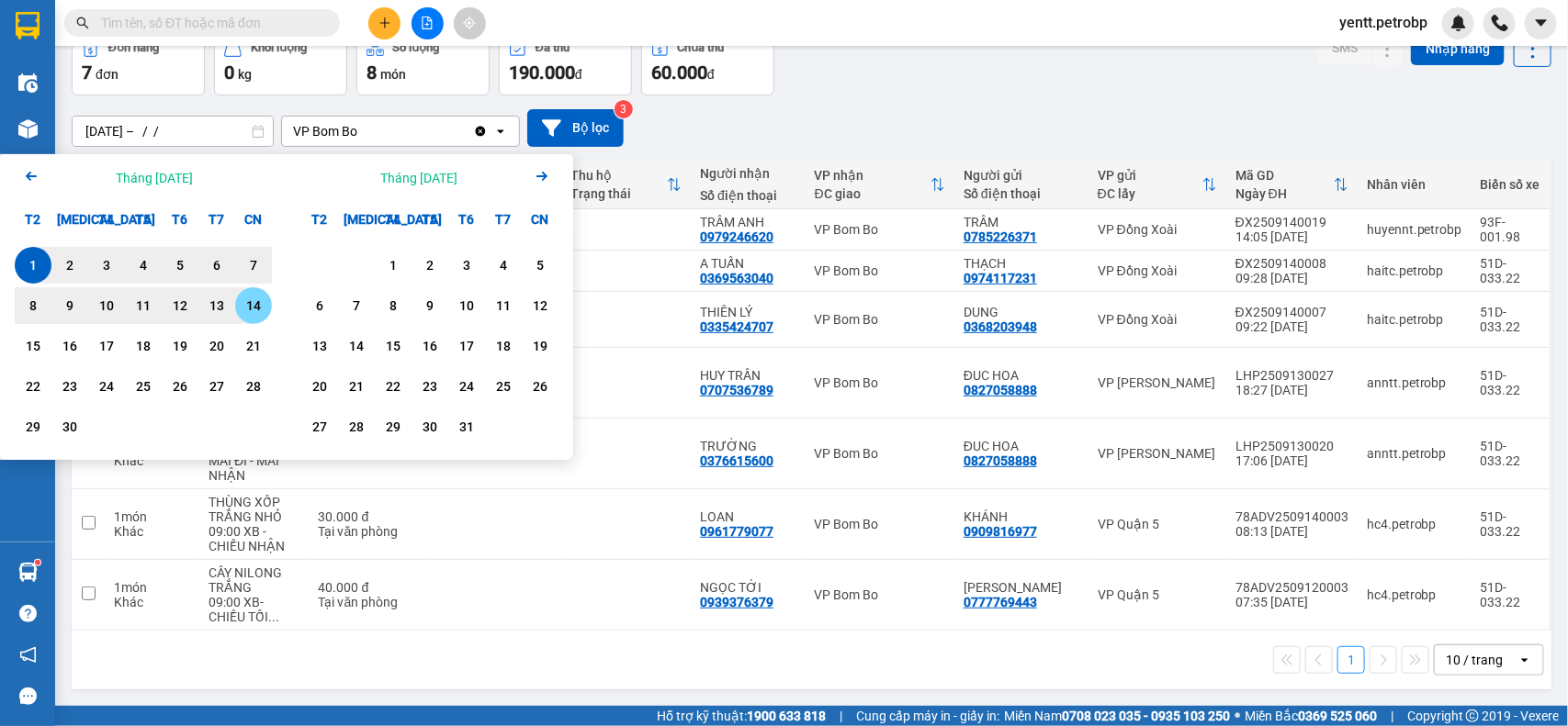
click at [252, 312] on div "14" at bounding box center [253, 306] width 26 height 22
type input "[DATE] – [DATE]"
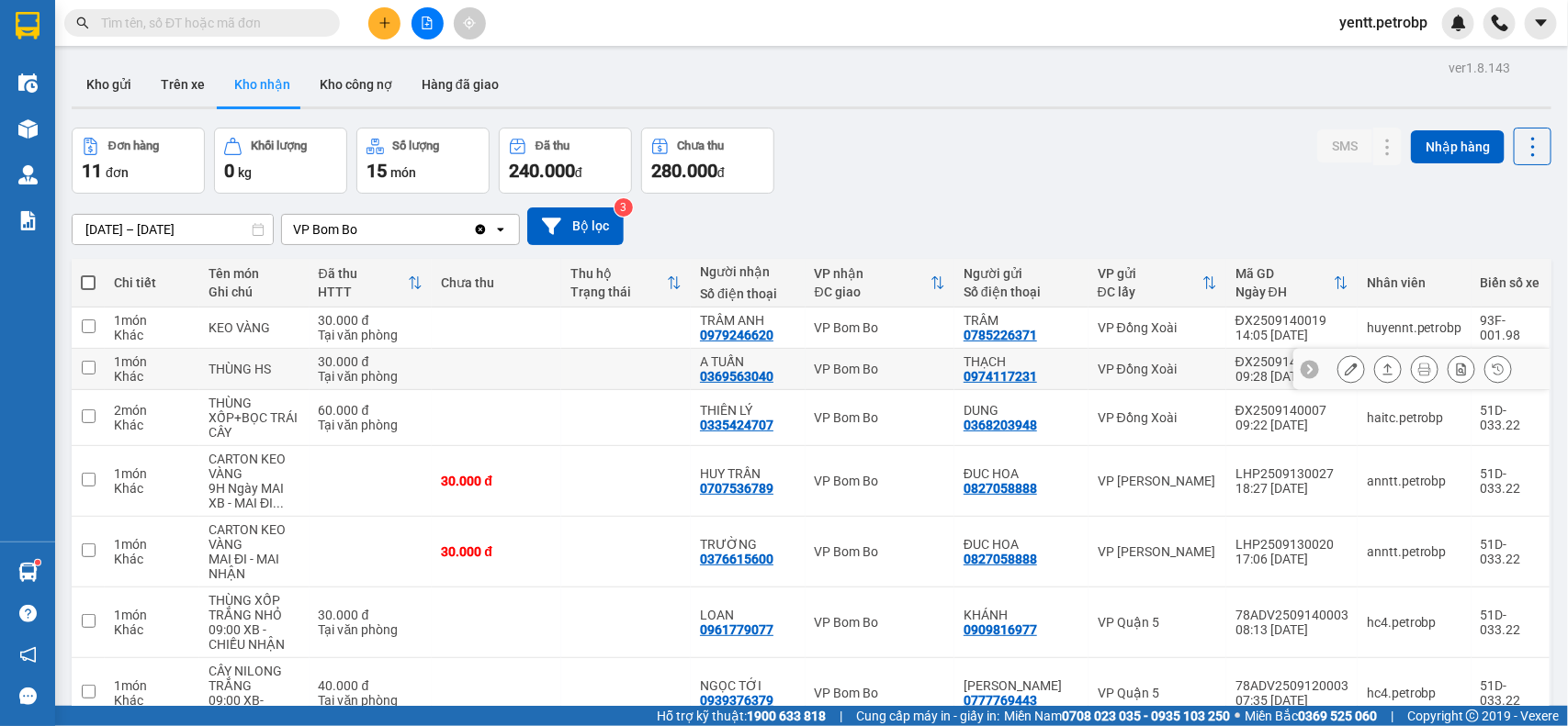
scroll to position [285, 0]
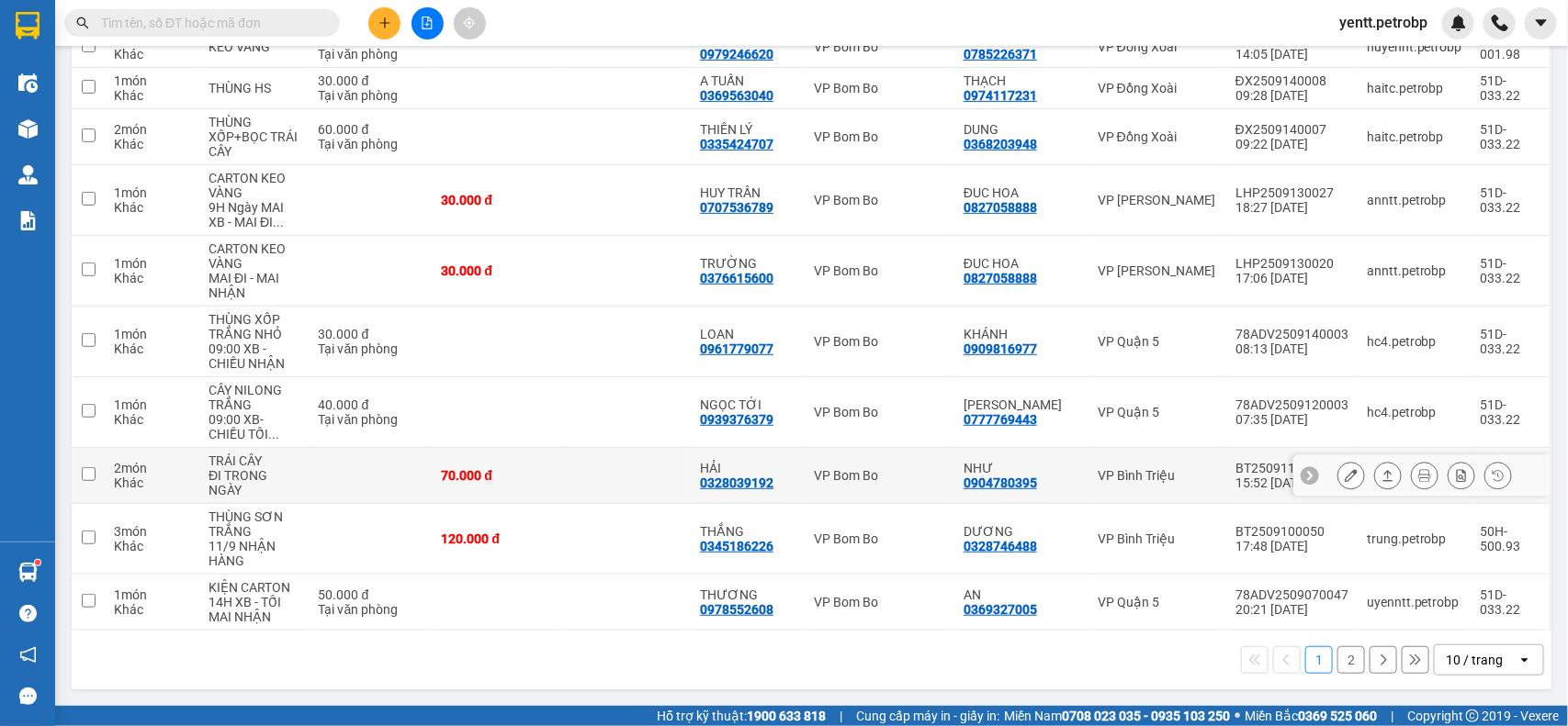
click at [1338, 464] on button at bounding box center [1351, 475] width 26 height 32
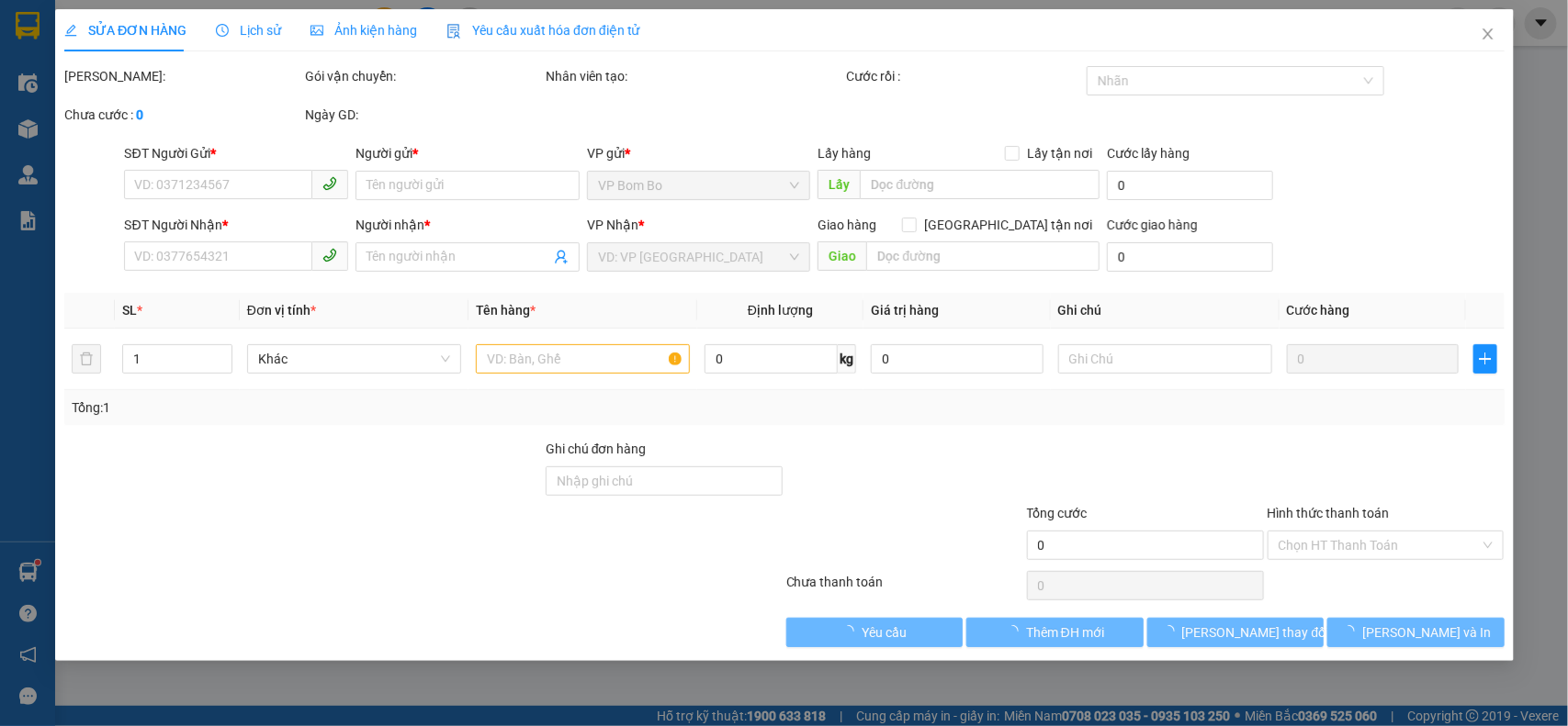
type input "0904780395"
type input "NHƯ"
type input "0328039192"
type input "HẢI"
type input "70.000"
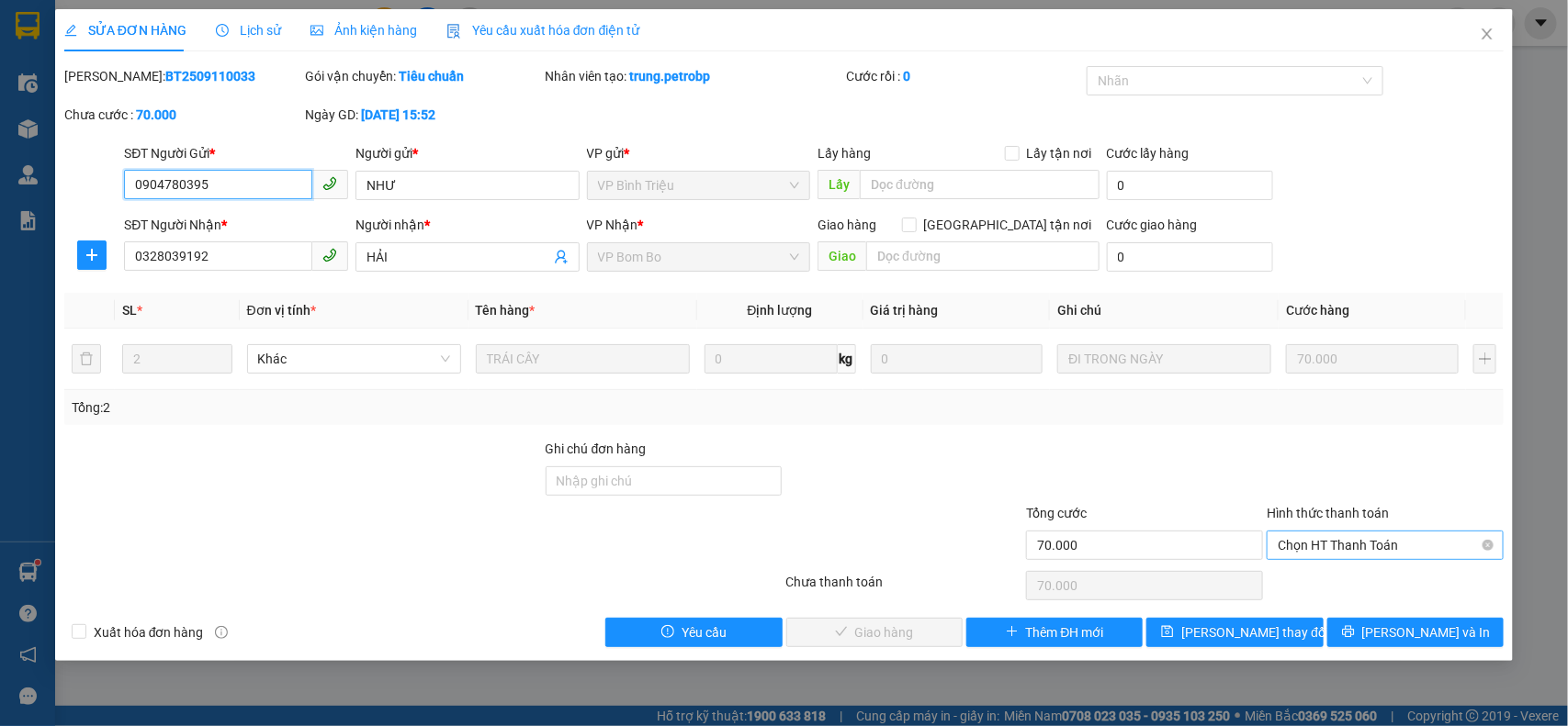
click at [1355, 556] on span "Chọn HT Thanh Toán" at bounding box center [1384, 545] width 215 height 28
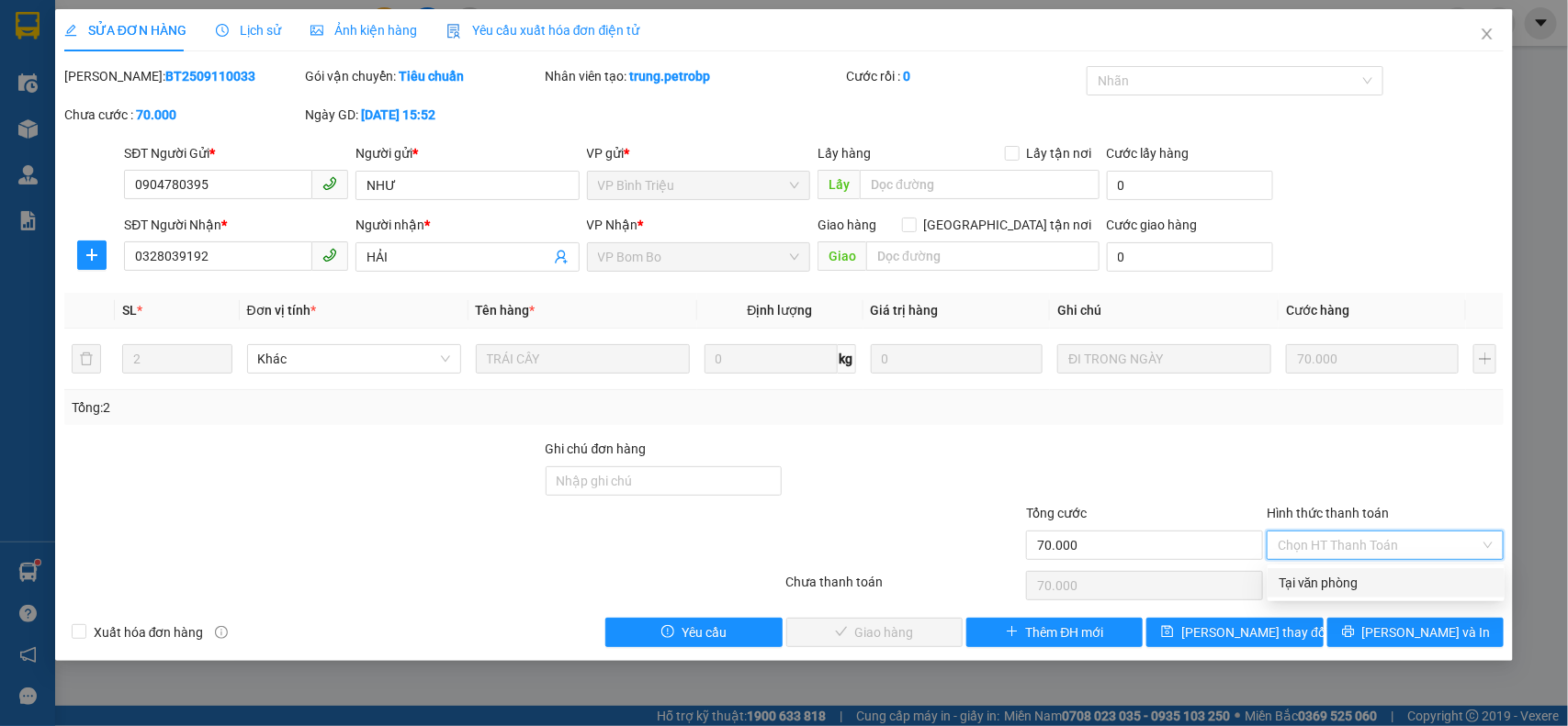
click at [1351, 571] on div "Tại văn phòng" at bounding box center [1385, 584] width 237 height 29
type input "0"
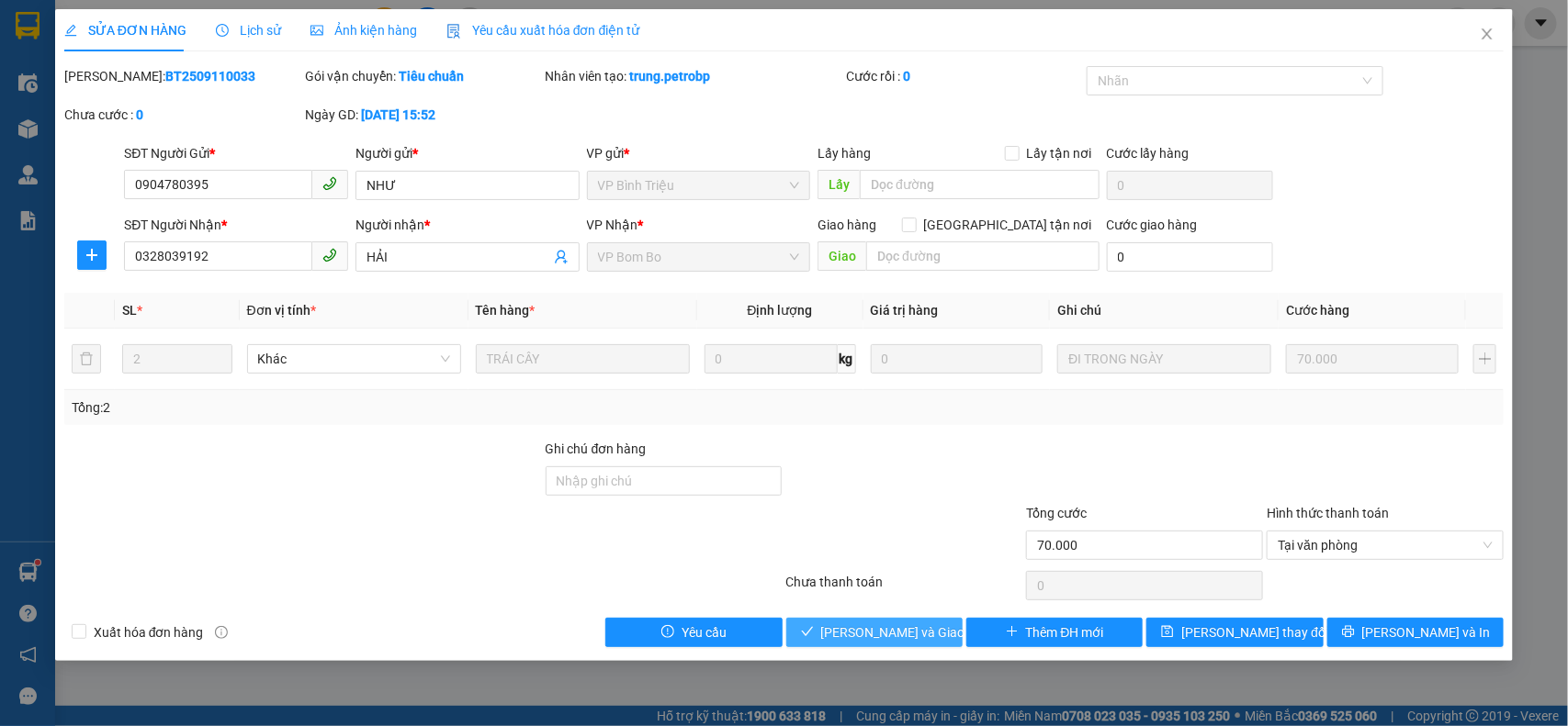
click at [916, 644] on button "[PERSON_NAME] và Giao hàng" at bounding box center [873, 633] width 176 height 29
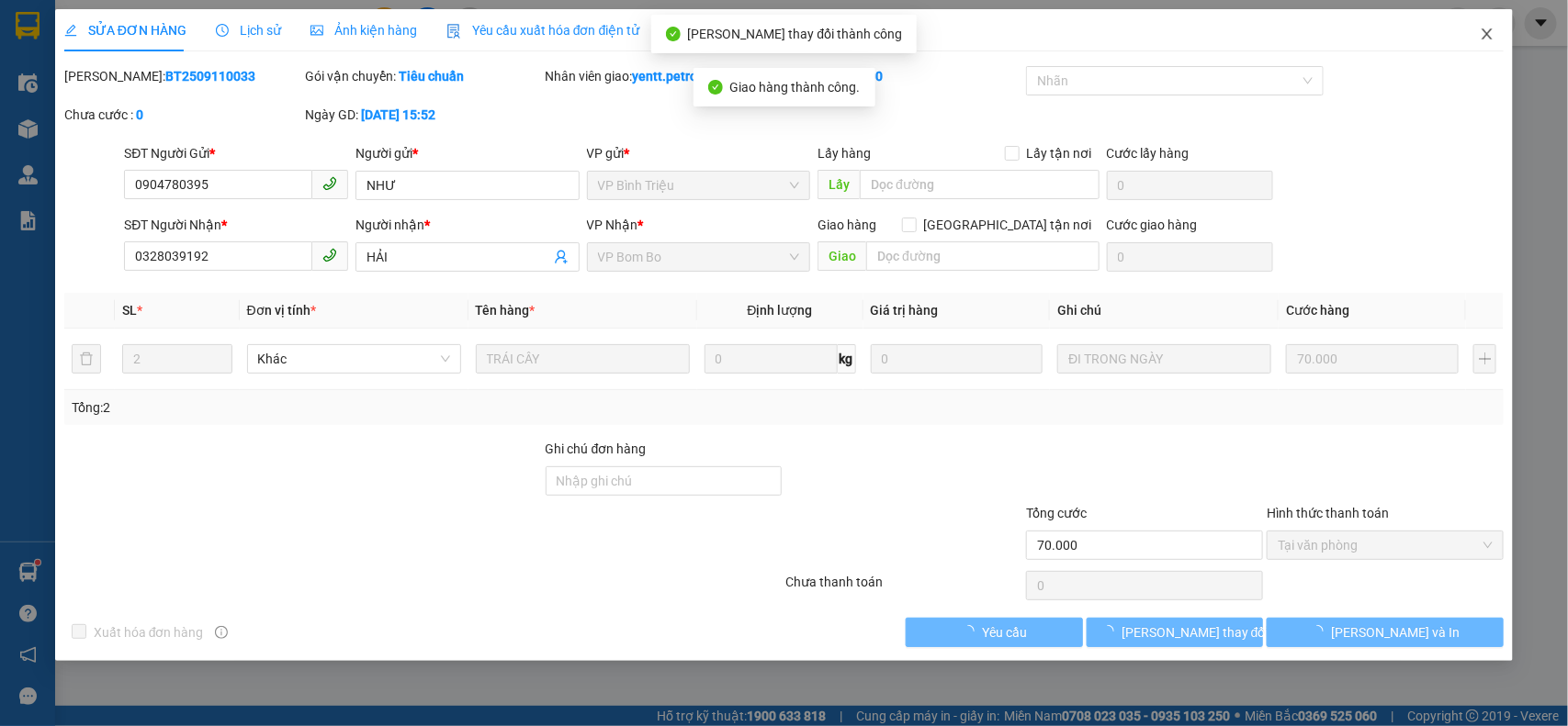
click at [1476, 30] on span "Close" at bounding box center [1486, 34] width 51 height 51
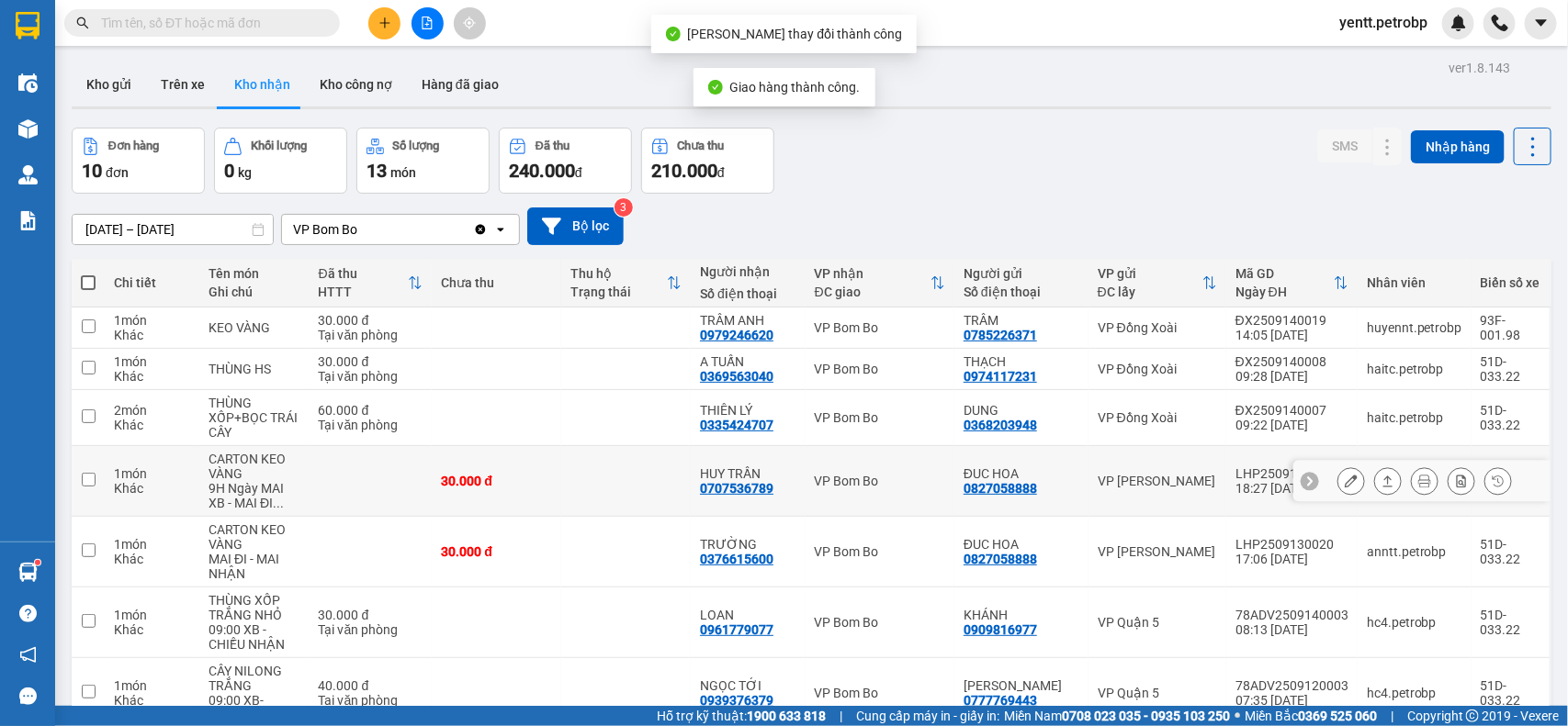
scroll to position [285, 0]
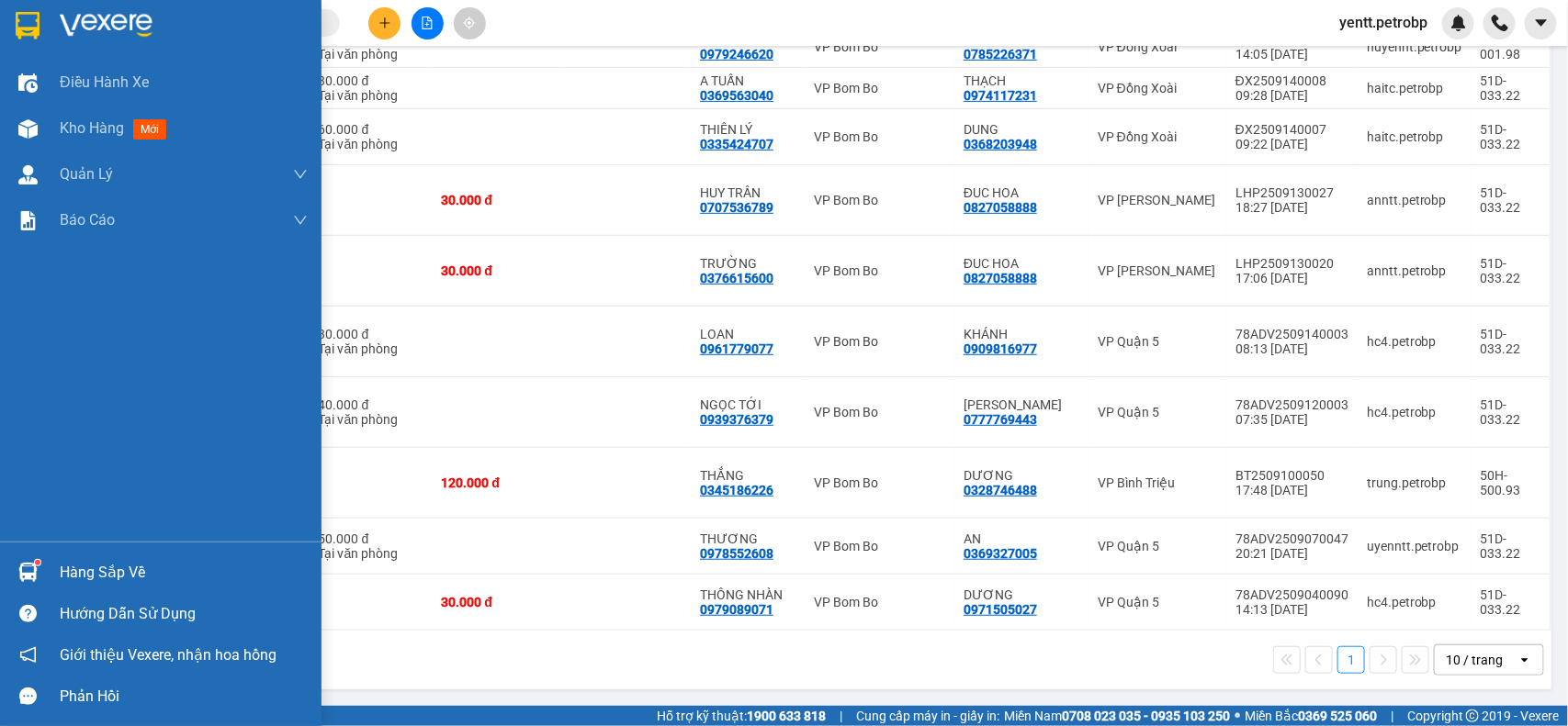
click at [92, 579] on div "Hàng sắp về" at bounding box center [184, 573] width 248 height 28
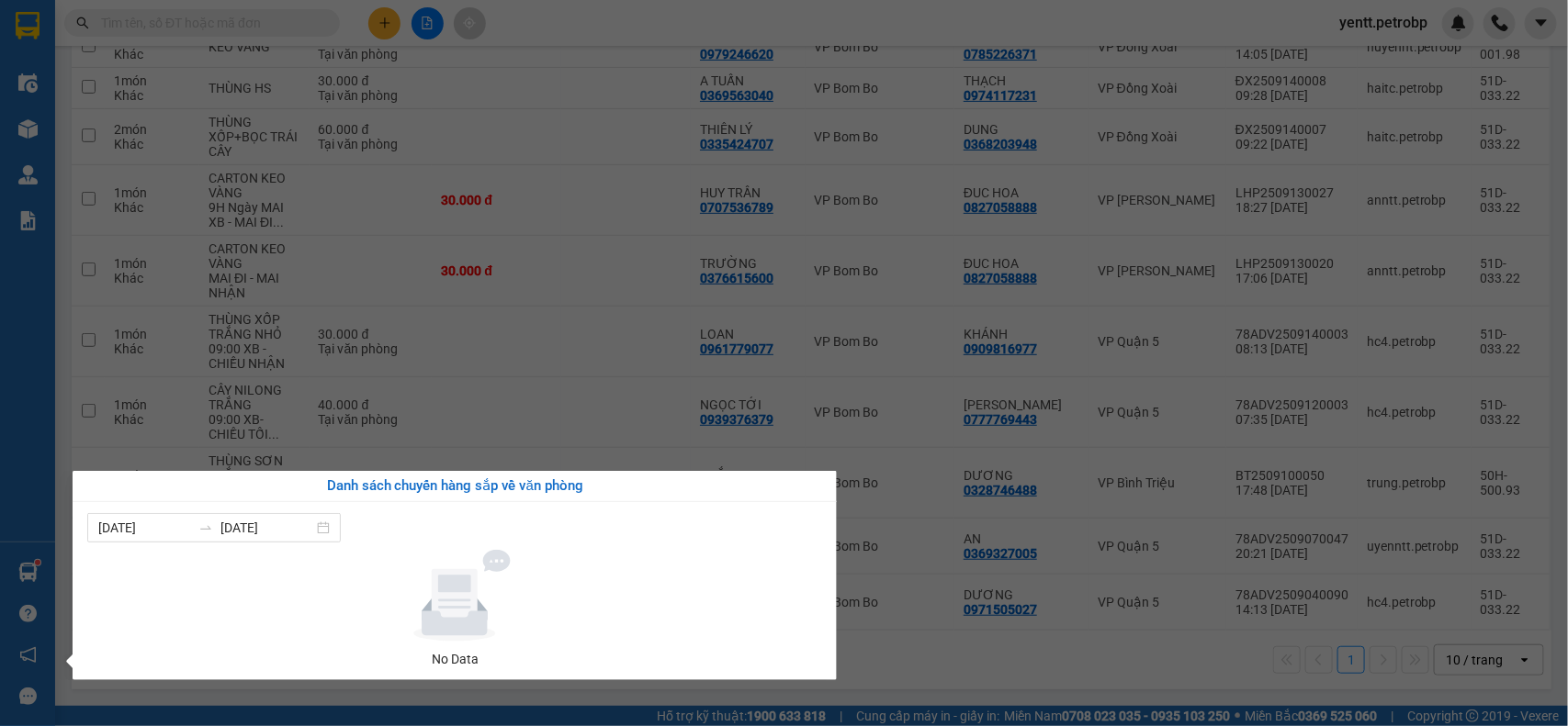
click at [200, 374] on section "Kết quả tìm kiếm ( 1 ) Bộ lọc Mã ĐH Trạng thái Món hàng Tổng cước Chưa cước Ngư…" at bounding box center [784, 363] width 1568 height 726
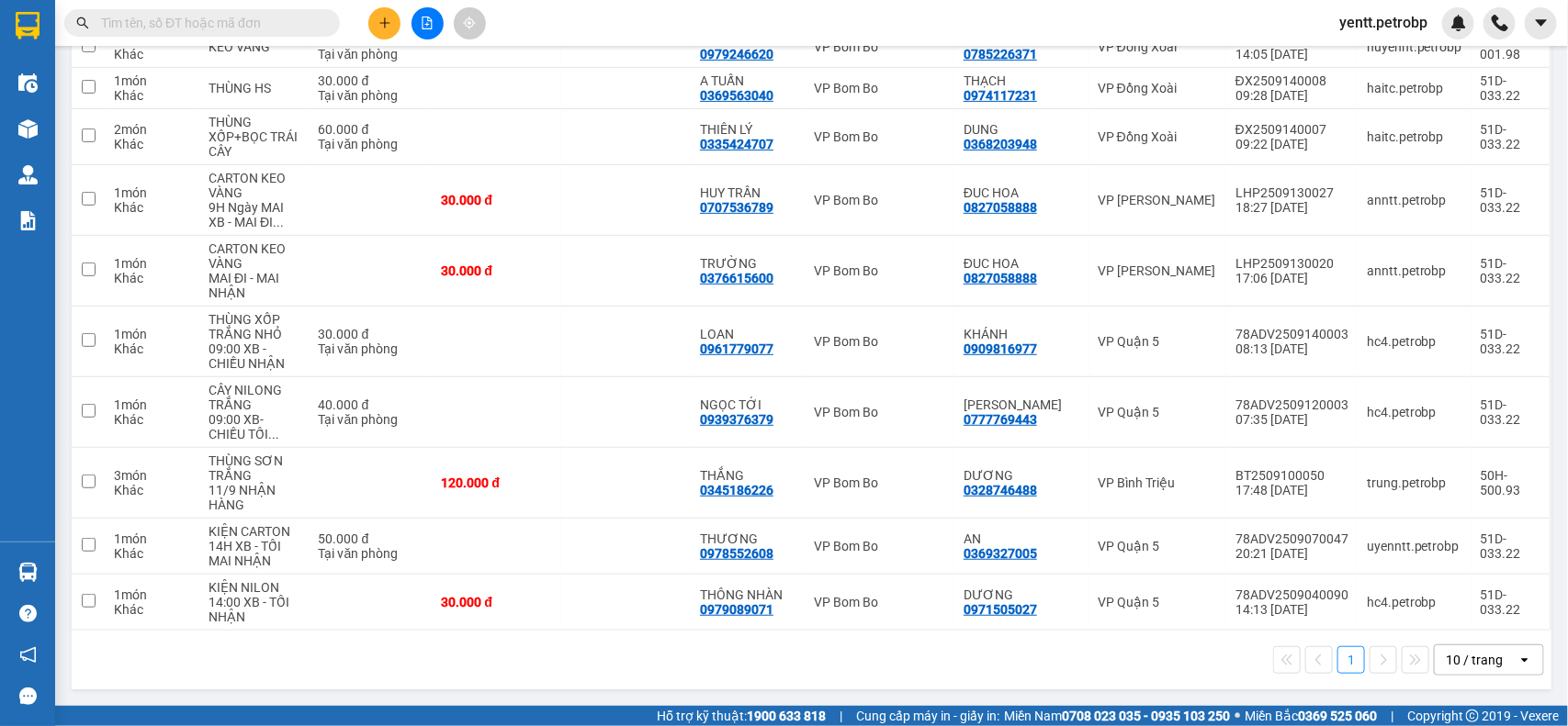
drag, startPoint x: 186, startPoint y: 23, endPoint x: 428, endPoint y: -4, distance: 243.5
click at [428, 0] on html "Kết quả tìm kiếm ( 1 ) Bộ lọc Mã ĐH Trạng thái Món hàng Tổng cước Chưa cước Ngư…" at bounding box center [784, 363] width 1568 height 726
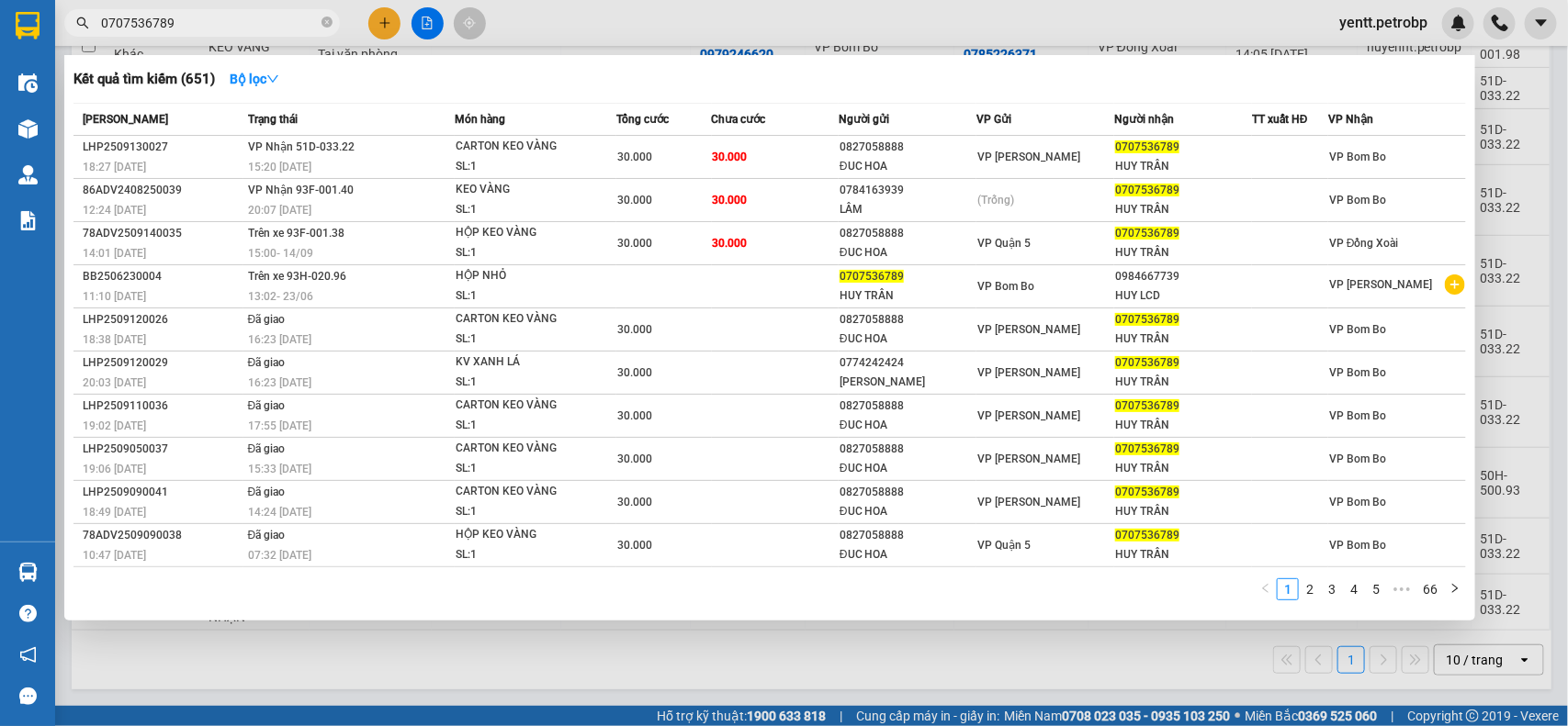
type input "0707536789"
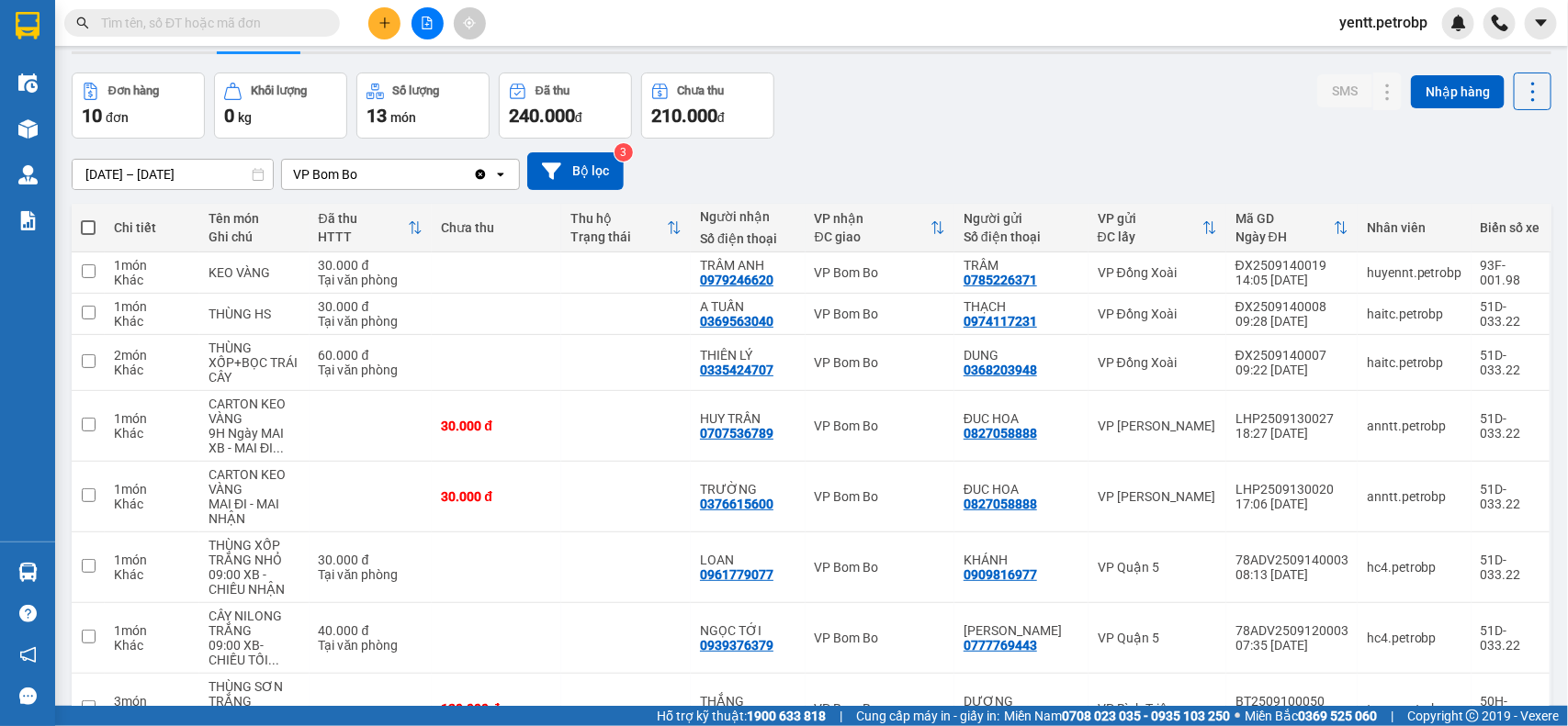
scroll to position [0, 0]
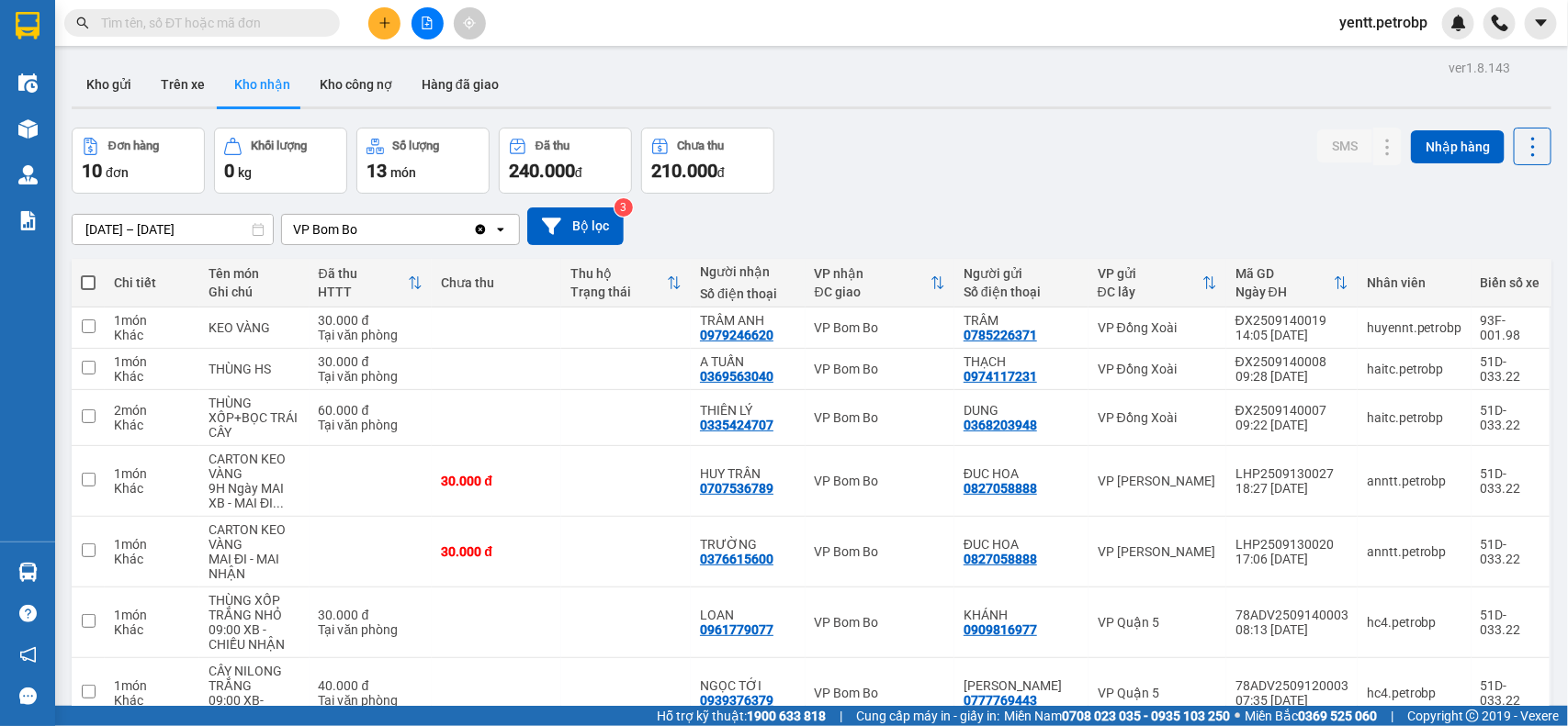
click at [249, 20] on input "text" at bounding box center [209, 23] width 217 height 21
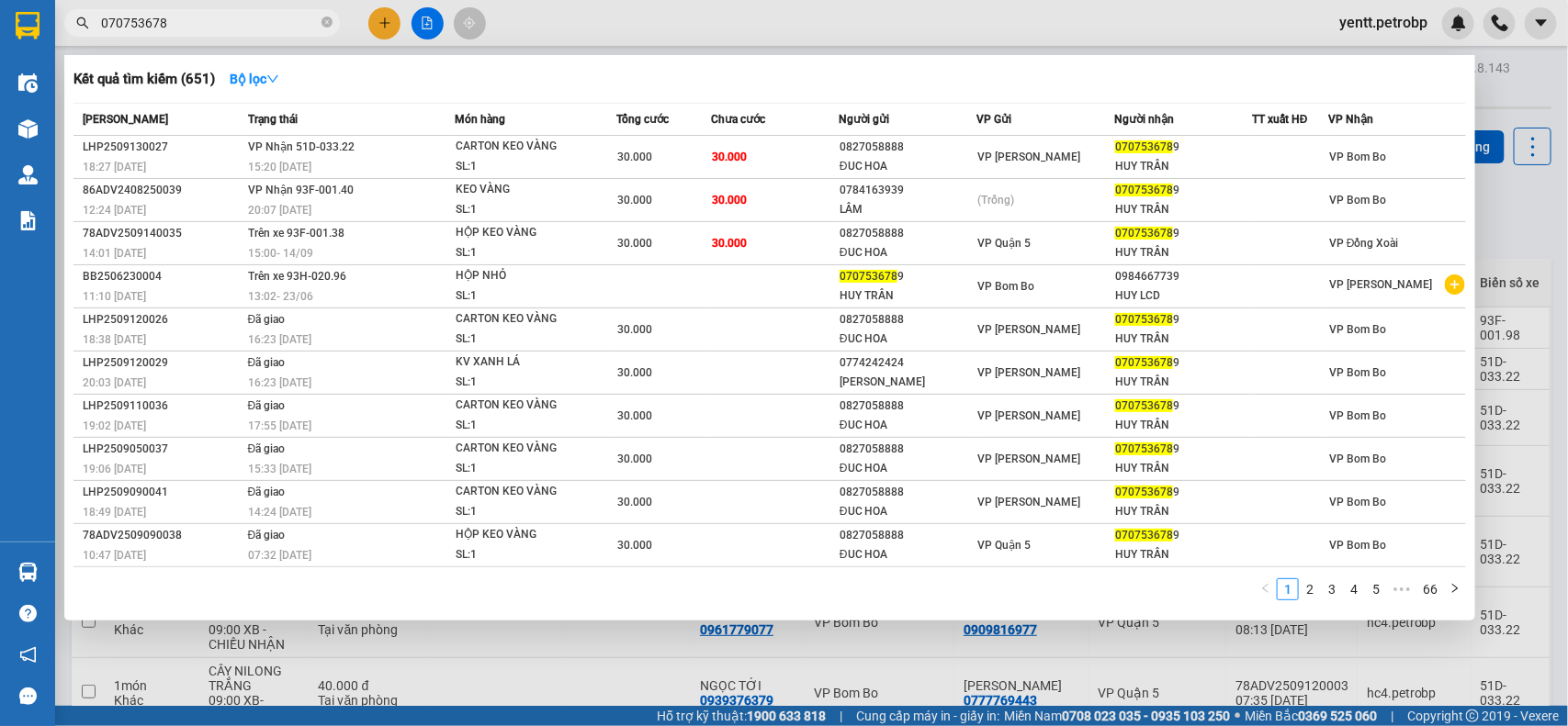
type input "0707536789"
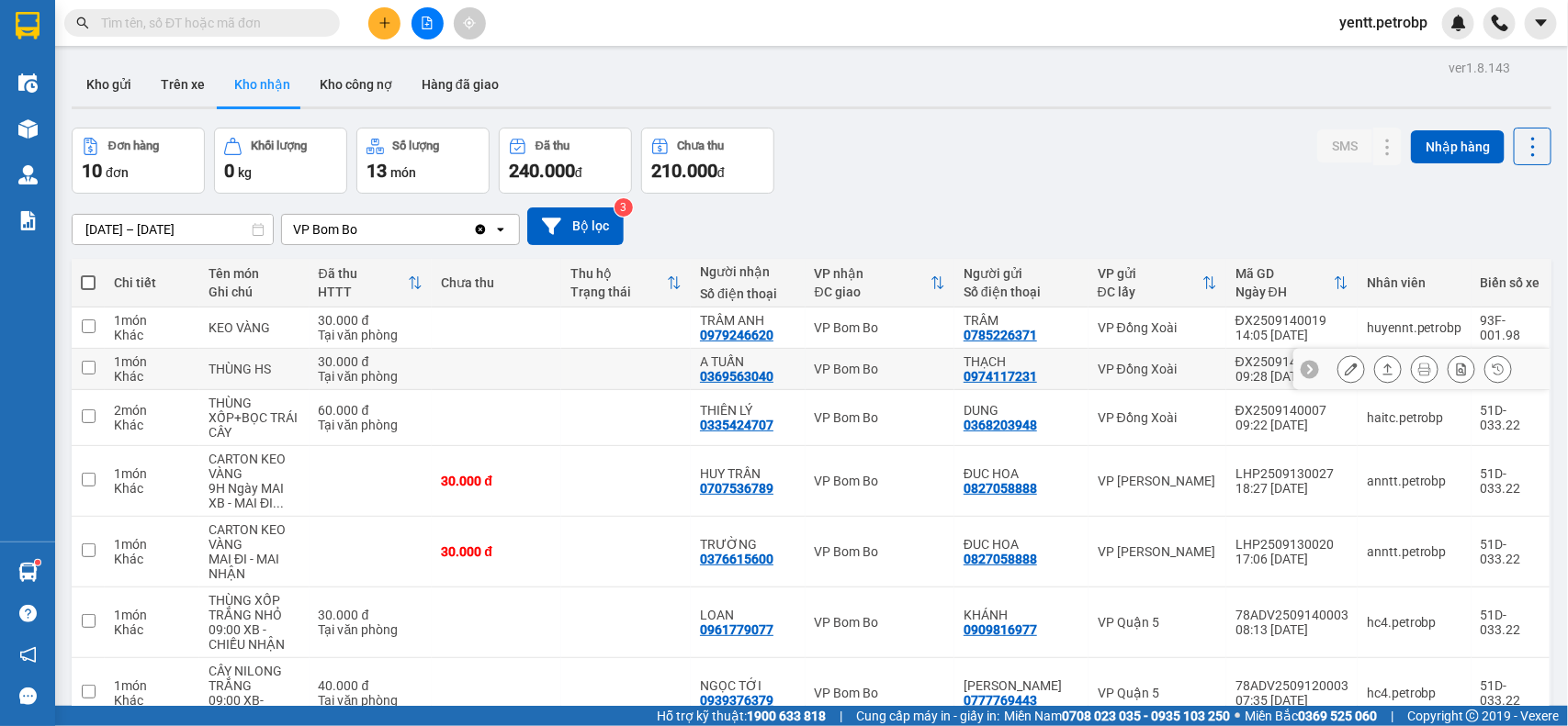
click at [1344, 374] on icon at bounding box center [1350, 368] width 13 height 13
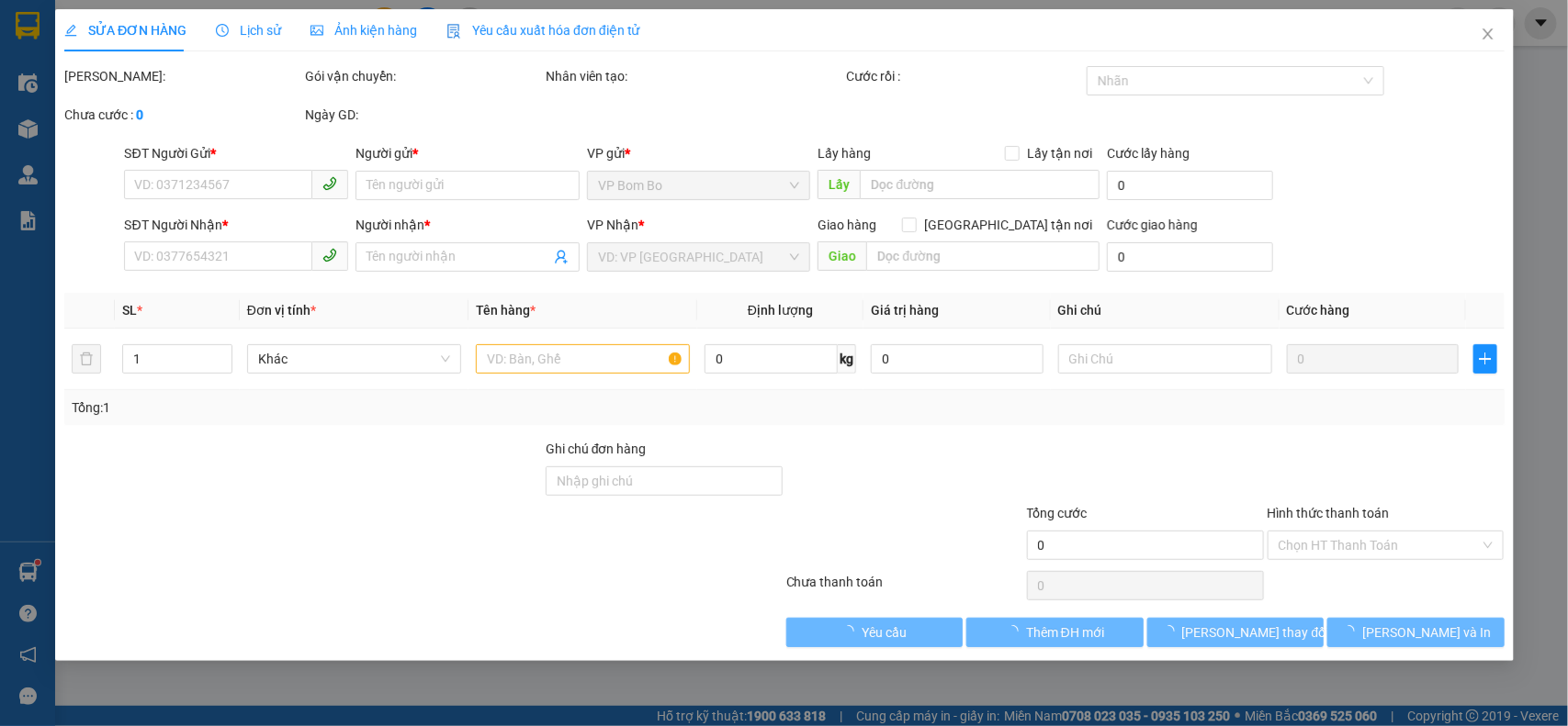
type input "0974117231"
type input "THẠCH"
type input "0369563040"
type input "A TUẤN"
type input "30.000"
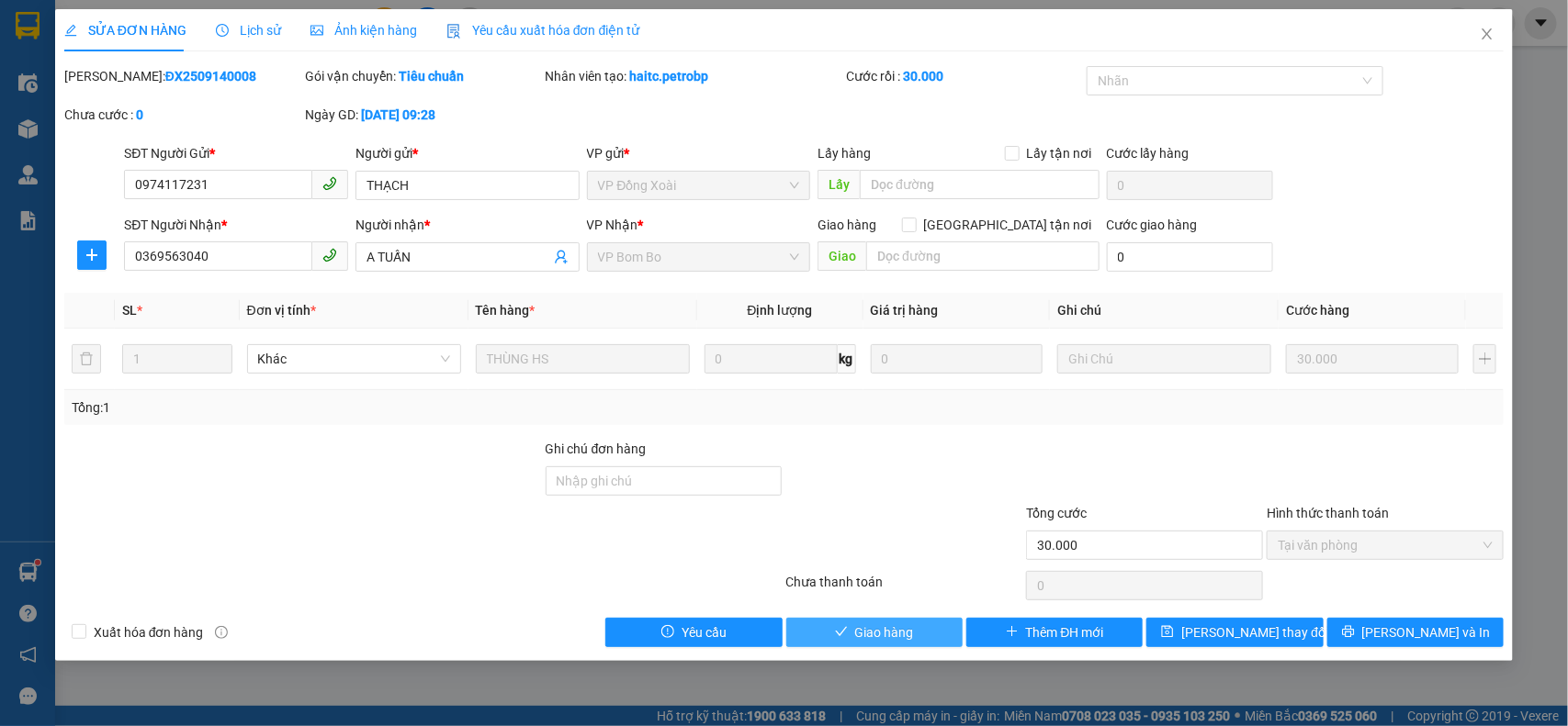
click at [912, 641] on span "Giao hàng" at bounding box center [884, 633] width 59 height 21
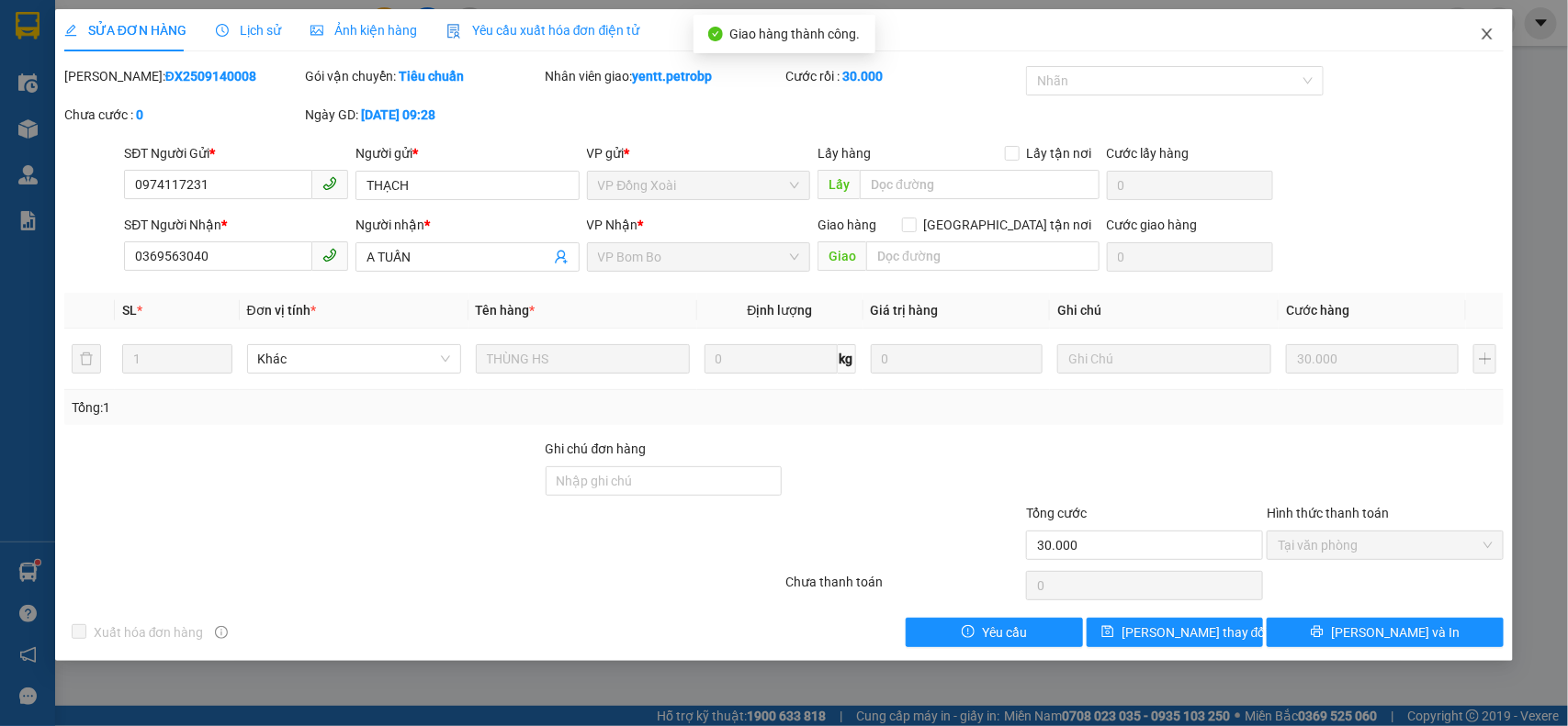
click at [1482, 38] on icon "close" at bounding box center [1486, 33] width 15 height 15
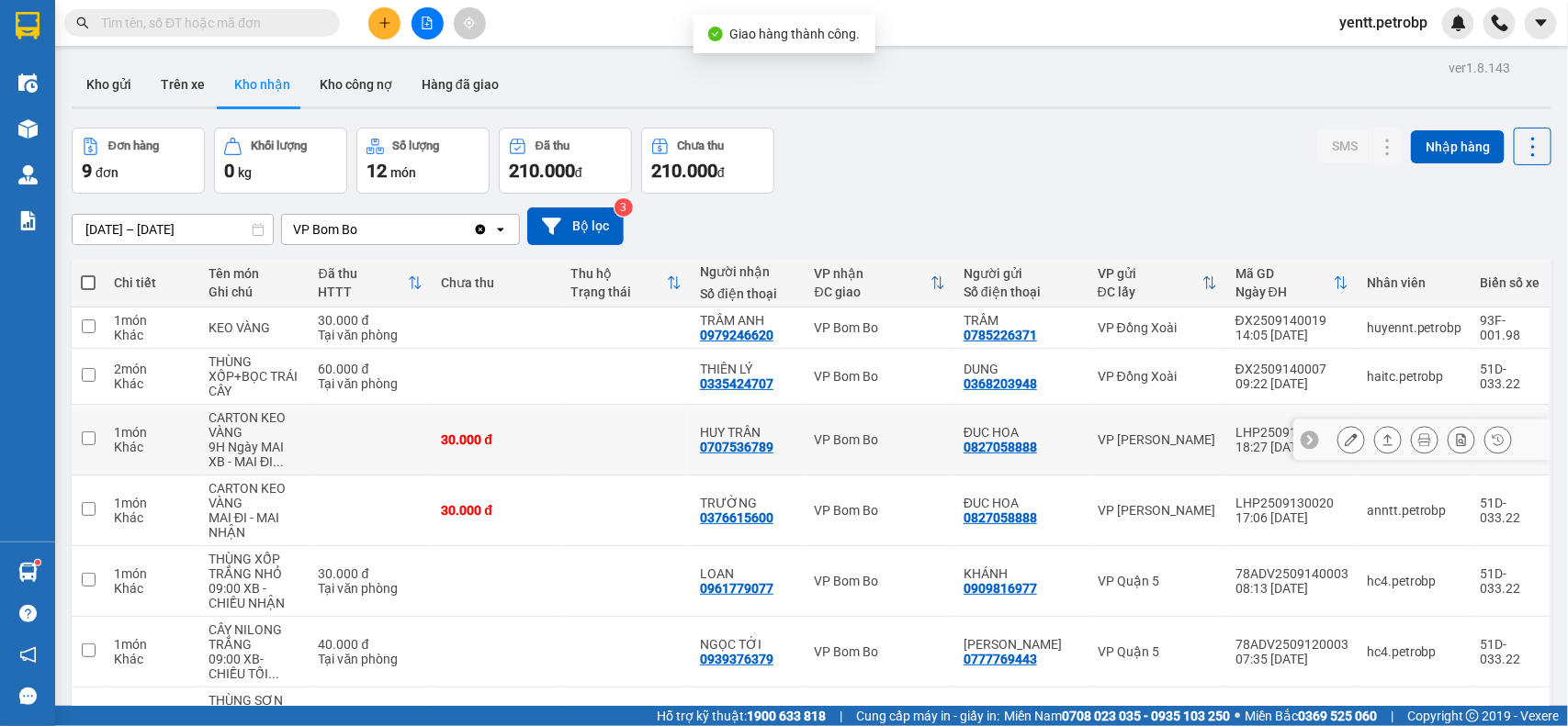
scroll to position [244, 0]
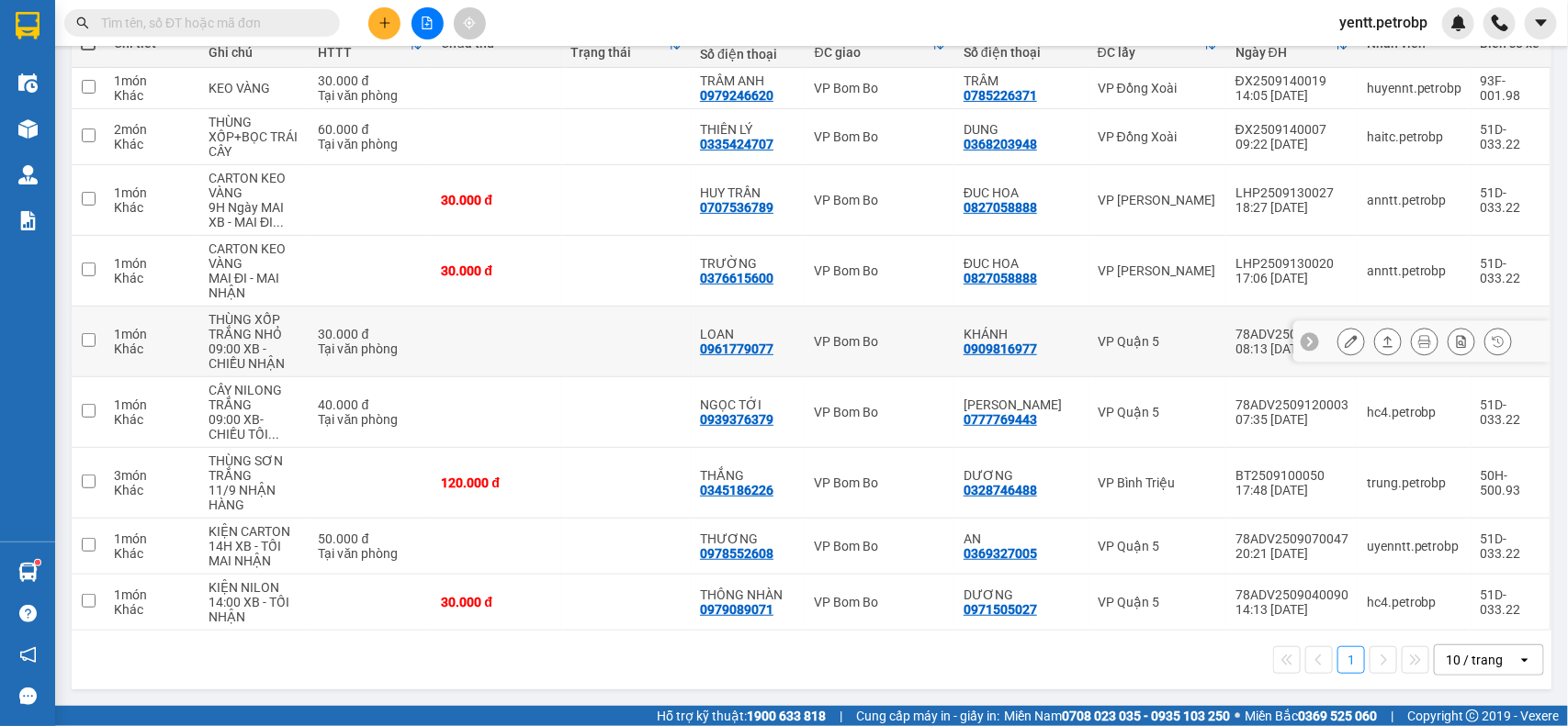
click at [1344, 335] on icon at bounding box center [1350, 341] width 13 height 13
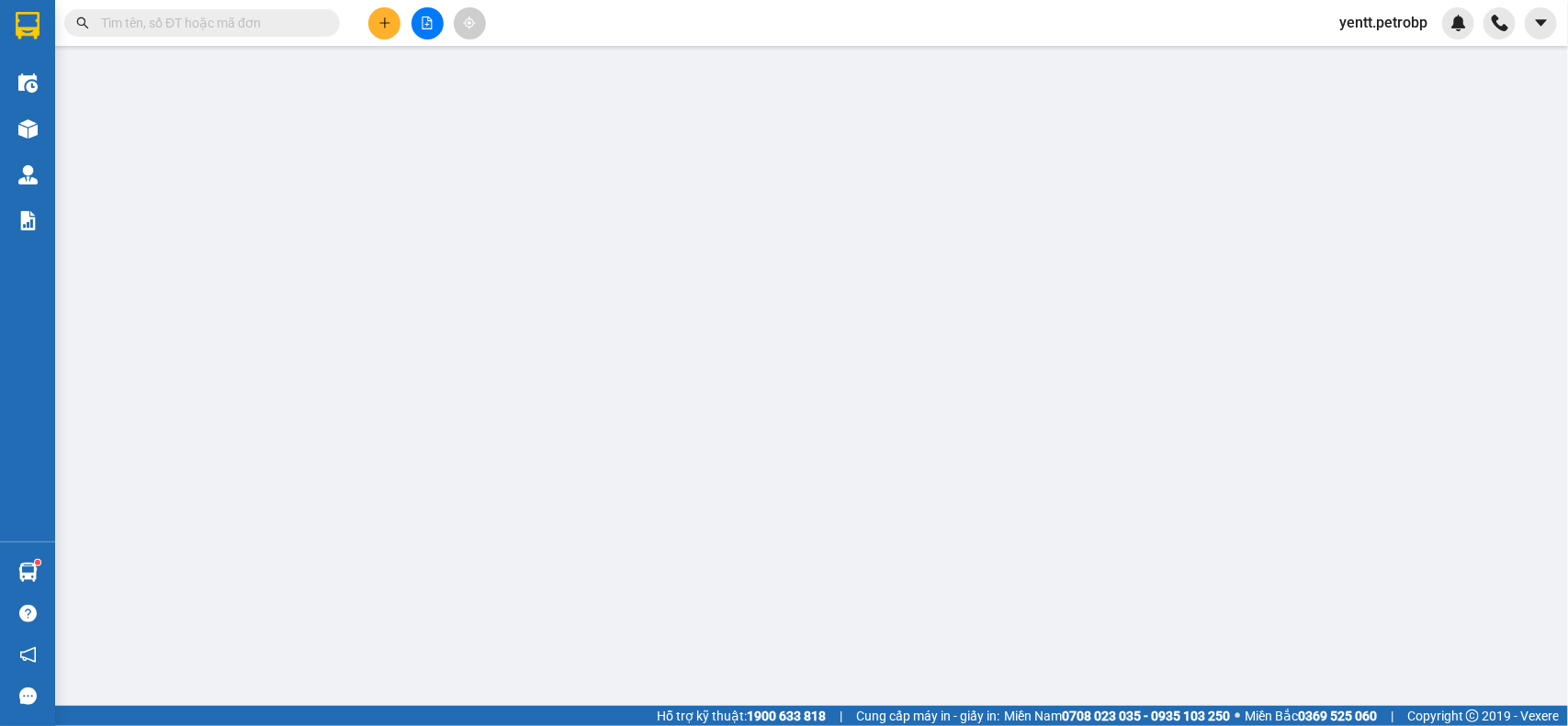
type input "0909816977"
type input "KHÁNH"
type input "0961779077"
type input "LOAN"
type input "30.000"
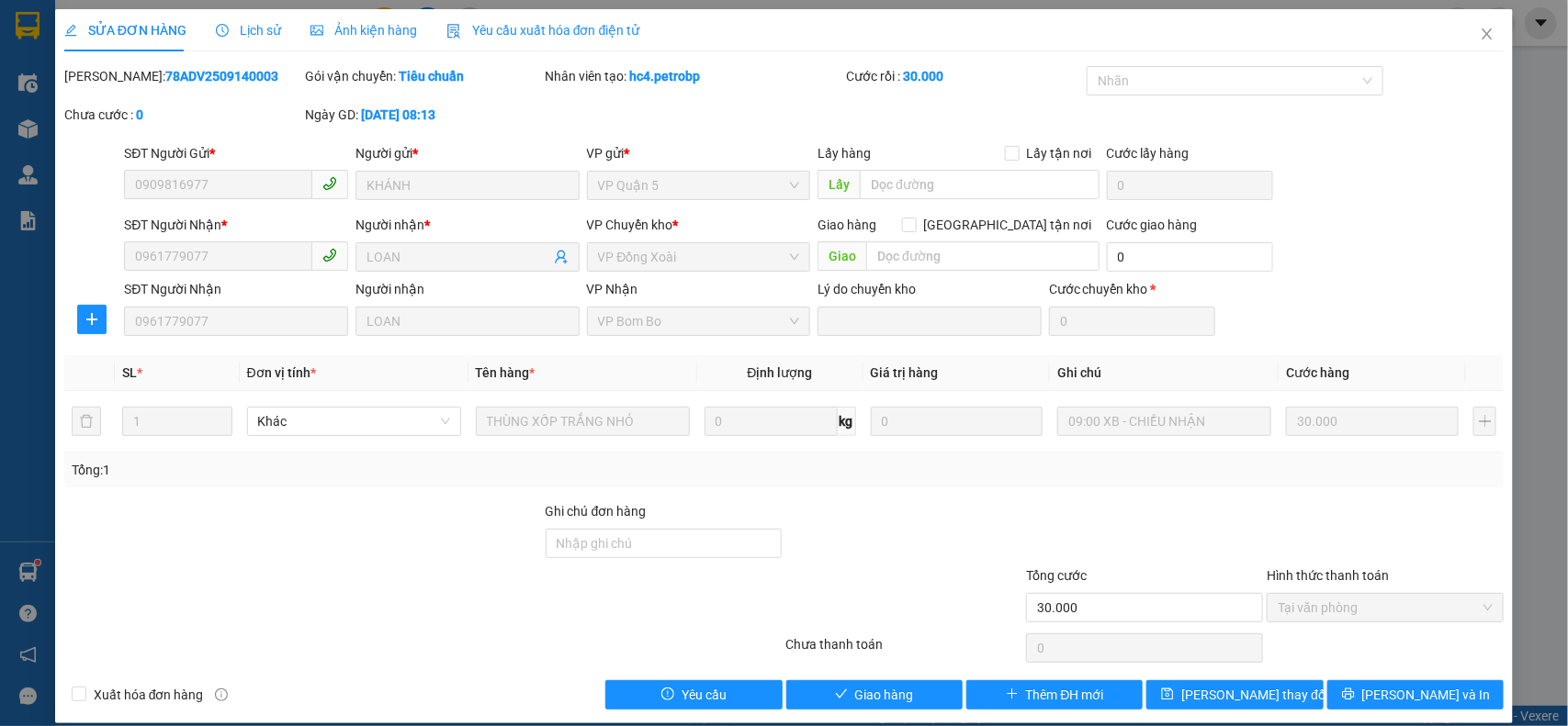
click at [1334, 601] on span "Tại văn phòng" at bounding box center [1384, 608] width 215 height 28
click at [862, 698] on span "Giao hàng" at bounding box center [884, 695] width 59 height 21
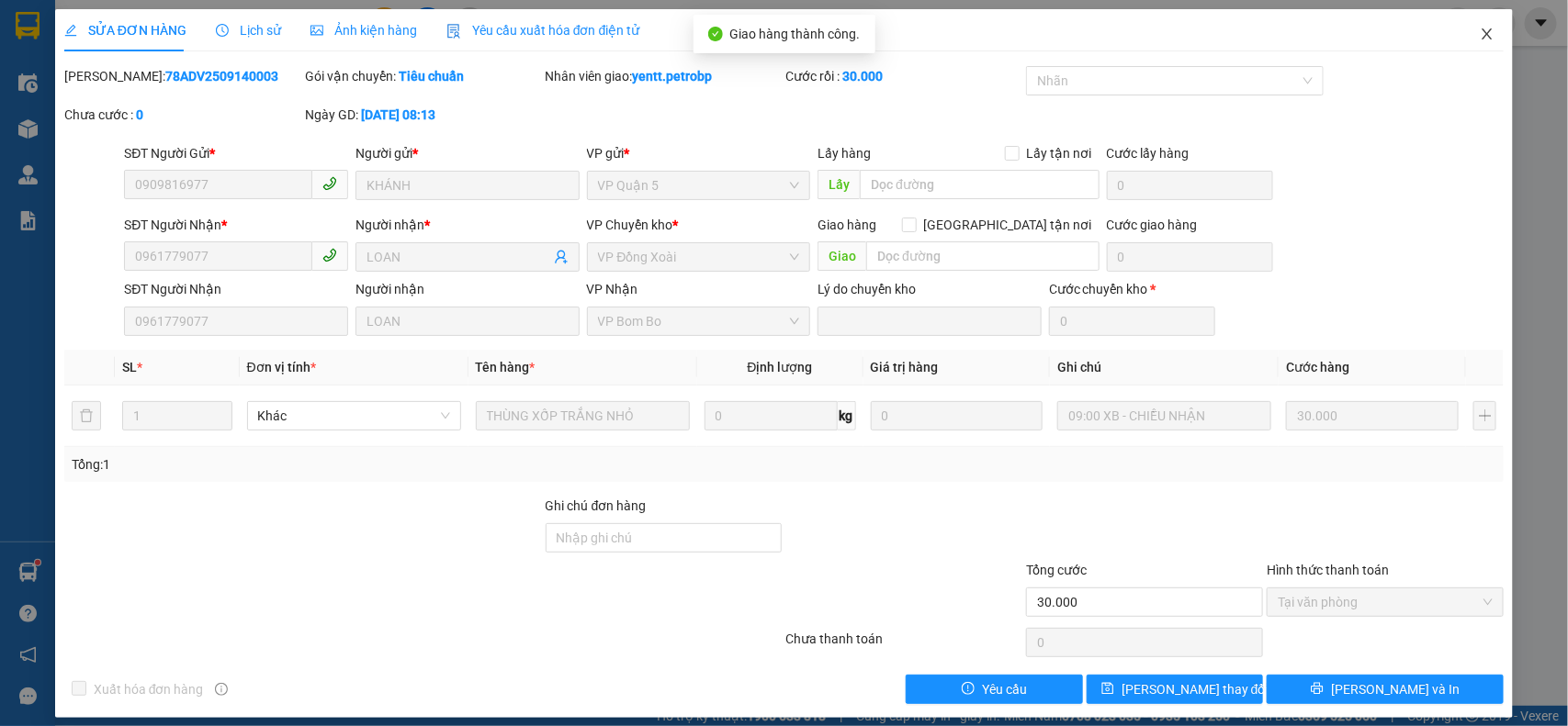
click at [1481, 38] on span "Close" at bounding box center [1486, 34] width 51 height 51
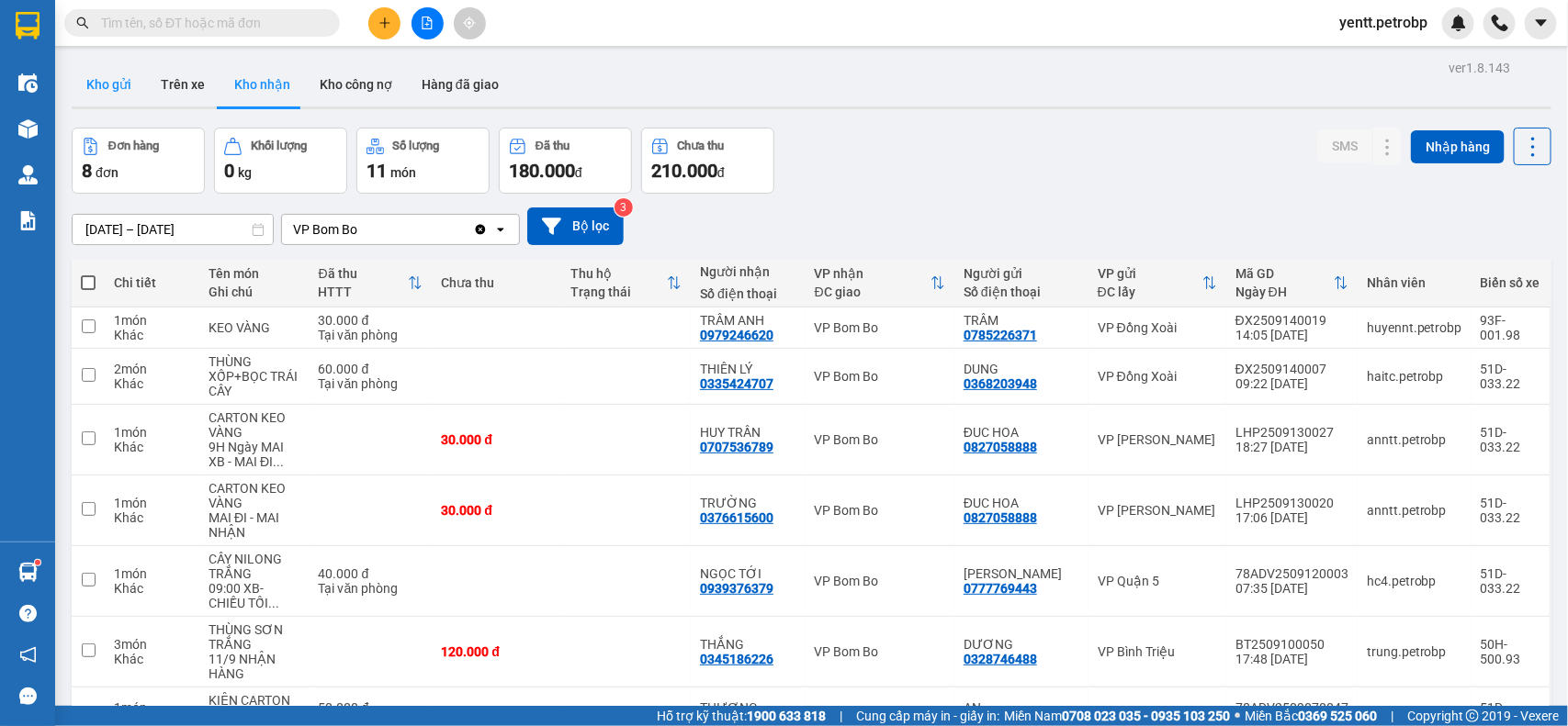
click at [126, 90] on button "Kho gửi" at bounding box center [109, 84] width 75 height 44
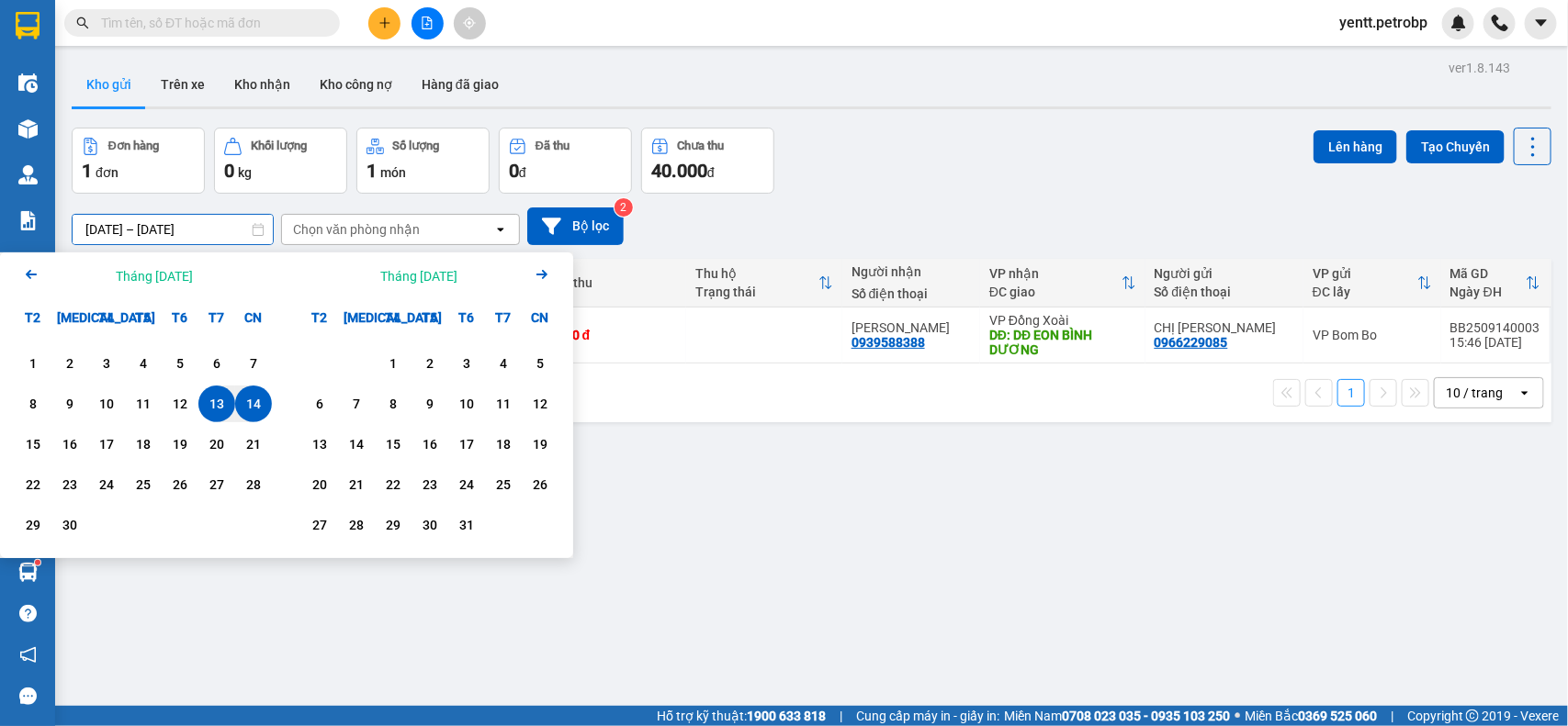
click at [161, 223] on input "[DATE] – [DATE]" at bounding box center [173, 230] width 200 height 29
click at [65, 410] on div "9" at bounding box center [70, 404] width 26 height 22
click at [257, 407] on div "14" at bounding box center [253, 404] width 26 height 22
type input "[DATE] – [DATE]"
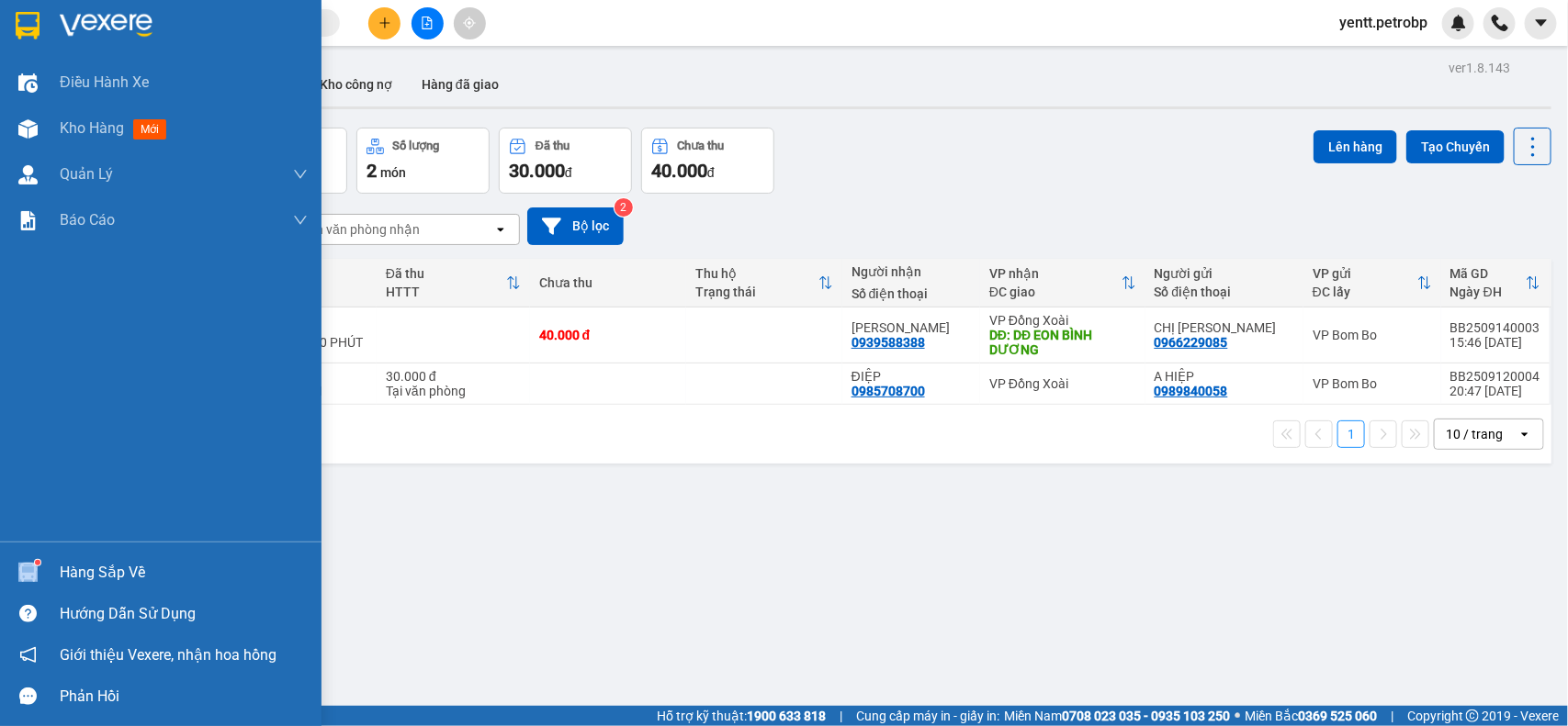
click at [33, 593] on div "Hàng sắp về Hướng dẫn sử dụng Giới thiệu Vexere, nhận hoa hồng Phản hồi" at bounding box center [160, 629] width 321 height 176
click at [77, 577] on div "Hàng sắp về" at bounding box center [184, 573] width 248 height 28
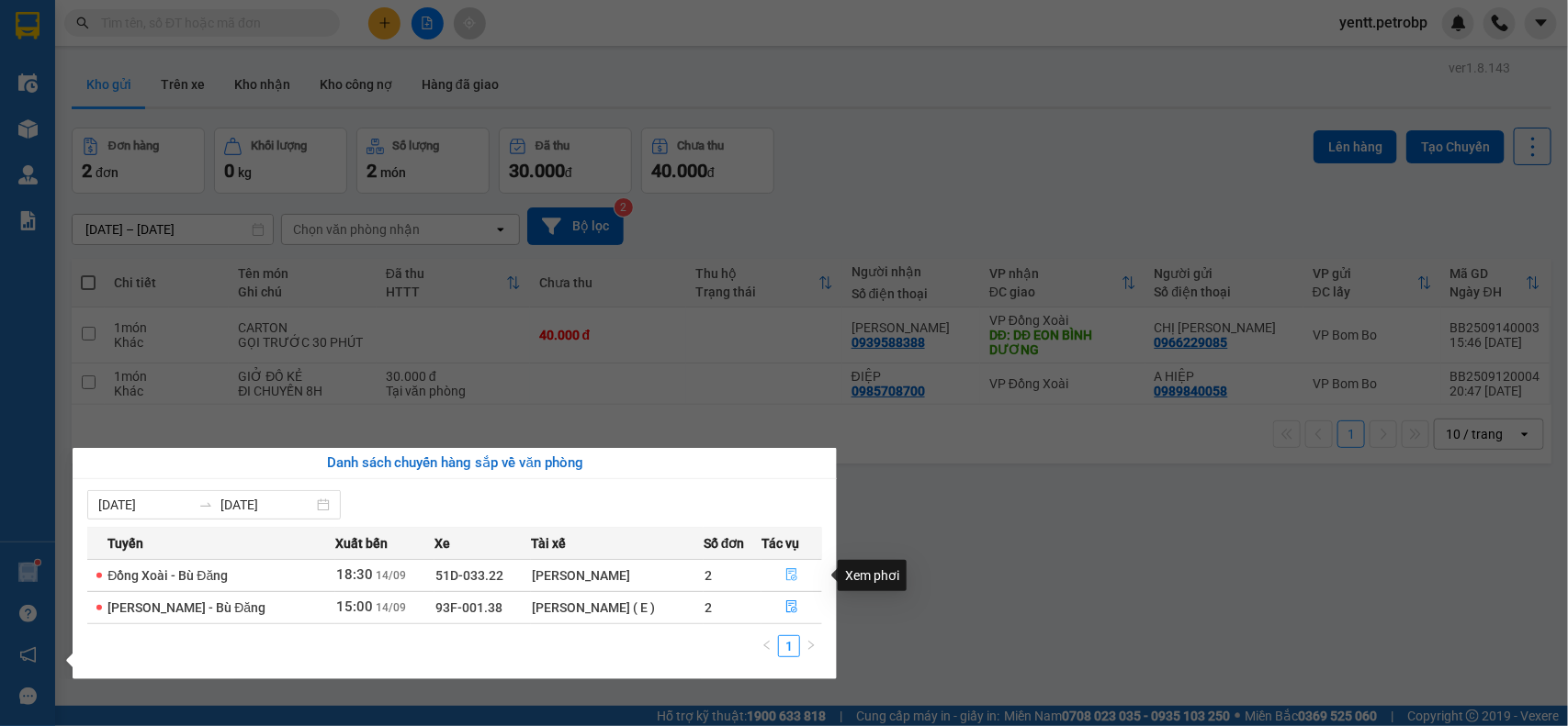
click at [791, 575] on icon "file-done" at bounding box center [791, 575] width 13 height 13
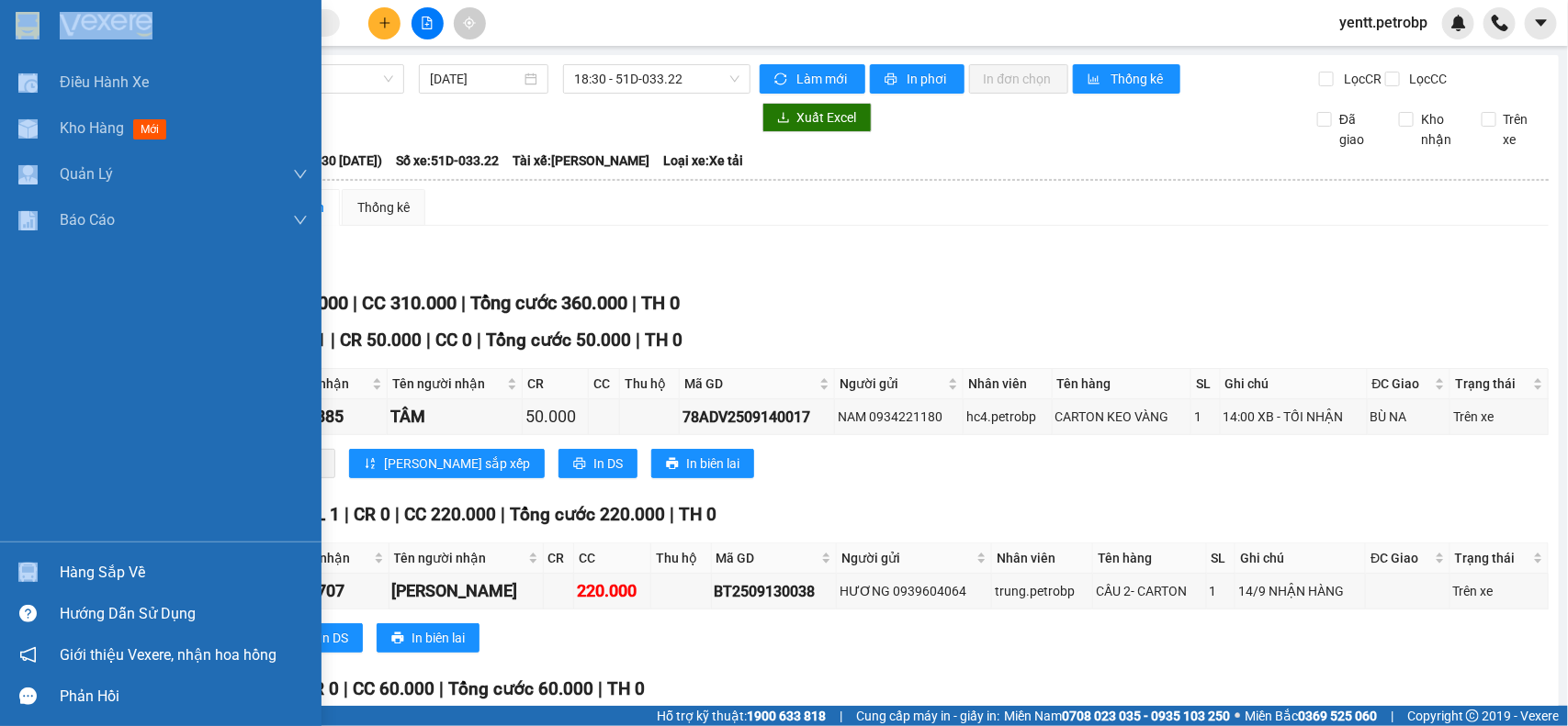
click at [57, 572] on div "Hàng sắp về" at bounding box center [160, 573] width 321 height 41
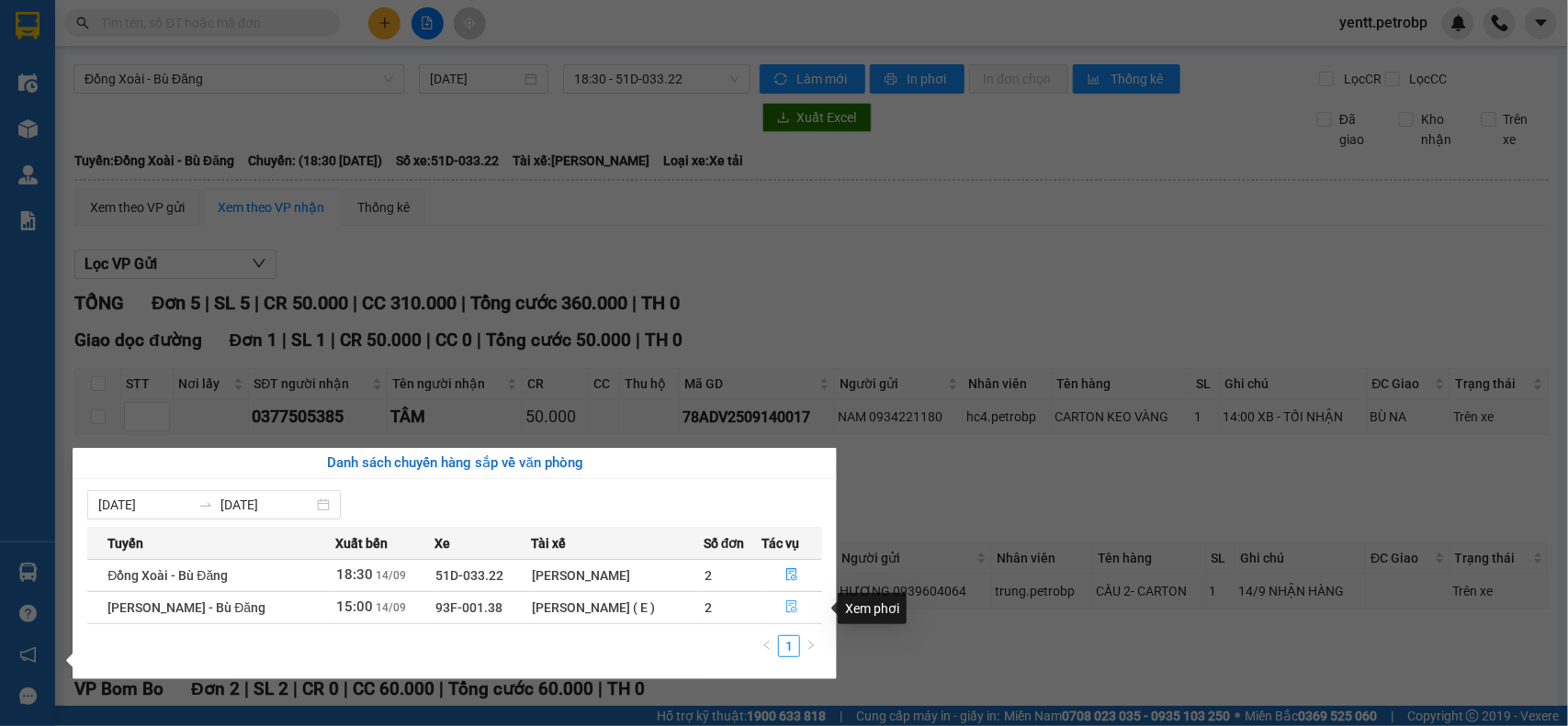
click at [776, 607] on button "button" at bounding box center [792, 608] width 59 height 29
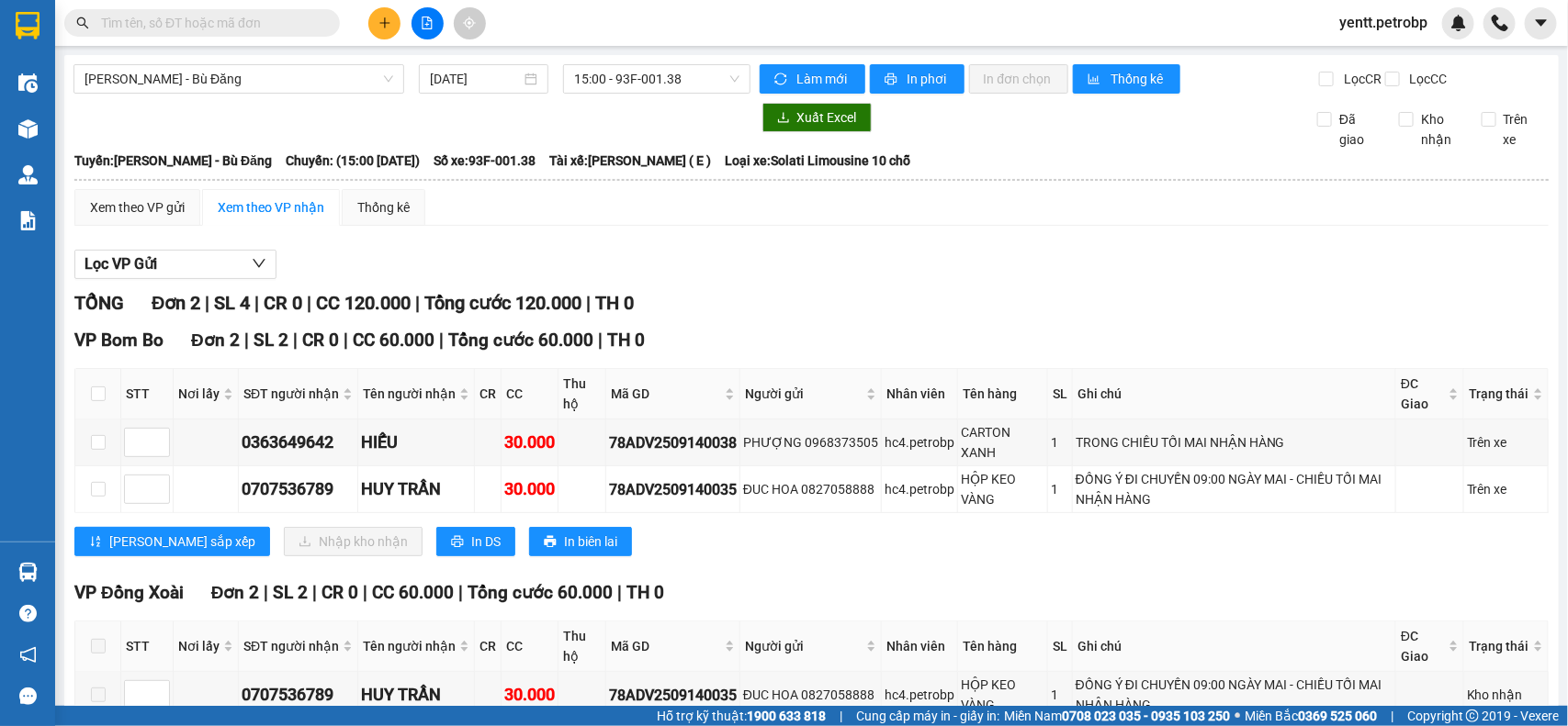
click at [852, 598] on div "VP Đồng Xoài Đơn 2 | SL 2 | CR 0 | CC 60.000 | Tổng cước 60.000 | TH 0" at bounding box center [812, 593] width 1474 height 28
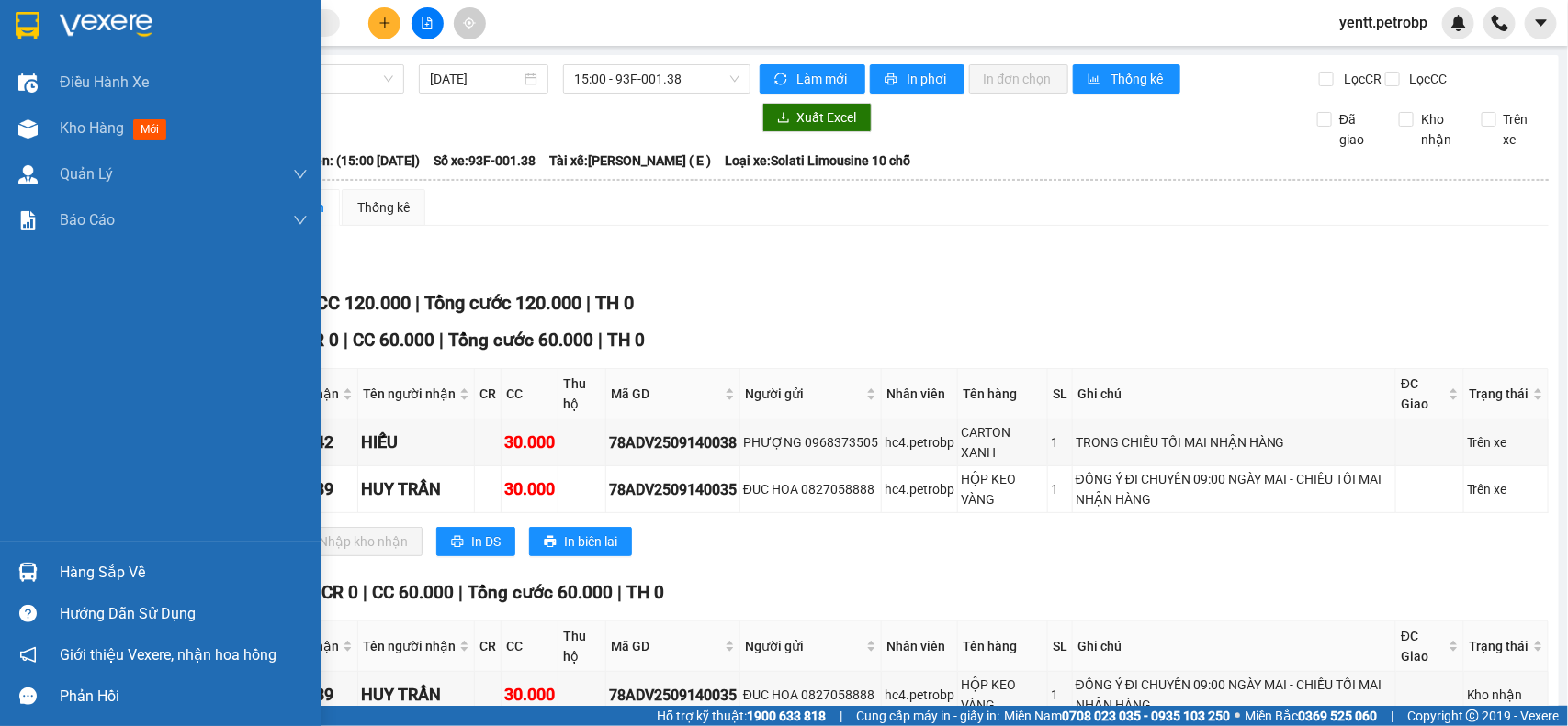
click at [79, 580] on div "Hàng sắp về" at bounding box center [184, 573] width 248 height 28
